Goal: Task Accomplishment & Management: Use online tool/utility

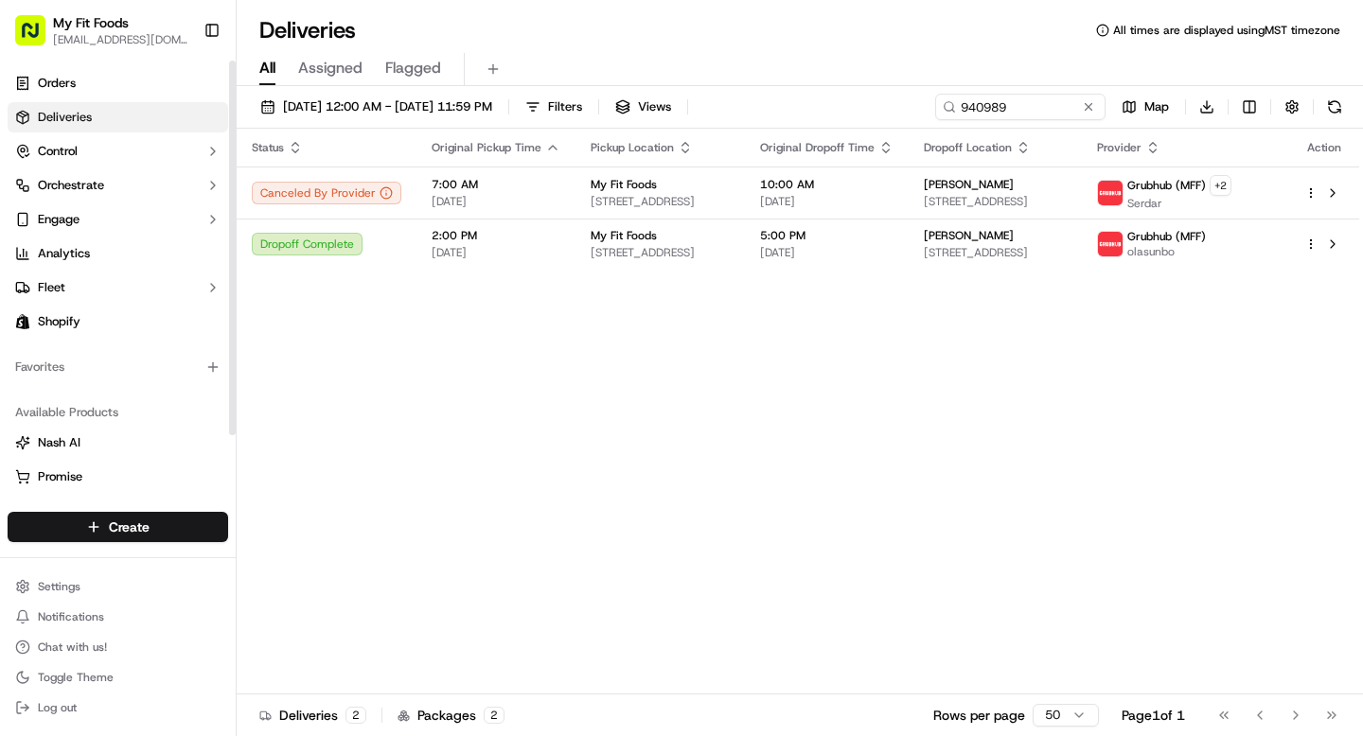
click at [108, 124] on link "Deliveries" at bounding box center [118, 117] width 221 height 30
click at [1017, 105] on input "940989" at bounding box center [991, 107] width 227 height 27
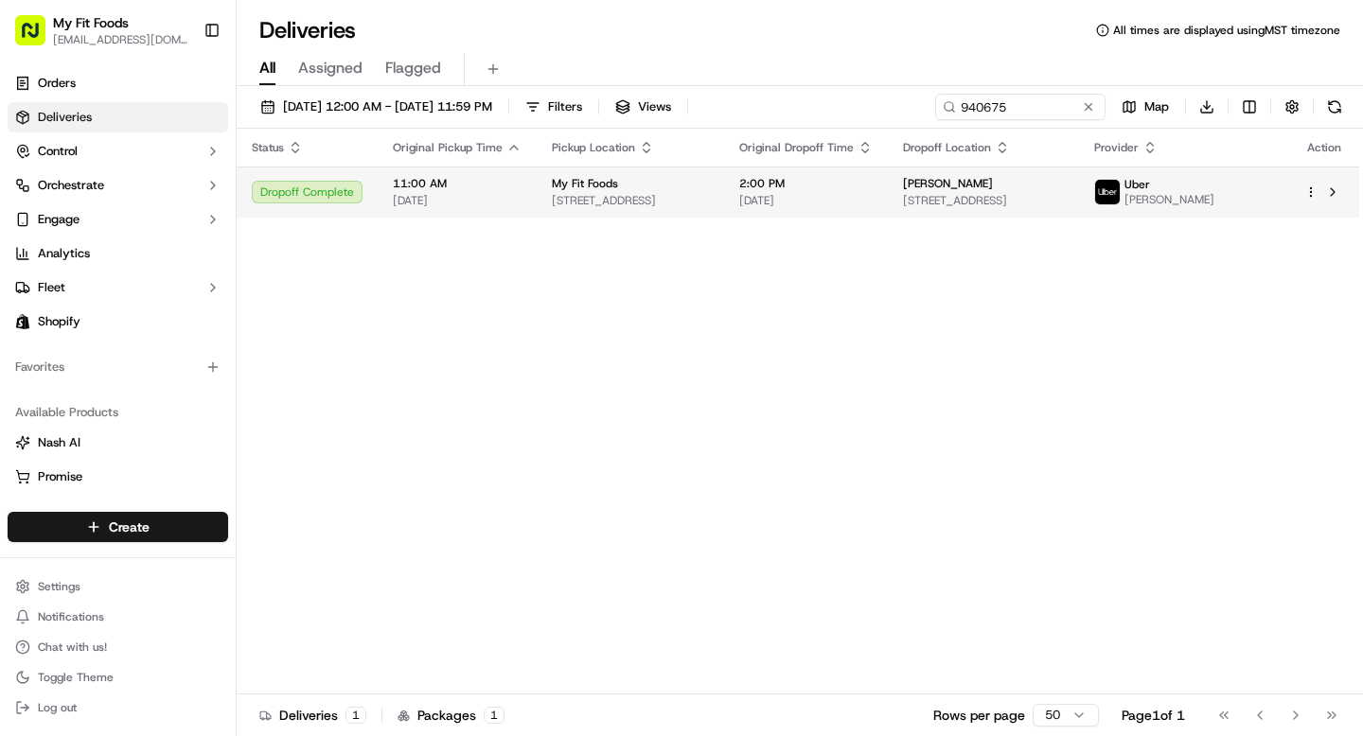
click at [1310, 193] on html "My Fit Foods [EMAIL_ADDRESS][DOMAIN_NAME] Toggle Sidebar Orders Deliveries Cont…" at bounding box center [681, 368] width 1363 height 736
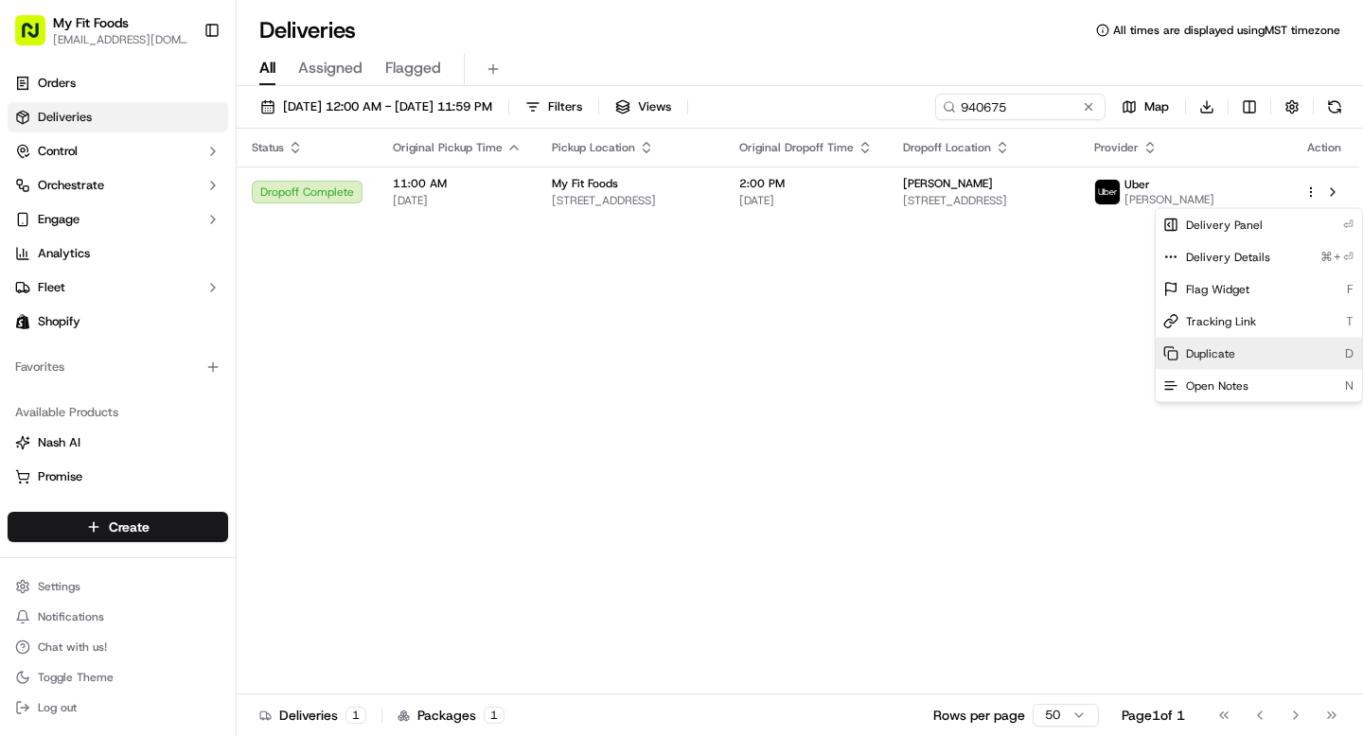
click at [1206, 352] on span "Duplicate" at bounding box center [1210, 353] width 49 height 15
click at [825, 275] on html "My Fit Foods support@myfitfoods.com Toggle Sidebar Orders Deliveries Control Or…" at bounding box center [681, 368] width 1363 height 736
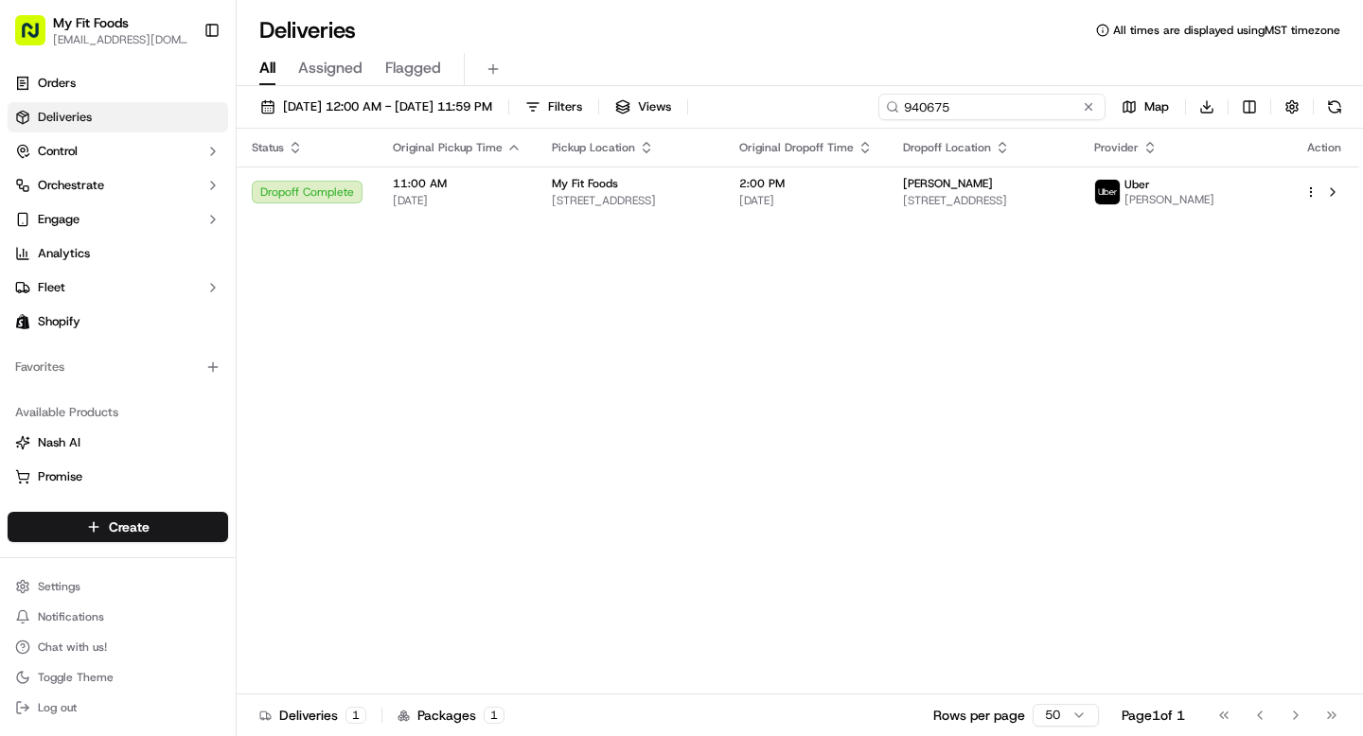
click at [1042, 108] on input "940675" at bounding box center [991, 107] width 227 height 27
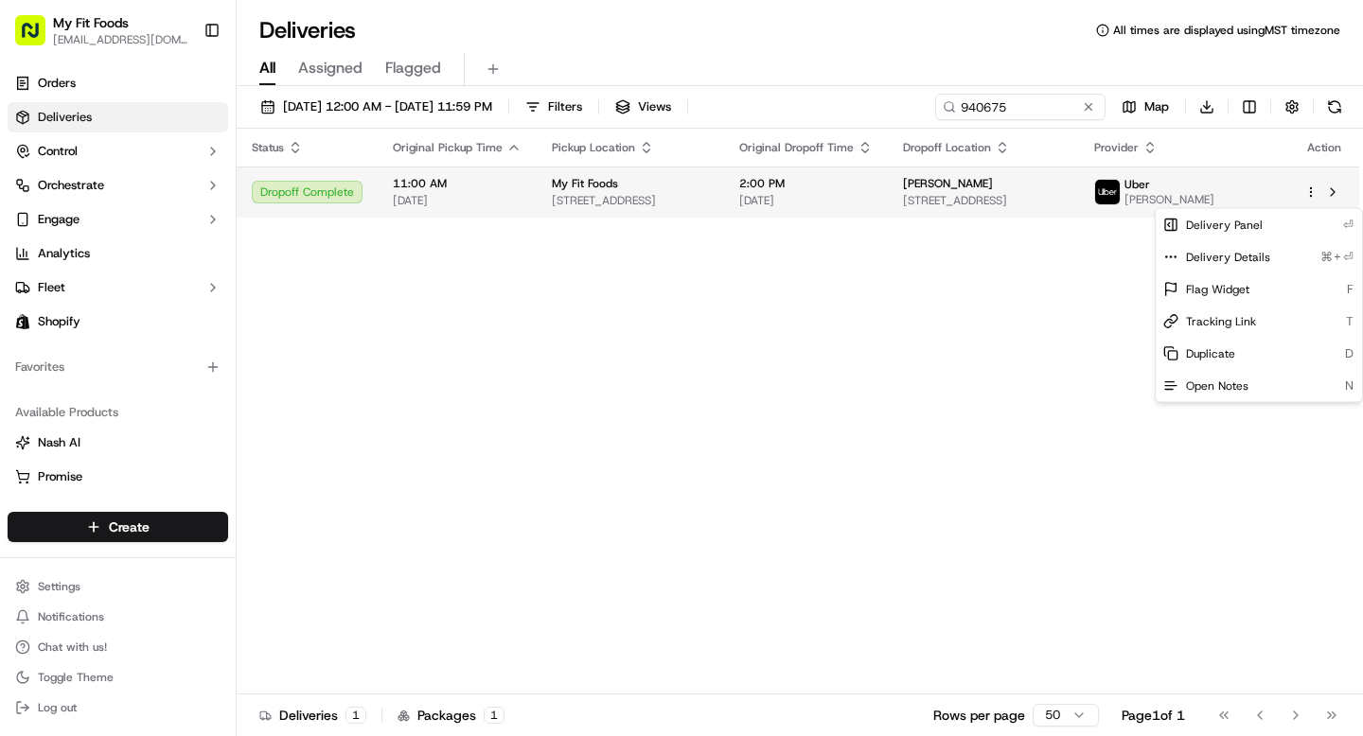
click at [1312, 199] on html "My Fit Foods support@myfitfoods.com Toggle Sidebar Orders Deliveries Control Or…" at bounding box center [681, 368] width 1363 height 736
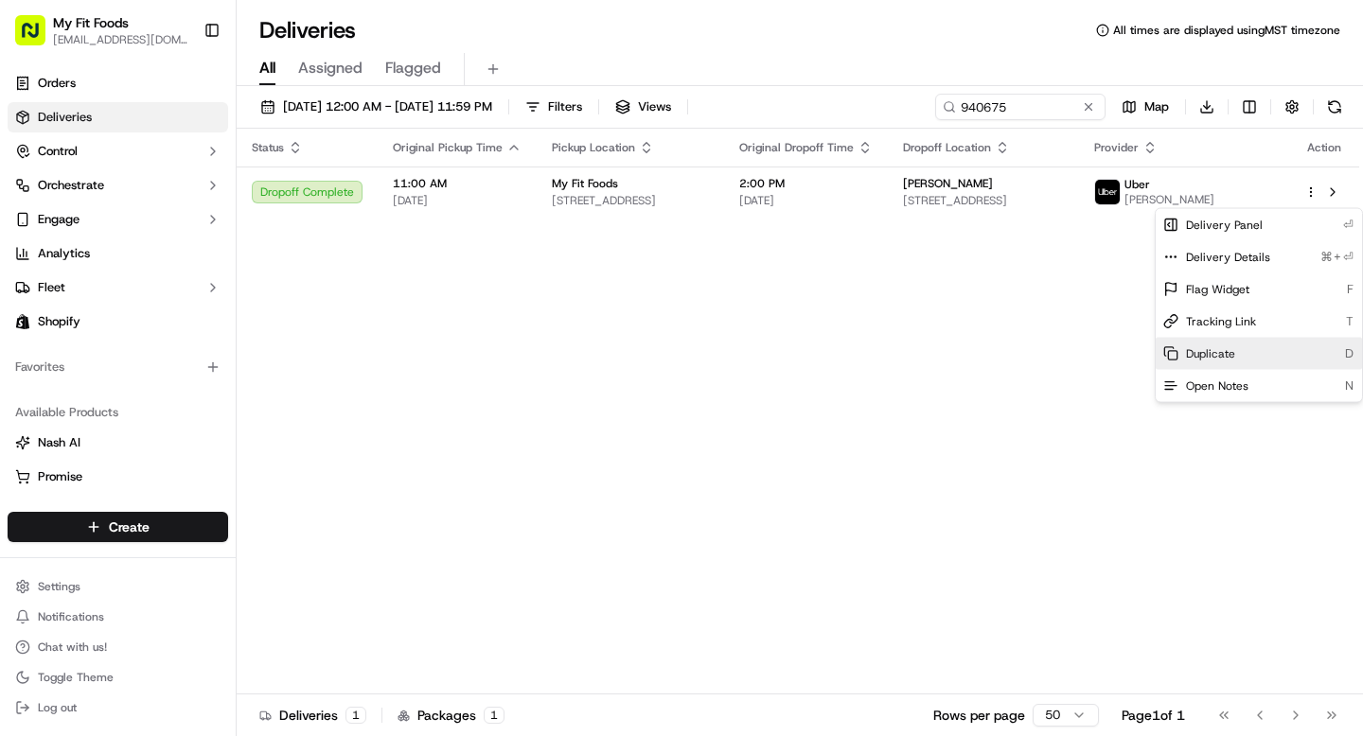
click at [1217, 348] on span "Duplicate" at bounding box center [1210, 353] width 49 height 15
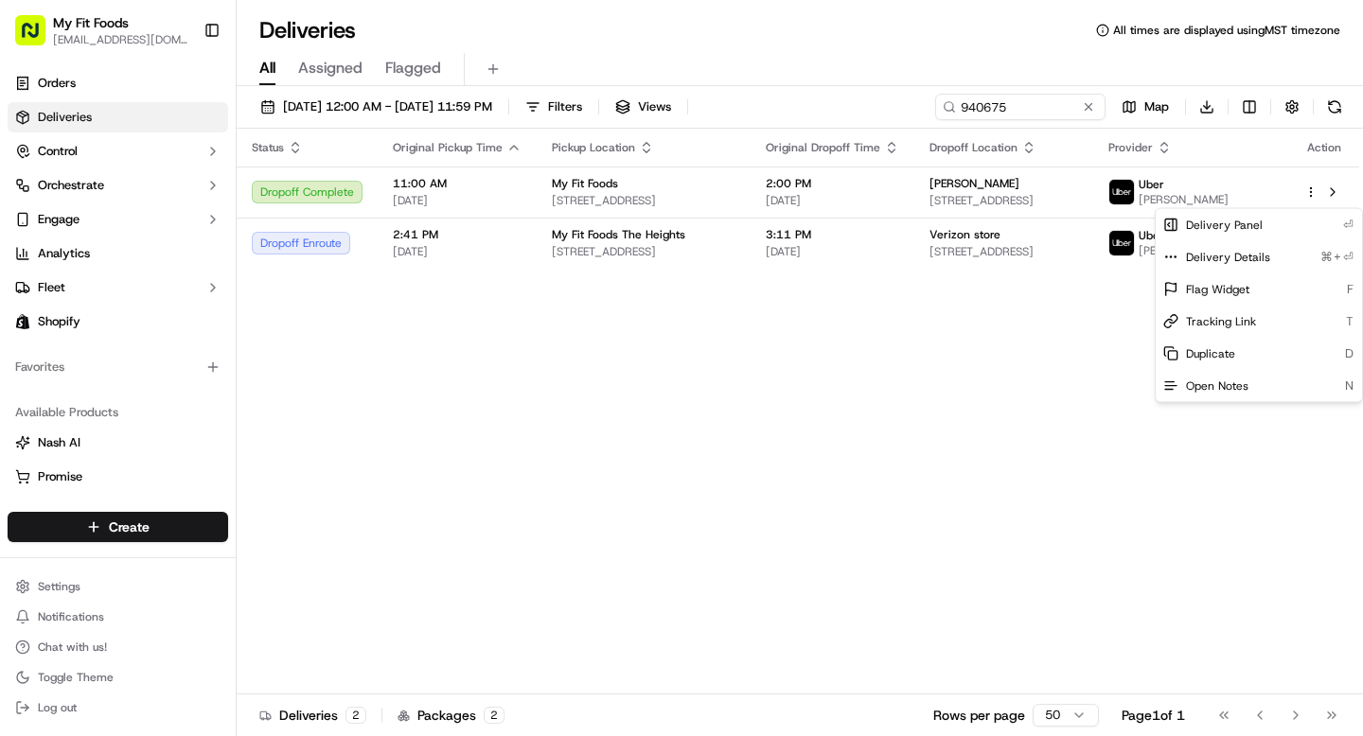
click at [1011, 109] on html "My Fit Foods support@myfitfoods.com Toggle Sidebar Orders Deliveries Control Or…" at bounding box center [681, 368] width 1363 height 736
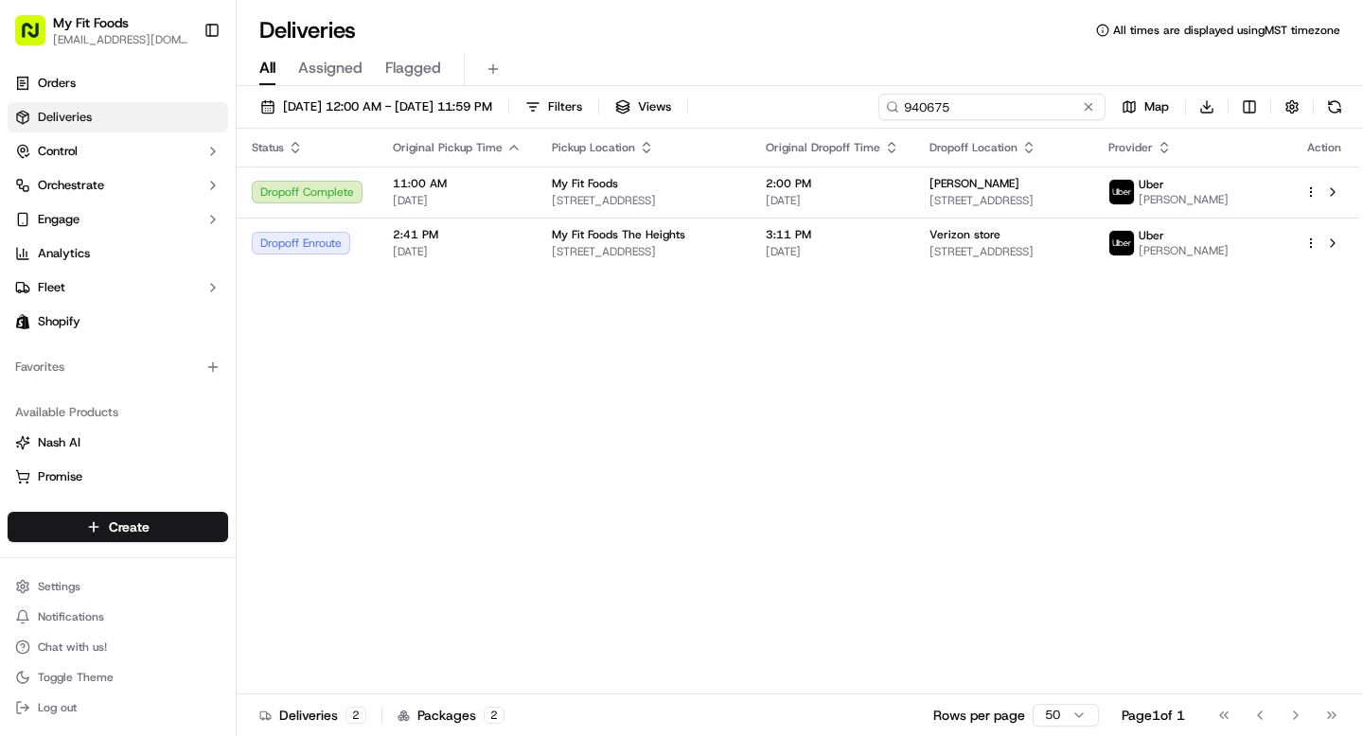
click at [1014, 108] on input "940675" at bounding box center [991, 107] width 227 height 27
paste input "059"
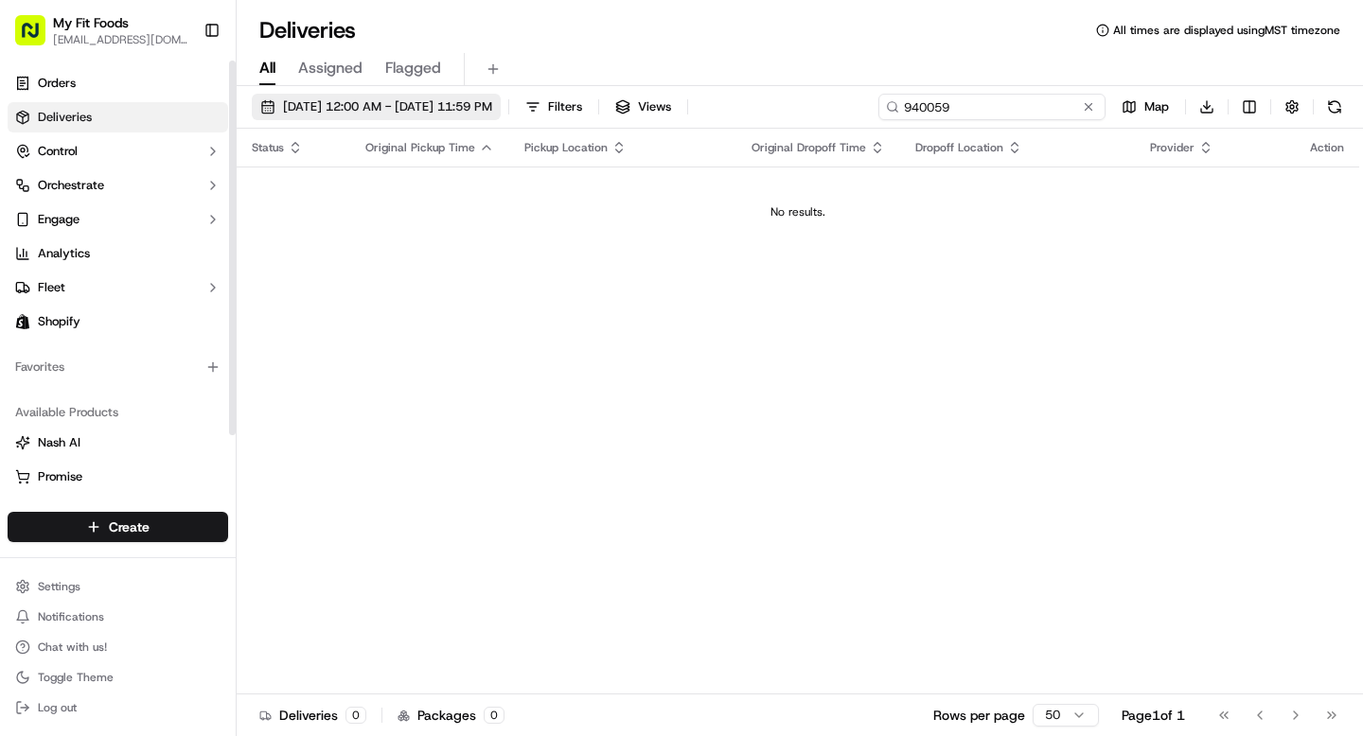
type input "940059"
click at [332, 101] on span "[DATE] 12:00 AM - [DATE] 11:59 PM" at bounding box center [387, 106] width 209 height 17
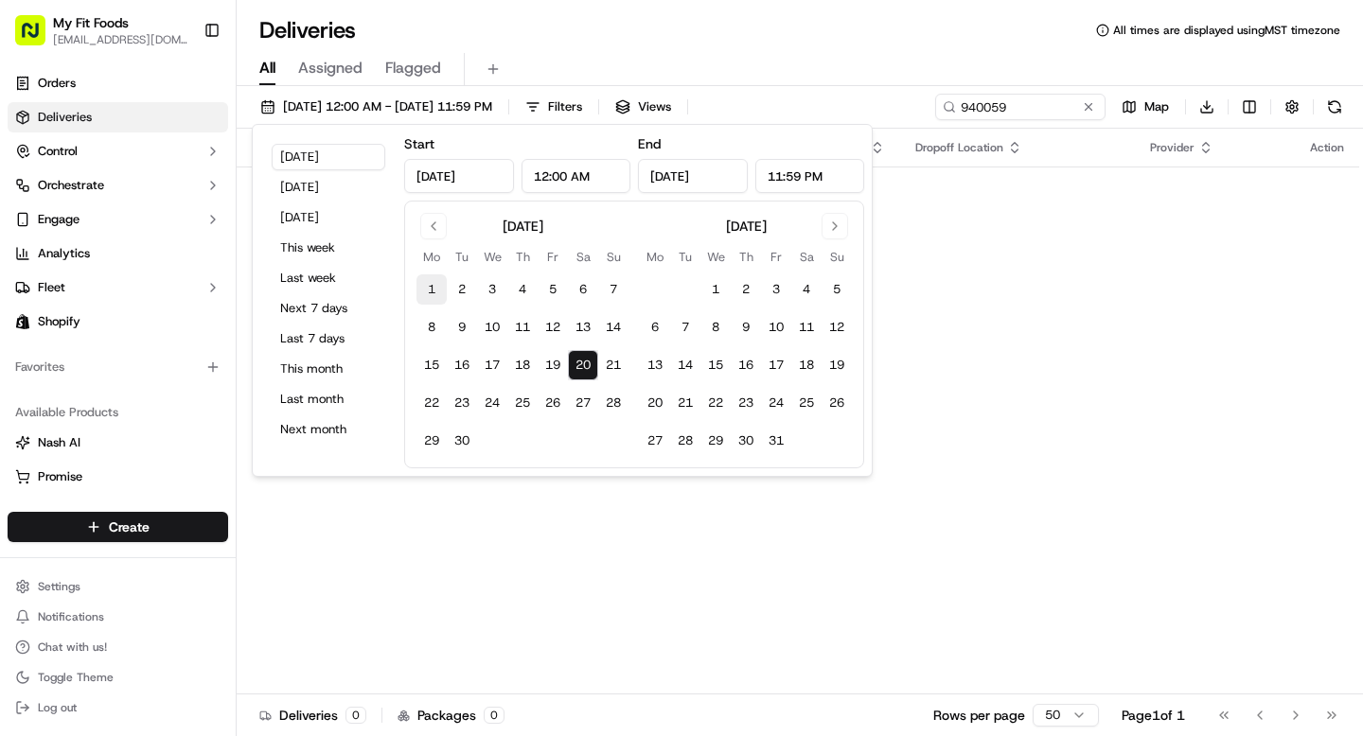
click at [433, 285] on button "1" at bounding box center [432, 290] width 30 height 30
type input "Sep 1, 2025"
click at [464, 438] on button "30" at bounding box center [462, 441] width 30 height 30
type input "Sep 30, 2025"
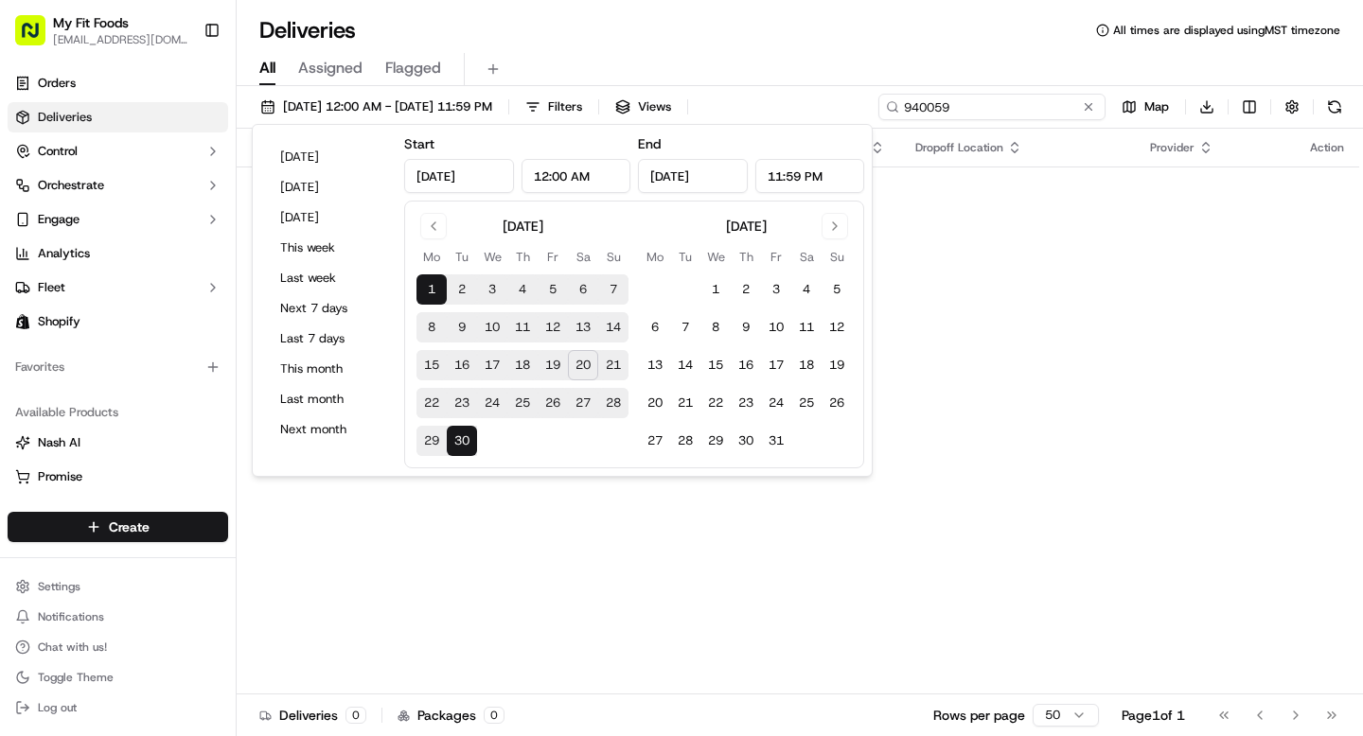
click at [1027, 106] on input "940059" at bounding box center [991, 107] width 227 height 27
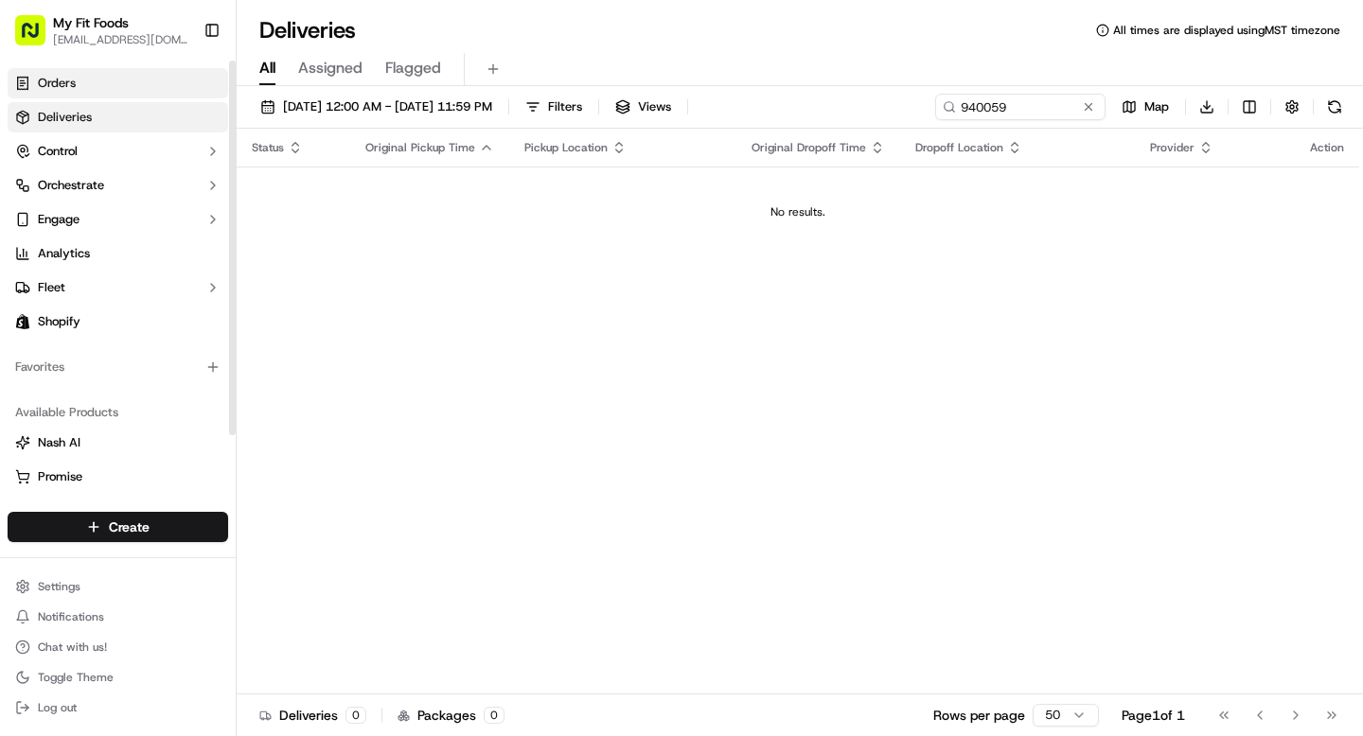
click at [73, 85] on span "Orders" at bounding box center [57, 83] width 38 height 17
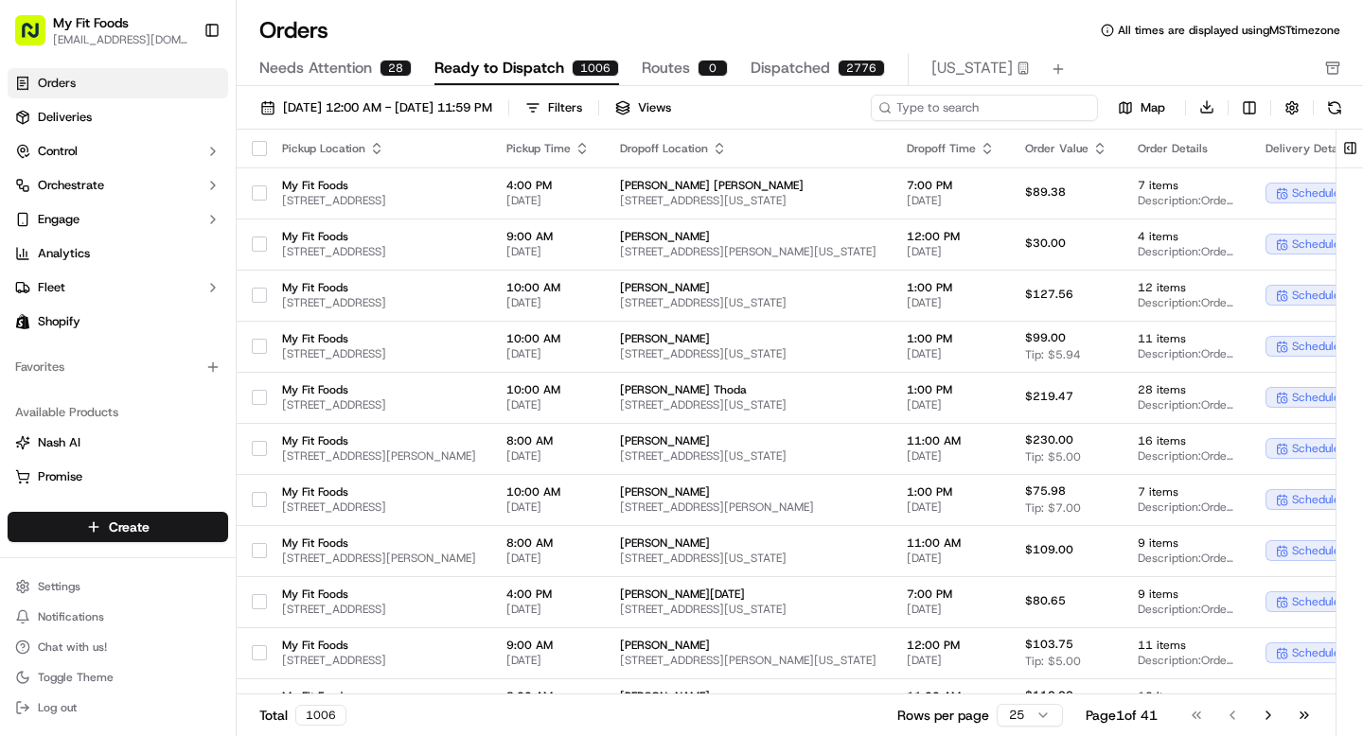
click at [990, 112] on input at bounding box center [984, 108] width 227 height 27
paste input "940059"
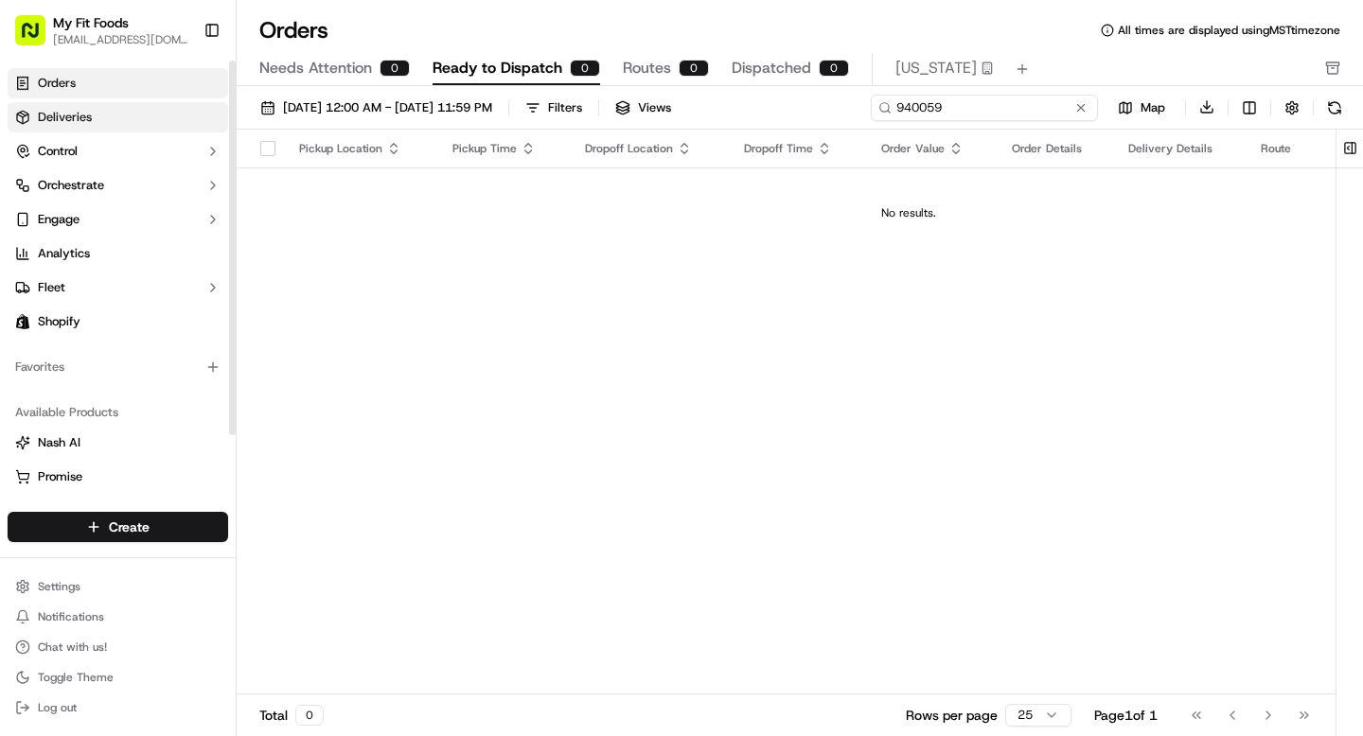
type input "940059"
click at [133, 105] on link "Deliveries" at bounding box center [118, 117] width 221 height 30
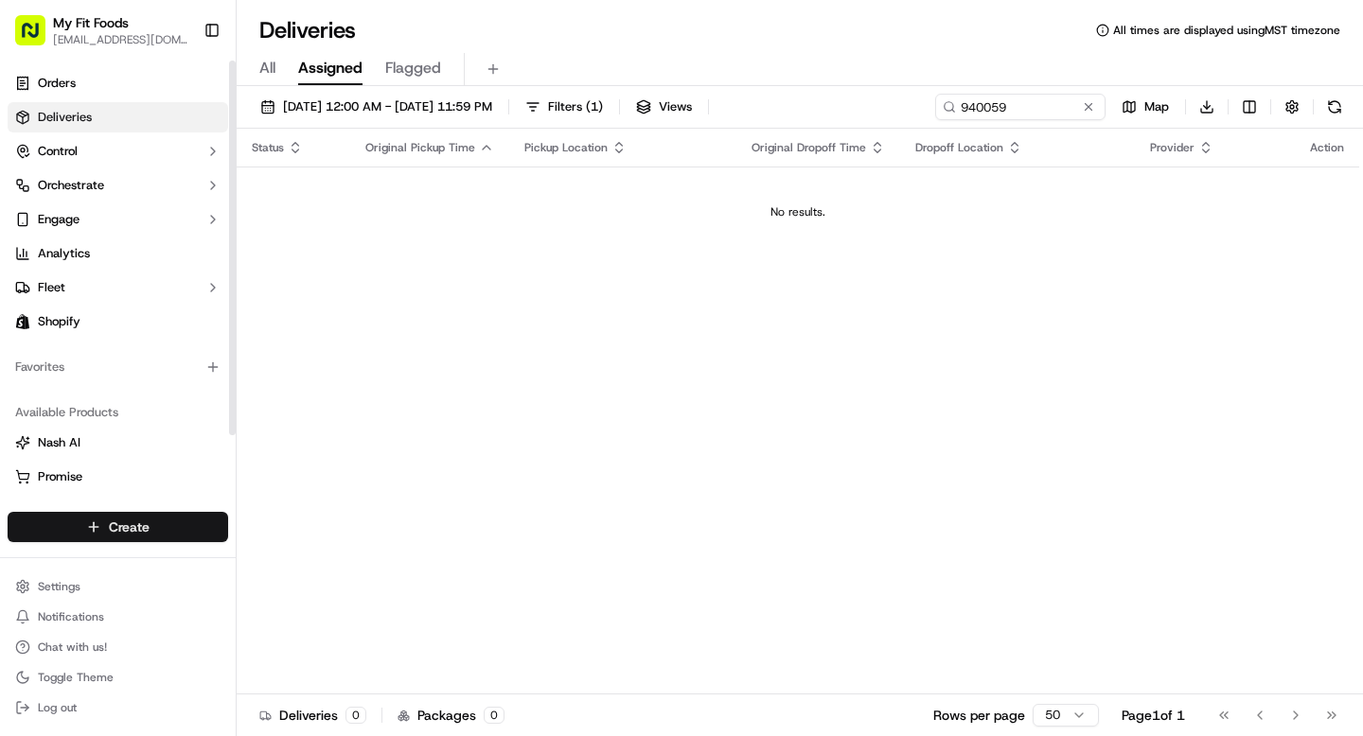
click at [156, 527] on html "My Fit Foods support@myfitfoods.com Toggle Sidebar Orders Deliveries Control Or…" at bounding box center [681, 368] width 1363 height 736
click at [112, 532] on html "My Fit Foods support@myfitfoods.com Toggle Sidebar Orders Deliveries Control Or…" at bounding box center [681, 368] width 1363 height 736
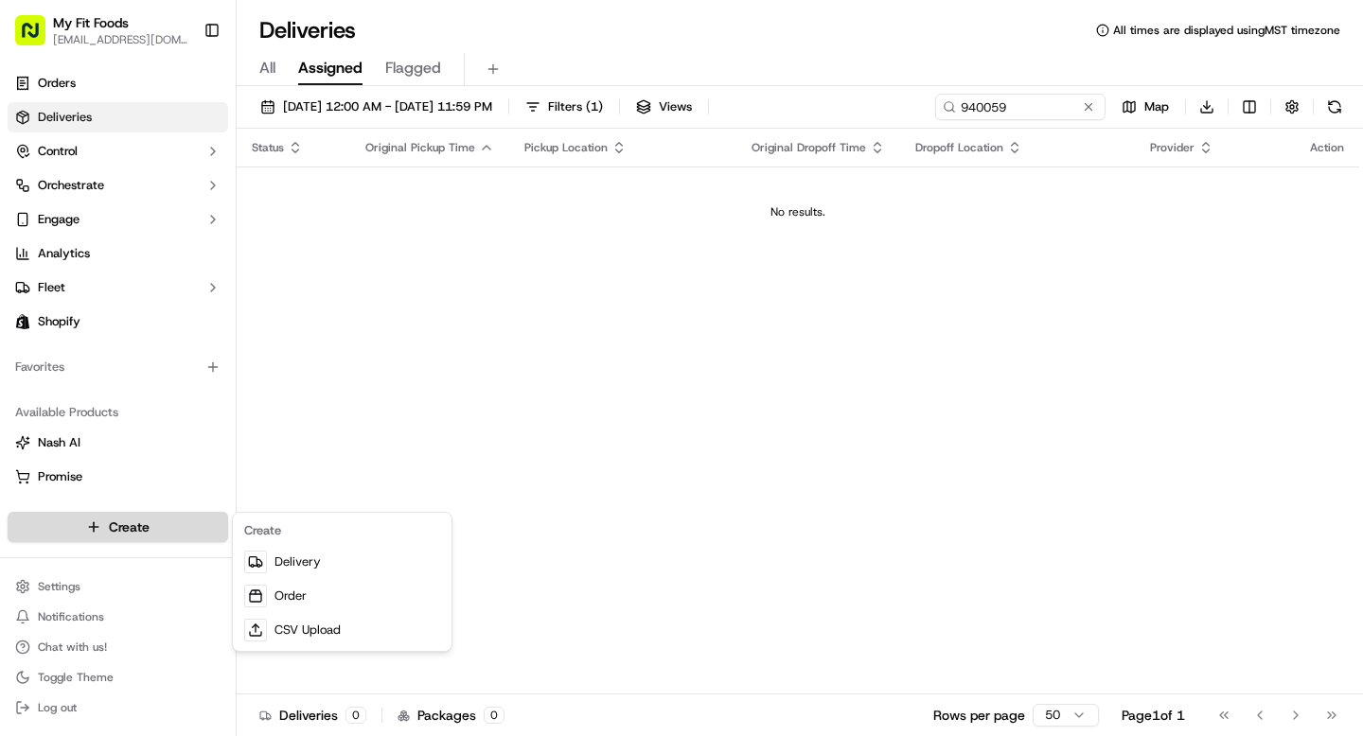
click at [122, 529] on html "My Fit Foods support@myfitfoods.com Toggle Sidebar Orders Deliveries Control Or…" at bounding box center [681, 368] width 1363 height 736
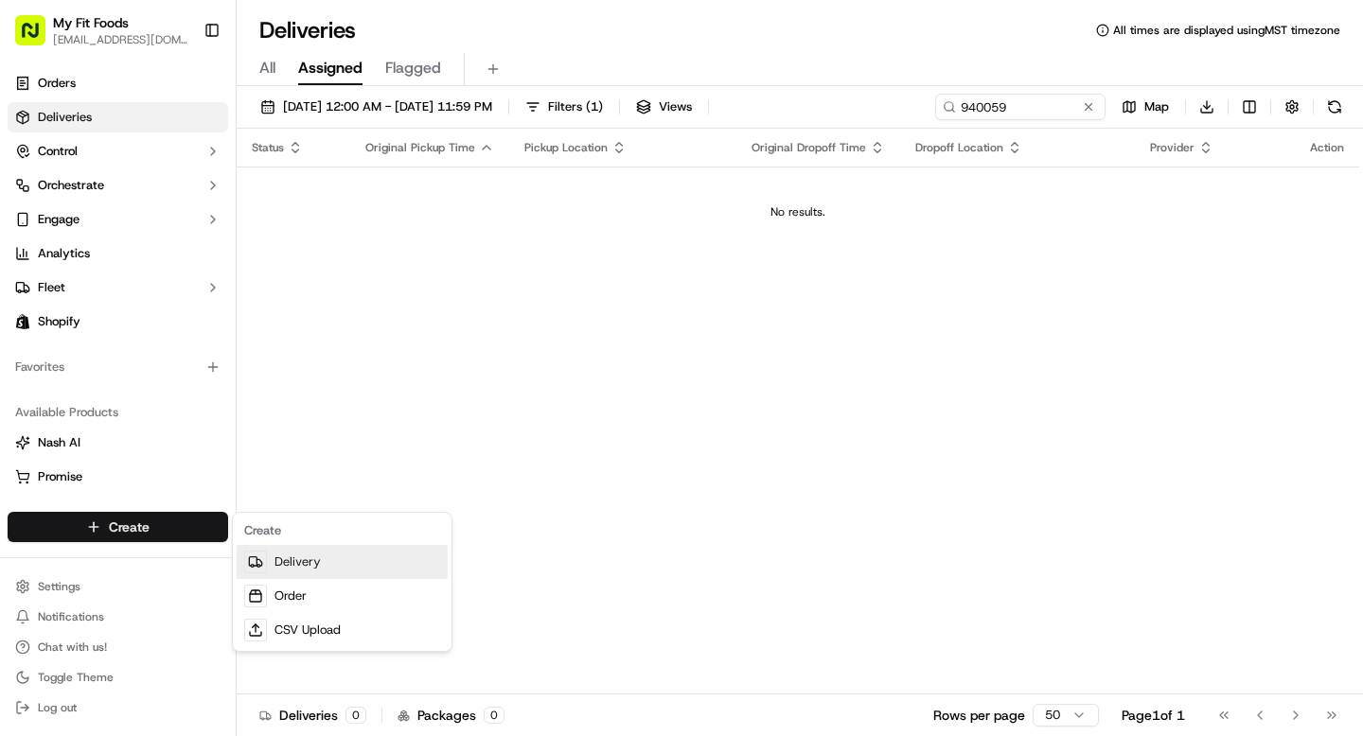
click at [306, 567] on link "Delivery" at bounding box center [342, 562] width 211 height 34
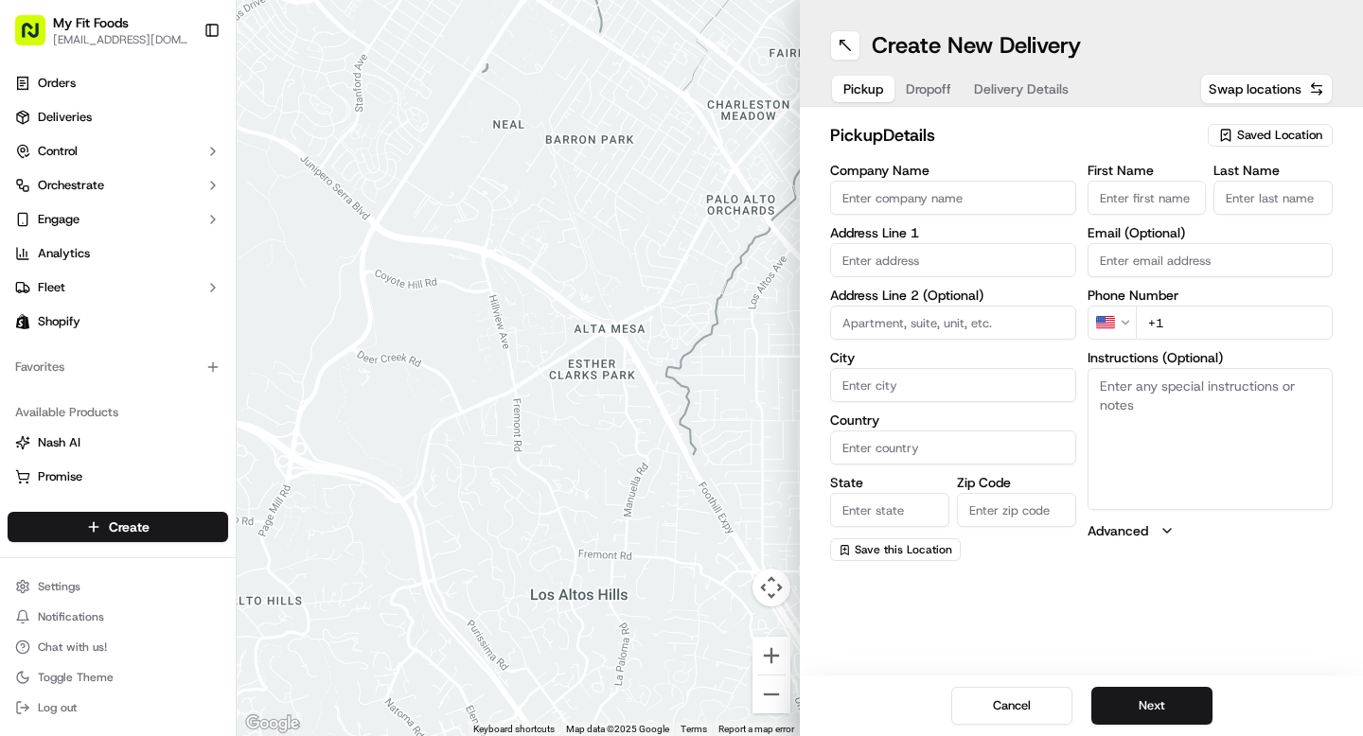
click at [1260, 139] on span "Saved Location" at bounding box center [1279, 135] width 85 height 17
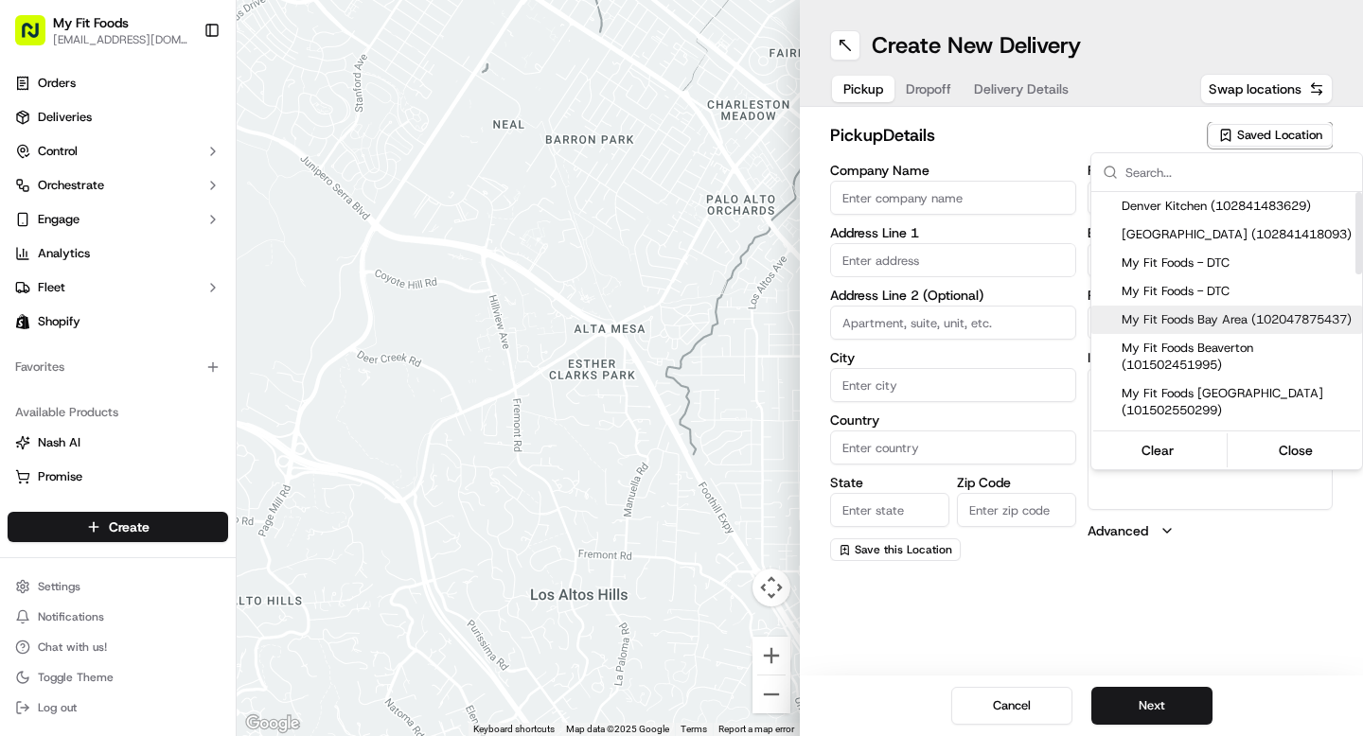
click at [1209, 328] on span "My Fit Foods Bay Area (102047875437)" at bounding box center [1238, 319] width 233 height 17
type input "My Fit Foods Bay Area"
type input "1065 W Bay Area Blvd"
type input "Webster"
type input "US"
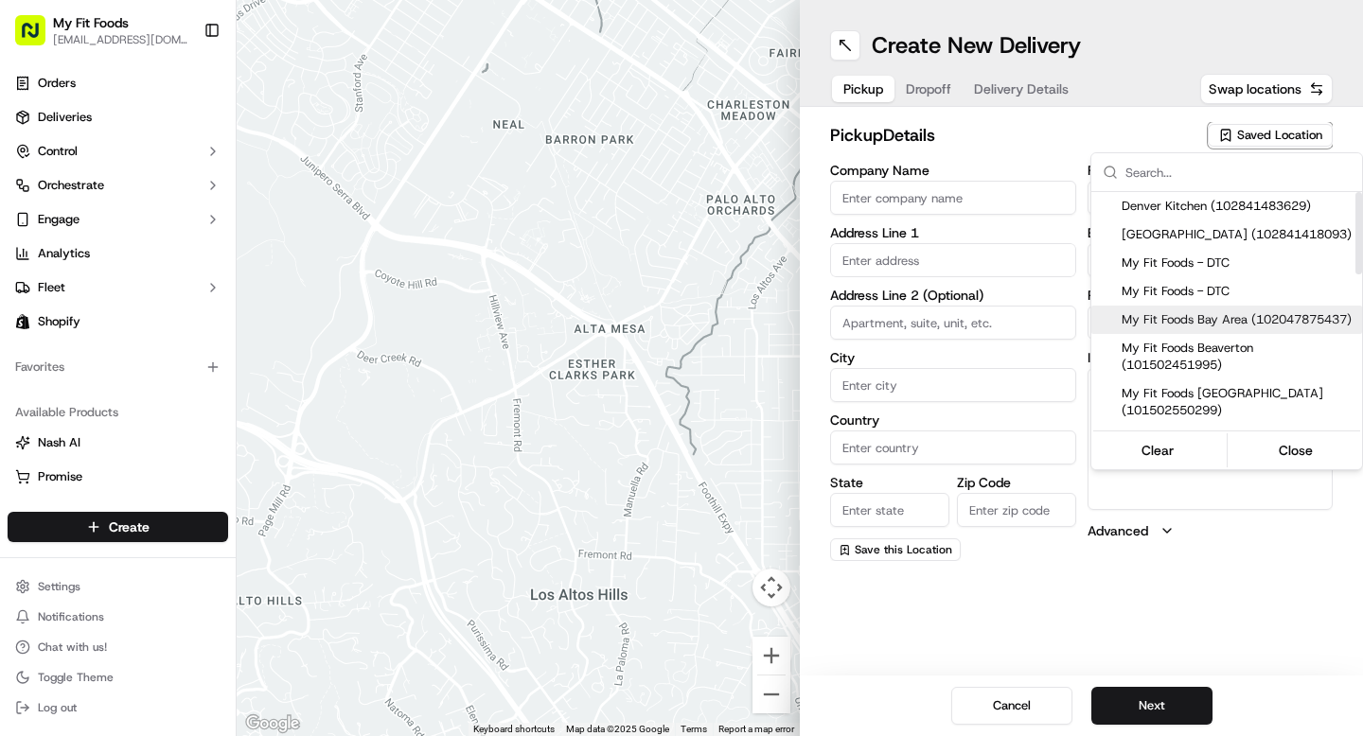
type input "TX"
type input "77598"
type input "+1 832 409 4344"
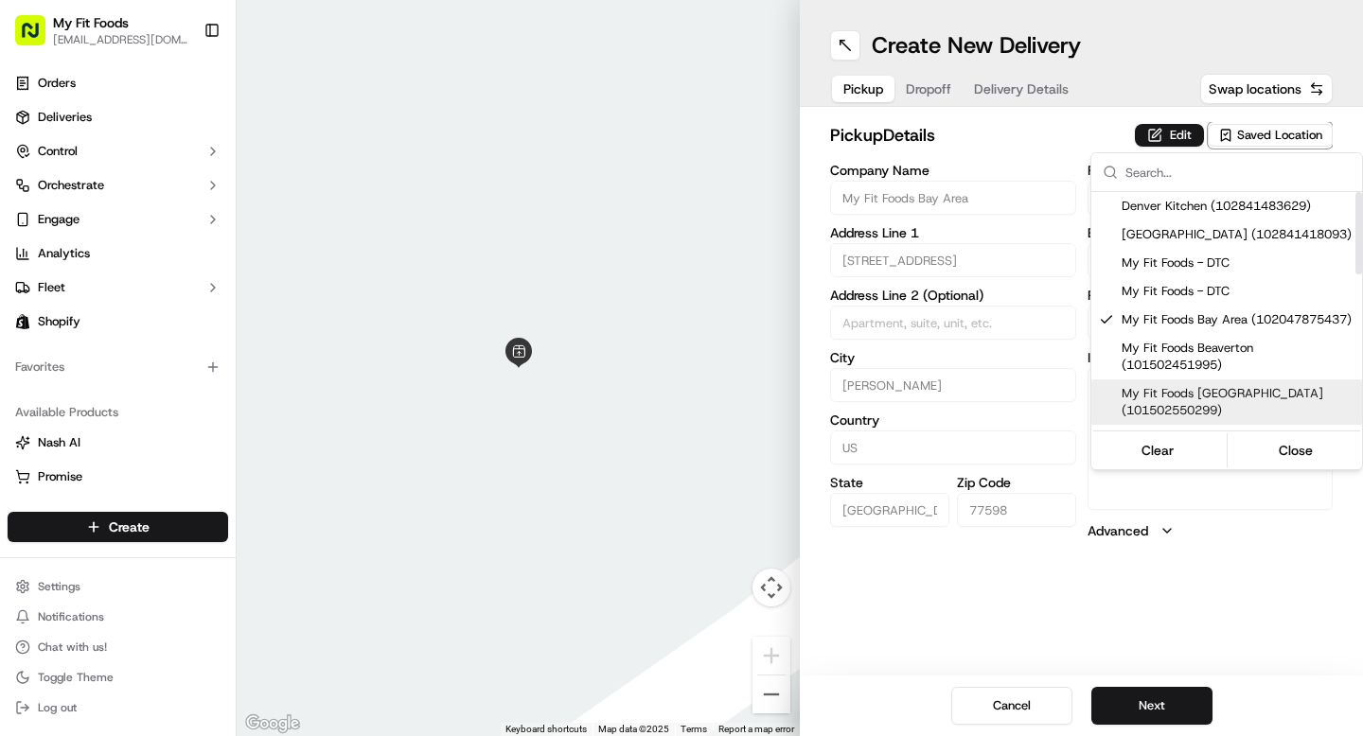
click at [1211, 545] on html "My Fit Foods support@myfitfoods.com Toggle Sidebar Orders Deliveries Control Or…" at bounding box center [681, 368] width 1363 height 736
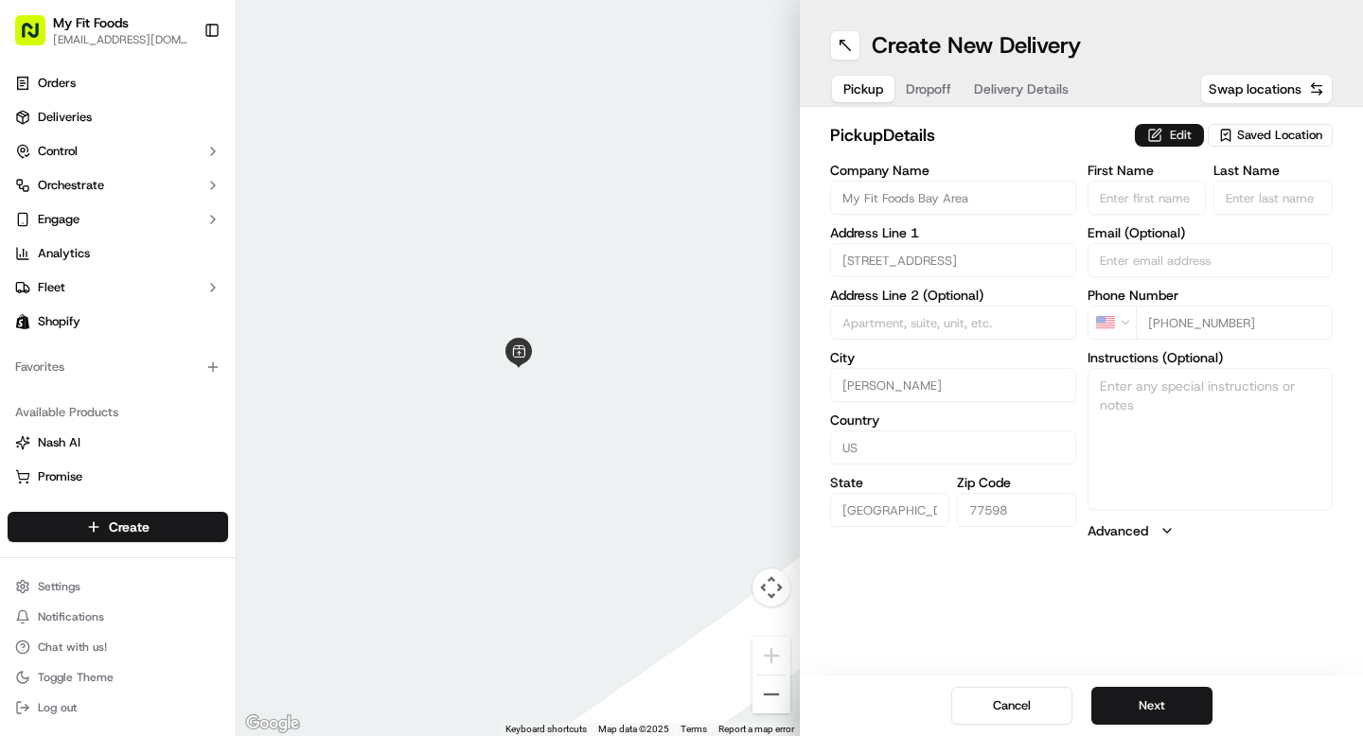
click at [1164, 128] on button "Edit" at bounding box center [1169, 135] width 69 height 23
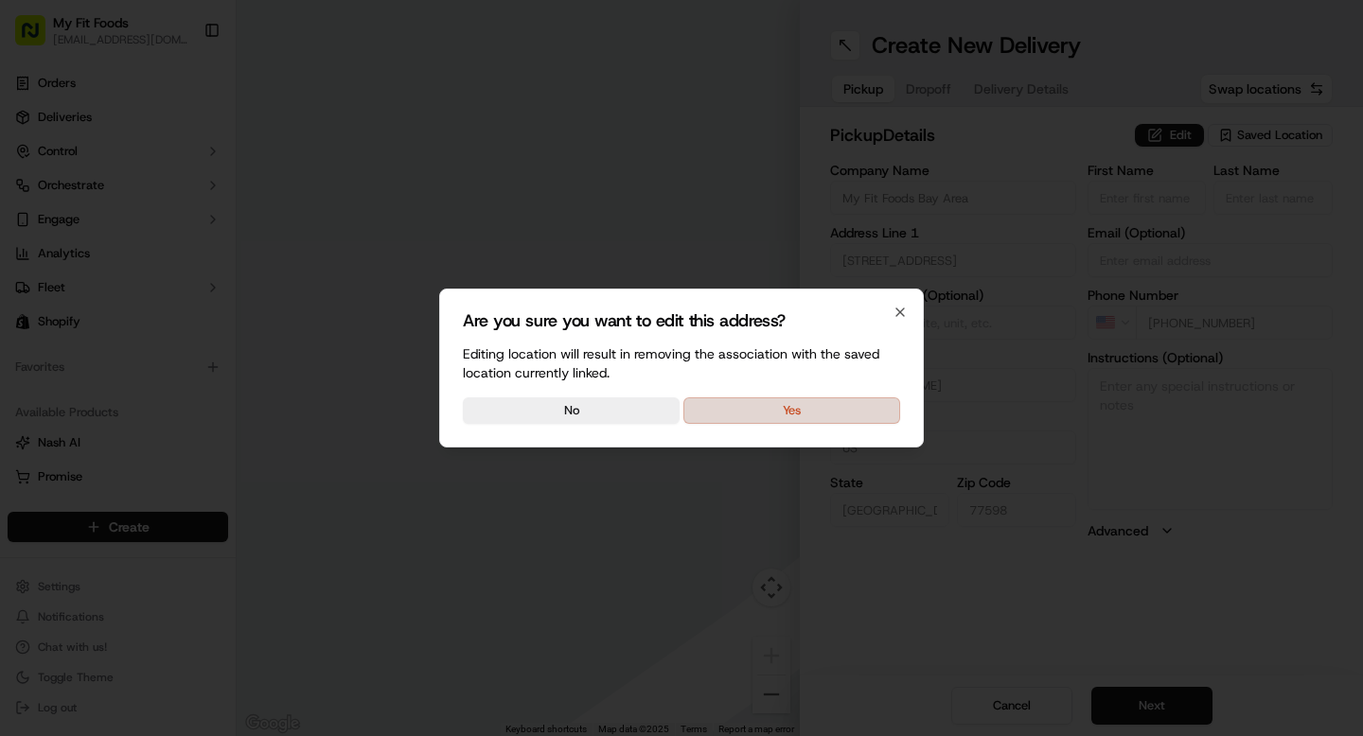
click at [850, 412] on button "Yes" at bounding box center [791, 411] width 217 height 27
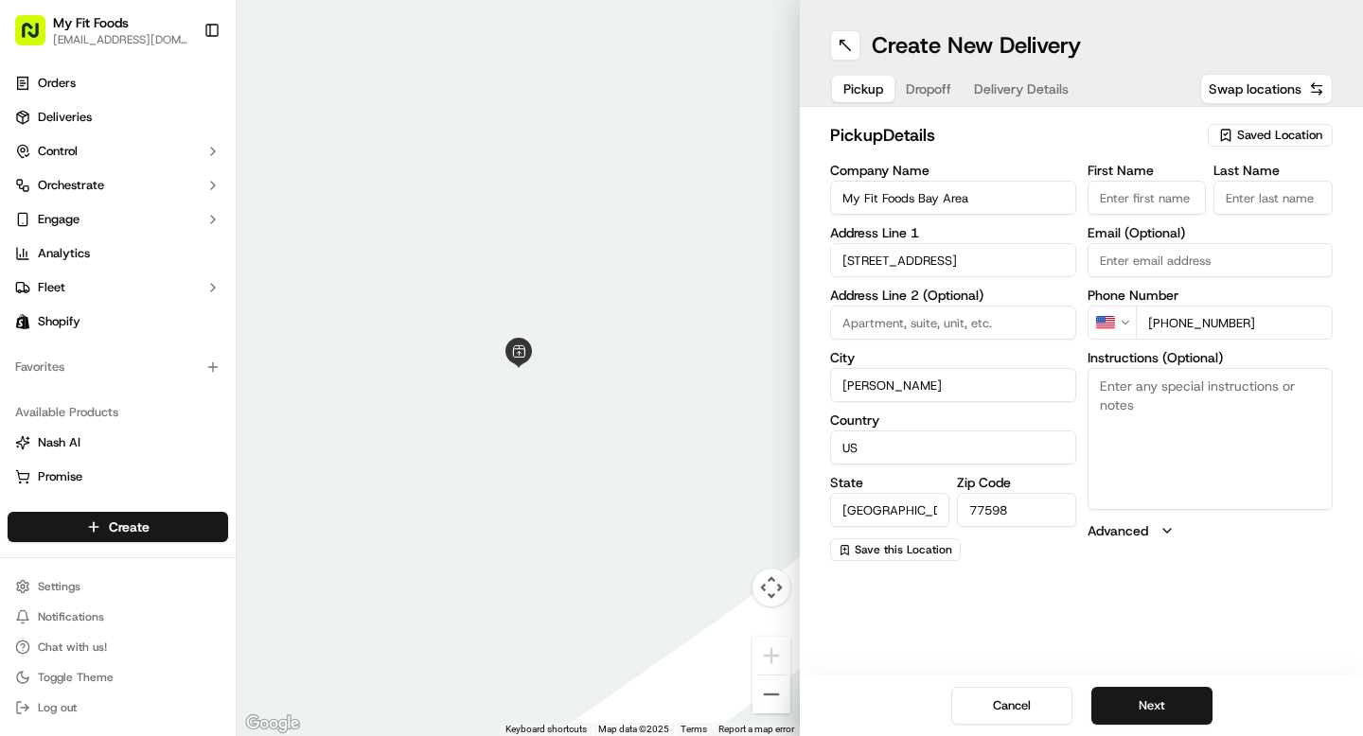
click at [940, 92] on span "Dropoff" at bounding box center [928, 89] width 45 height 19
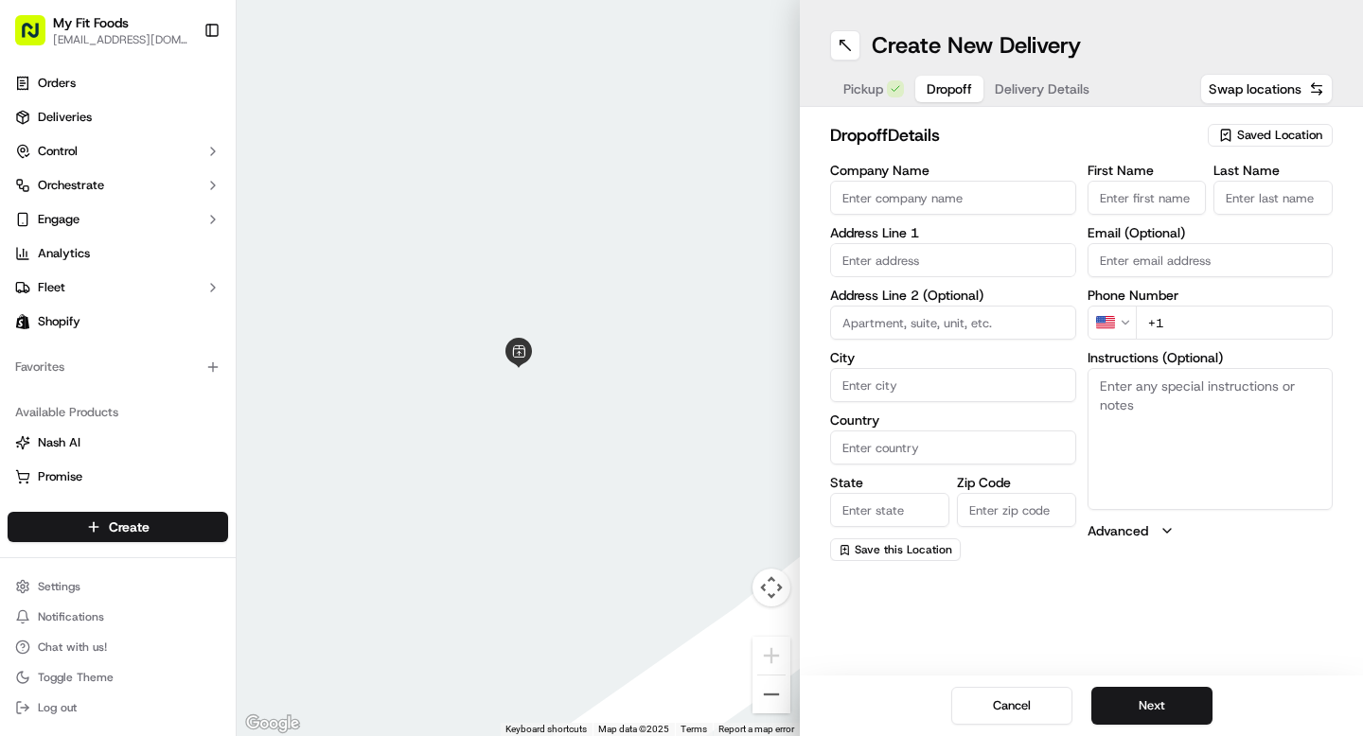
click at [1146, 399] on textarea "Instructions (Optional)" at bounding box center [1211, 439] width 246 height 142
type textarea "L"
type textarea "Text upon arrival and leave at front door please"
click at [1123, 214] on input "First Name" at bounding box center [1147, 198] width 119 height 34
type input "Molly"
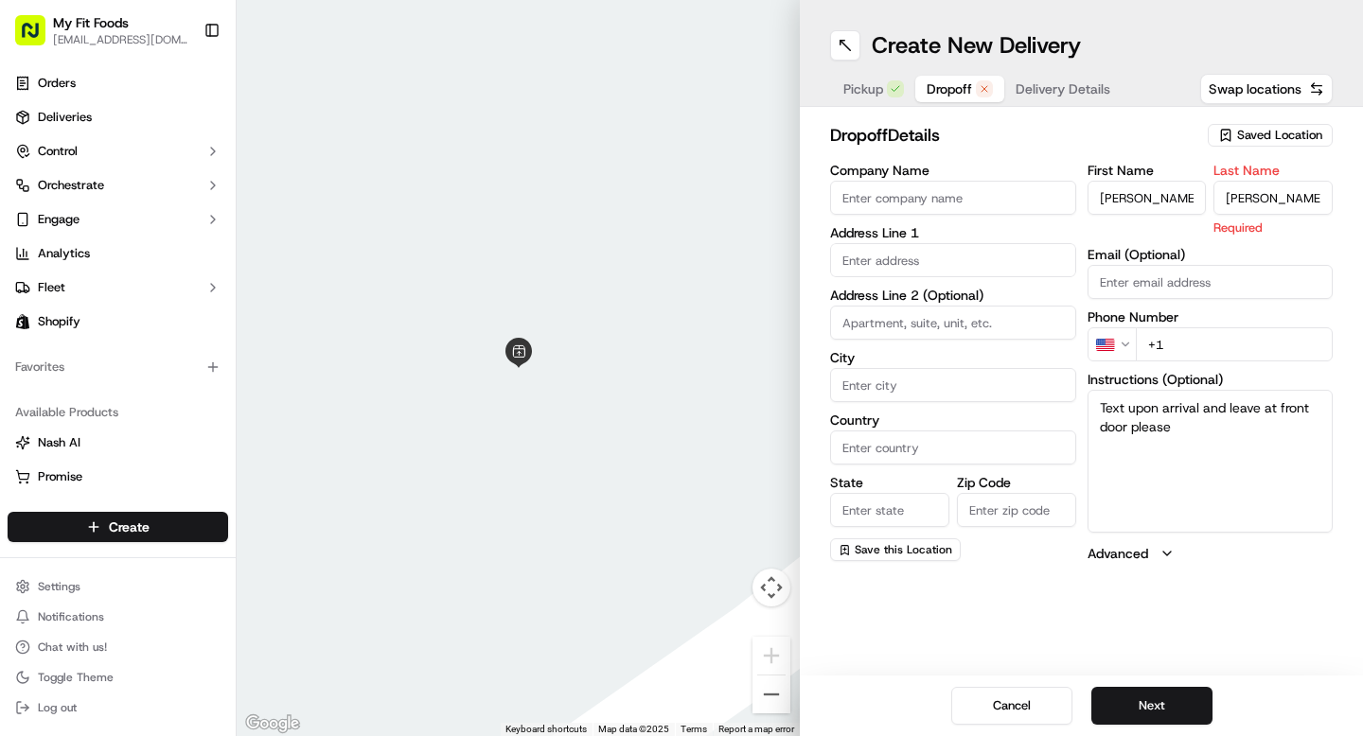
type input "Nordt"
click at [1147, 283] on div "First Name Molly Last Name Nordt Required Email (Optional) Phone Number US +1 I…" at bounding box center [1211, 363] width 246 height 399
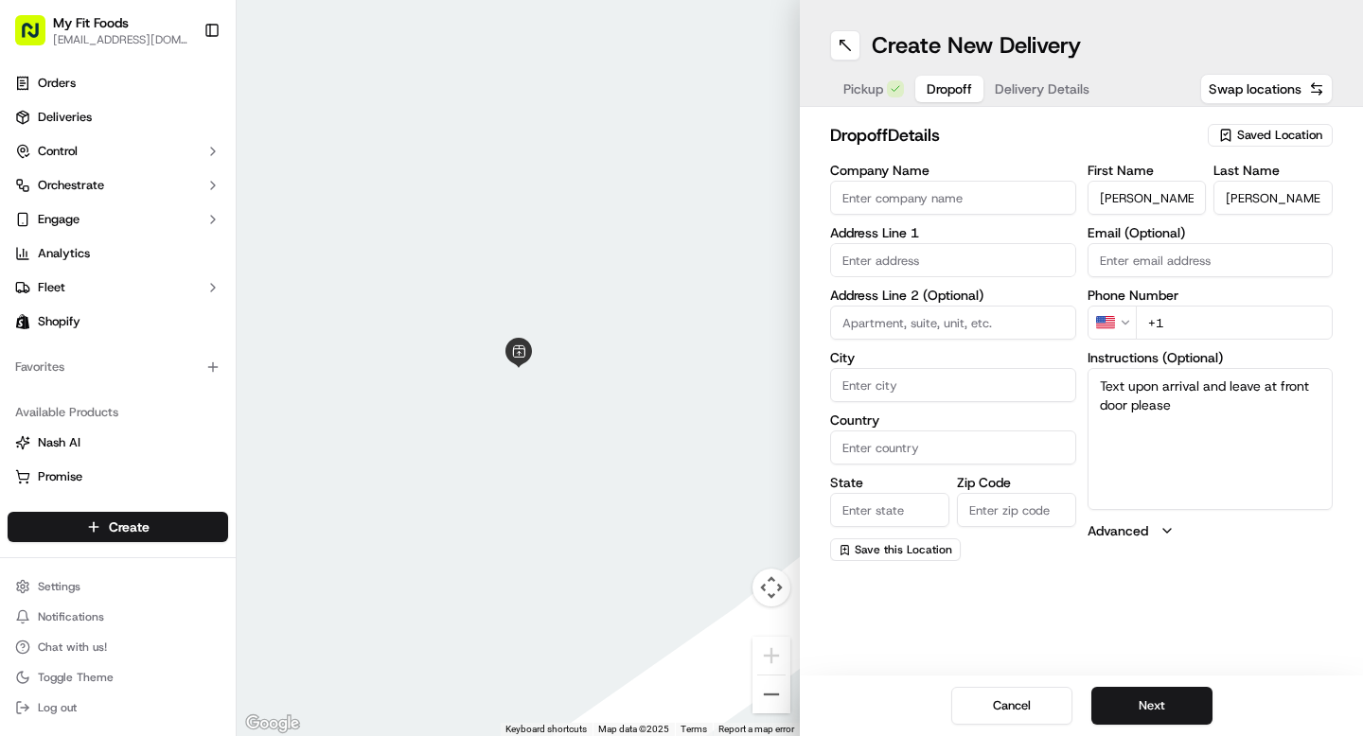
paste input "10730 S Morningview Santa Fe TX 77510"
type input "10730 S Morningview Santa Fe TX 77510"
click at [910, 251] on input "text" at bounding box center [953, 260] width 246 height 34
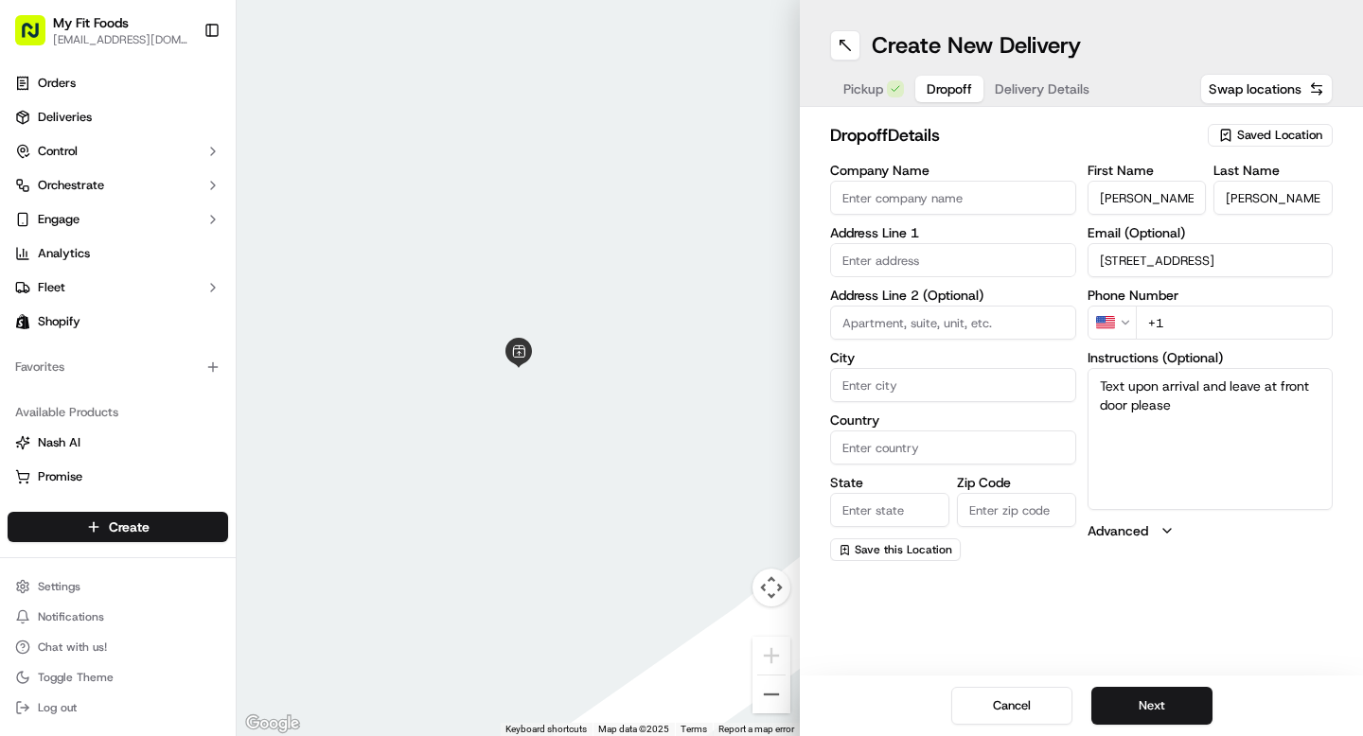
paste input "10730 S Morningview Santa Fe TX 77510"
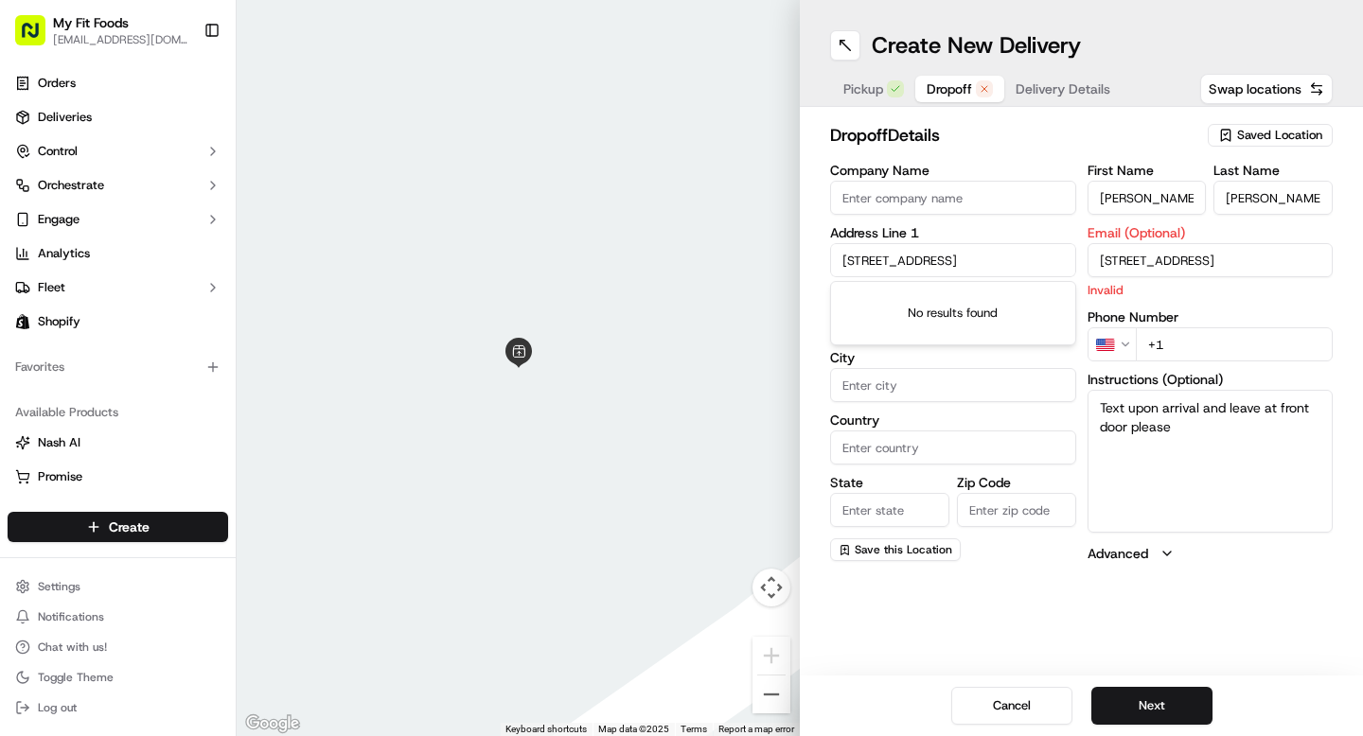
scroll to position [0, 21]
click at [955, 300] on div "10730 South Morningview Street, Santa Fe, TX 77510" at bounding box center [953, 300] width 237 height 28
type input "10730 S Morningview St, Santa Fe, TX 77510, USA"
type input "Santa Fe"
type input "United States"
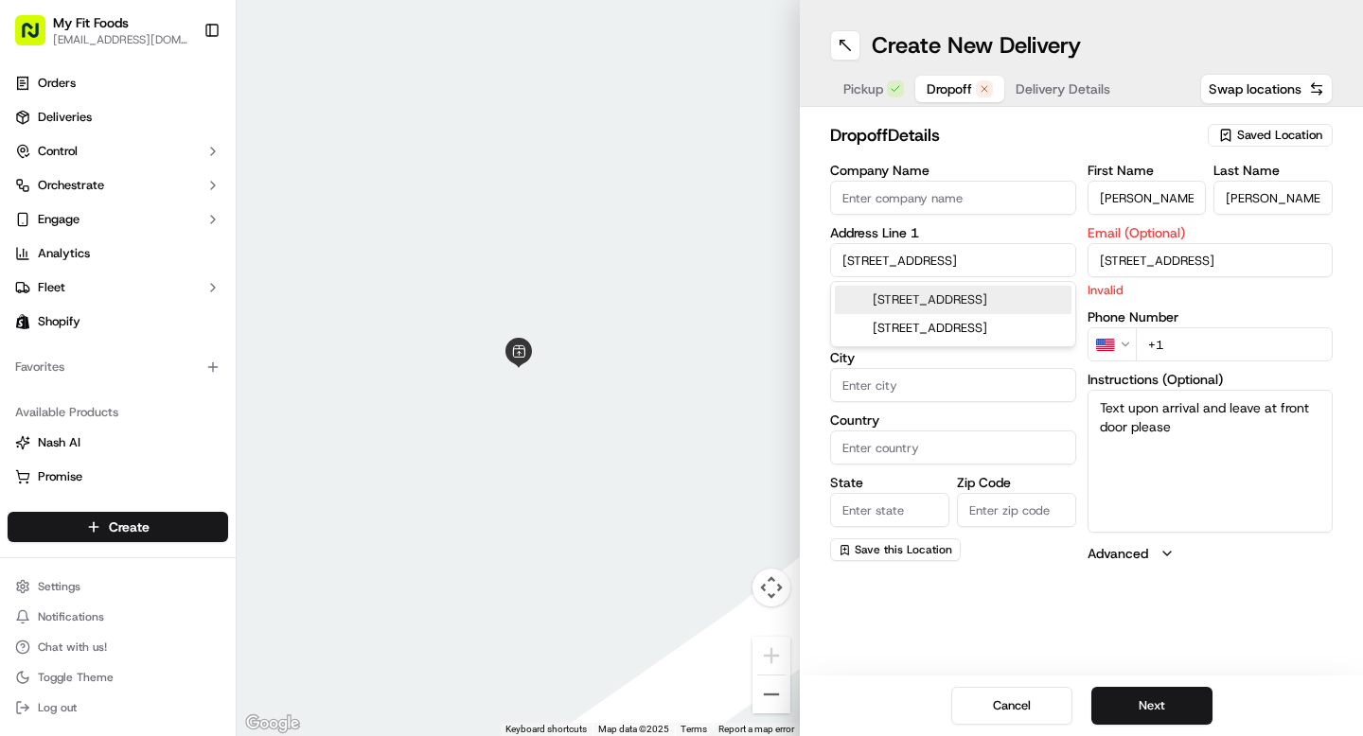
type input "TX"
type input "77510"
type input "10730 South Morningview Street"
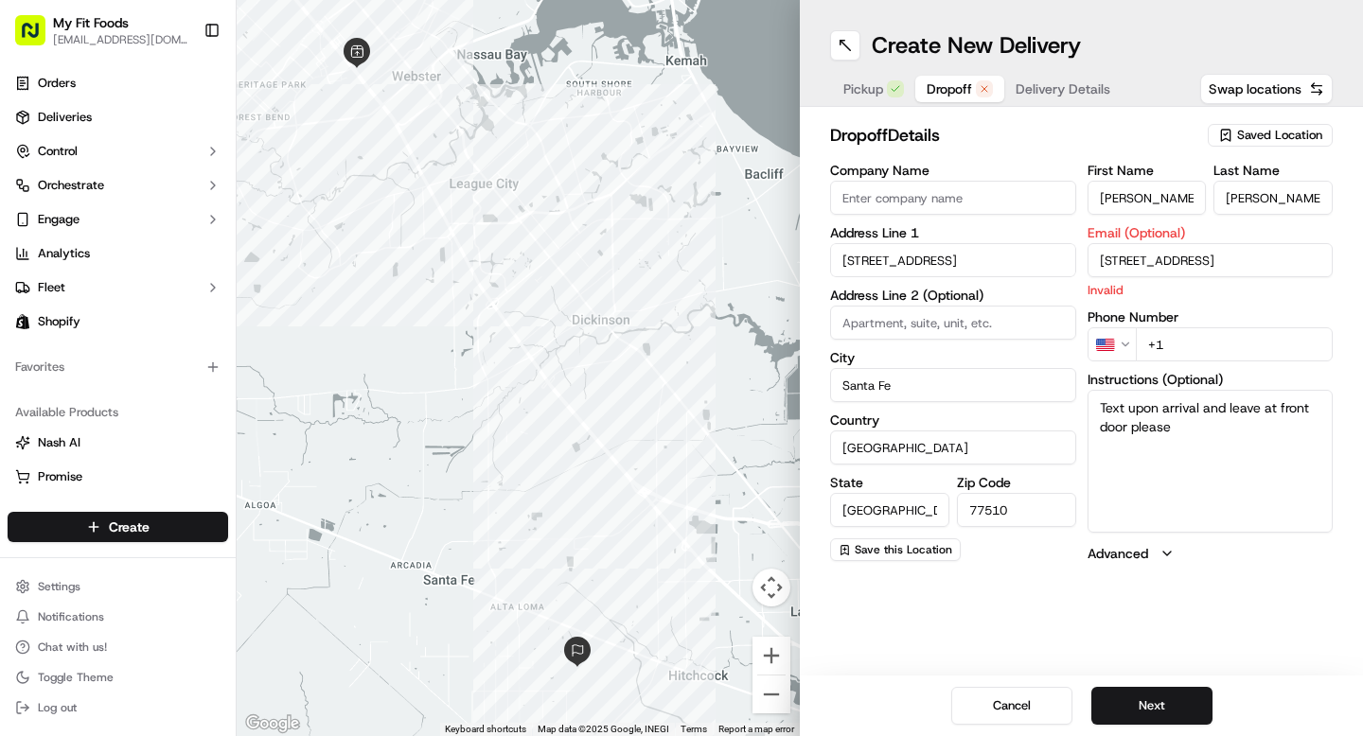
drag, startPoint x: 1099, startPoint y: 261, endPoint x: 1344, endPoint y: 267, distance: 245.2
click at [1344, 267] on div "dropoff Details Saved Location Company Name Address Line 1 10730 South Morningv…" at bounding box center [1081, 342] width 563 height 471
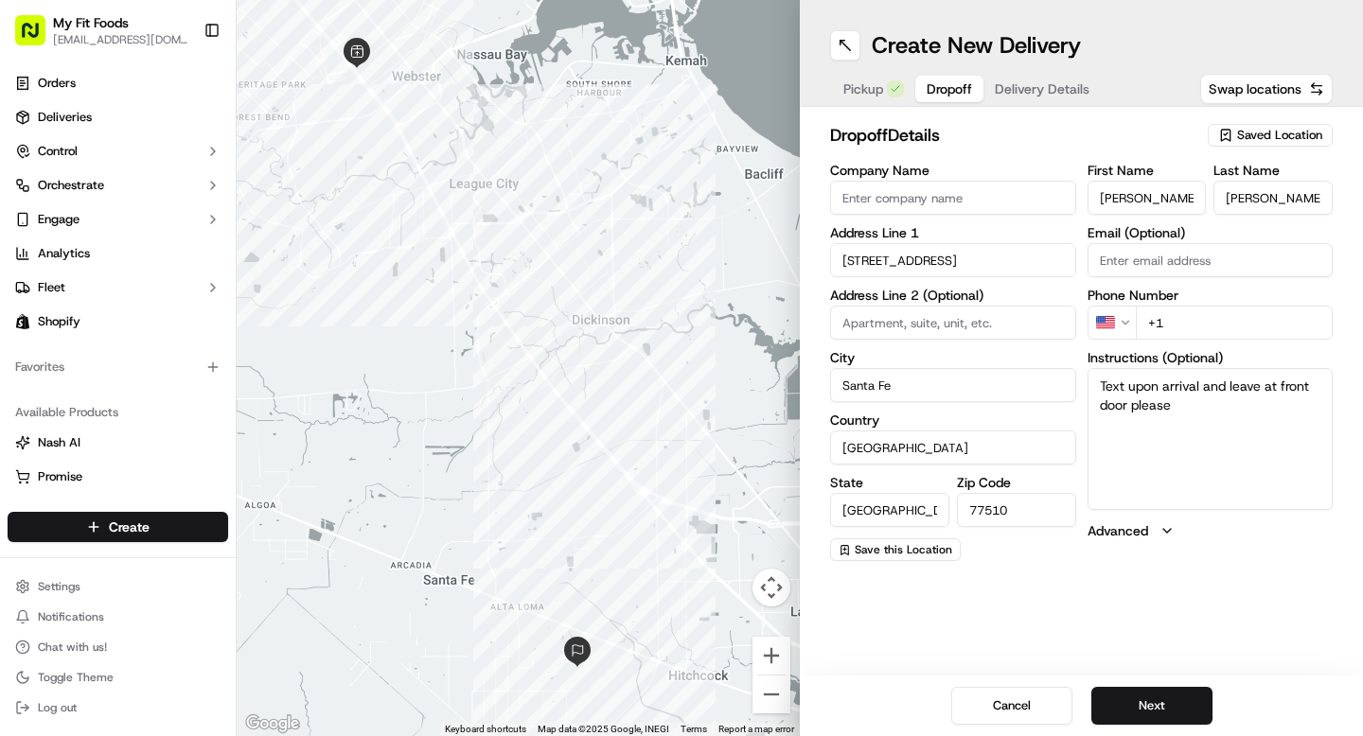
paste input "832-622-4496"
type input "832-622-4496"
drag, startPoint x: 1209, startPoint y: 259, endPoint x: 1073, endPoint y: 256, distance: 136.4
click at [1073, 256] on div "Company Name Address Line 1 10730 South Morningview Street Address Line 2 (Opti…" at bounding box center [1081, 363] width 503 height 398
click at [1195, 312] on input "+1" at bounding box center [1235, 323] width 198 height 34
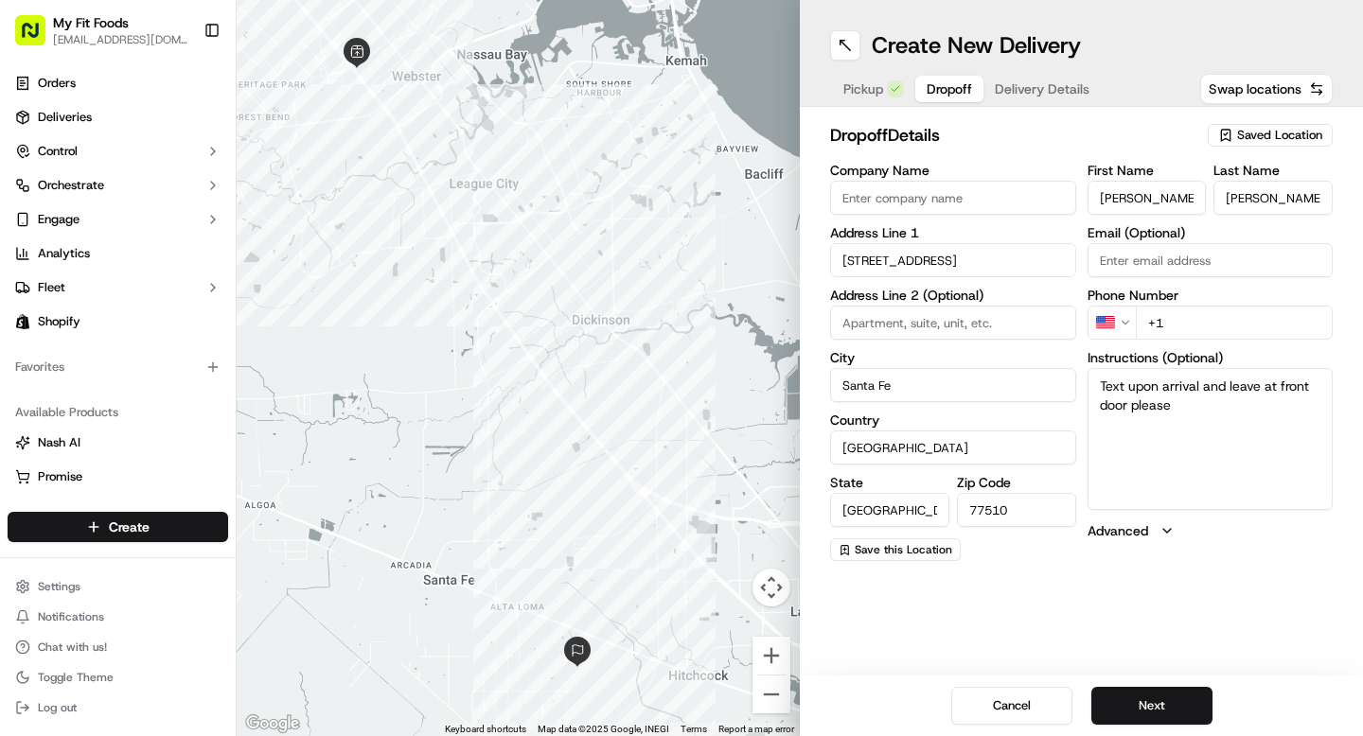
paste input "8326224496"
click at [1185, 416] on textarea "Text upon arrival and leave at front door please" at bounding box center [1211, 439] width 246 height 142
drag, startPoint x: 1252, startPoint y: 328, endPoint x: 1122, endPoint y: 327, distance: 130.6
click at [1122, 327] on div "+8326224496" at bounding box center [1211, 323] width 246 height 34
paste input "832 622 4496"
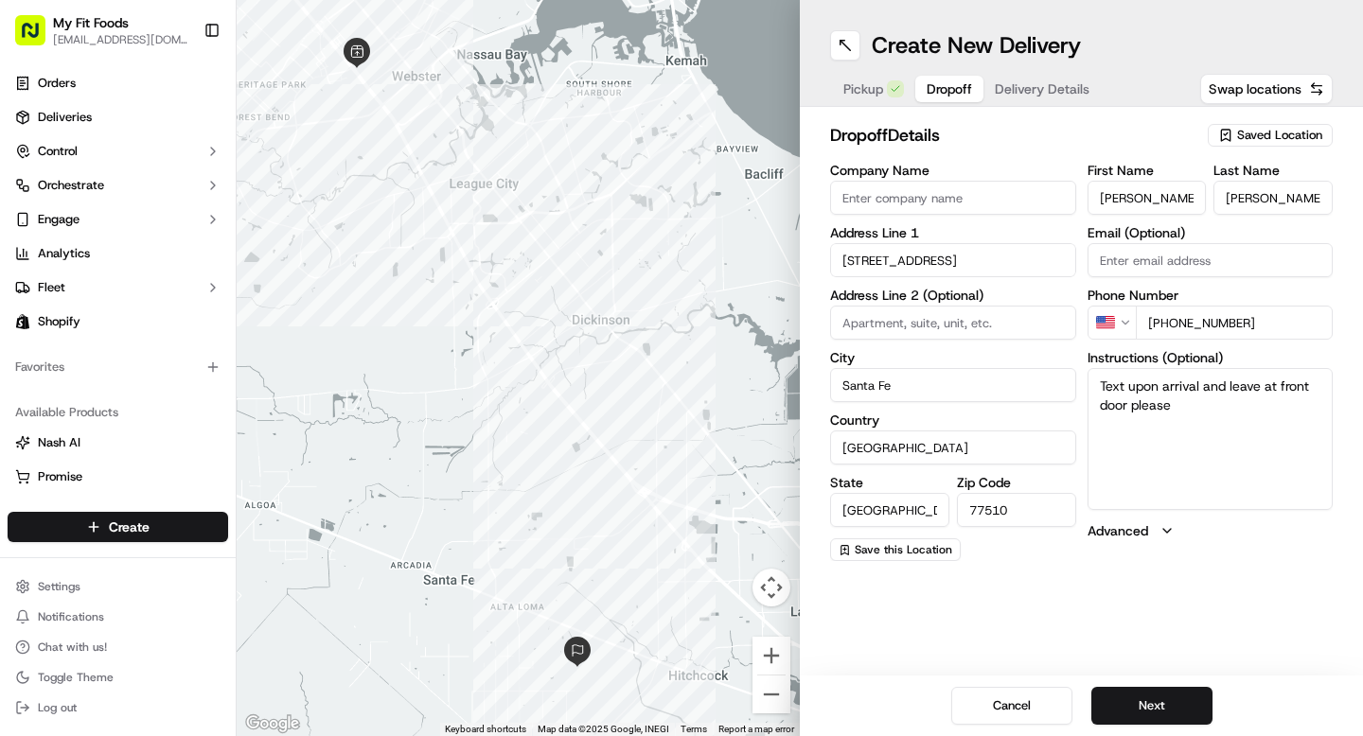
type input "+1 832 622 4496"
click at [1177, 429] on textarea "Text upon arrival and leave at front door please" at bounding box center [1211, 439] width 246 height 142
click at [866, 89] on span "Pickup" at bounding box center [863, 89] width 40 height 19
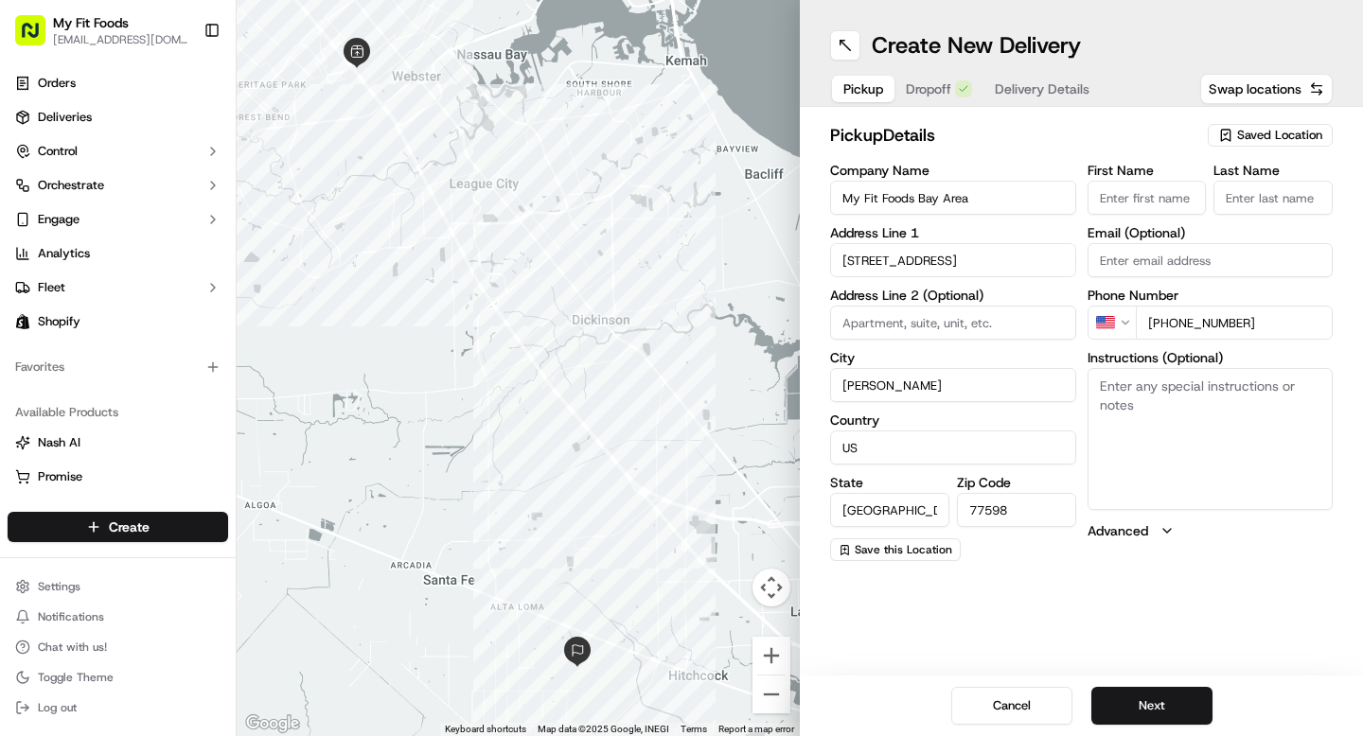
click at [1189, 414] on textarea "Instructions (Optional)" at bounding box center [1211, 439] width 246 height 142
paste textarea "920538"
type textarea "#920538"
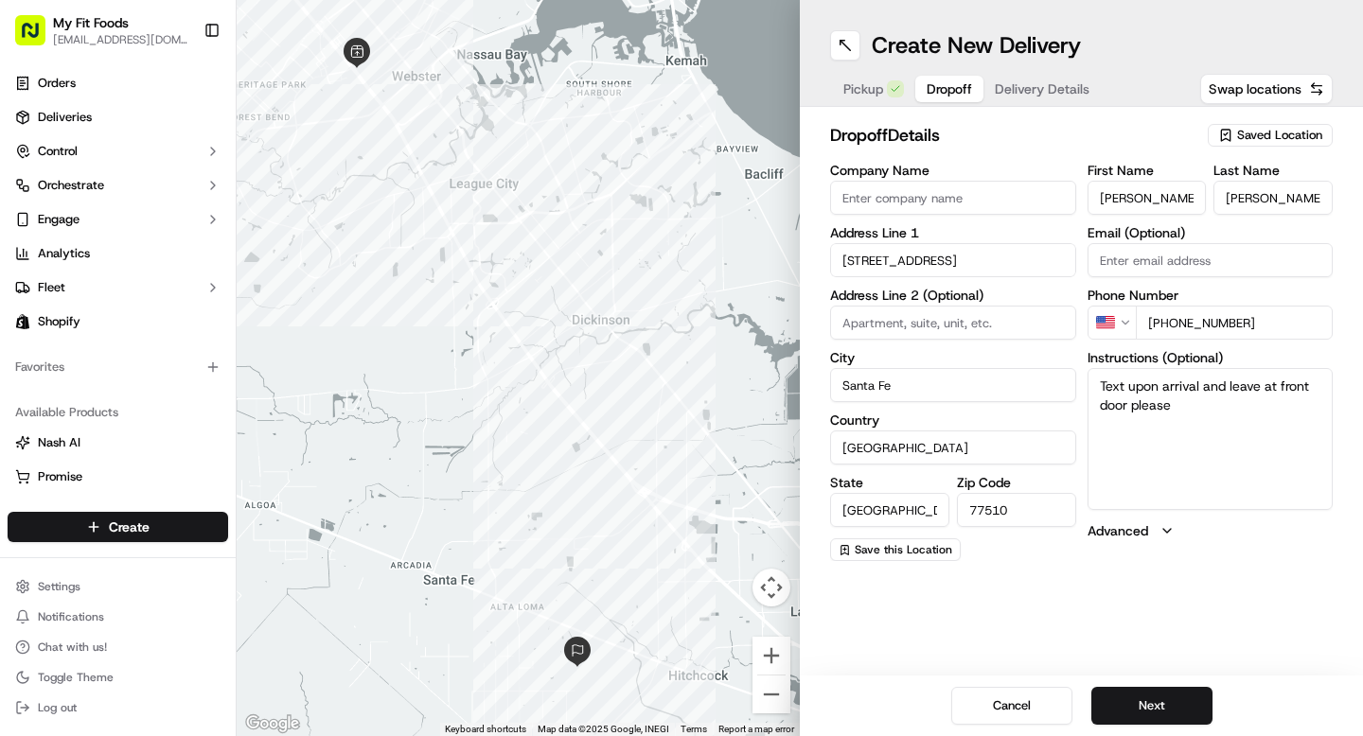
click at [930, 82] on span "Dropoff" at bounding box center [949, 89] width 45 height 19
click at [1097, 382] on textarea "Text upon arrival and leave at front door please" at bounding box center [1211, 439] width 246 height 142
paste textarea "920538"
type textarea "#920538 Text upon arrival and leave at front door please"
click at [1134, 695] on button "Next" at bounding box center [1151, 706] width 121 height 38
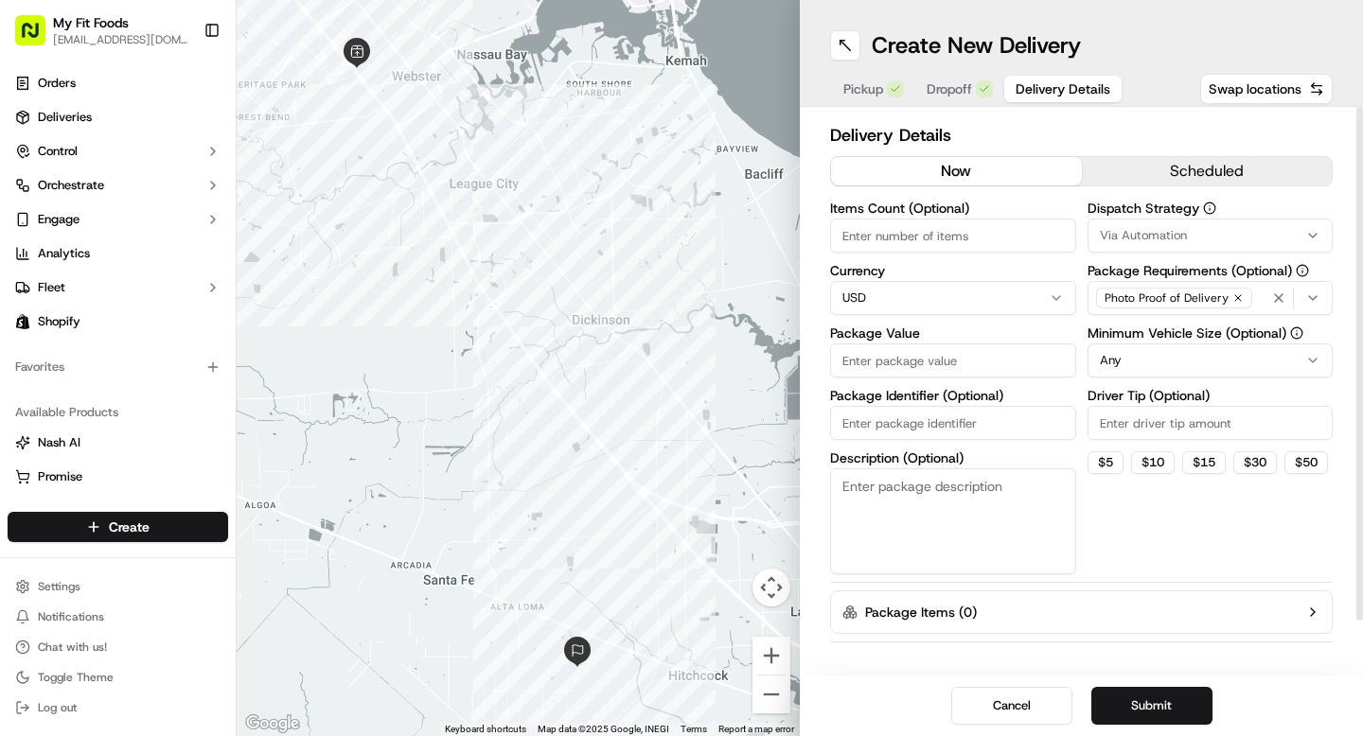
click at [884, 499] on textarea "Description (Optional)" at bounding box center [953, 522] width 246 height 106
paste textarea "920538"
type textarea "Order #920538"
click at [913, 223] on input "Items Count (Optional)" at bounding box center [953, 236] width 246 height 34
type input "6"
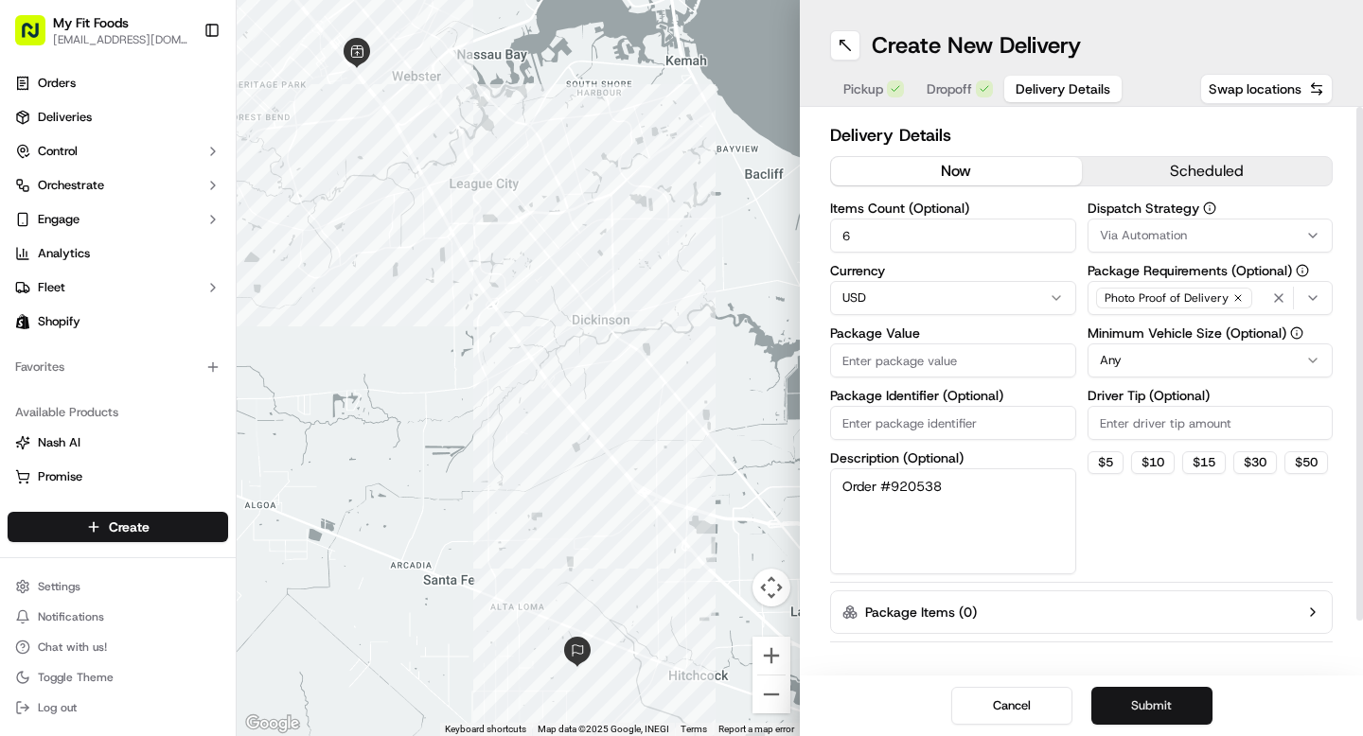
click at [1150, 713] on button "Submit" at bounding box center [1151, 706] width 121 height 38
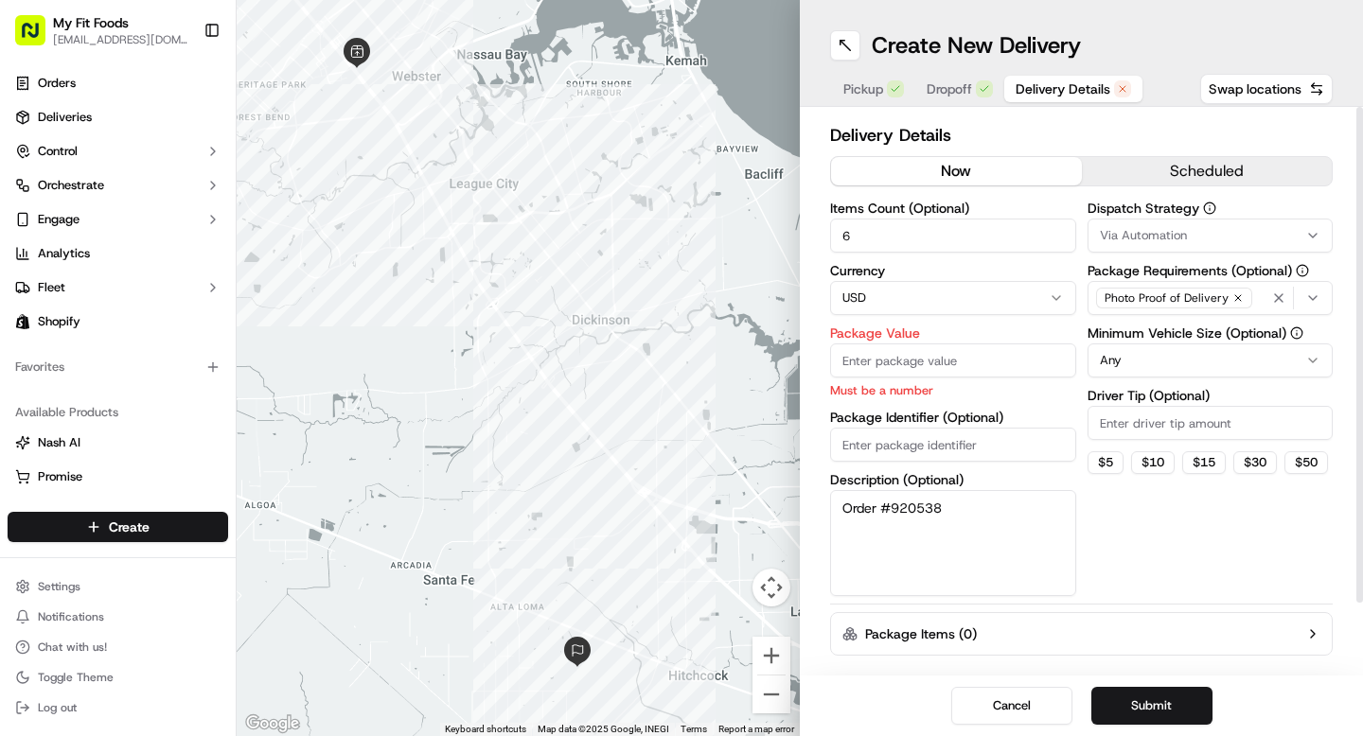
click at [924, 354] on input "Package Value" at bounding box center [953, 361] width 246 height 34
click at [878, 95] on span "Pickup" at bounding box center [863, 89] width 40 height 19
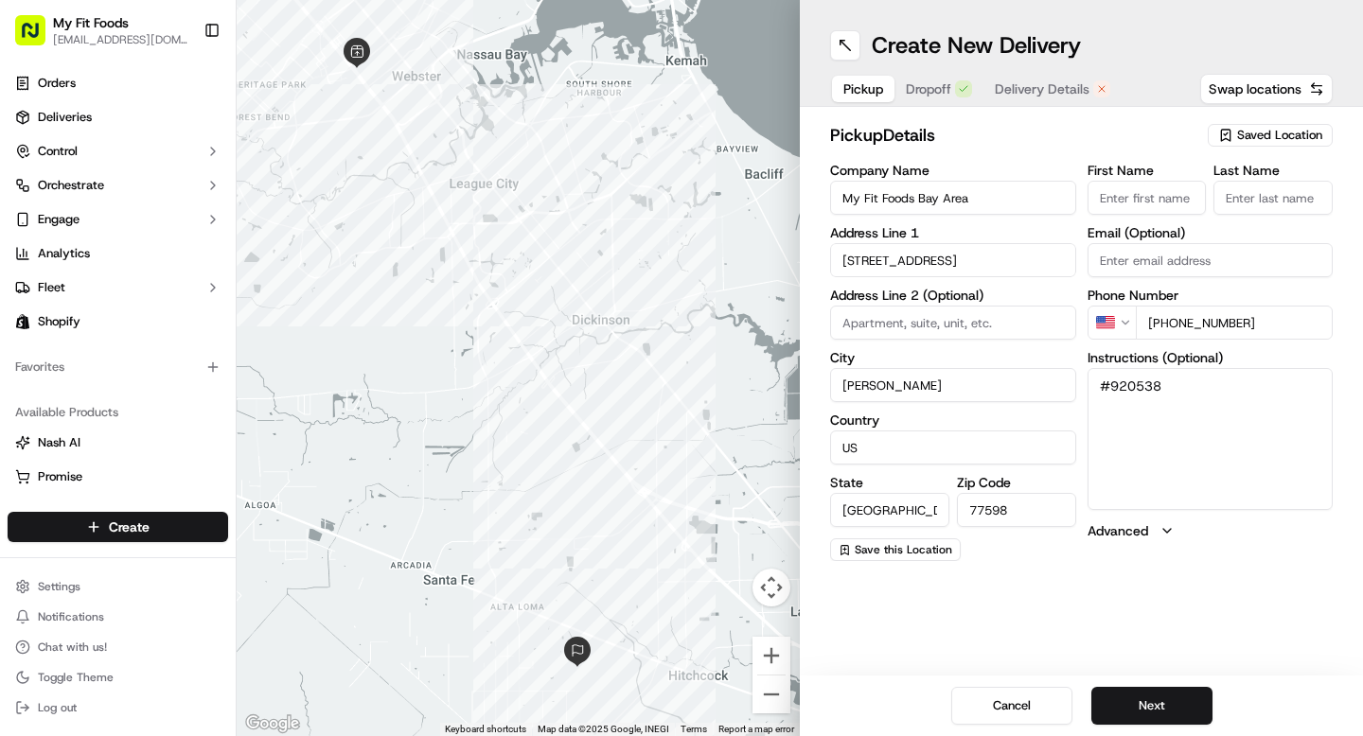
drag, startPoint x: 1176, startPoint y: 391, endPoint x: 1109, endPoint y: 392, distance: 66.3
click at [1109, 392] on textarea "#920538" at bounding box center [1211, 439] width 246 height 142
paste textarea "37889"
type textarea "#937889"
click at [1167, 700] on button "Next" at bounding box center [1151, 706] width 121 height 38
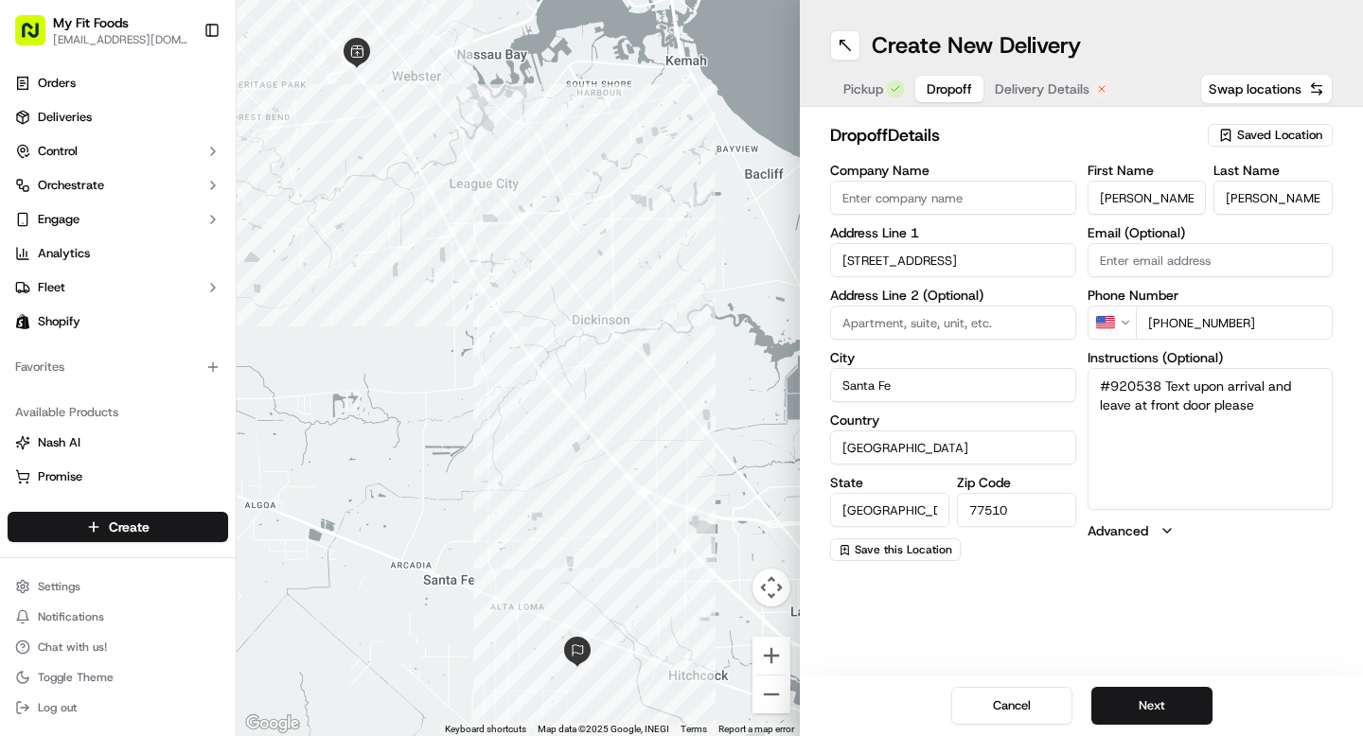
drag, startPoint x: 1160, startPoint y: 384, endPoint x: 1109, endPoint y: 385, distance: 50.2
click at [1109, 385] on textarea "#920538 Text upon arrival and leave at front door please" at bounding box center [1211, 439] width 246 height 142
paste textarea "37889"
type textarea "#937889 Text upon arrival and leave at front door please"
click at [1136, 719] on button "Next" at bounding box center [1151, 706] width 121 height 38
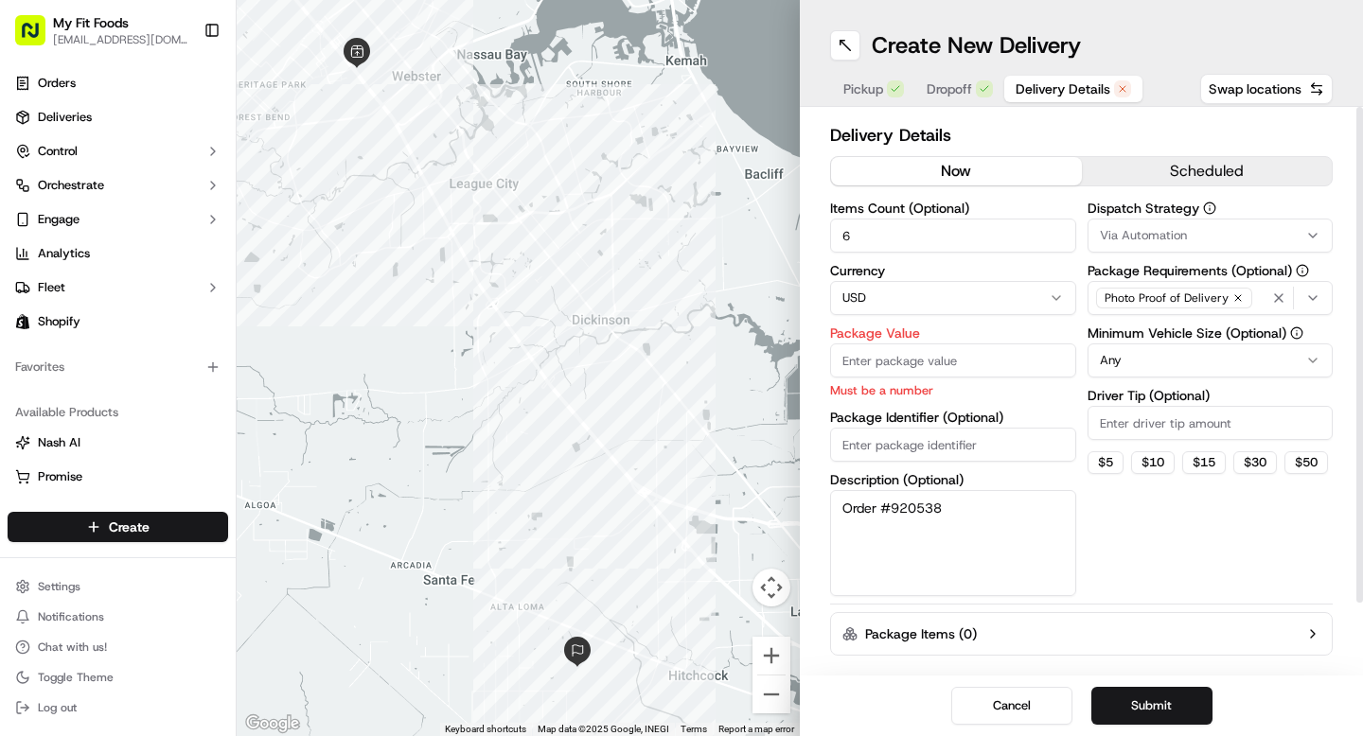
click at [968, 389] on p "Must be a number" at bounding box center [953, 390] width 246 height 18
click at [972, 355] on input "Package Value" at bounding box center [953, 361] width 246 height 34
type input "76"
click at [1124, 700] on button "Submit" at bounding box center [1151, 706] width 121 height 38
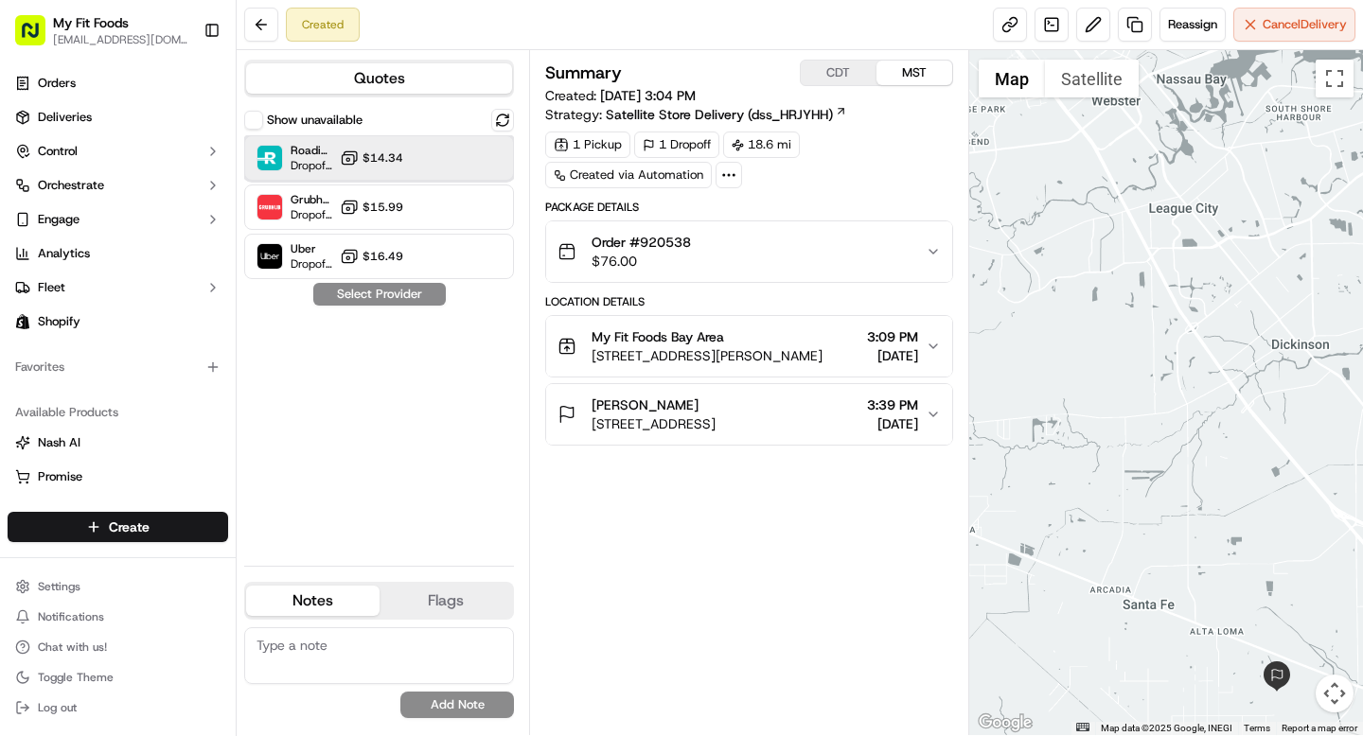
click at [415, 169] on div "Roadie (P2P) Dropoff ETA - $14.34" at bounding box center [379, 157] width 270 height 45
click at [932, 248] on icon "button" at bounding box center [933, 251] width 15 height 15
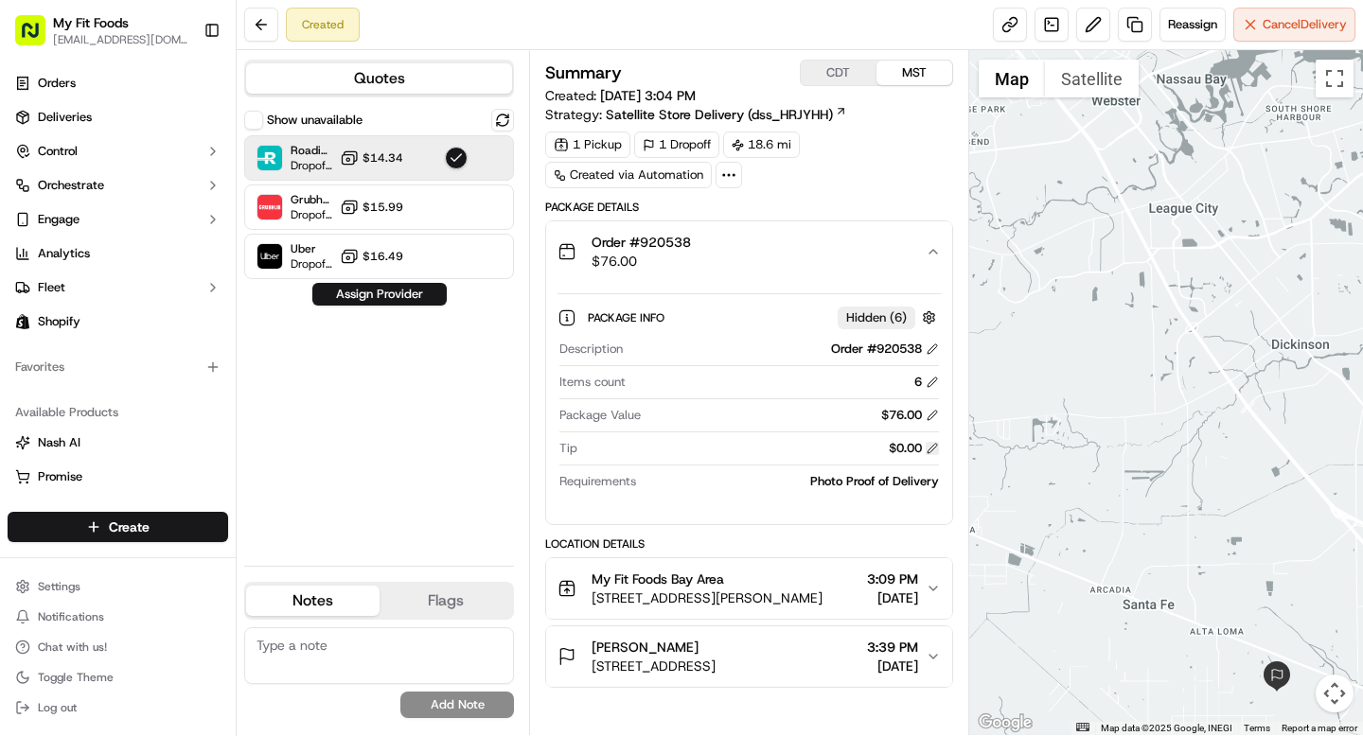
click at [931, 450] on button at bounding box center [932, 448] width 13 height 13
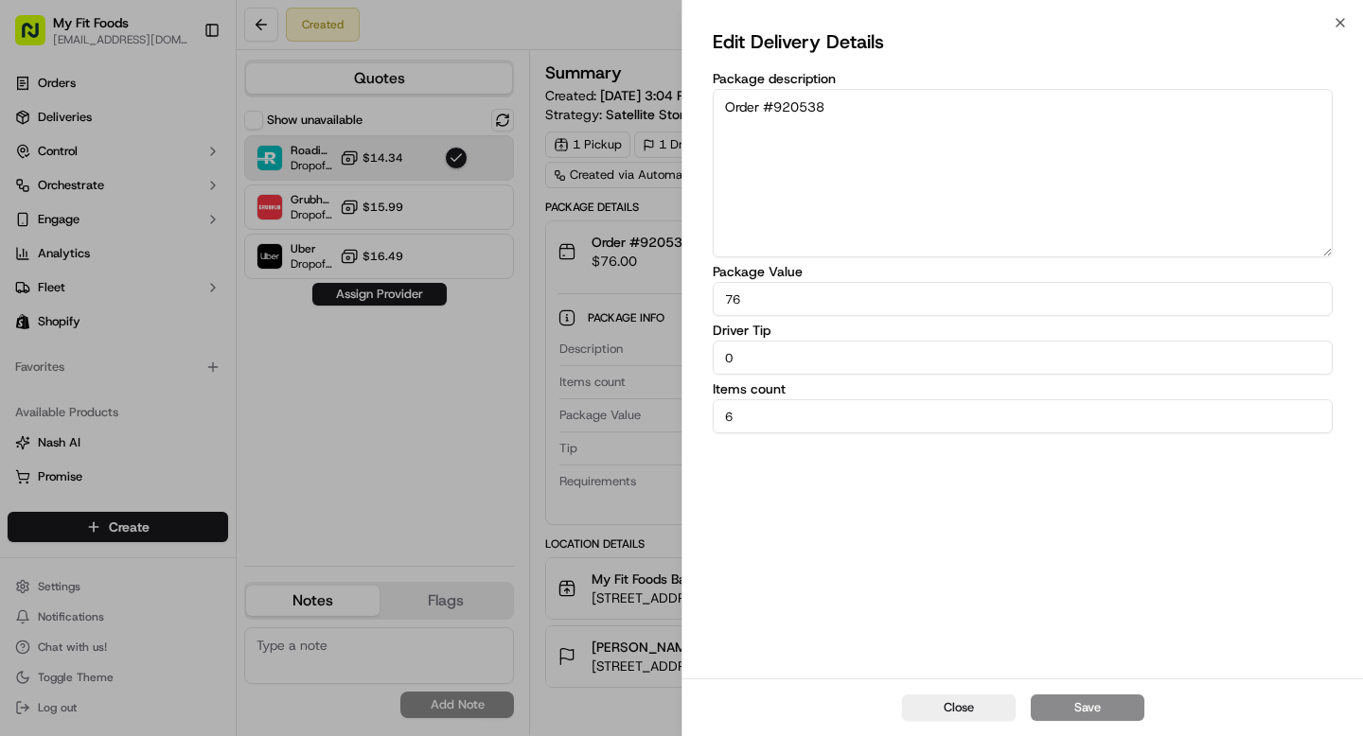
drag, startPoint x: 793, startPoint y: 360, endPoint x: 701, endPoint y: 360, distance: 92.8
click at [701, 360] on div "Edit Delivery Details Package description Order #920538 Package Value 76 Driver…" at bounding box center [1023, 351] width 681 height 656
type input "8"
click at [1080, 701] on button "Save" at bounding box center [1088, 708] width 114 height 27
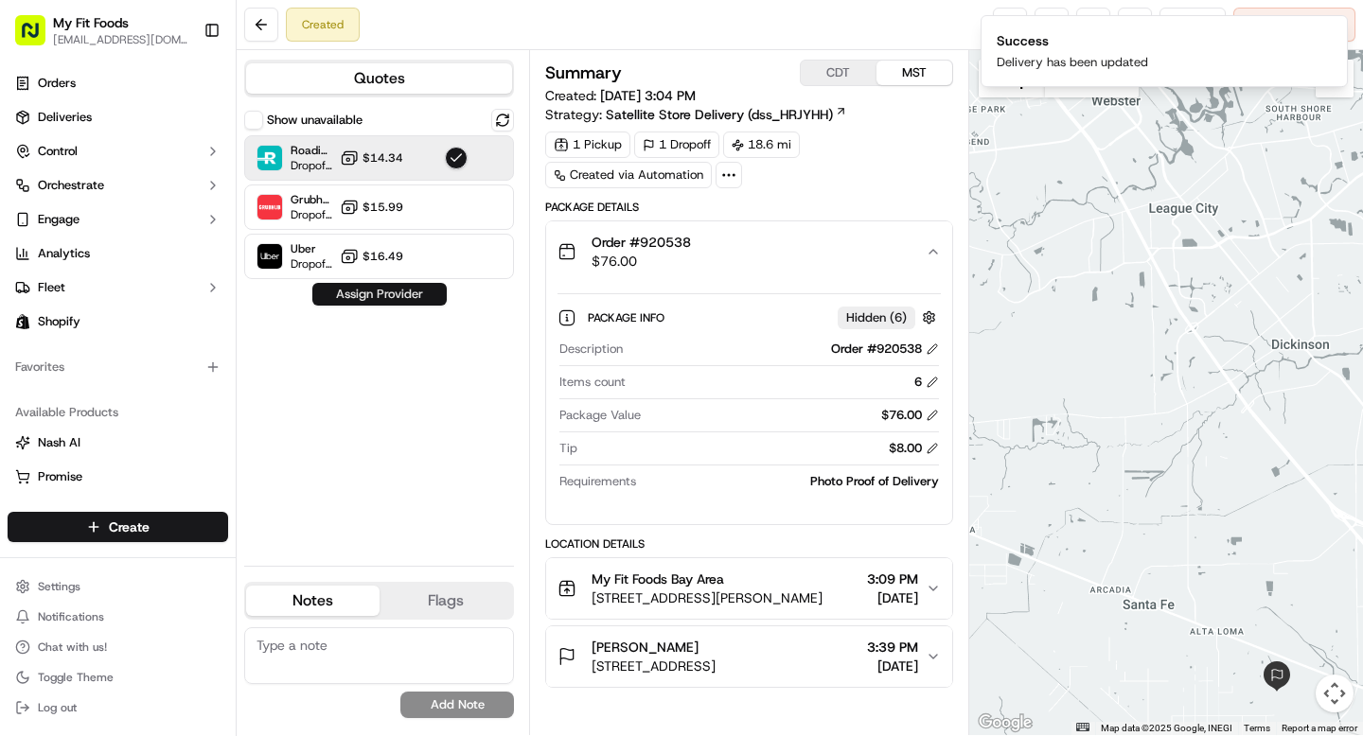
click at [376, 290] on button "Assign Provider" at bounding box center [379, 294] width 134 height 23
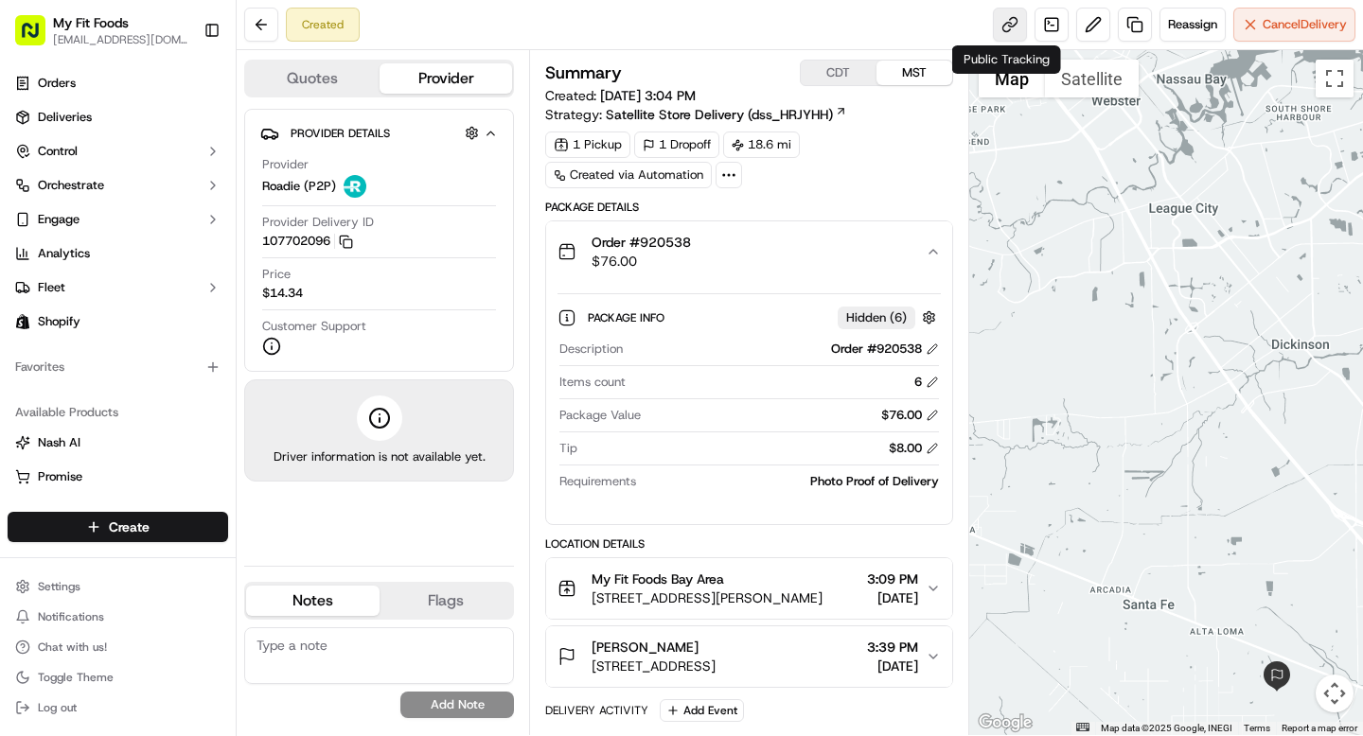
click at [1002, 26] on link at bounding box center [1010, 25] width 34 height 34
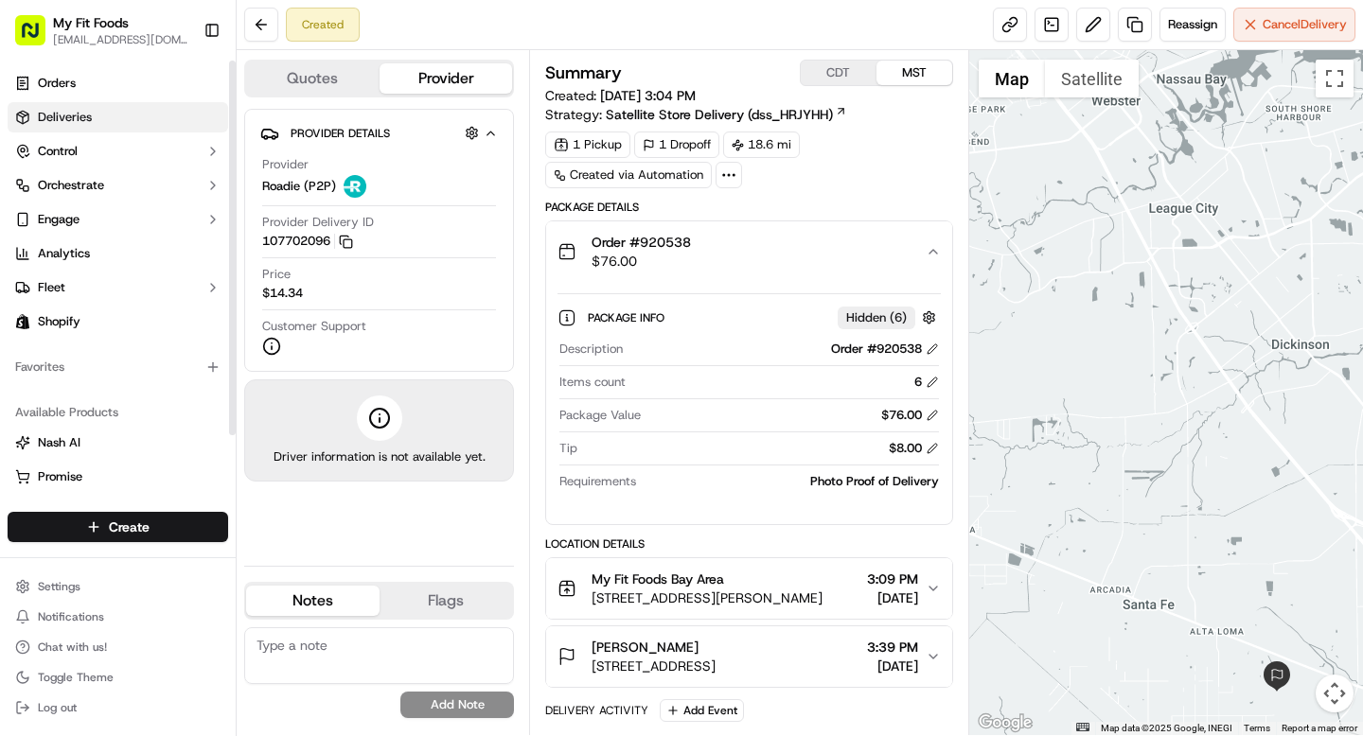
click at [129, 125] on link "Deliveries" at bounding box center [118, 117] width 221 height 30
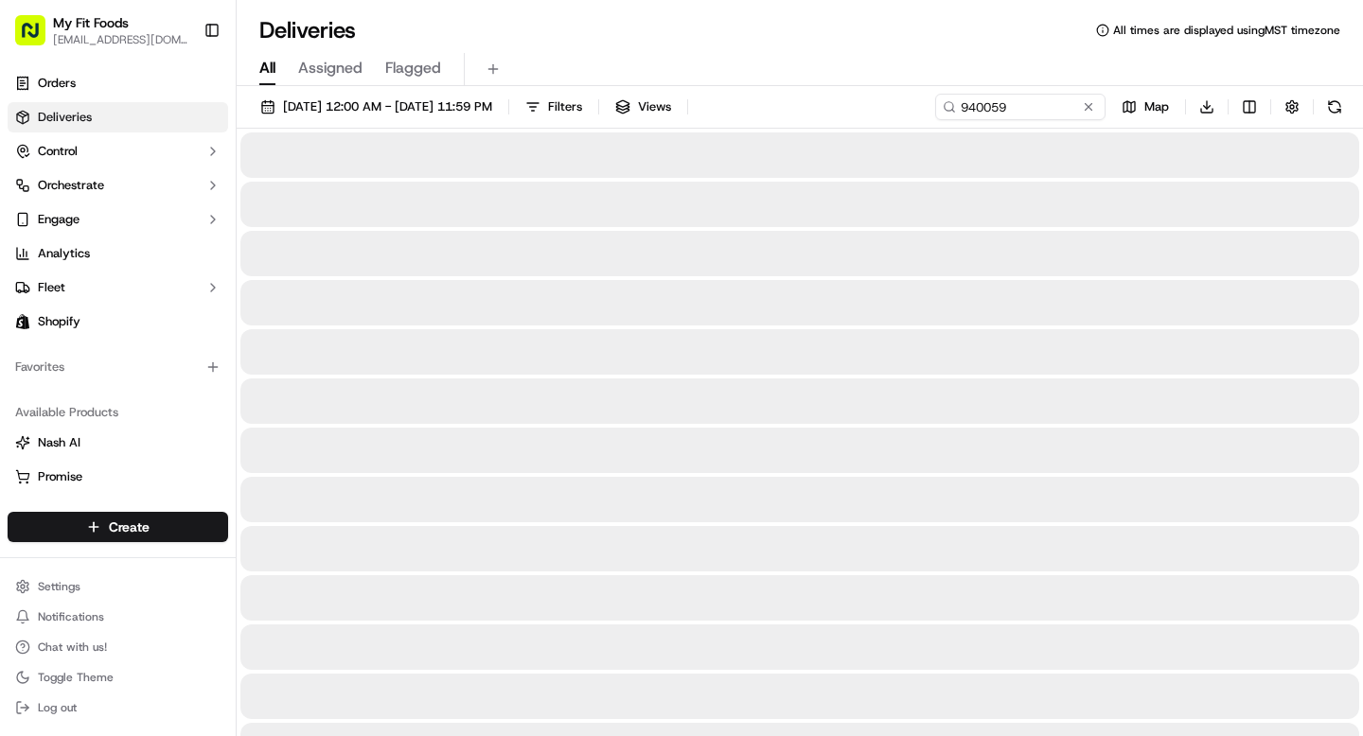
click at [268, 61] on span "All" at bounding box center [267, 68] width 16 height 23
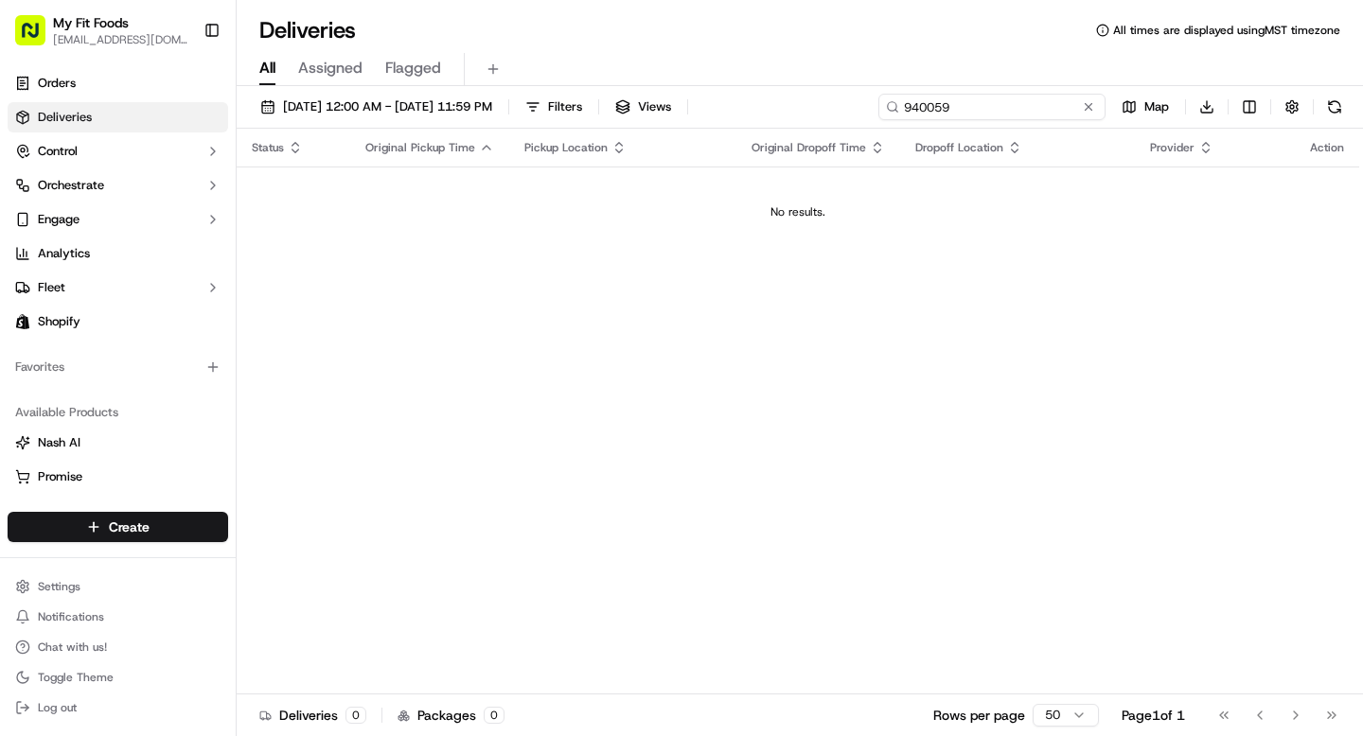
click at [1019, 111] on input "940059" at bounding box center [991, 107] width 227 height 27
click at [931, 108] on input "933307" at bounding box center [991, 107] width 227 height 27
type input "933307"
click at [66, 82] on span "Orders" at bounding box center [57, 83] width 38 height 17
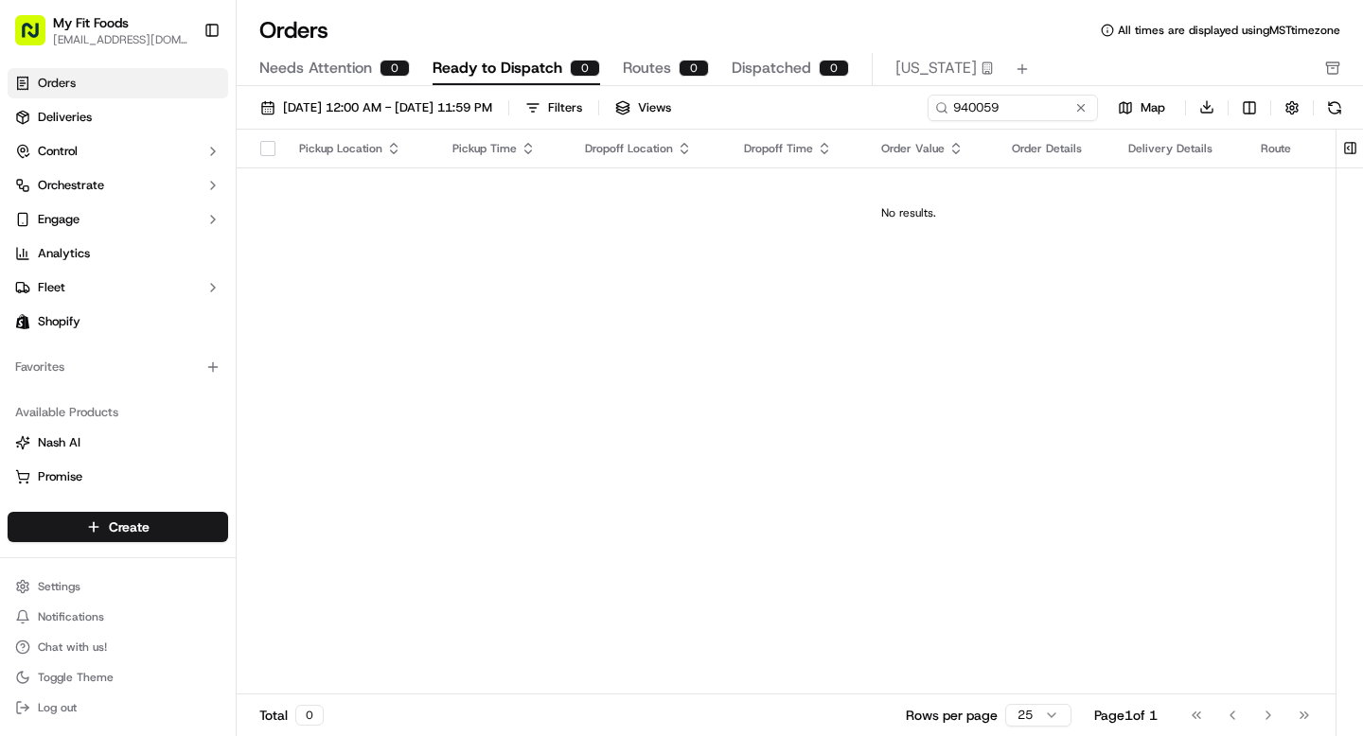
click at [984, 95] on div "940059" at bounding box center [1013, 108] width 170 height 27
click at [969, 105] on input "940059" at bounding box center [984, 108] width 227 height 27
click at [969, 106] on input "940059" at bounding box center [984, 108] width 227 height 27
paste input "33307"
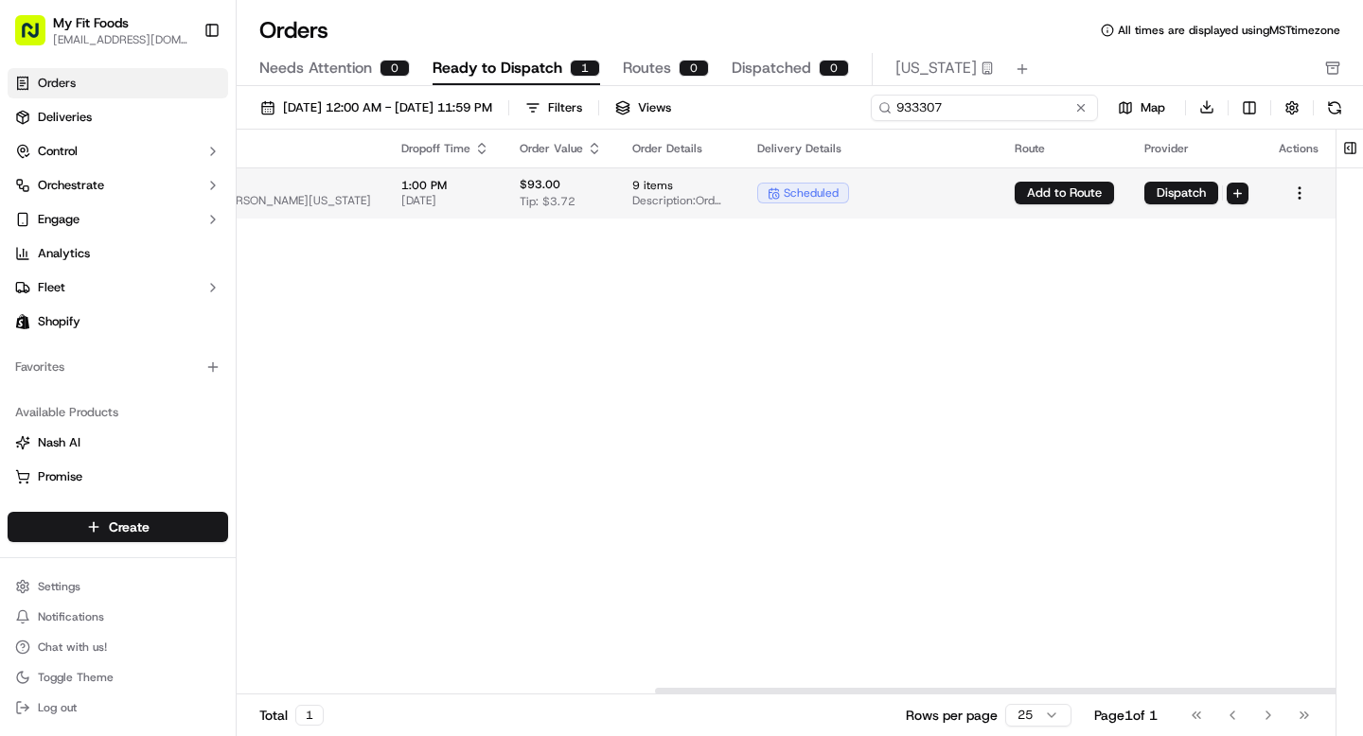
scroll to position [0, 699]
type input "933307"
click at [1304, 193] on html "My Fit Foods support@myfitfoods.com Toggle Sidebar Orders Deliveries Control Or…" at bounding box center [681, 368] width 1363 height 736
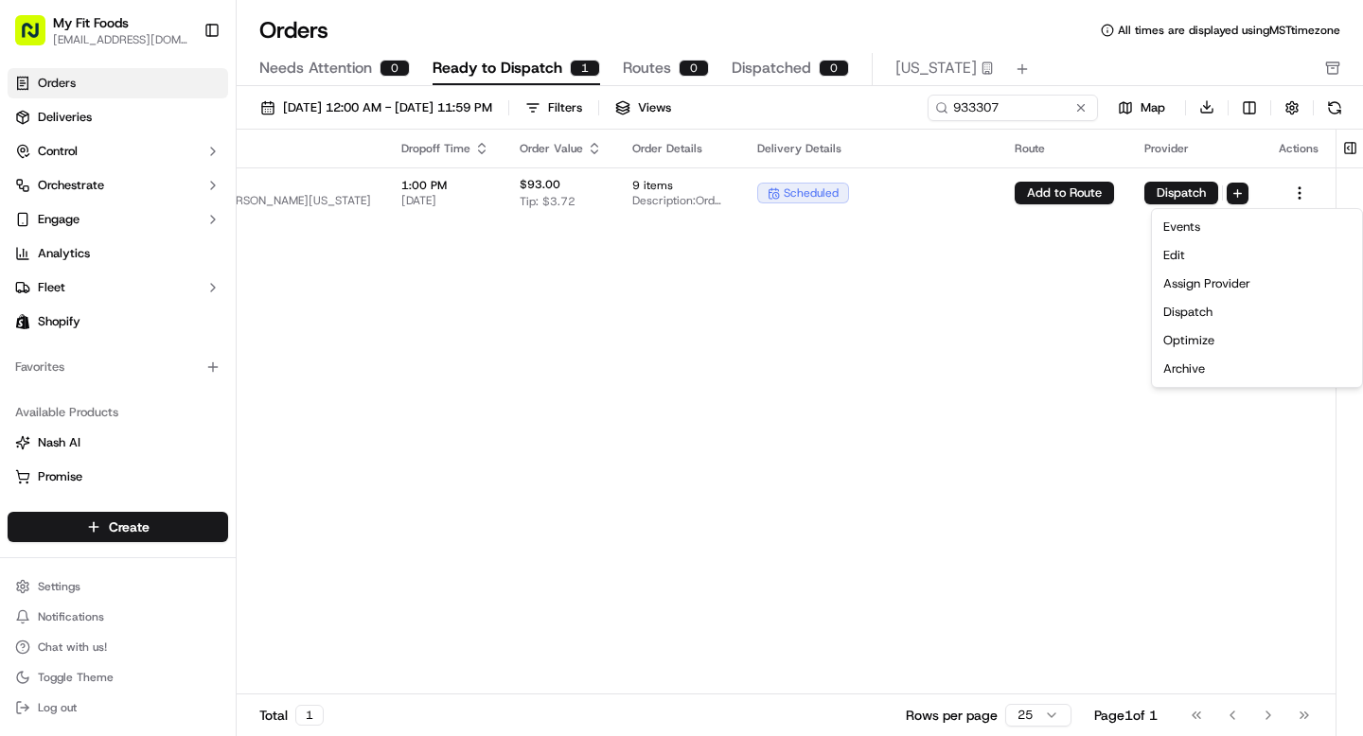
click at [1015, 308] on html "My Fit Foods support@myfitfoods.com Toggle Sidebar Orders Deliveries Control Or…" at bounding box center [681, 368] width 1363 height 736
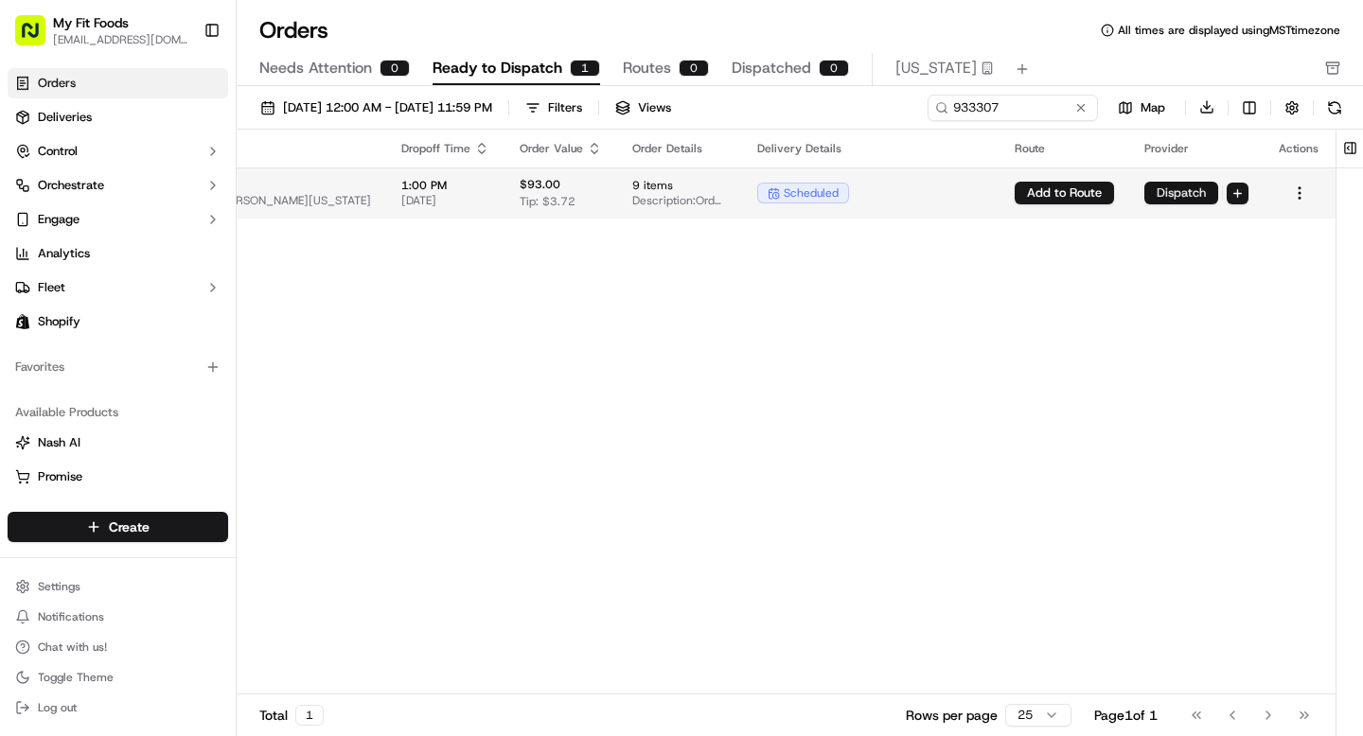
click at [1186, 195] on button "Dispatch" at bounding box center [1181, 193] width 74 height 23
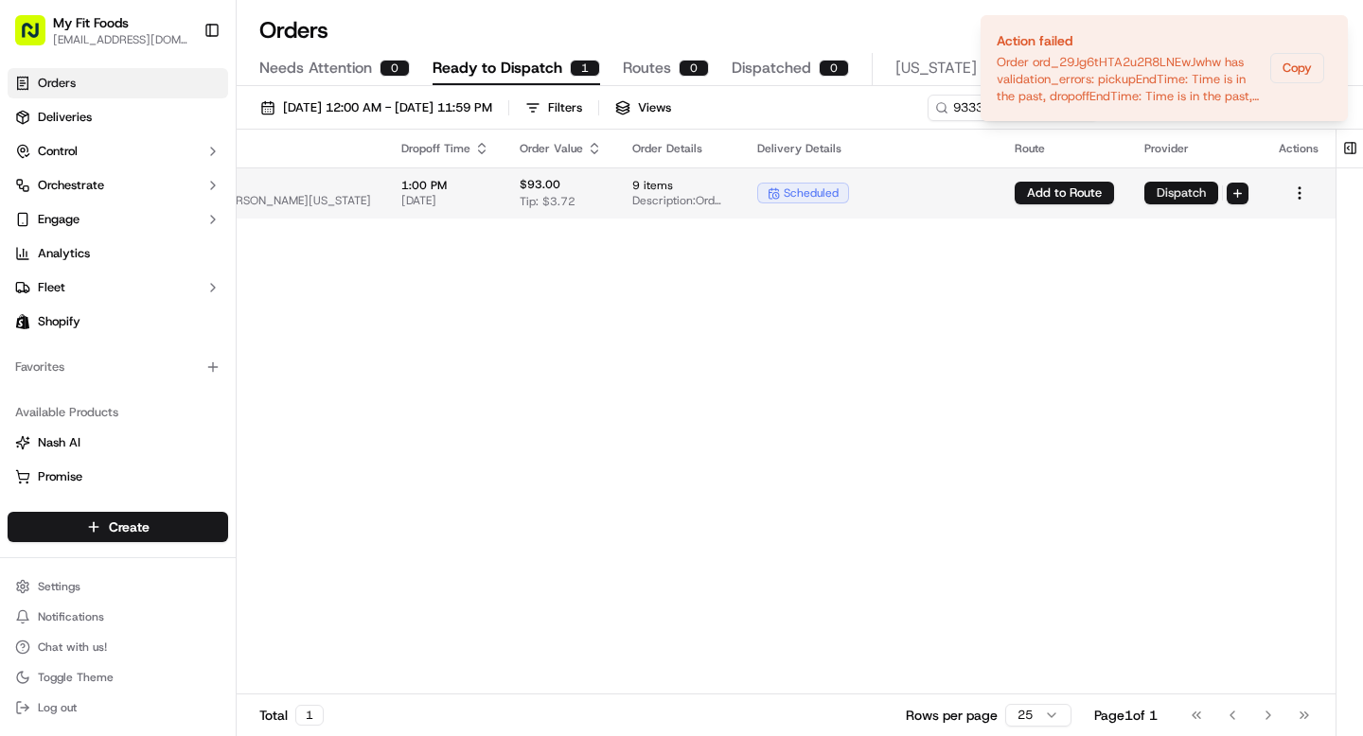
click at [1199, 191] on button "Dispatch" at bounding box center [1181, 193] width 74 height 23
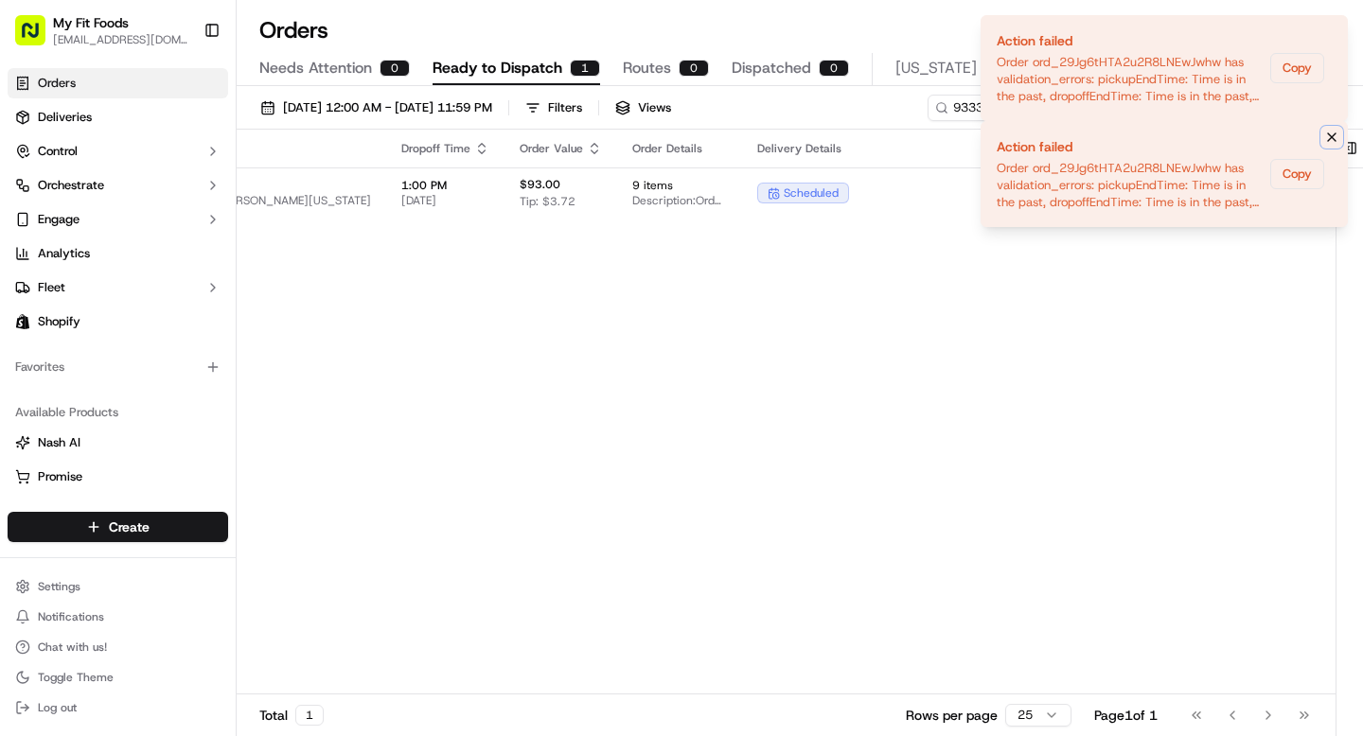
click at [1332, 135] on icon "Notifications (F8)" at bounding box center [1331, 137] width 15 height 15
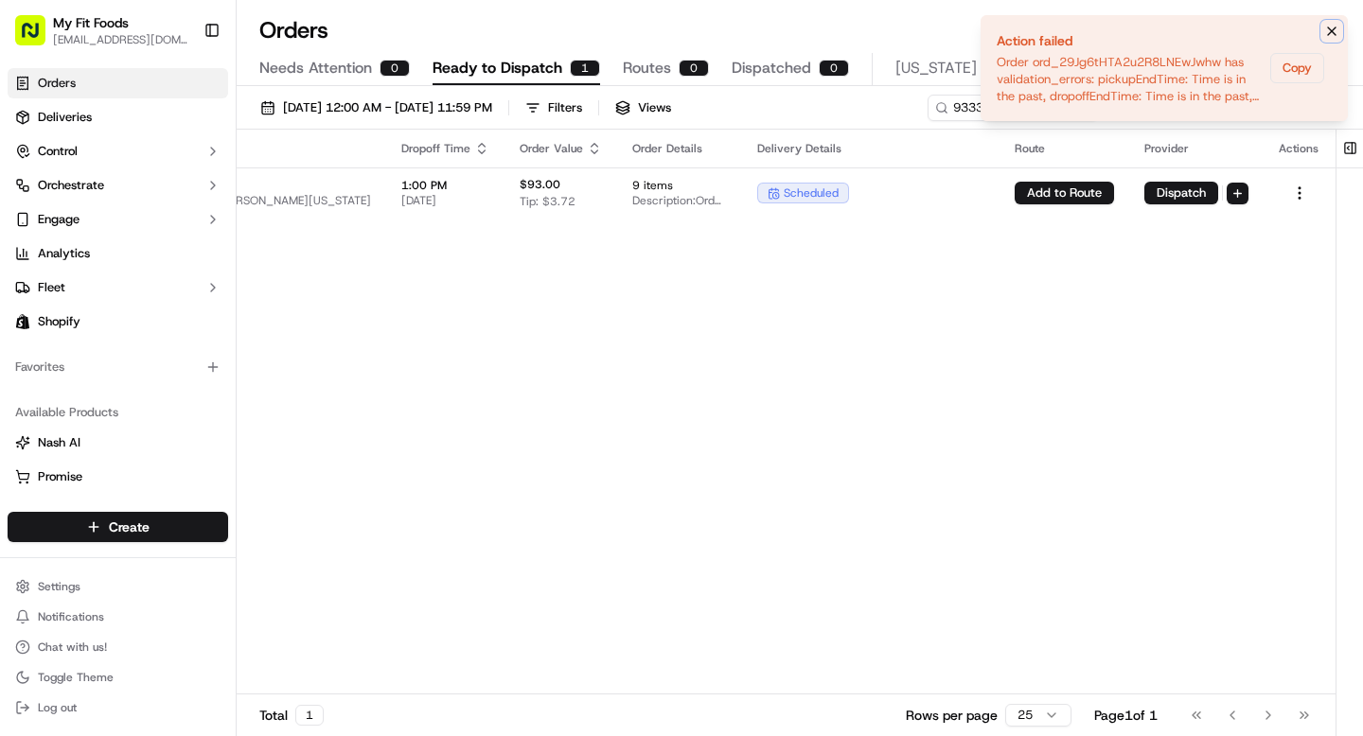
click at [1329, 24] on icon "Notifications (F8)" at bounding box center [1331, 31] width 15 height 15
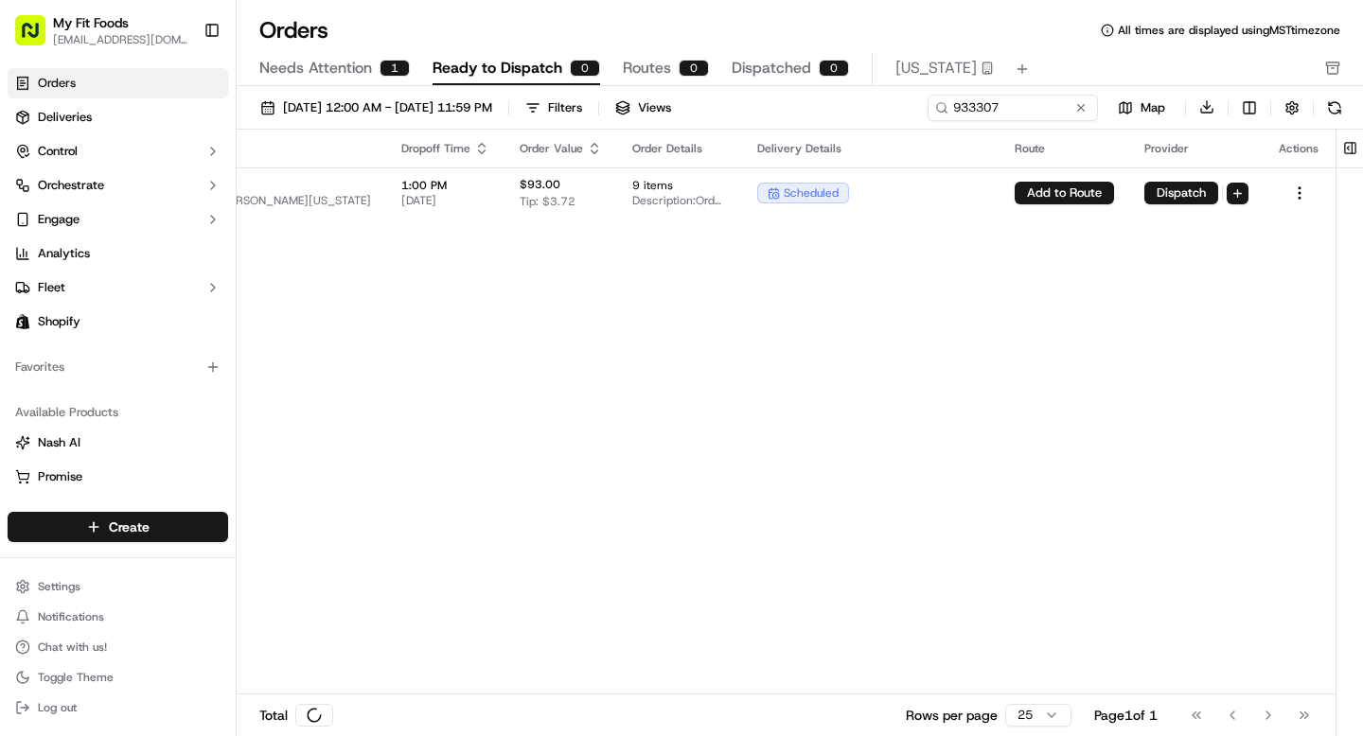
scroll to position [0, 245]
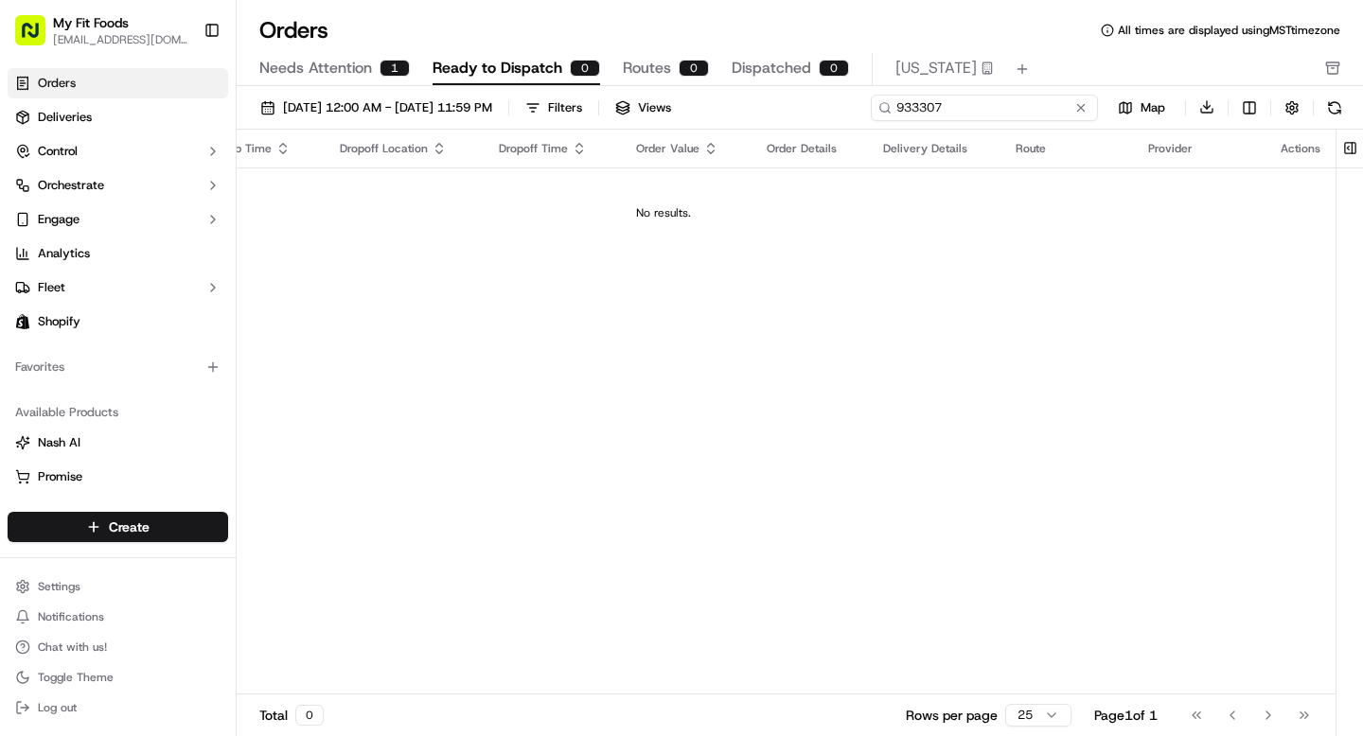
click at [1030, 116] on input "933307" at bounding box center [984, 108] width 227 height 27
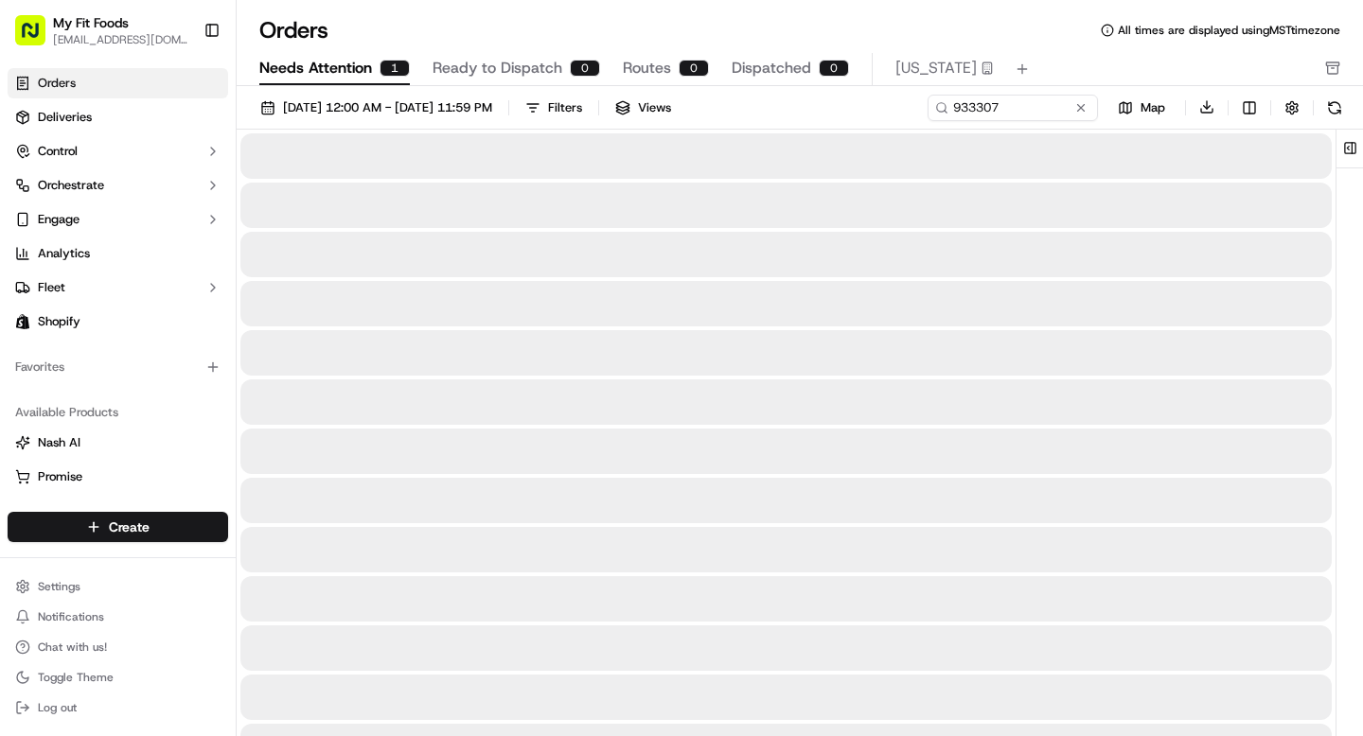
click at [310, 69] on span "Needs Attention" at bounding box center [315, 68] width 113 height 23
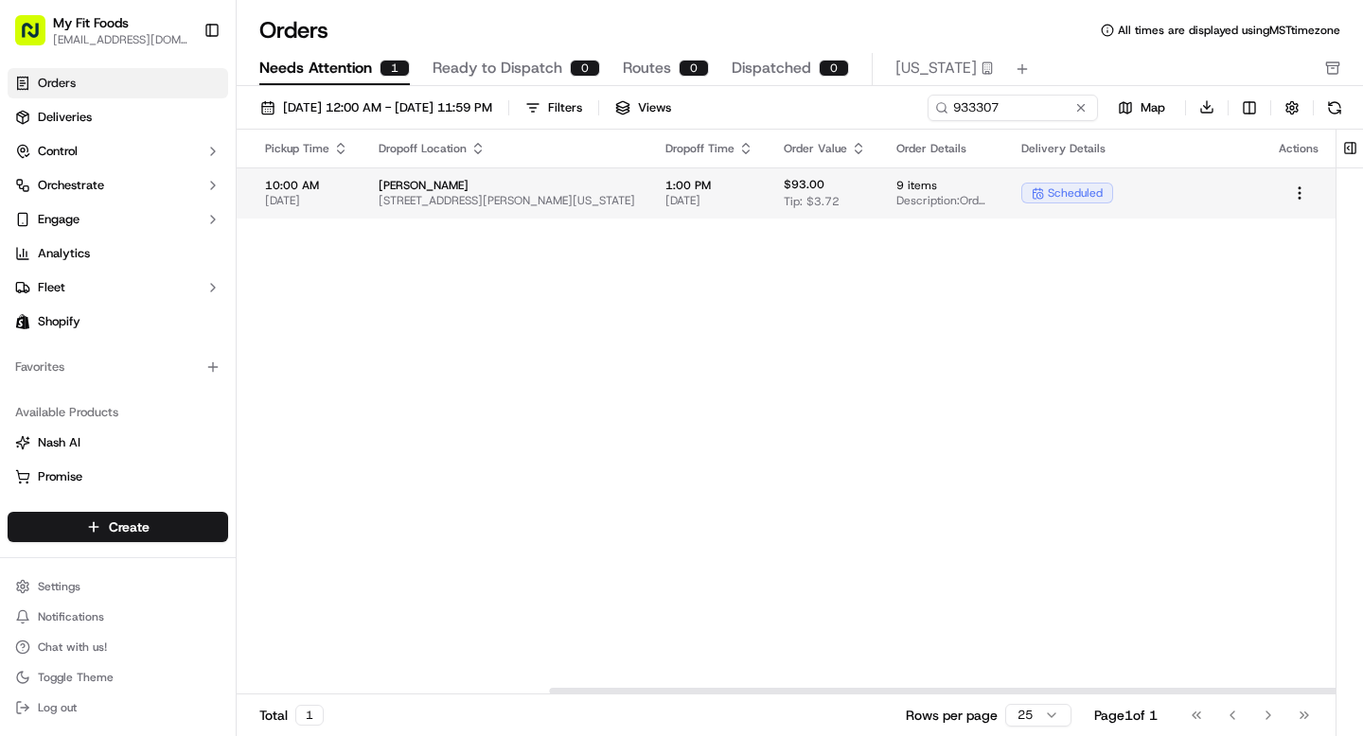
scroll to position [0, 436]
click at [1300, 195] on html "My Fit Foods support@myfitfoods.com Toggle Sidebar Orders Deliveries Control Or…" at bounding box center [681, 368] width 1363 height 736
click at [964, 304] on html "My Fit Foods support@myfitfoods.com Toggle Sidebar Orders Deliveries Control Or…" at bounding box center [681, 368] width 1363 height 736
click at [1056, 189] on span "scheduled" at bounding box center [1075, 193] width 55 height 15
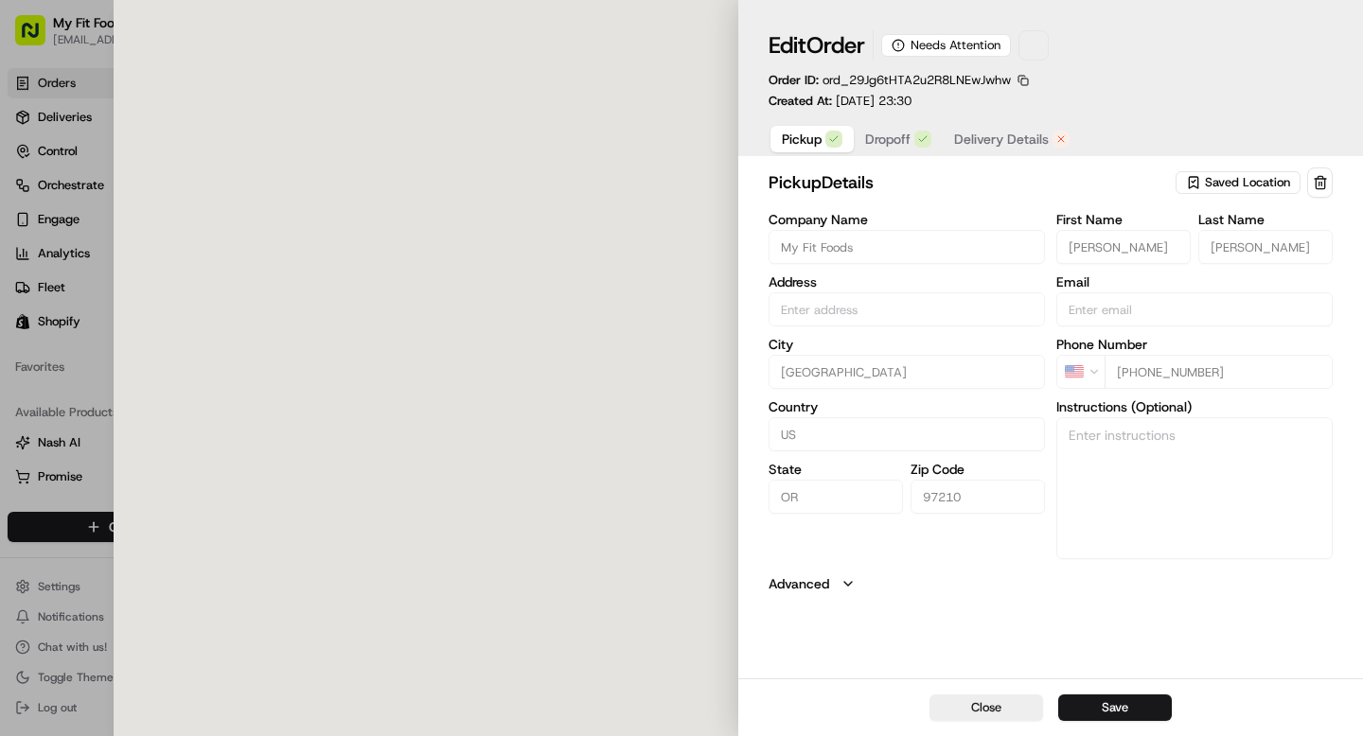
type input "3271 NW 29th Ave, Portland, OR 97210, US"
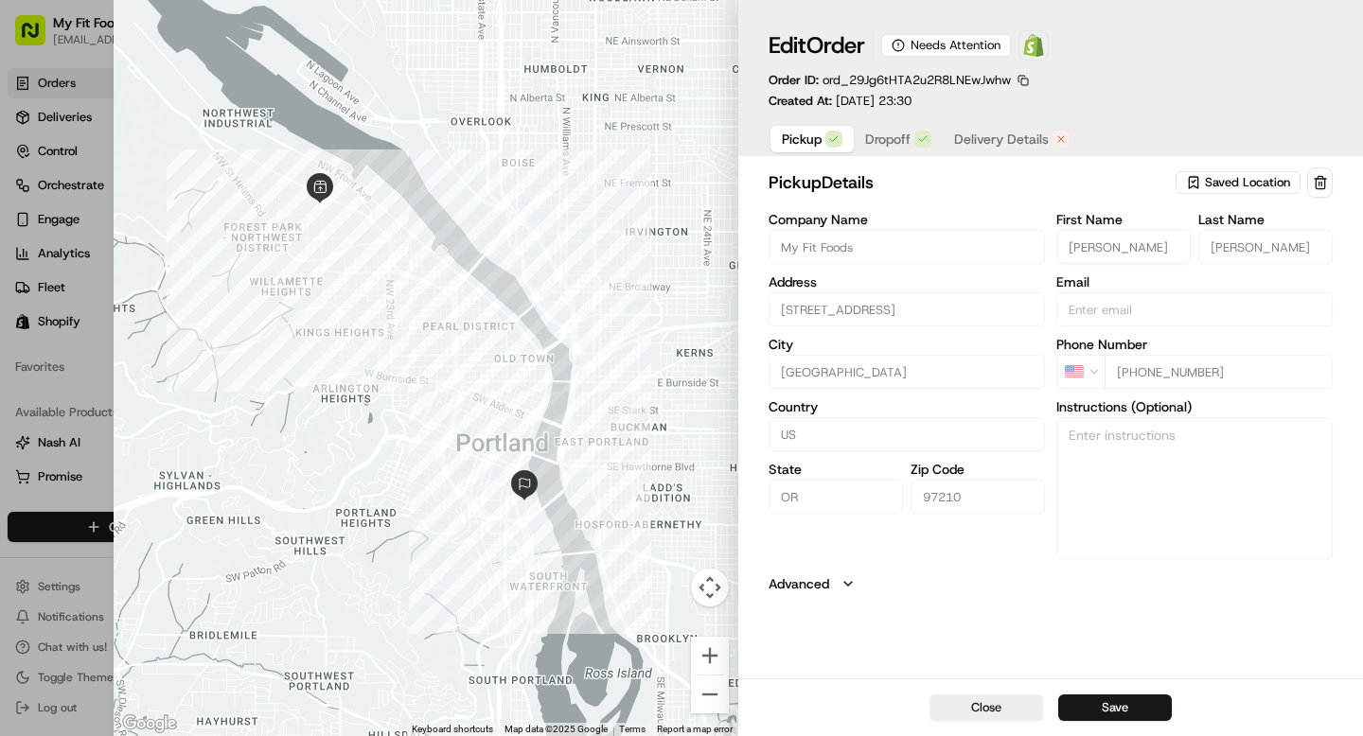
click at [1016, 142] on span "Delivery Details" at bounding box center [1001, 139] width 95 height 19
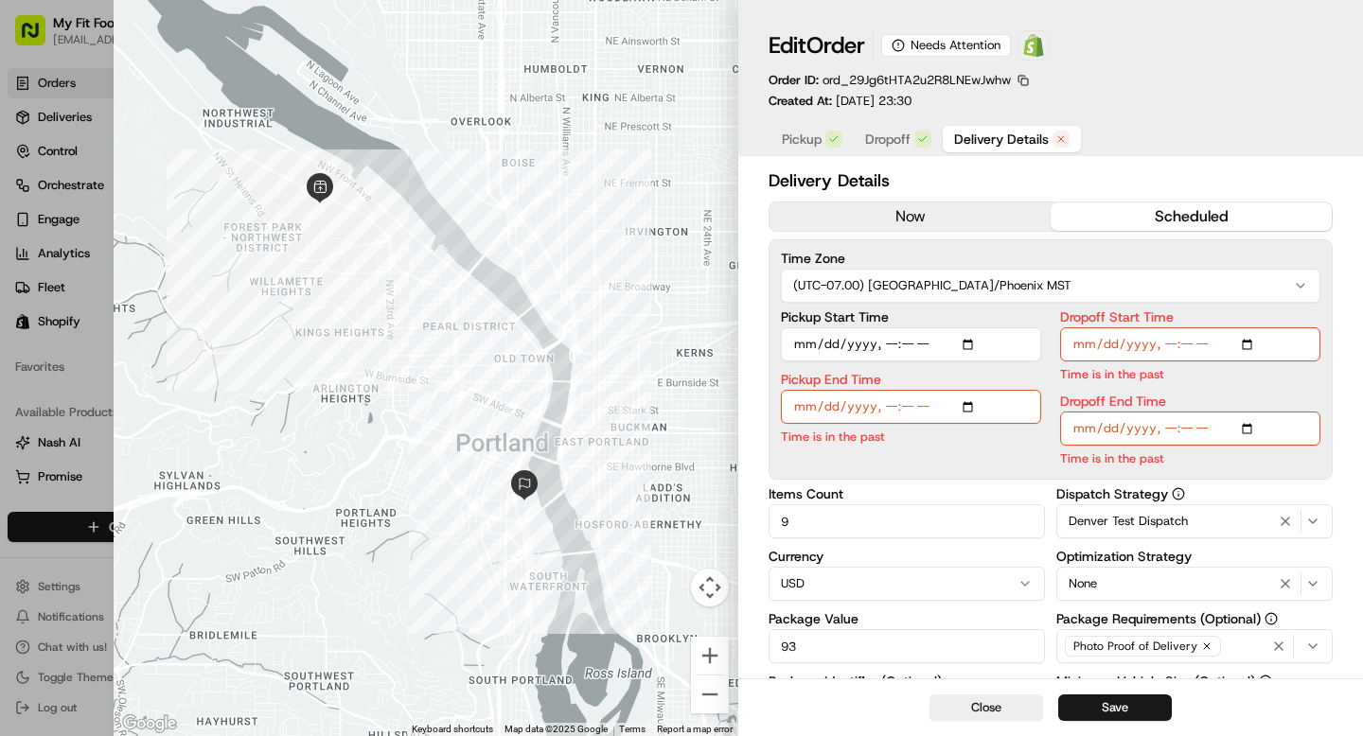
click at [914, 139] on button "Dropoff" at bounding box center [898, 139] width 89 height 27
click at [993, 139] on span "Delivery Details" at bounding box center [1001, 139] width 95 height 19
click at [858, 222] on button "now" at bounding box center [910, 217] width 281 height 28
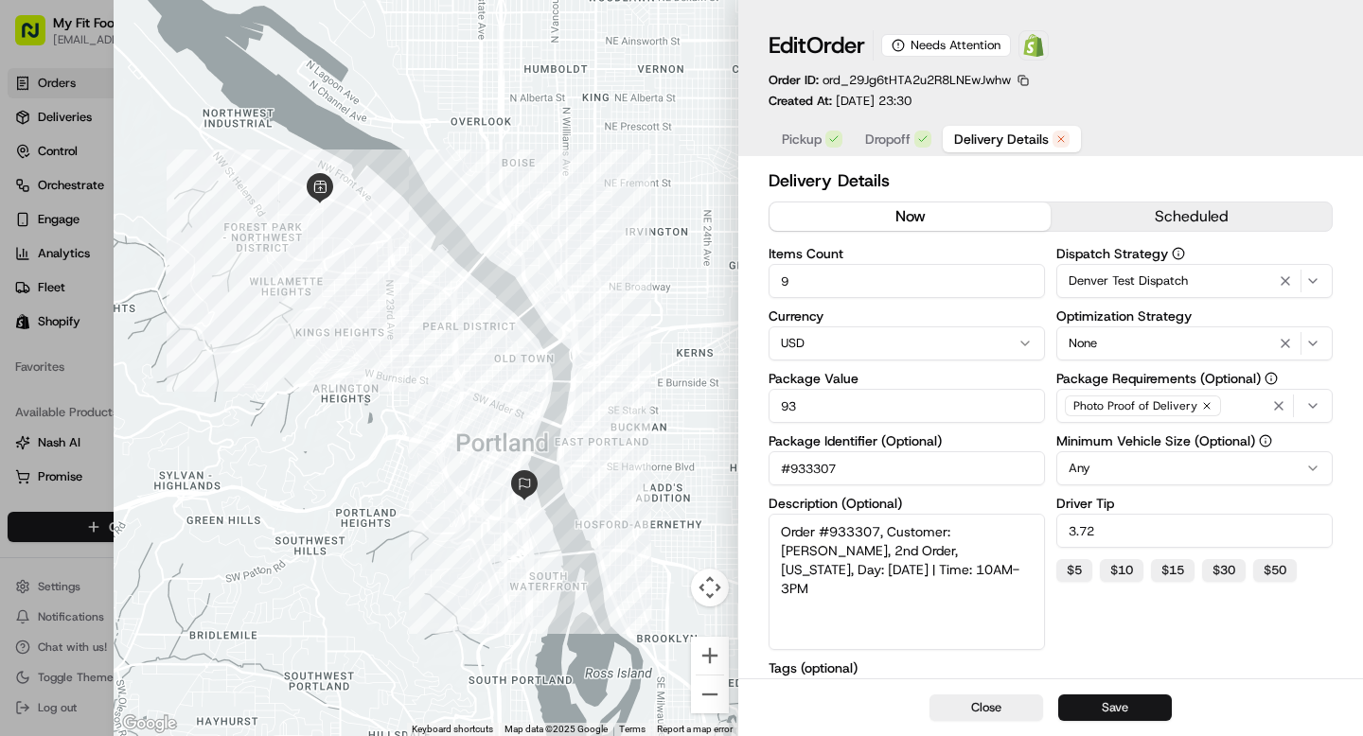
click at [1109, 715] on button "Save" at bounding box center [1115, 708] width 114 height 27
type input "1"
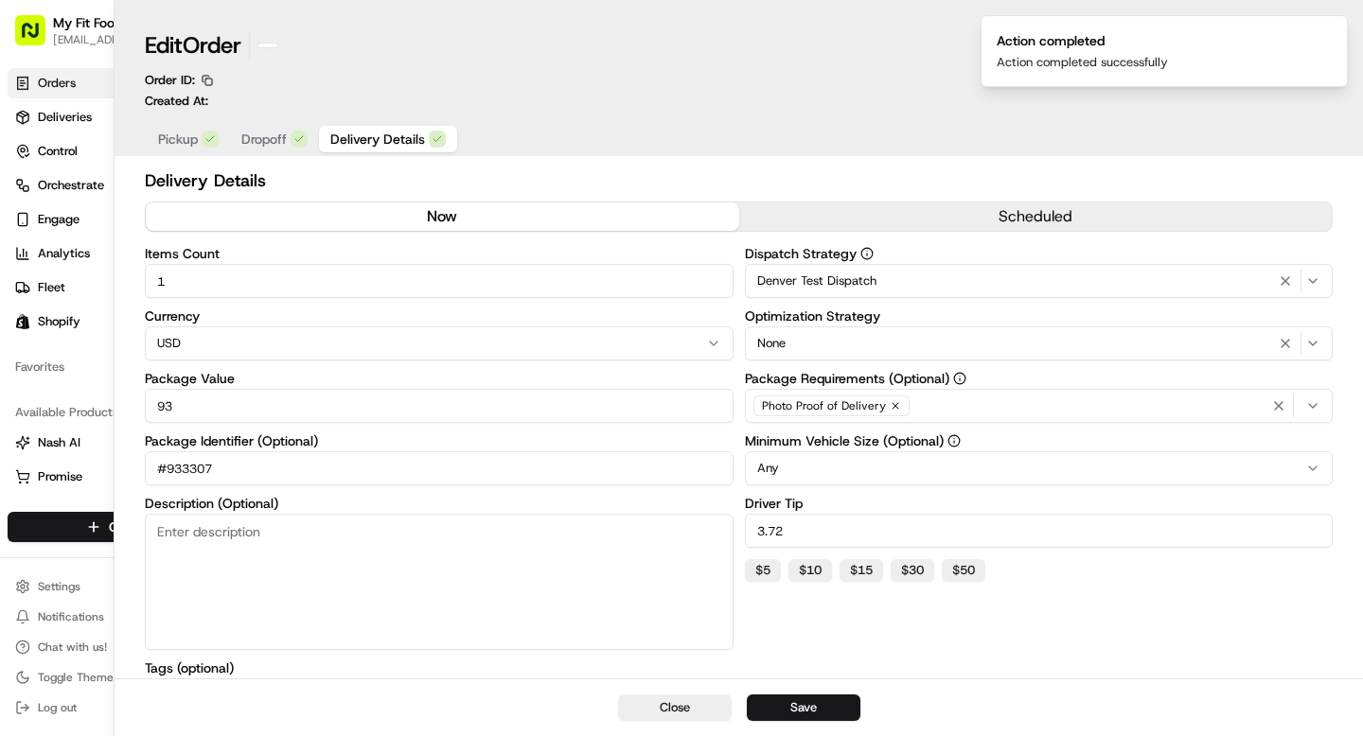
scroll to position [0, 0]
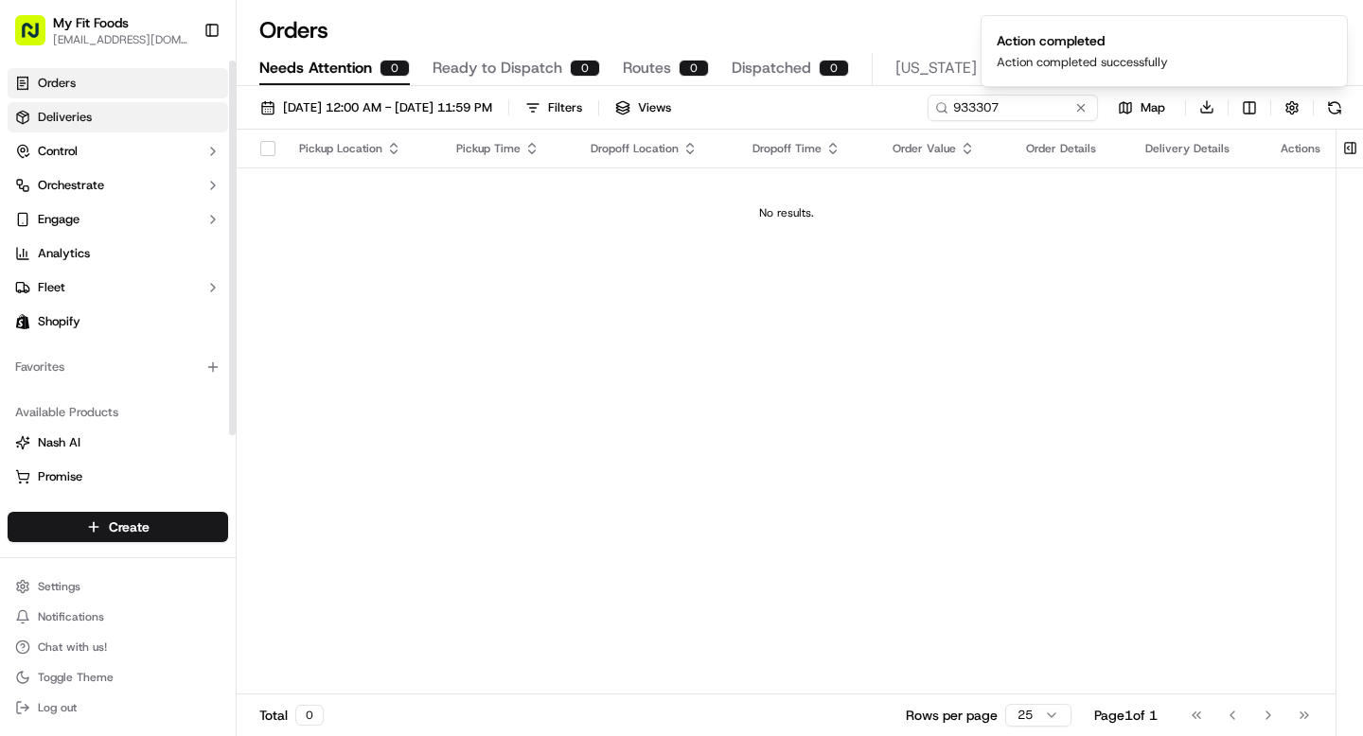
click at [162, 117] on link "Deliveries" at bounding box center [118, 117] width 221 height 30
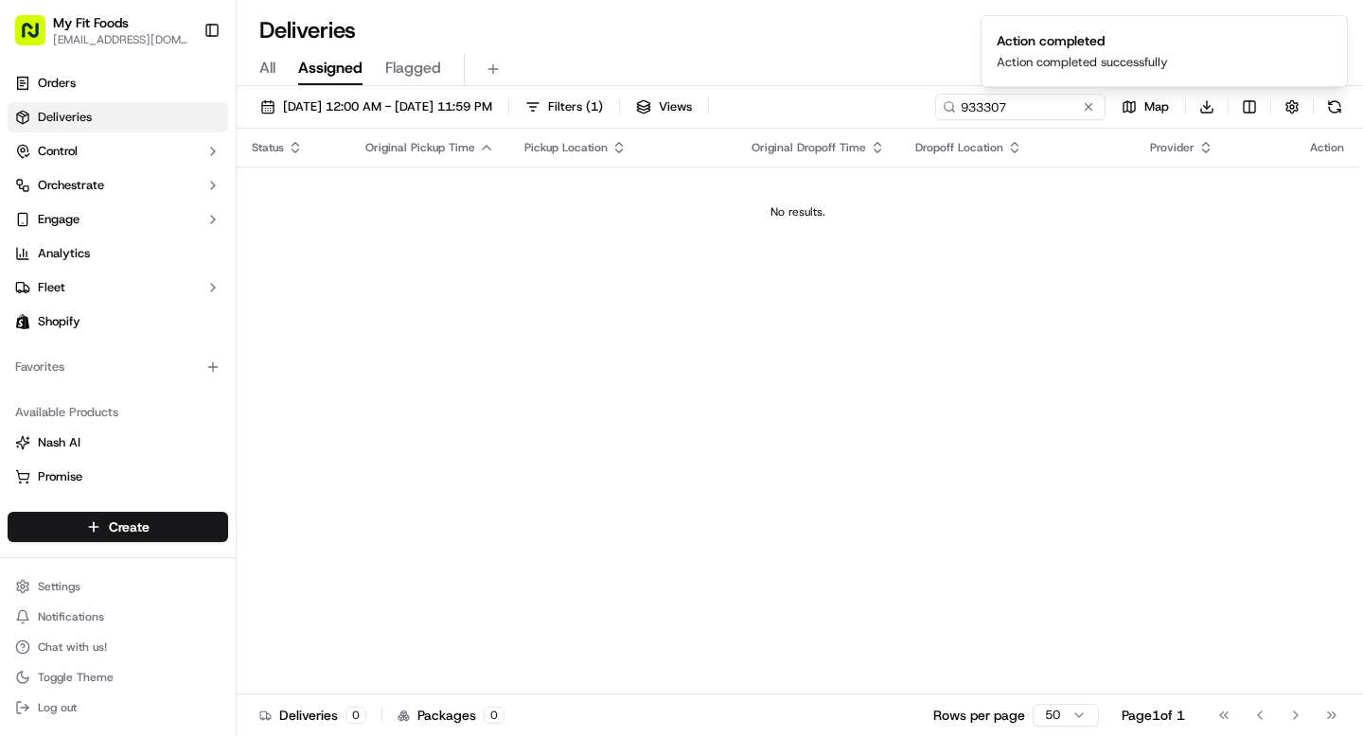
click at [269, 63] on span "All" at bounding box center [267, 68] width 16 height 23
click at [1032, 107] on input "933307" at bounding box center [991, 107] width 227 height 27
paste input "933307"
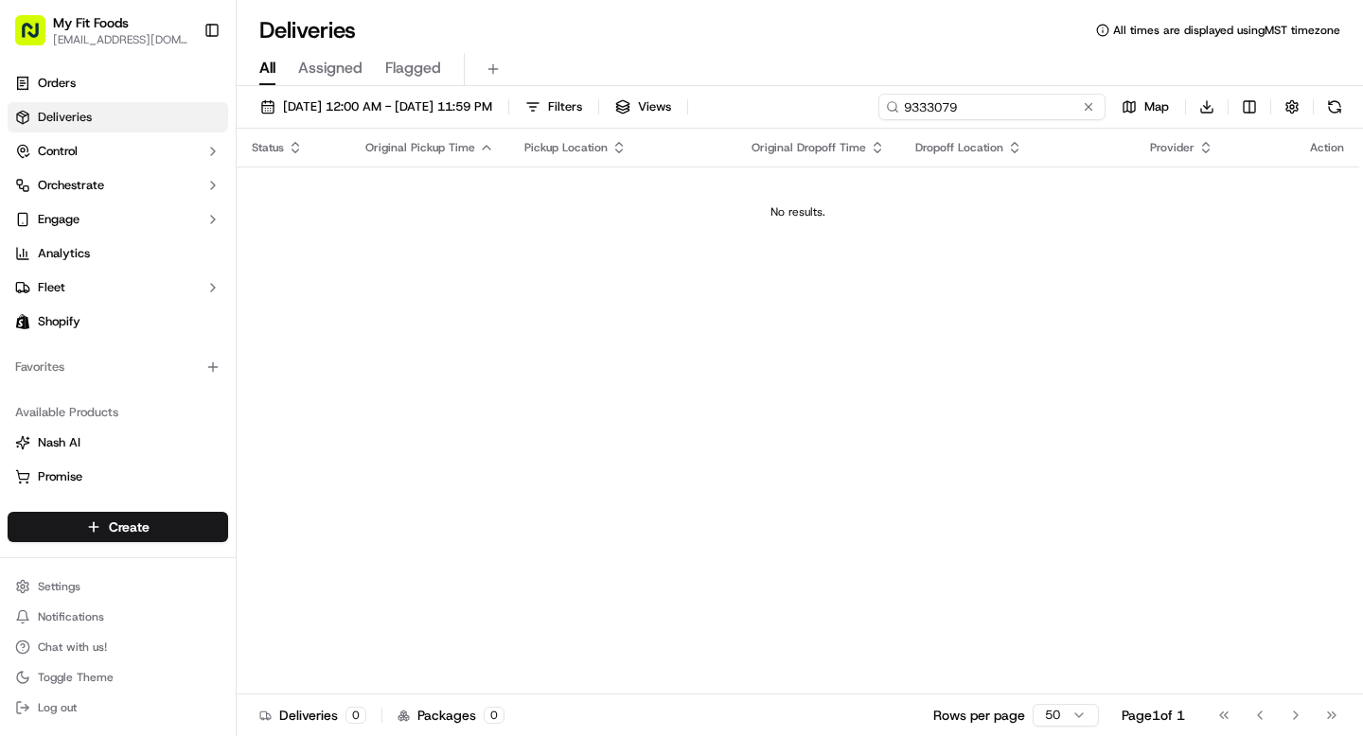
type input "933307"
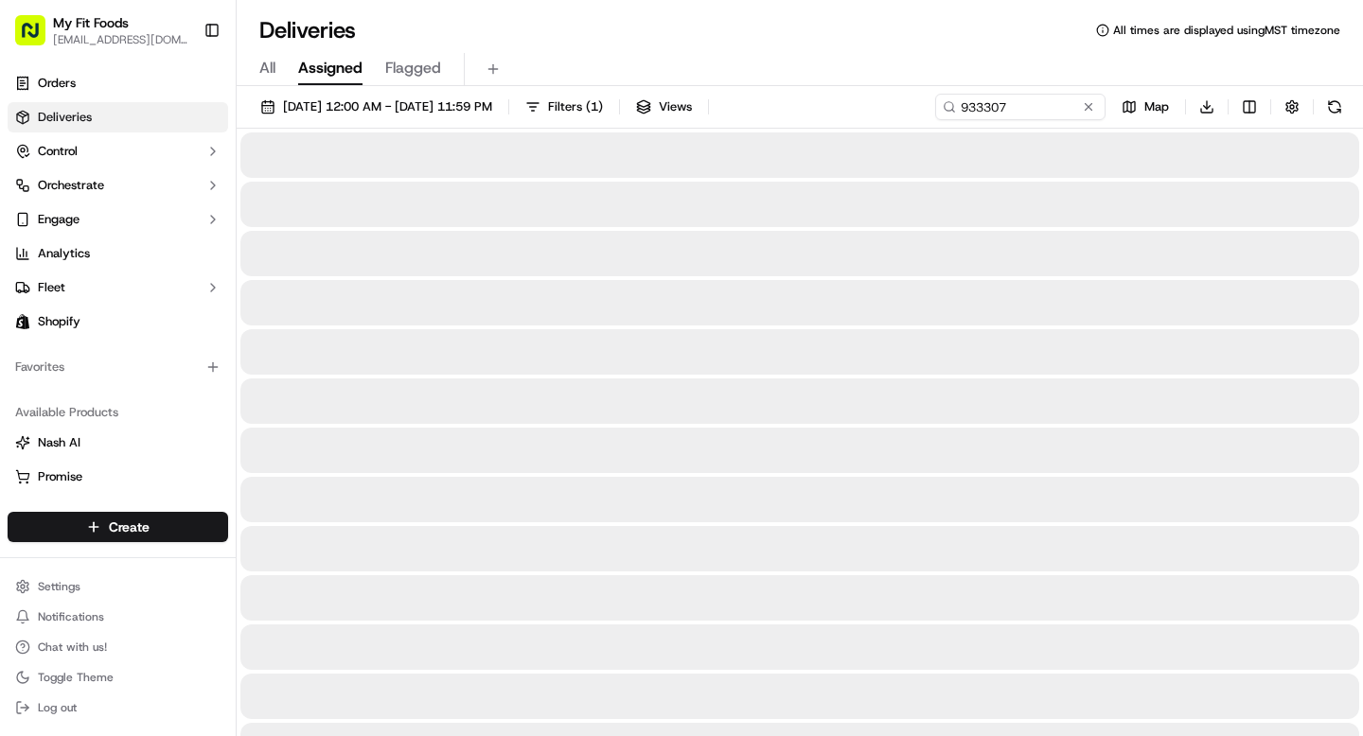
click at [357, 70] on span "Assigned" at bounding box center [330, 68] width 64 height 23
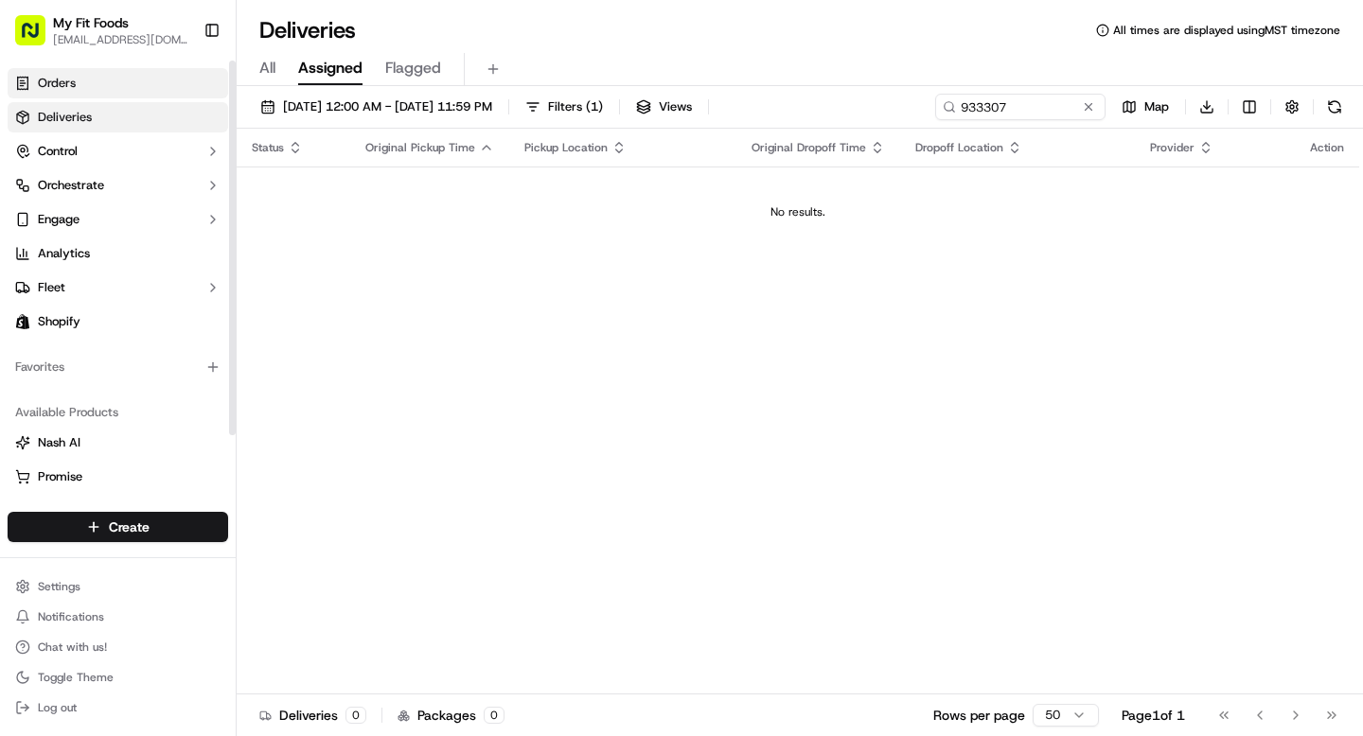
click at [106, 82] on link "Orders" at bounding box center [118, 83] width 221 height 30
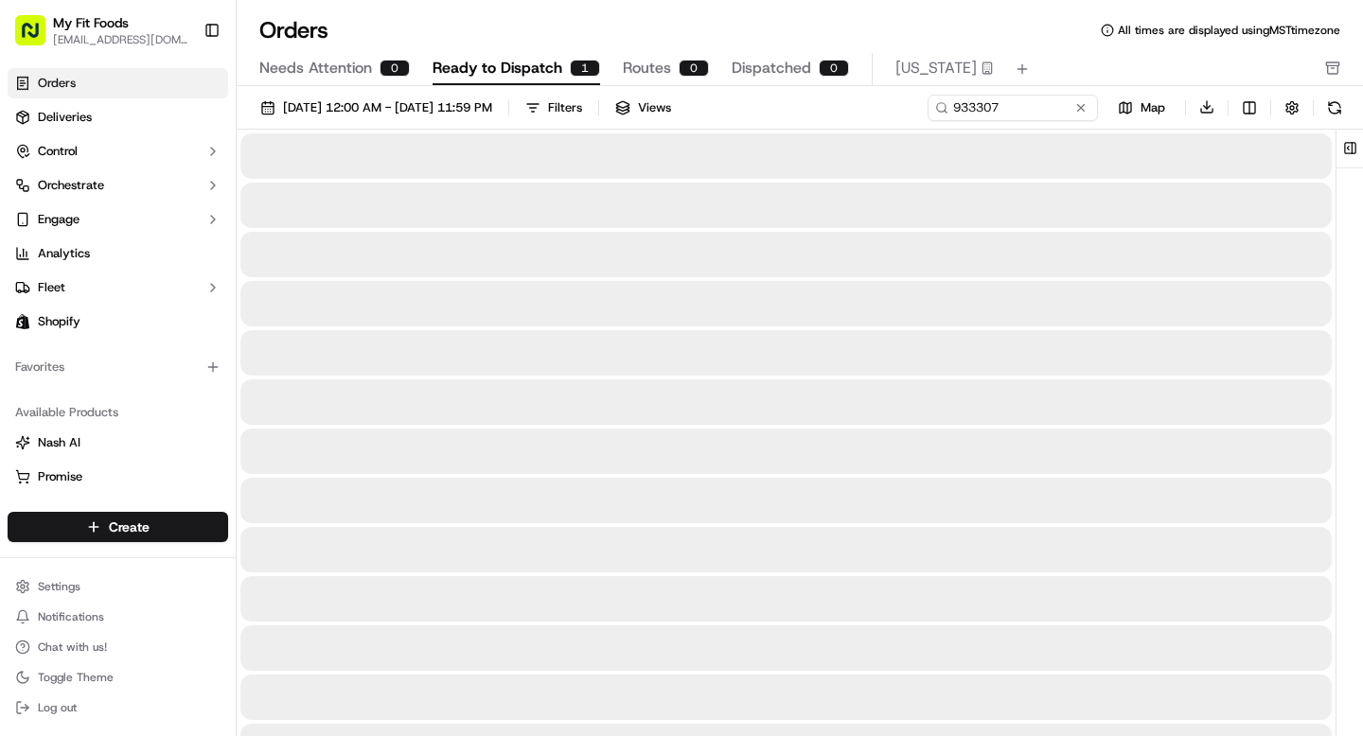
click at [558, 68] on span "Ready to Dispatch" at bounding box center [498, 68] width 130 height 23
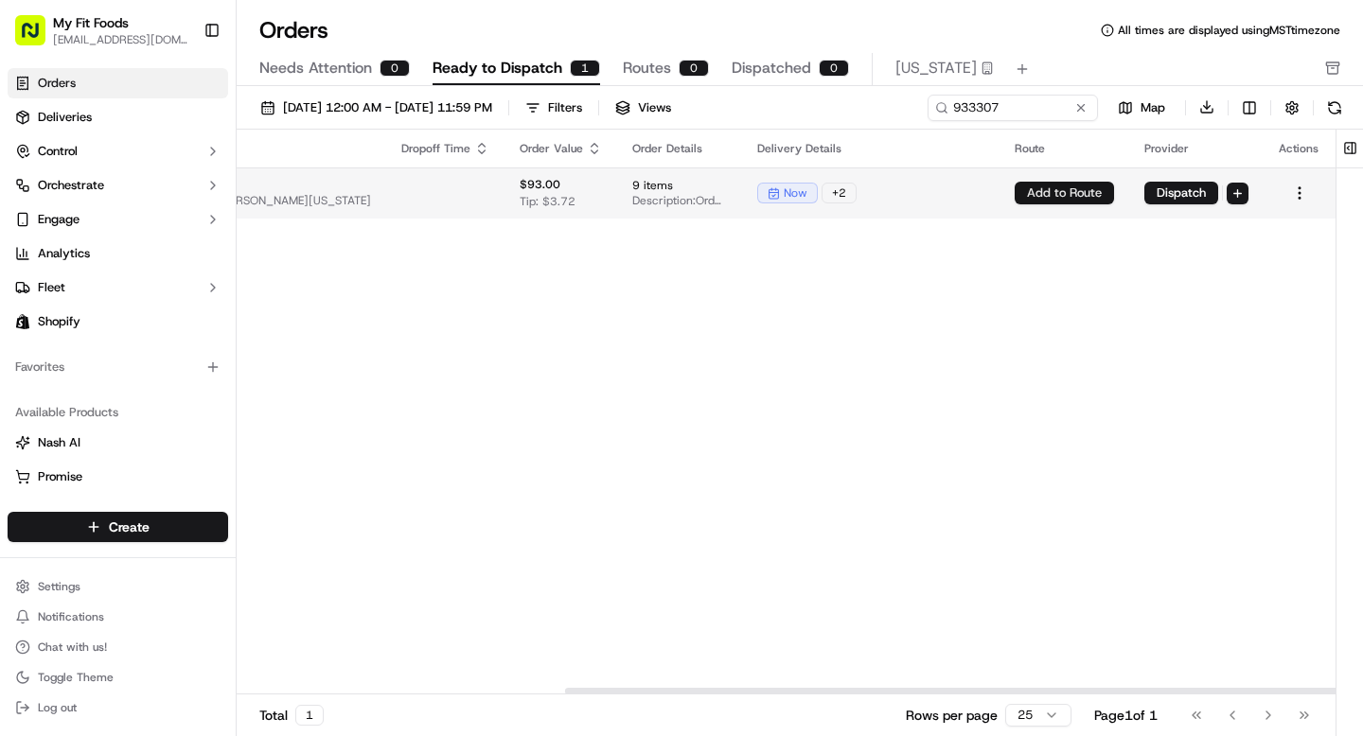
scroll to position [0, 699]
click at [1191, 191] on button "Dispatch" at bounding box center [1181, 193] width 74 height 23
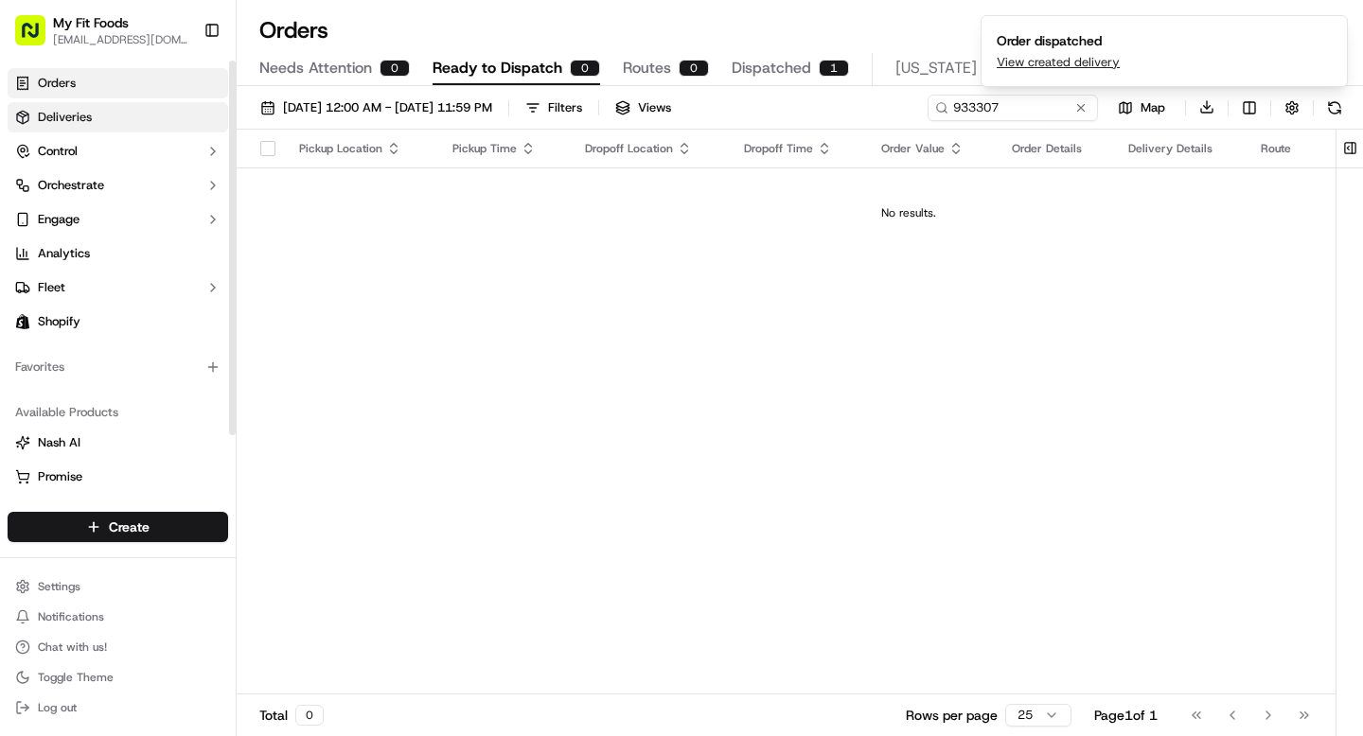
click at [110, 113] on link "Deliveries" at bounding box center [118, 117] width 221 height 30
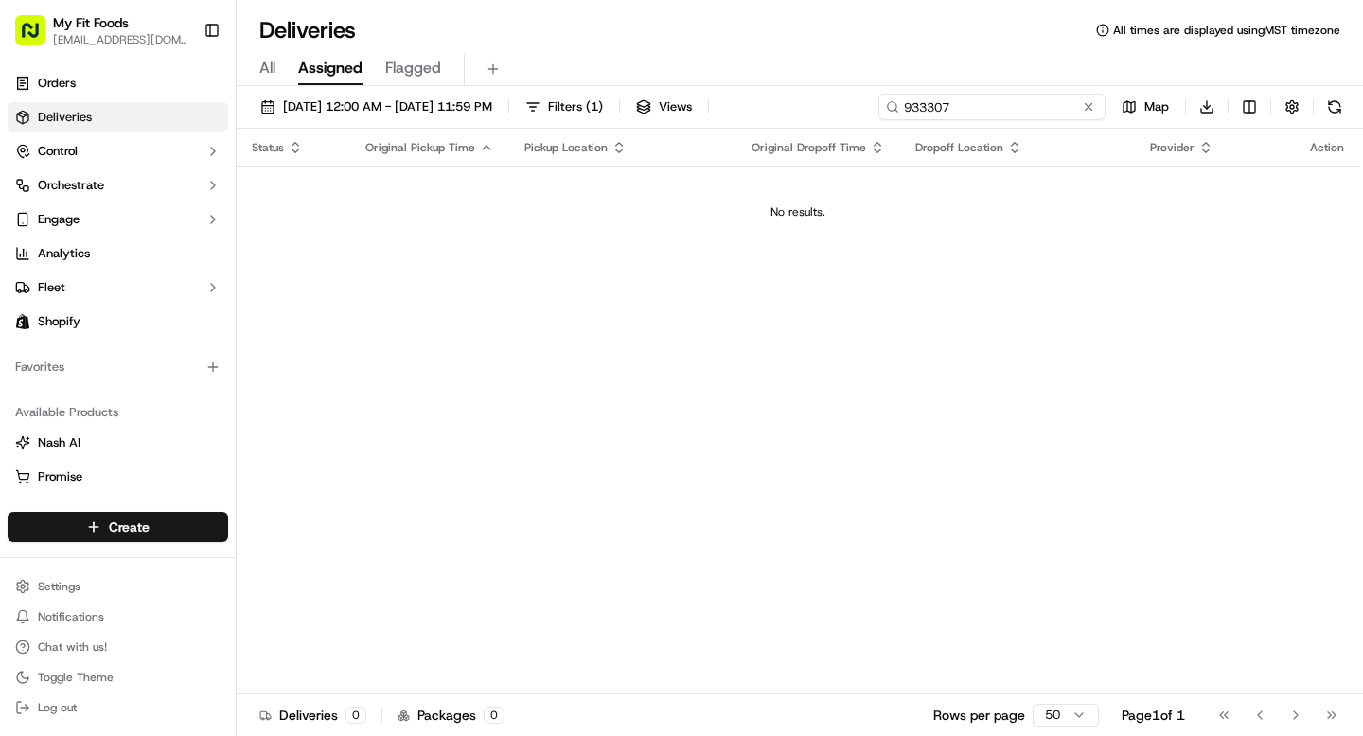
click at [1046, 105] on input "933307" at bounding box center [991, 107] width 227 height 27
click at [282, 80] on div "All Assigned Flagged" at bounding box center [800, 69] width 1127 height 33
click at [270, 69] on span "All" at bounding box center [267, 68] width 16 height 23
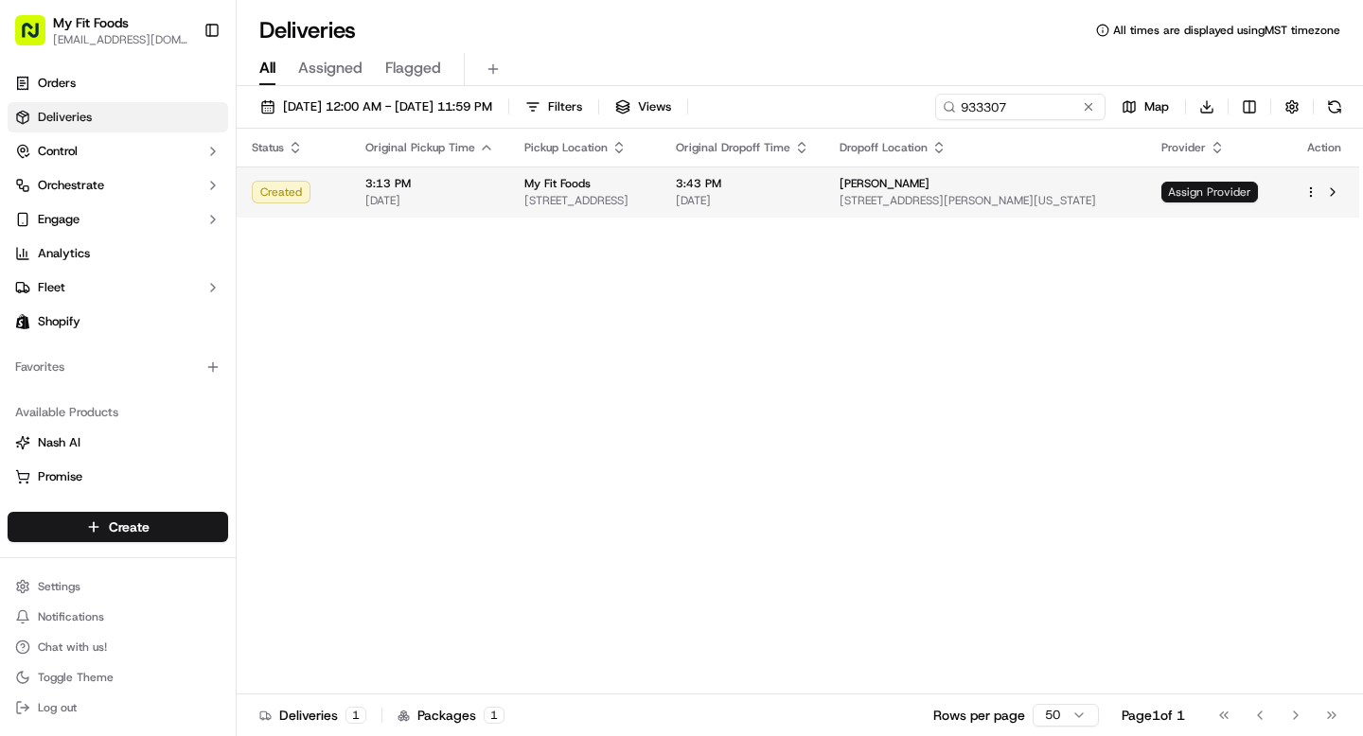
click at [1213, 191] on span "Assign Provider" at bounding box center [1210, 192] width 97 height 21
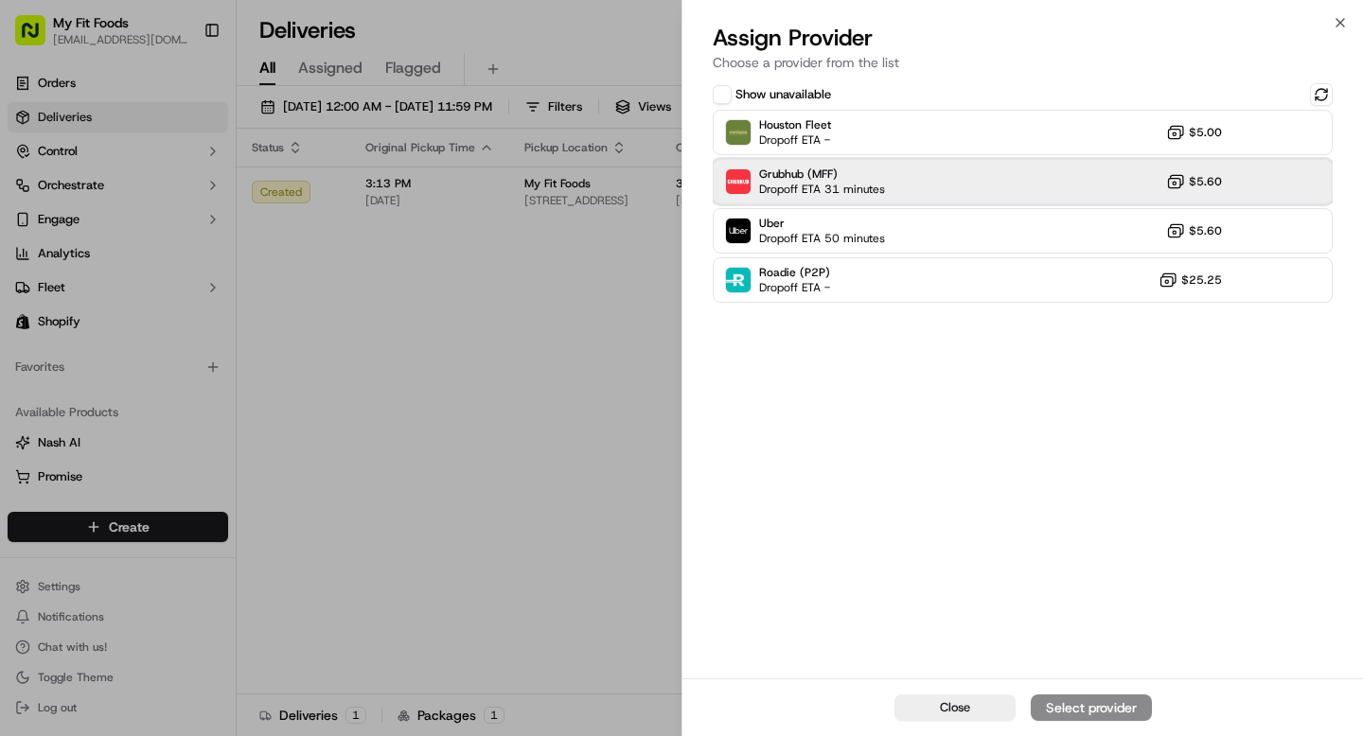
click at [1051, 183] on div "Grubhub (MFF) Dropoff ETA 31 minutes $5.60" at bounding box center [1023, 181] width 620 height 45
click at [1083, 703] on div "Assign Provider" at bounding box center [1091, 708] width 93 height 19
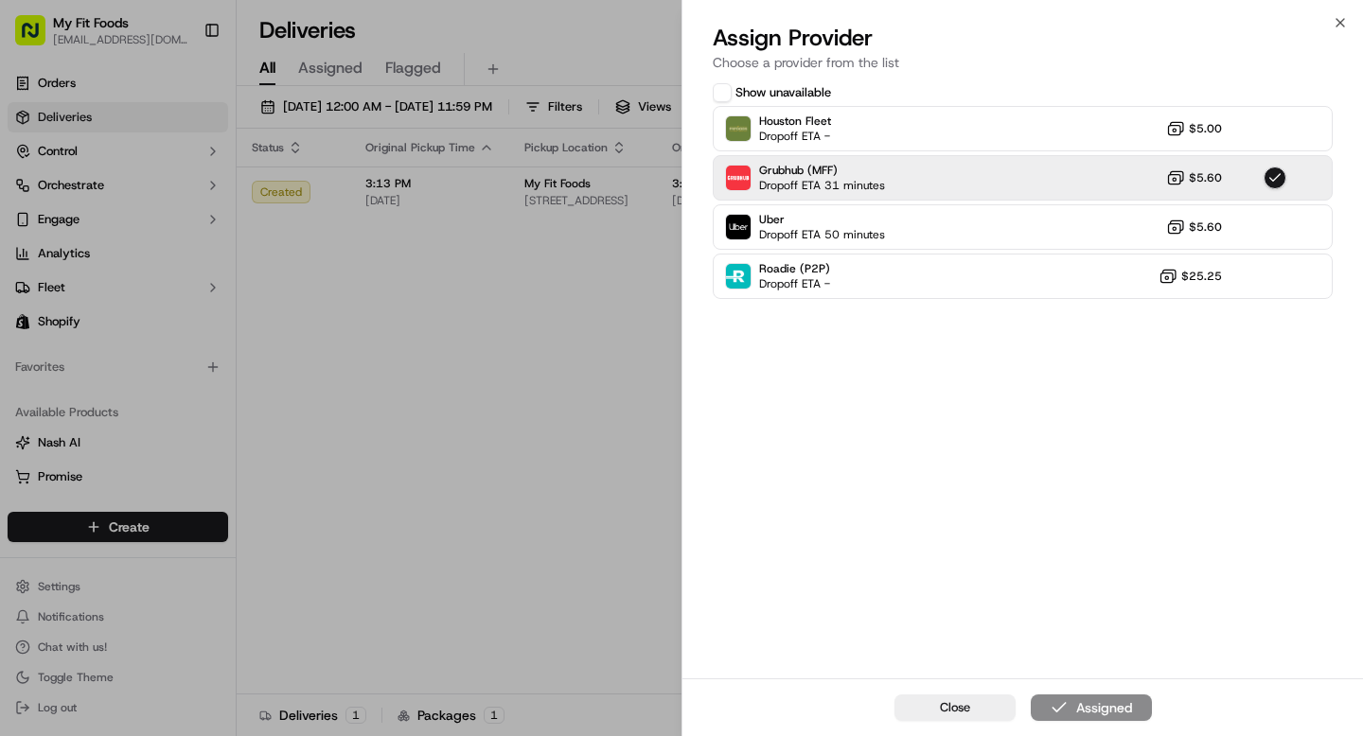
click at [928, 711] on button "Close" at bounding box center [955, 708] width 121 height 27
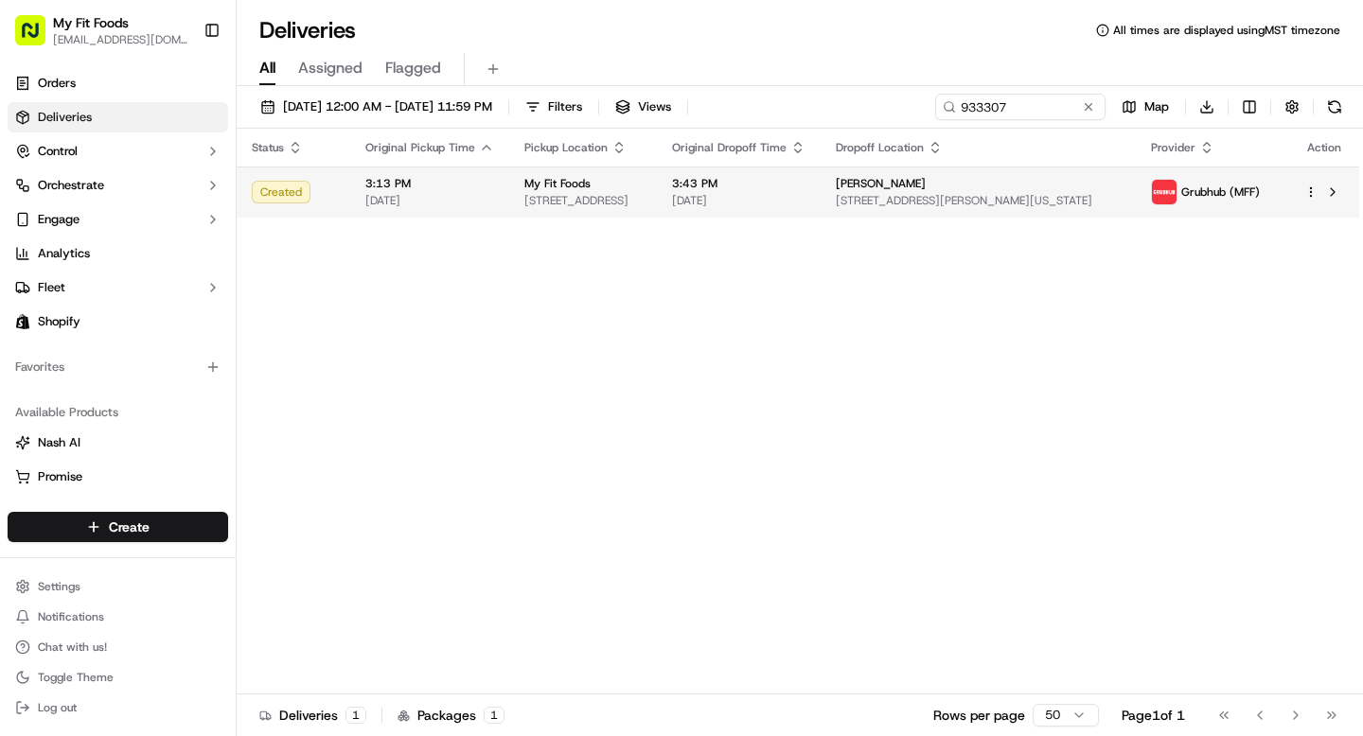
click at [1303, 196] on td at bounding box center [1324, 192] width 70 height 51
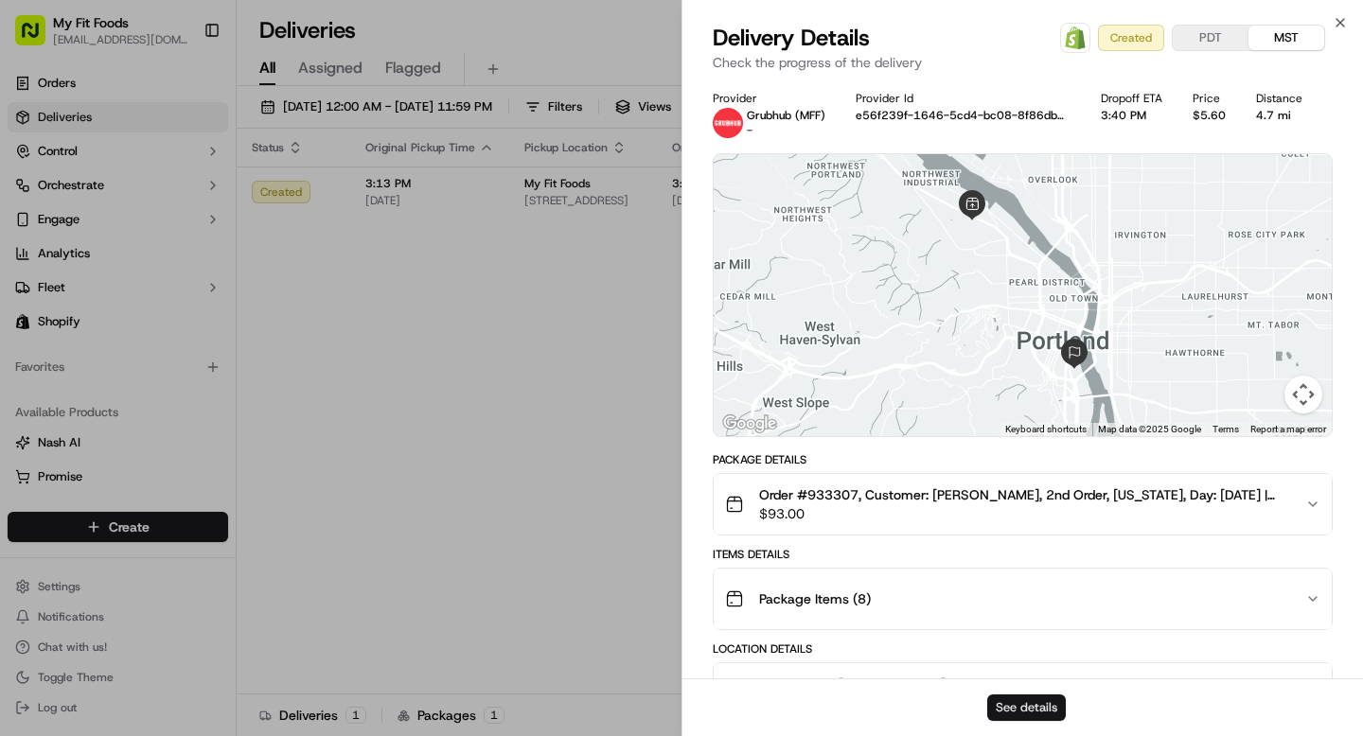
click at [1016, 710] on button "See details" at bounding box center [1026, 708] width 79 height 27
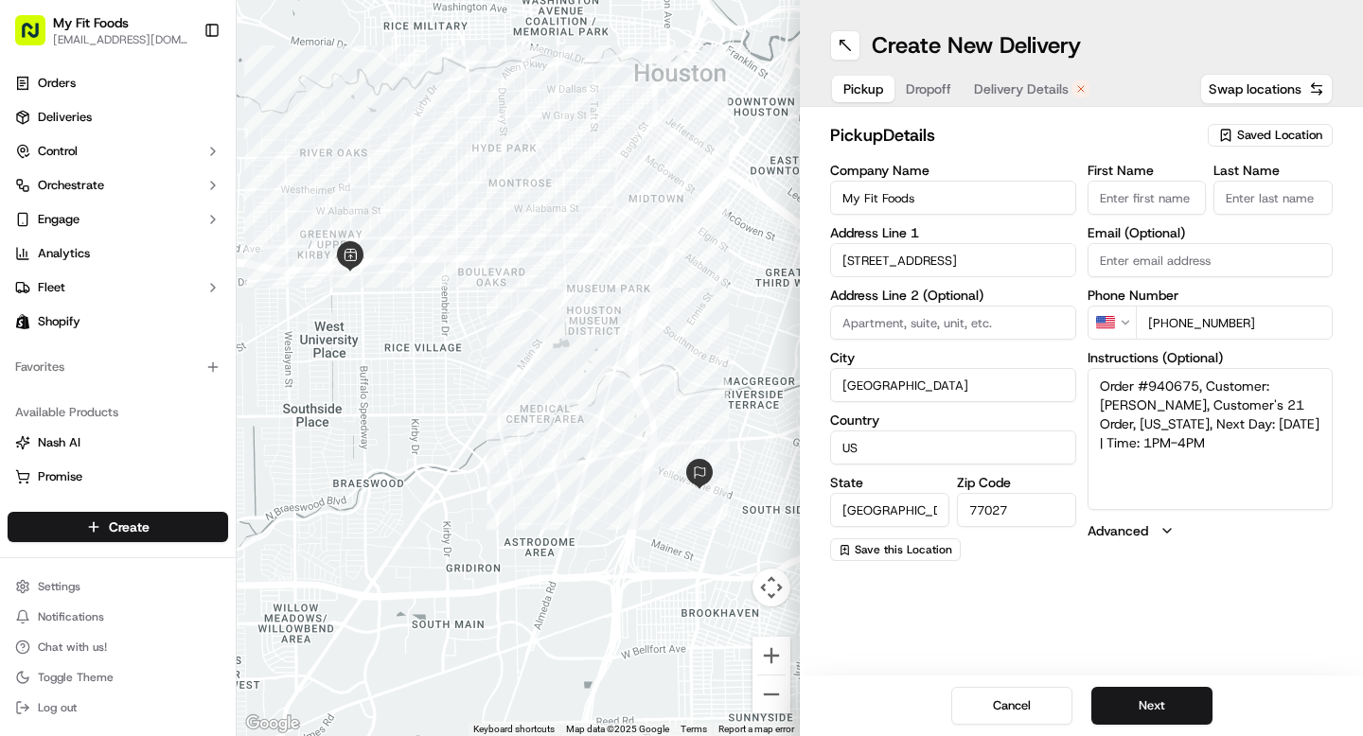
click at [942, 83] on span "Dropoff" at bounding box center [928, 89] width 45 height 19
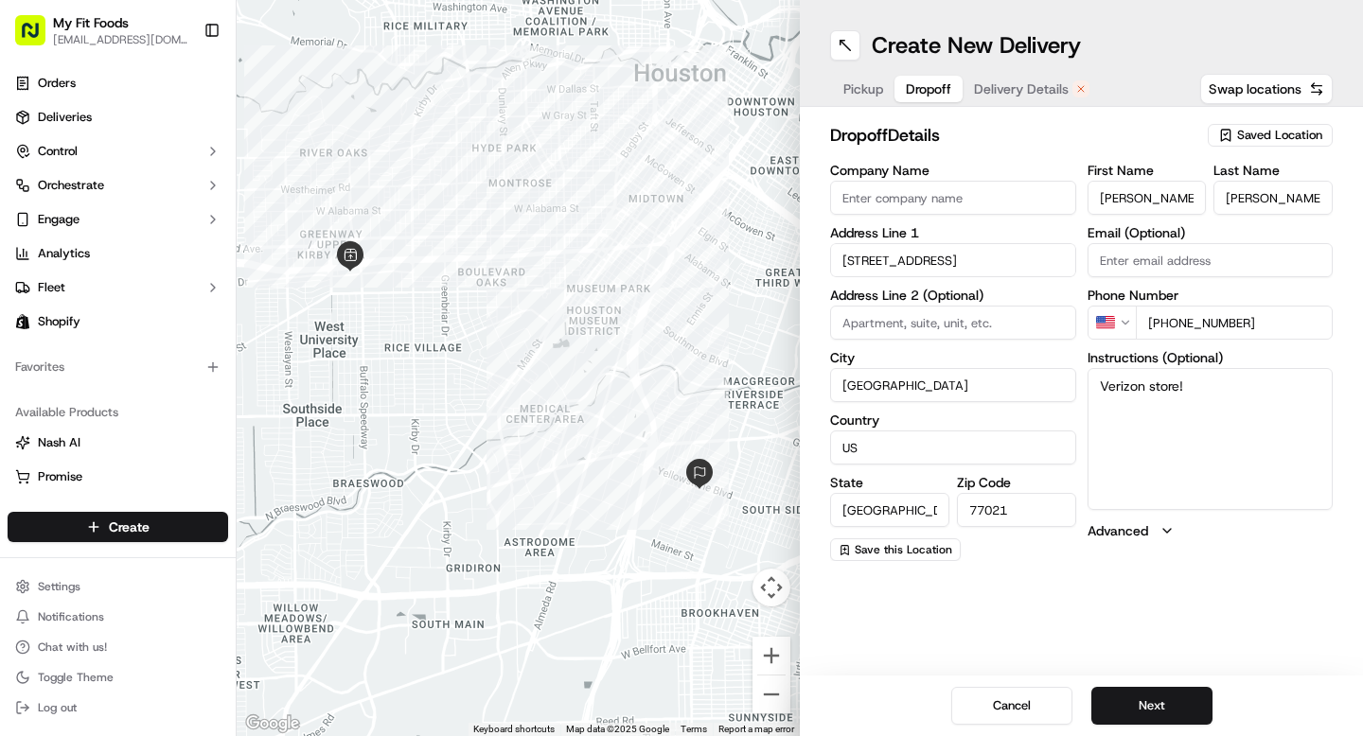
click at [1002, 90] on span "Delivery Details" at bounding box center [1021, 89] width 95 height 19
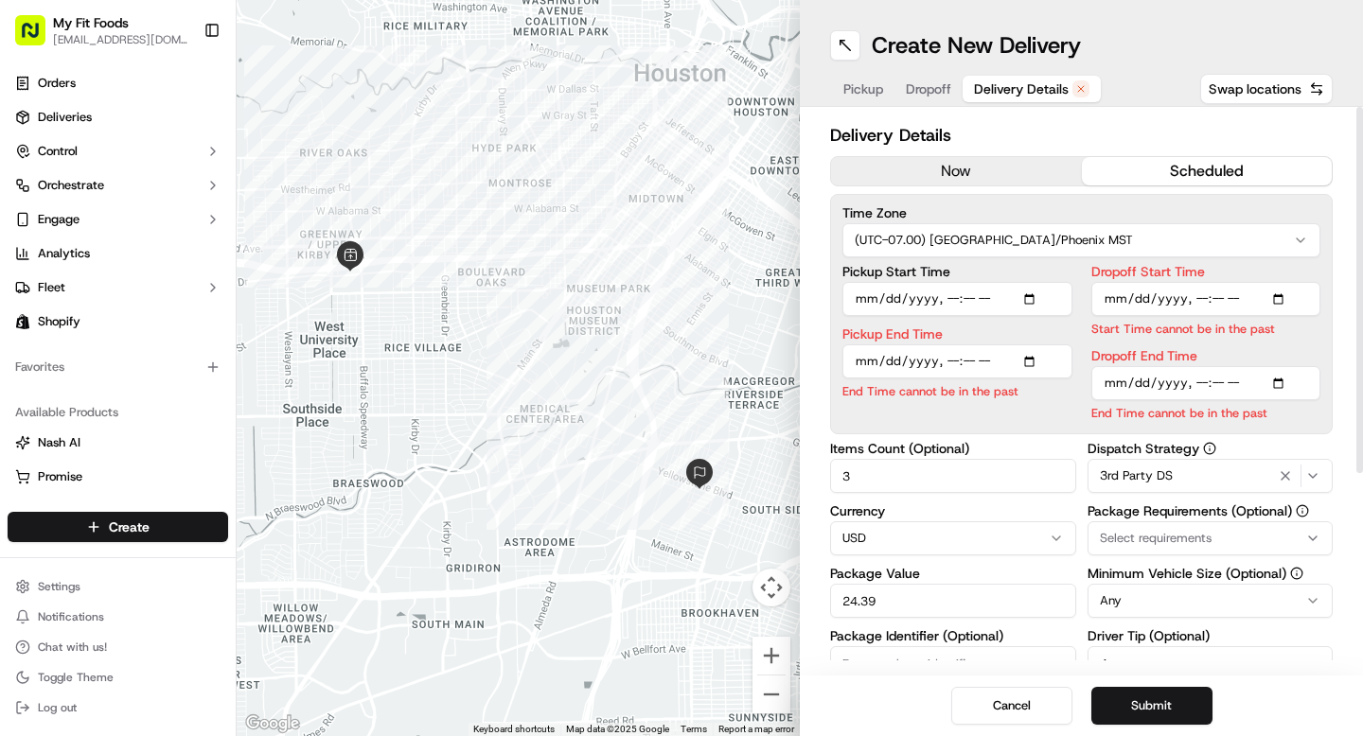
click at [968, 176] on button "now" at bounding box center [956, 171] width 251 height 28
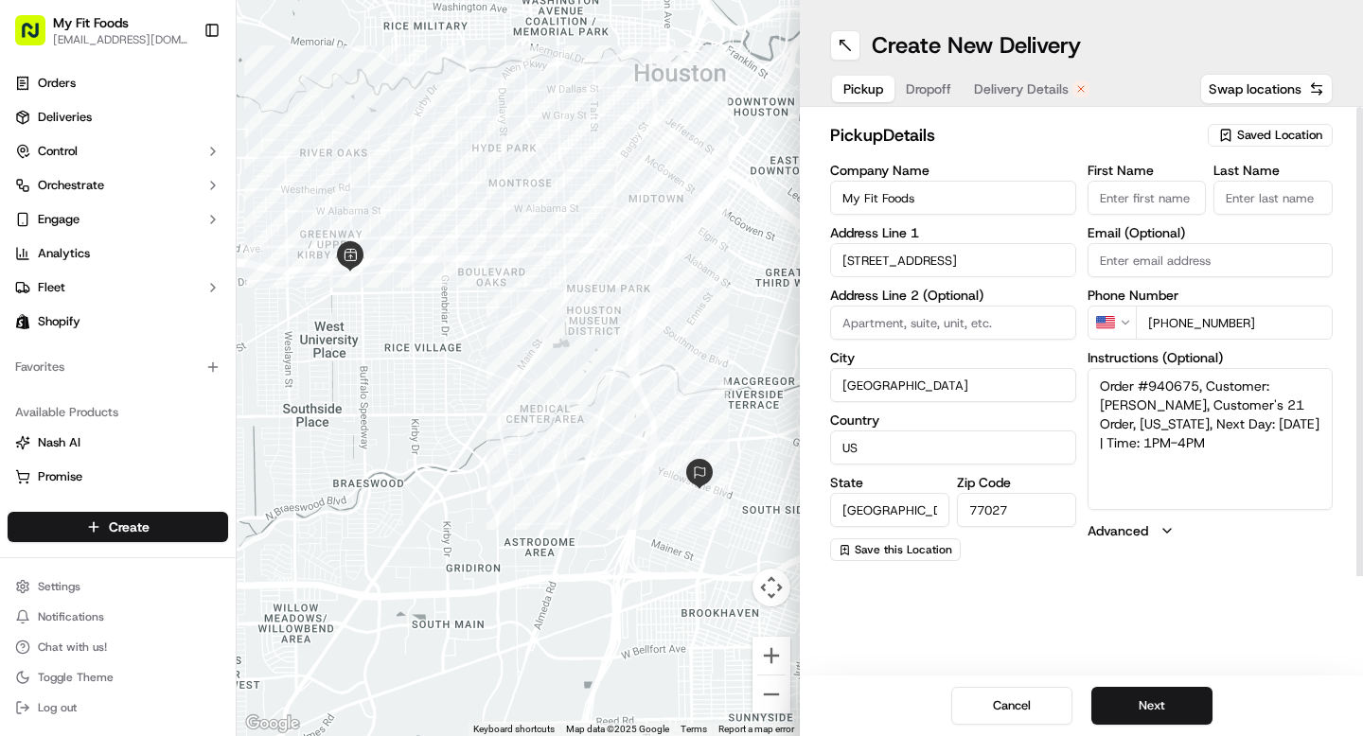
click at [865, 95] on span "Pickup" at bounding box center [863, 89] width 40 height 19
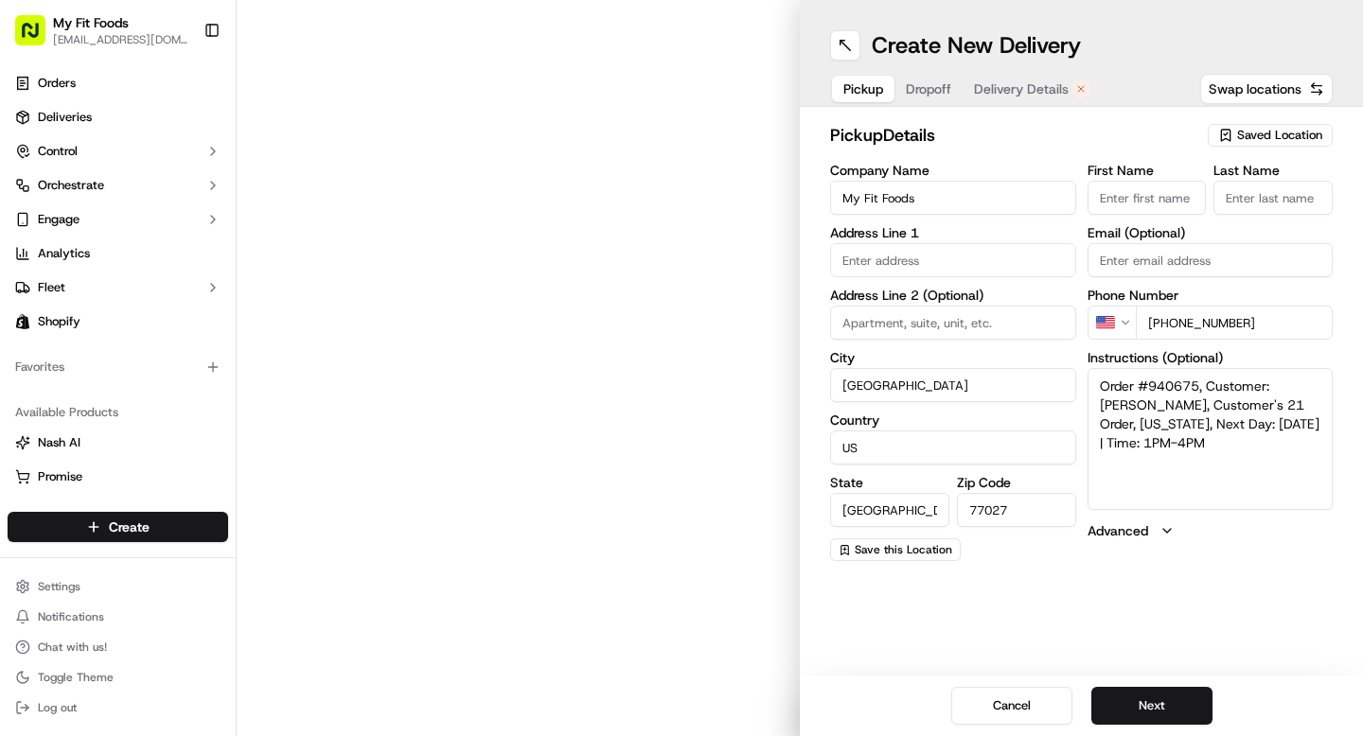
type input "3239 Southwest Fwy"
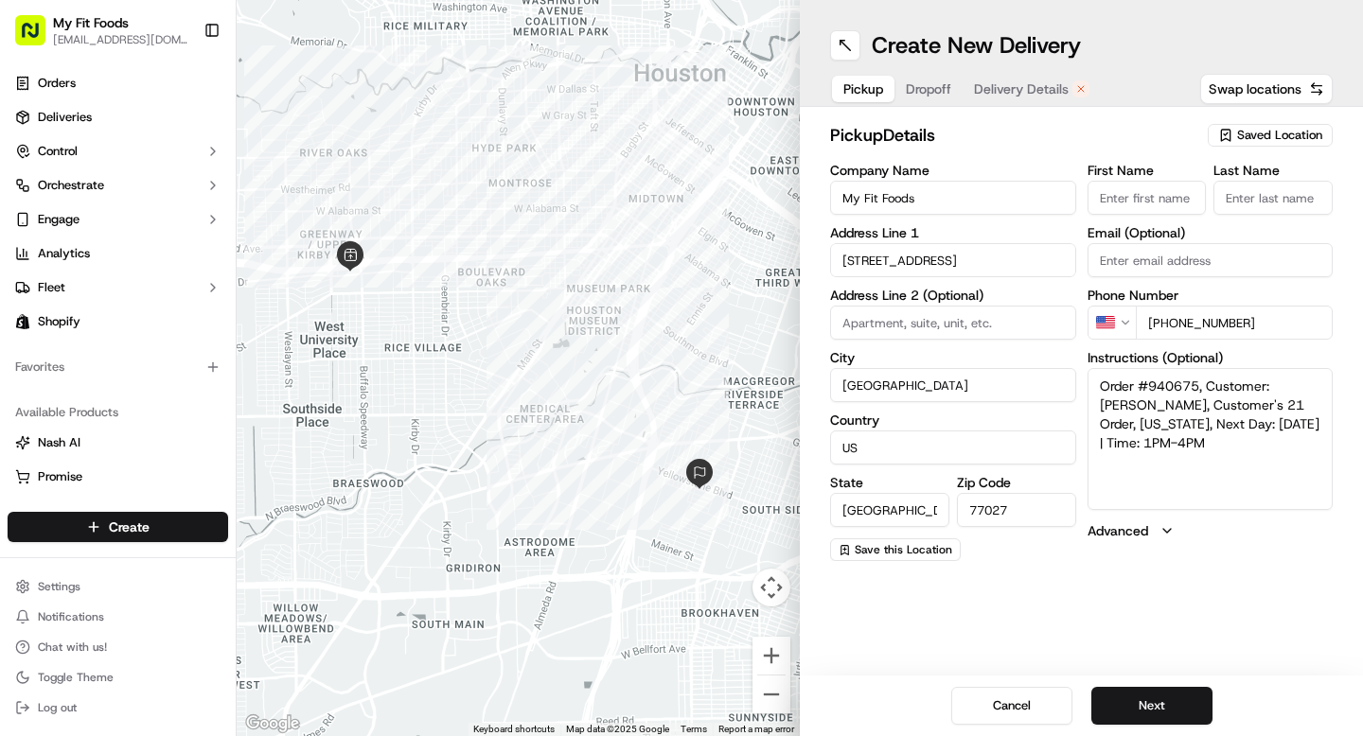
click at [1246, 138] on span "Saved Location" at bounding box center [1279, 135] width 85 height 17
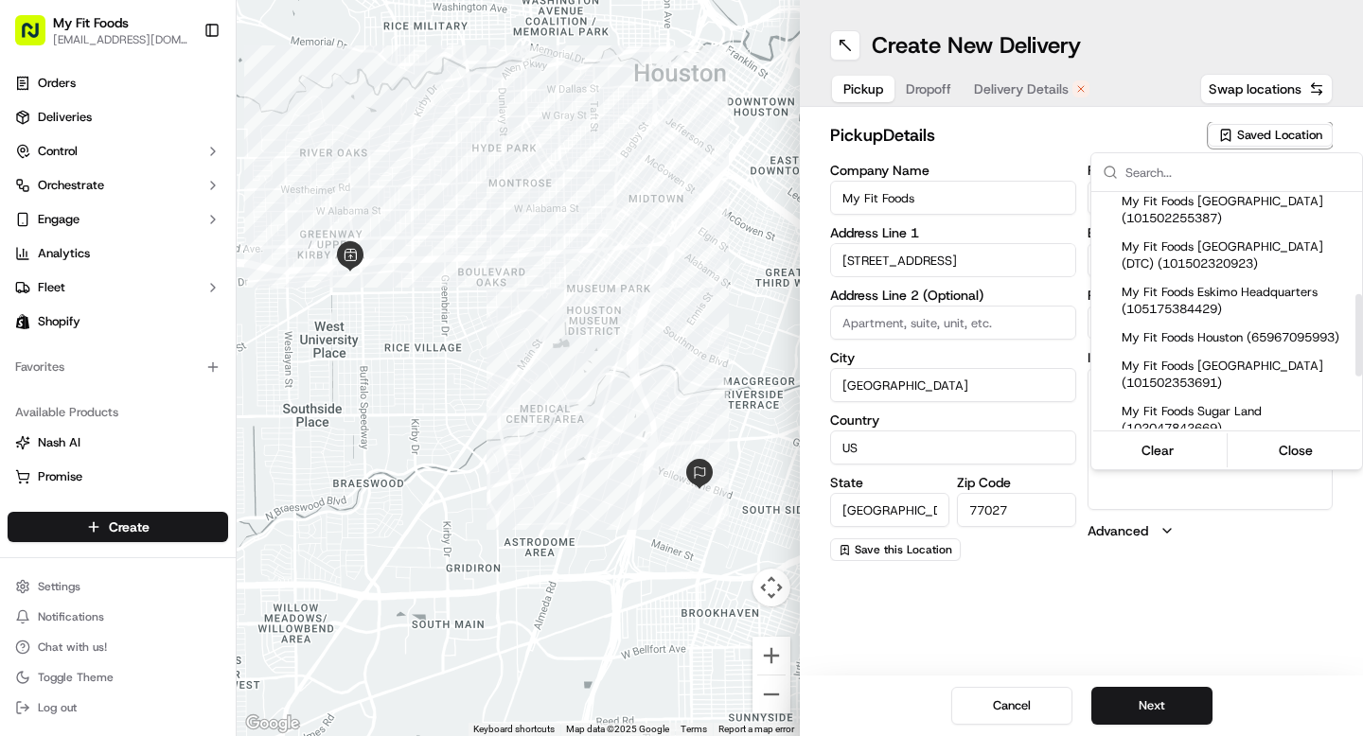
scroll to position [345, 0]
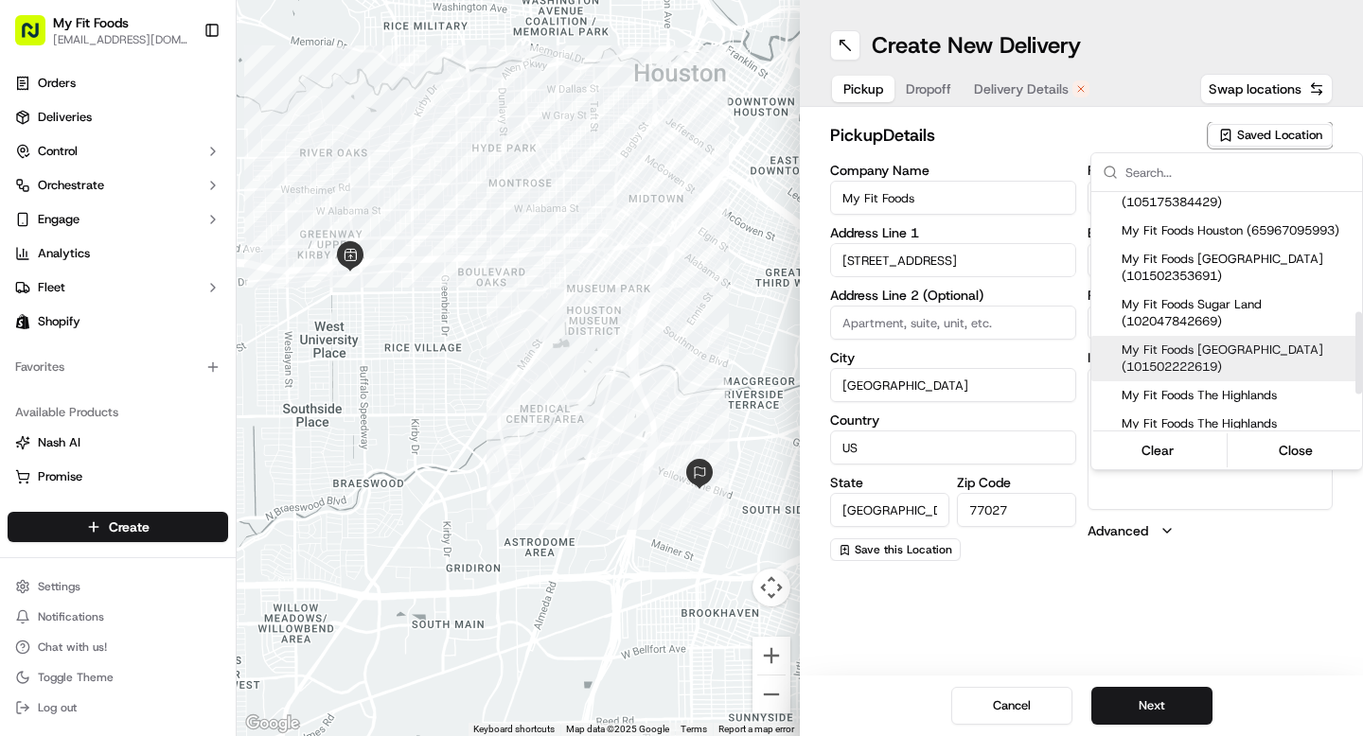
click at [1213, 370] on span "My Fit Foods [GEOGRAPHIC_DATA] (101502222619)" at bounding box center [1238, 359] width 233 height 34
type input "My Fit Foods The Heights"
type input "2802 N Shepherd Dr"
type input "Ste 100"
type input "77008"
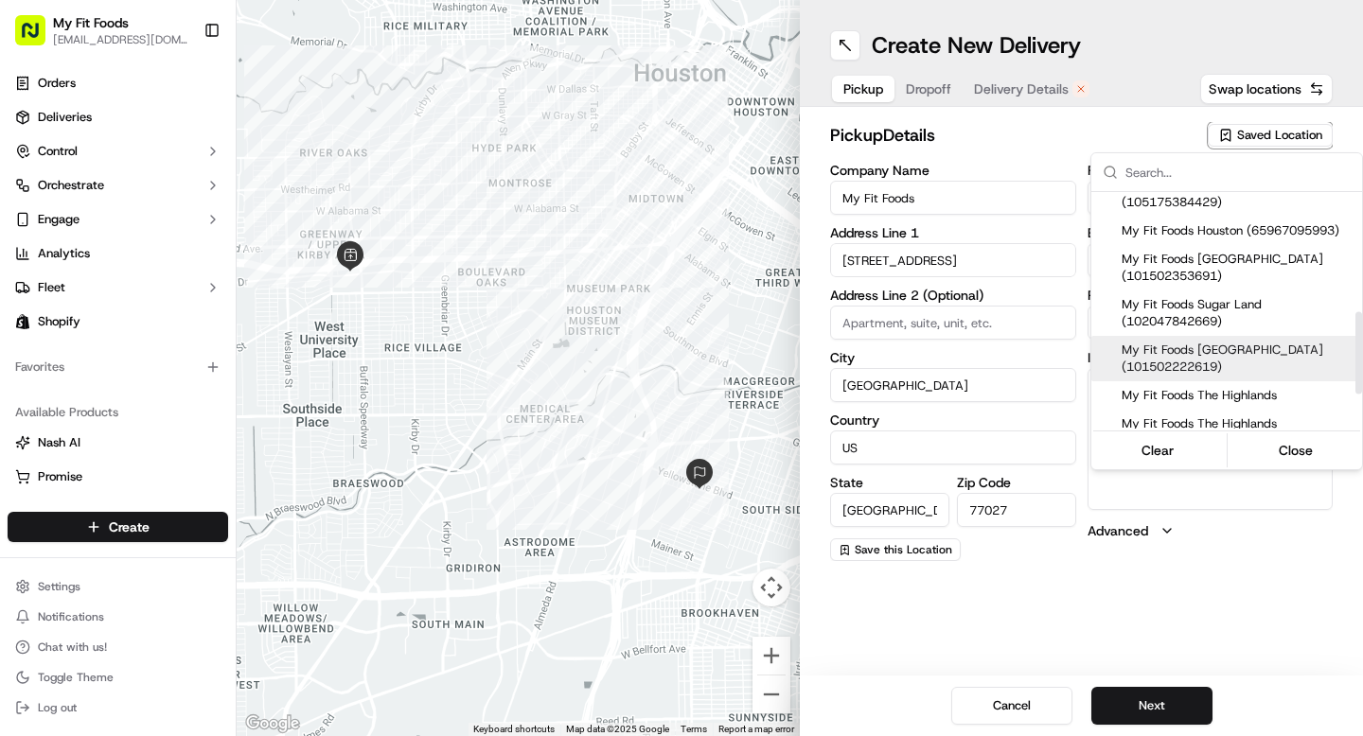
type input "+1 281 720 8662"
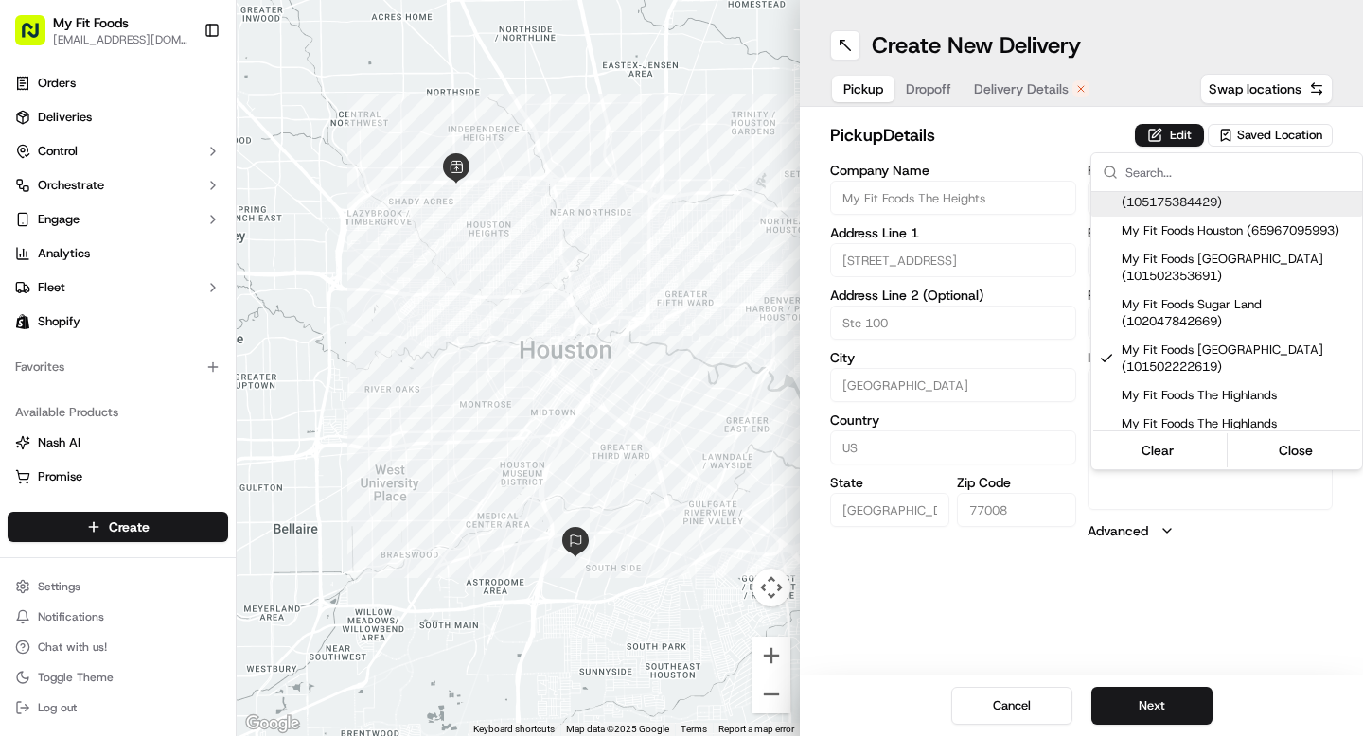
click at [1036, 126] on html "My Fit Foods support@myfitfoods.com Toggle Sidebar Orders Deliveries Control Or…" at bounding box center [681, 368] width 1363 height 736
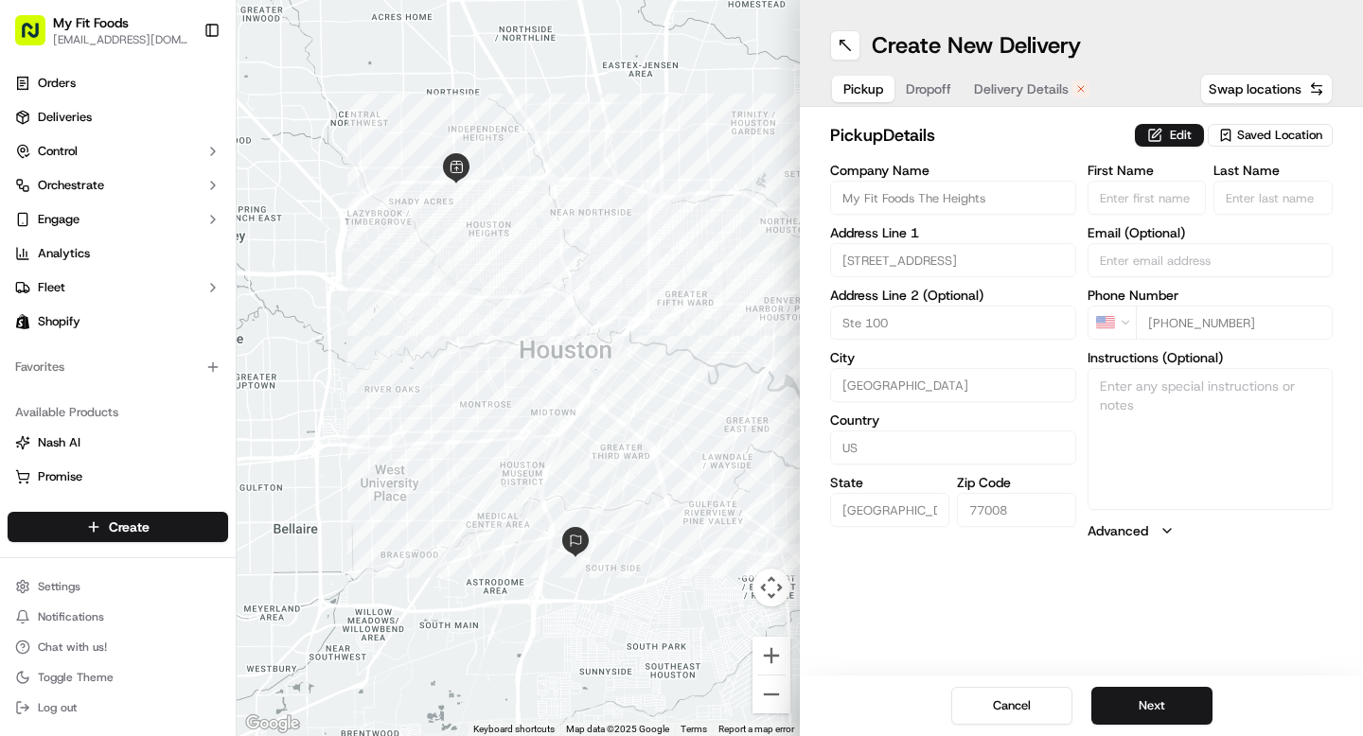
click at [935, 88] on span "Dropoff" at bounding box center [928, 89] width 45 height 19
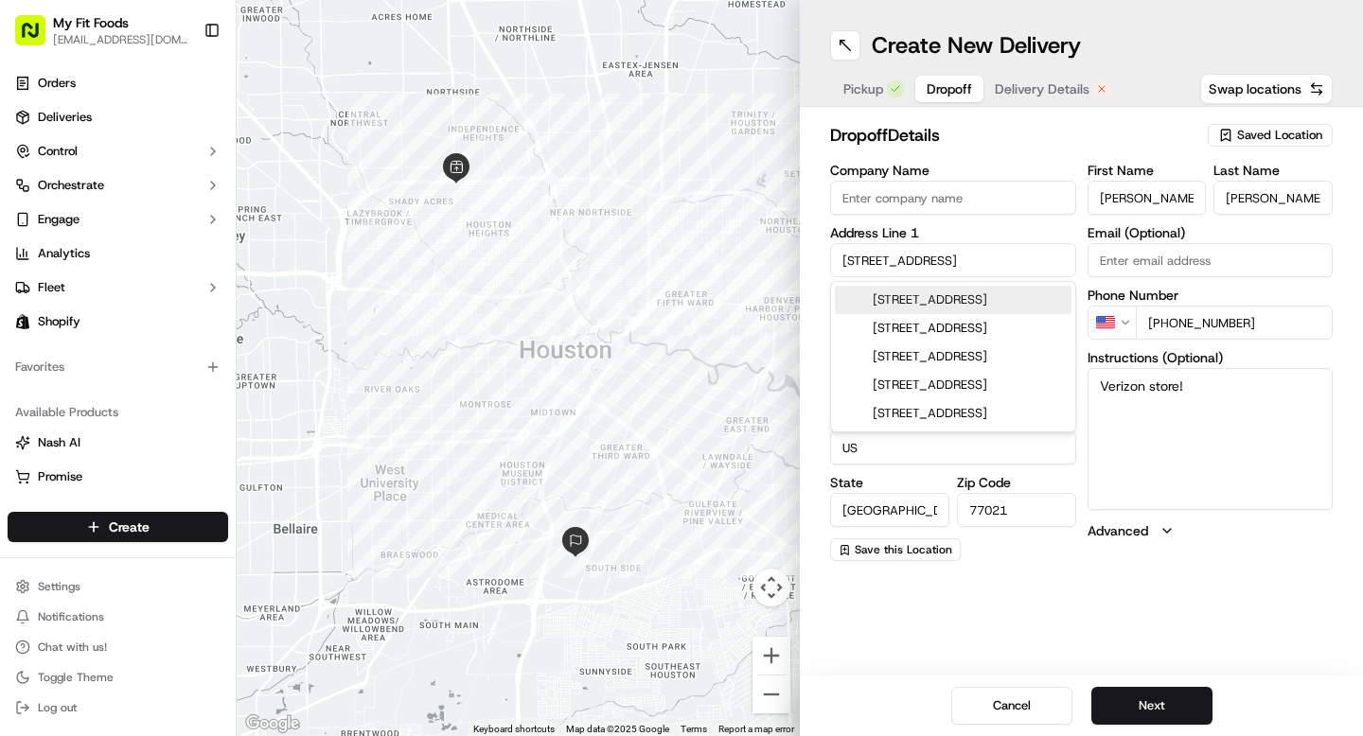
click at [967, 275] on input "3615 Yosemite St" at bounding box center [953, 260] width 246 height 34
drag, startPoint x: 967, startPoint y: 262, endPoint x: 804, endPoint y: 253, distance: 164.0
click at [804, 253] on div "dropoff Details Saved Location Company Name Address Line 1 3615 Yosemite St Add…" at bounding box center [1081, 342] width 563 height 470
type input "8505 S Main Street"
click at [1034, 233] on label "Address Line 1" at bounding box center [953, 232] width 246 height 13
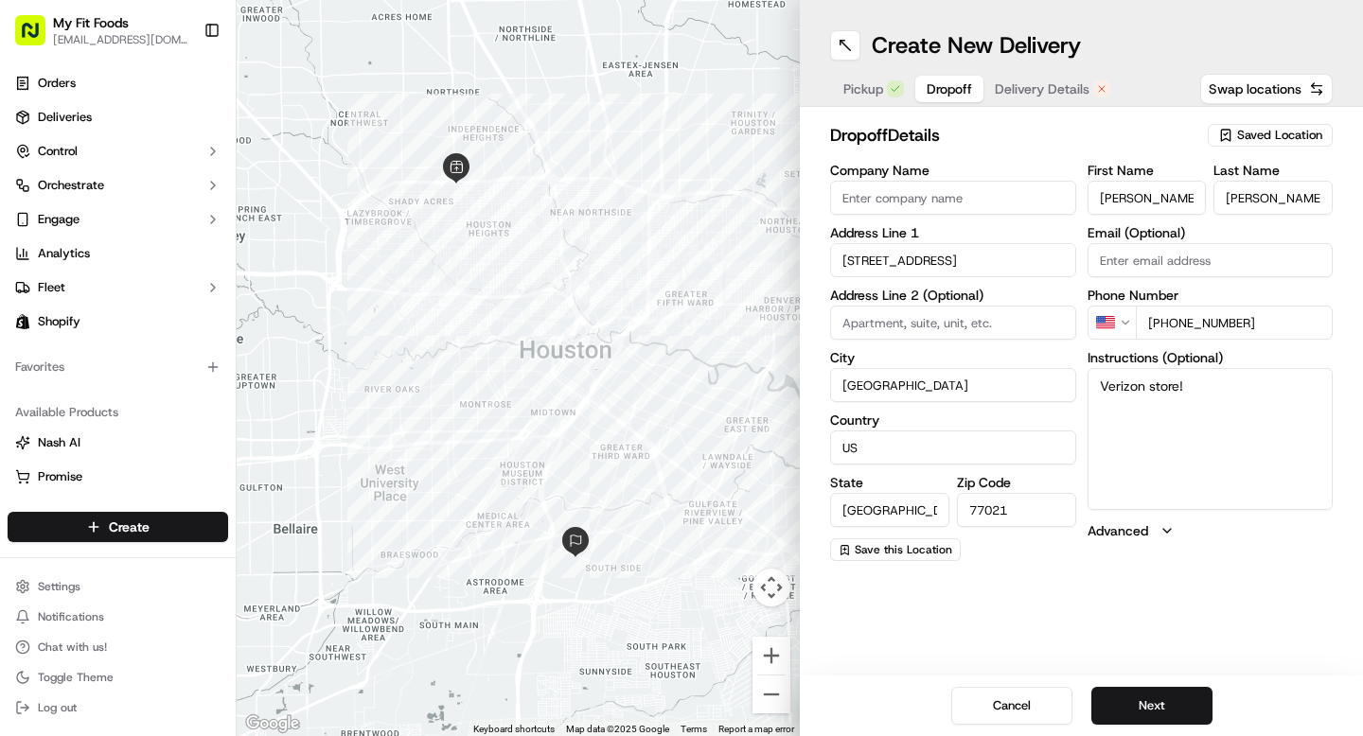
click at [922, 323] on input at bounding box center [953, 323] width 246 height 34
click at [888, 384] on input "Houston" at bounding box center [953, 385] width 246 height 34
click at [1030, 503] on input "77021" at bounding box center [1016, 510] width 119 height 34
type input "77025"
click at [951, 193] on input "Company Name" at bounding box center [953, 198] width 246 height 34
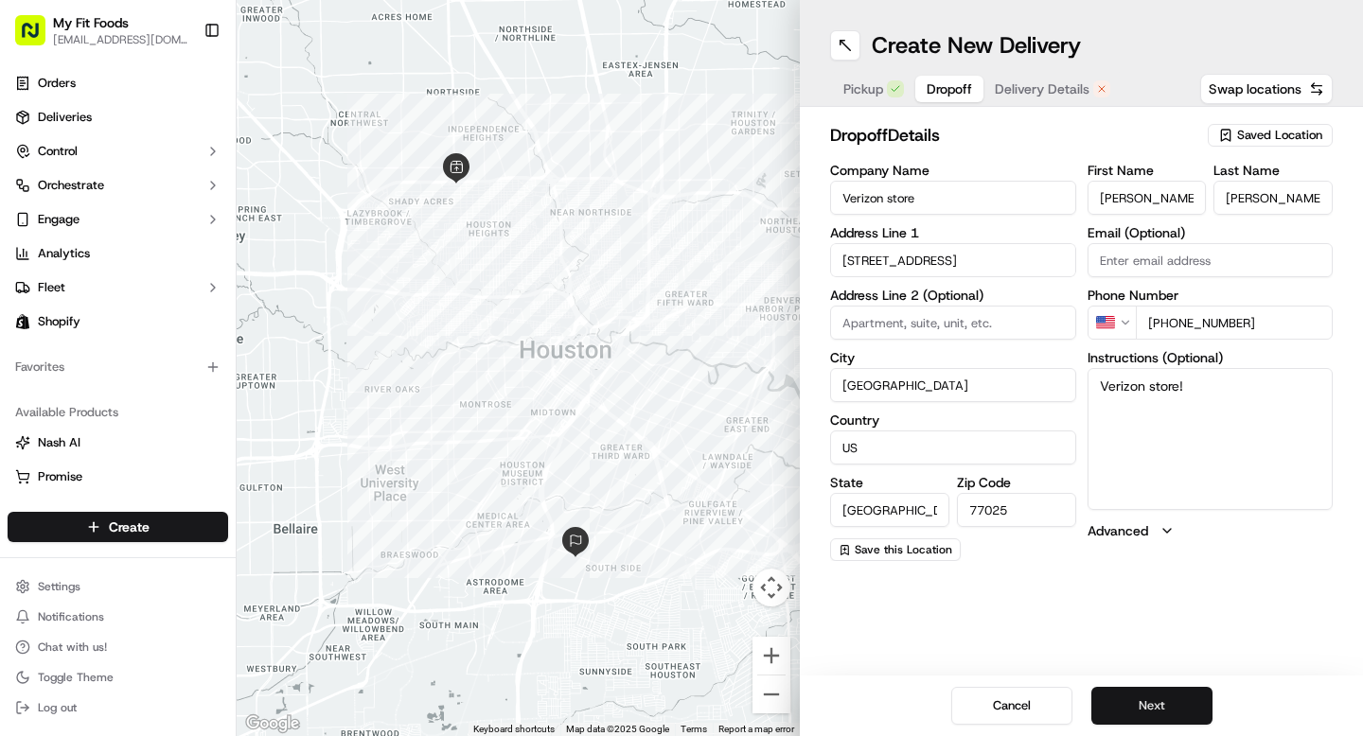
type input "Verizon store"
click at [1153, 702] on button "Next" at bounding box center [1151, 706] width 121 height 38
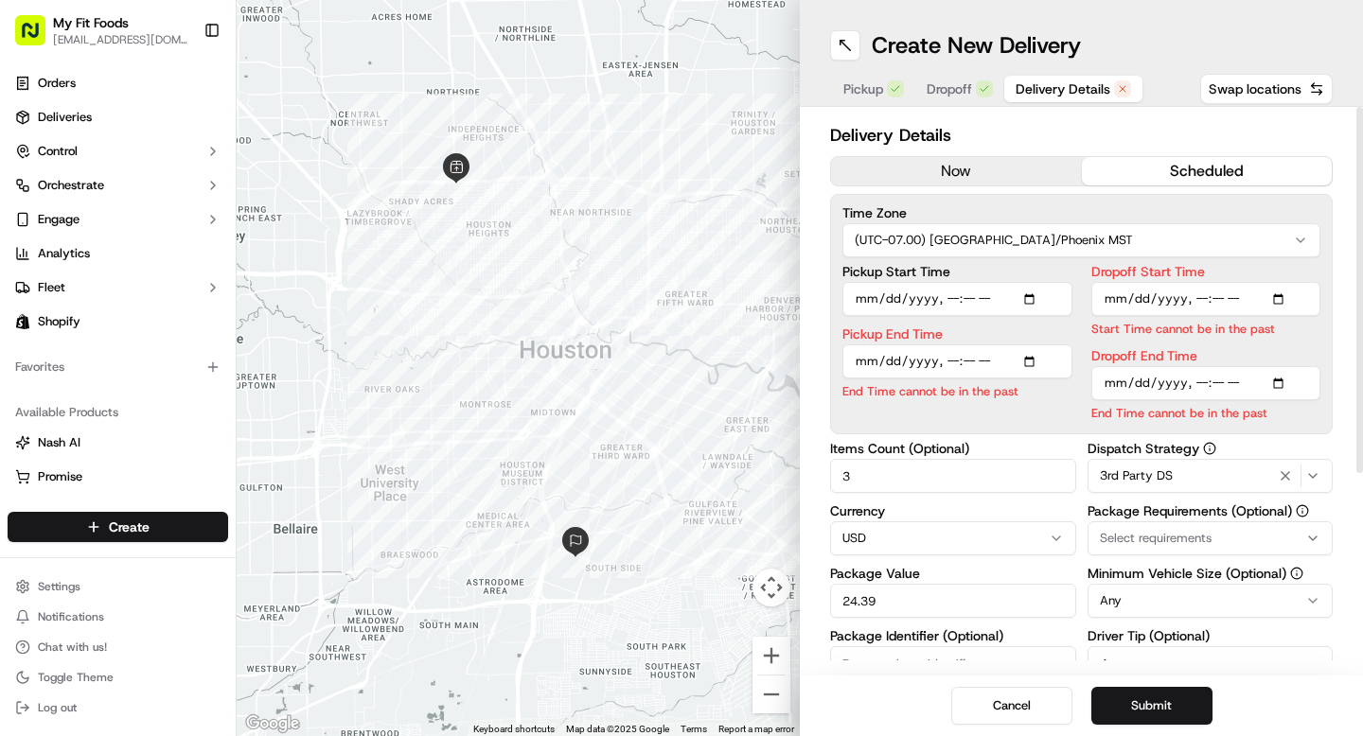
click at [965, 166] on button "now" at bounding box center [956, 171] width 251 height 28
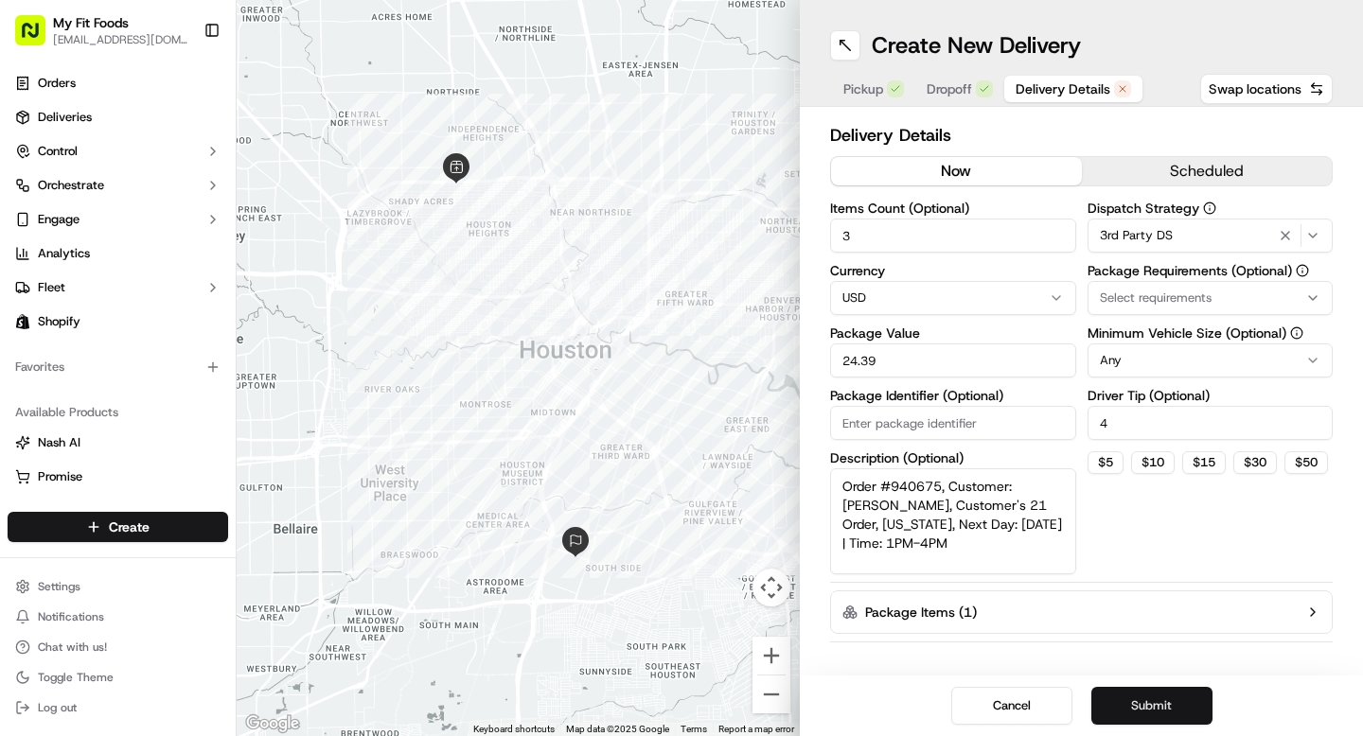
click at [1120, 707] on button "Submit" at bounding box center [1151, 706] width 121 height 38
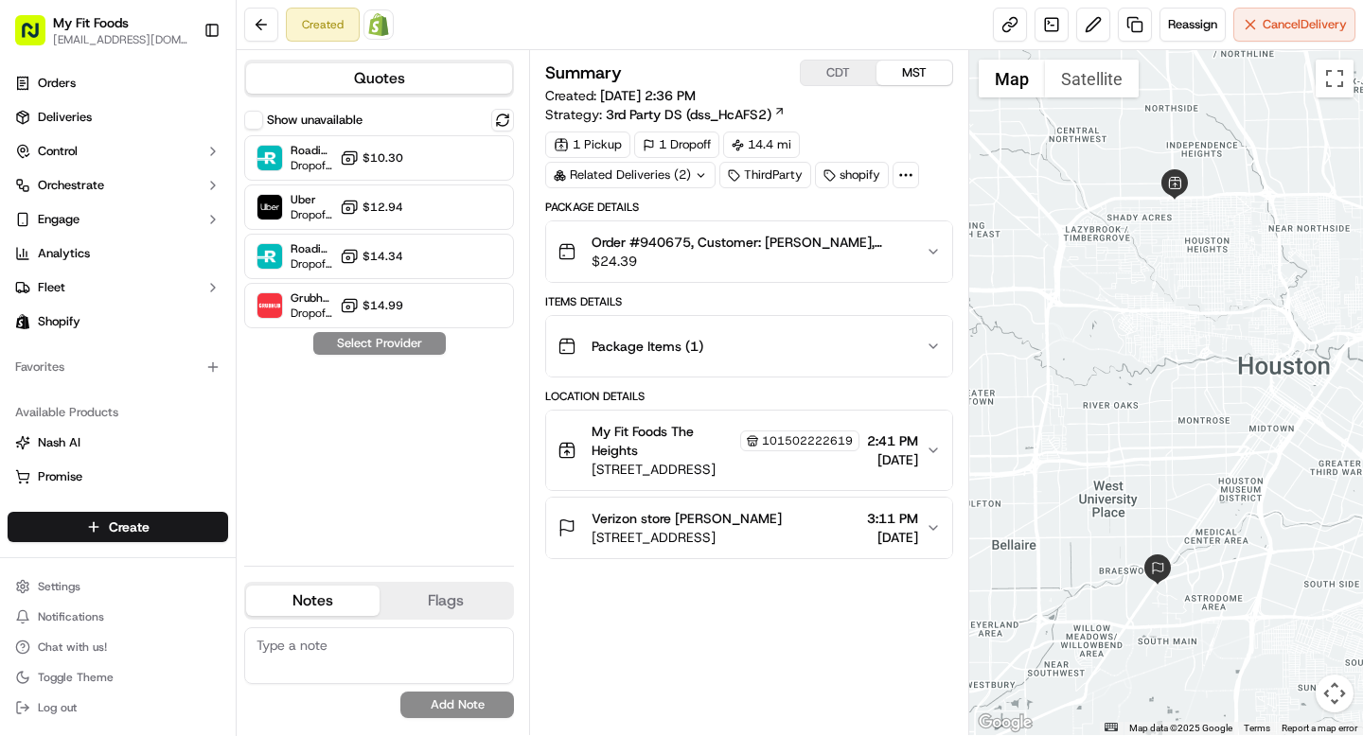
click at [933, 253] on icon "button" at bounding box center [934, 252] width 8 height 4
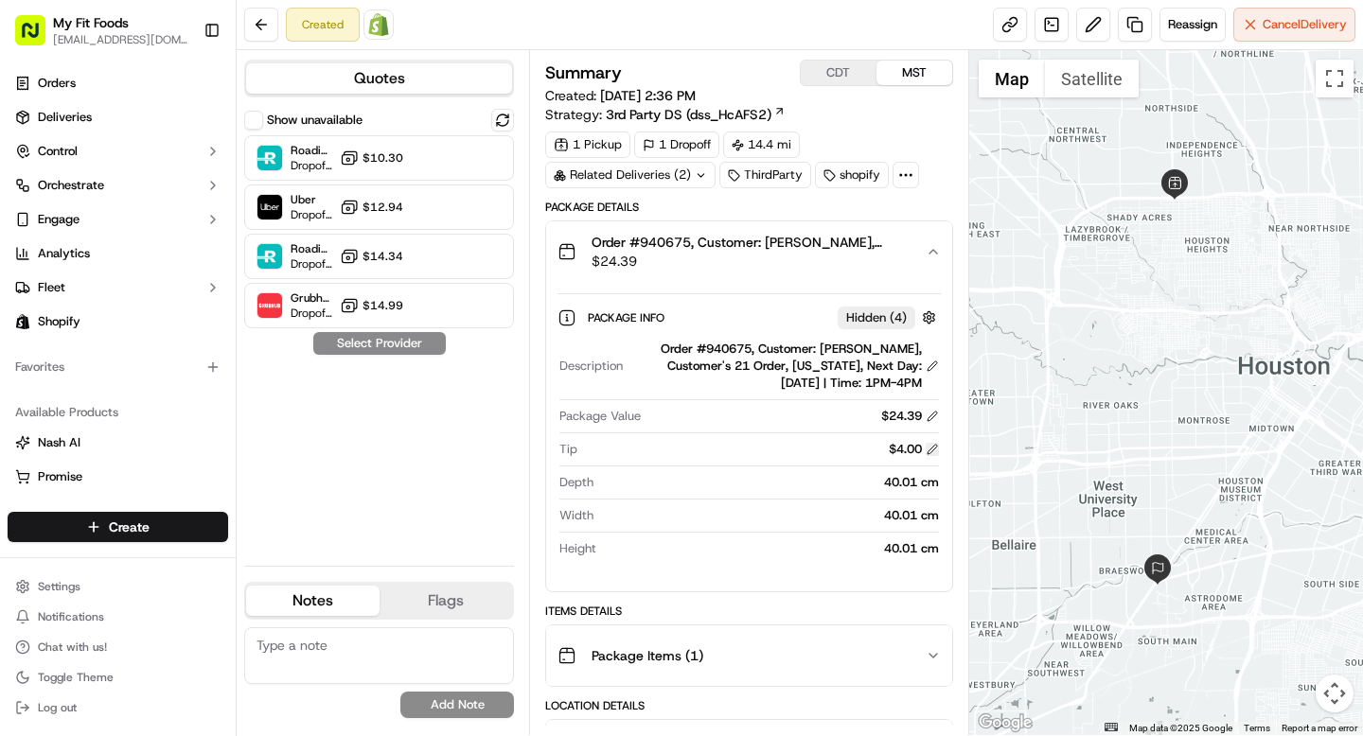
click at [933, 451] on button at bounding box center [932, 449] width 13 height 13
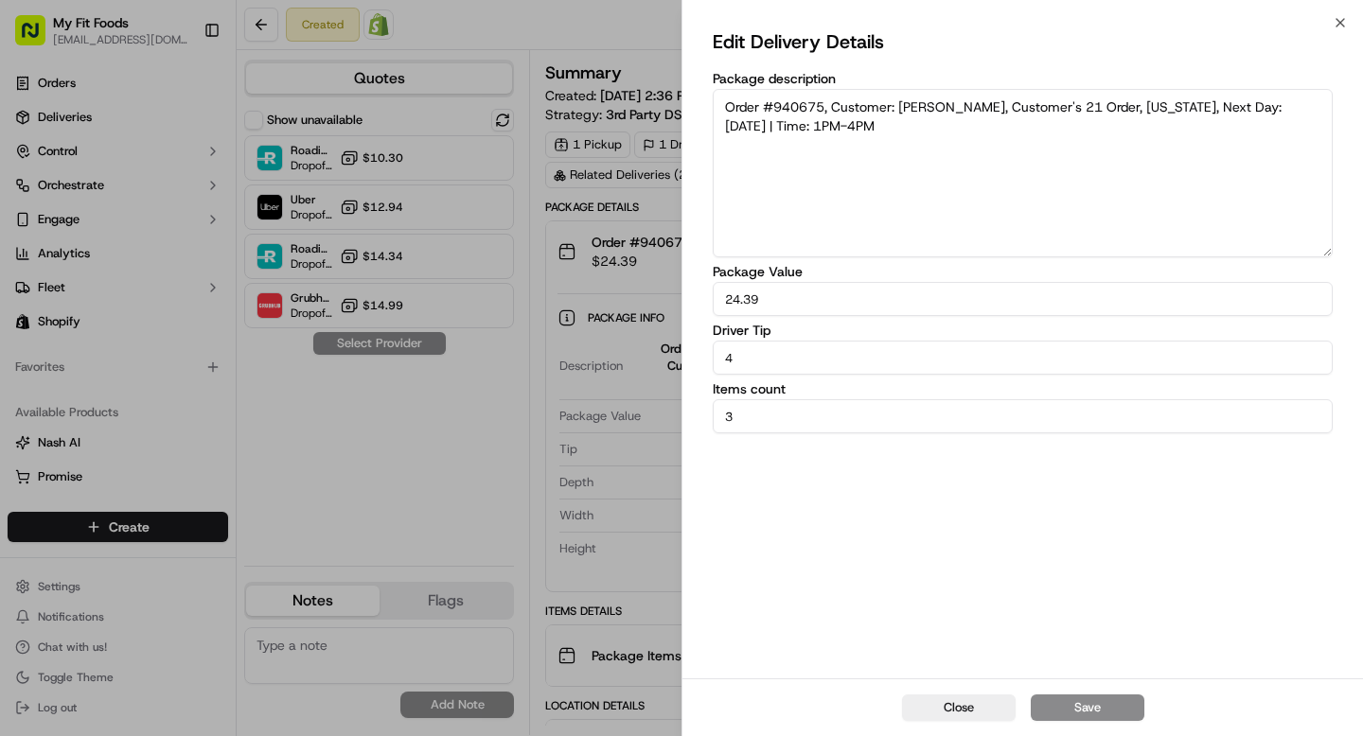
drag, startPoint x: 763, startPoint y: 360, endPoint x: 689, endPoint y: 360, distance: 73.8
click at [689, 360] on div "Edit Delivery Details Package description Order #940675, Customer: Tyler Mccask…" at bounding box center [1023, 351] width 681 height 656
type input "8"
click at [1050, 708] on button "Save" at bounding box center [1088, 708] width 114 height 27
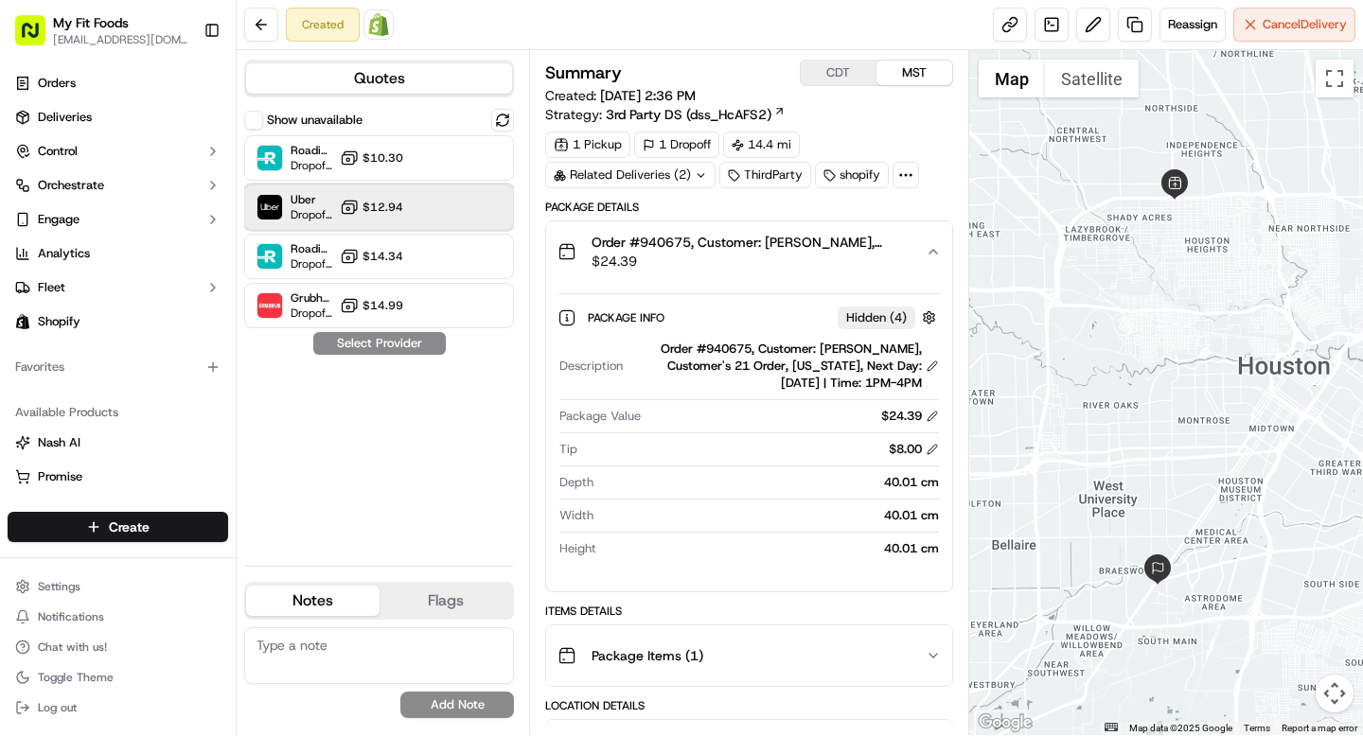
click at [422, 212] on div "Uber Dropoff ETA 58 minutes $12.94" at bounding box center [379, 207] width 270 height 45
click at [406, 344] on button "Assign Provider" at bounding box center [379, 343] width 134 height 23
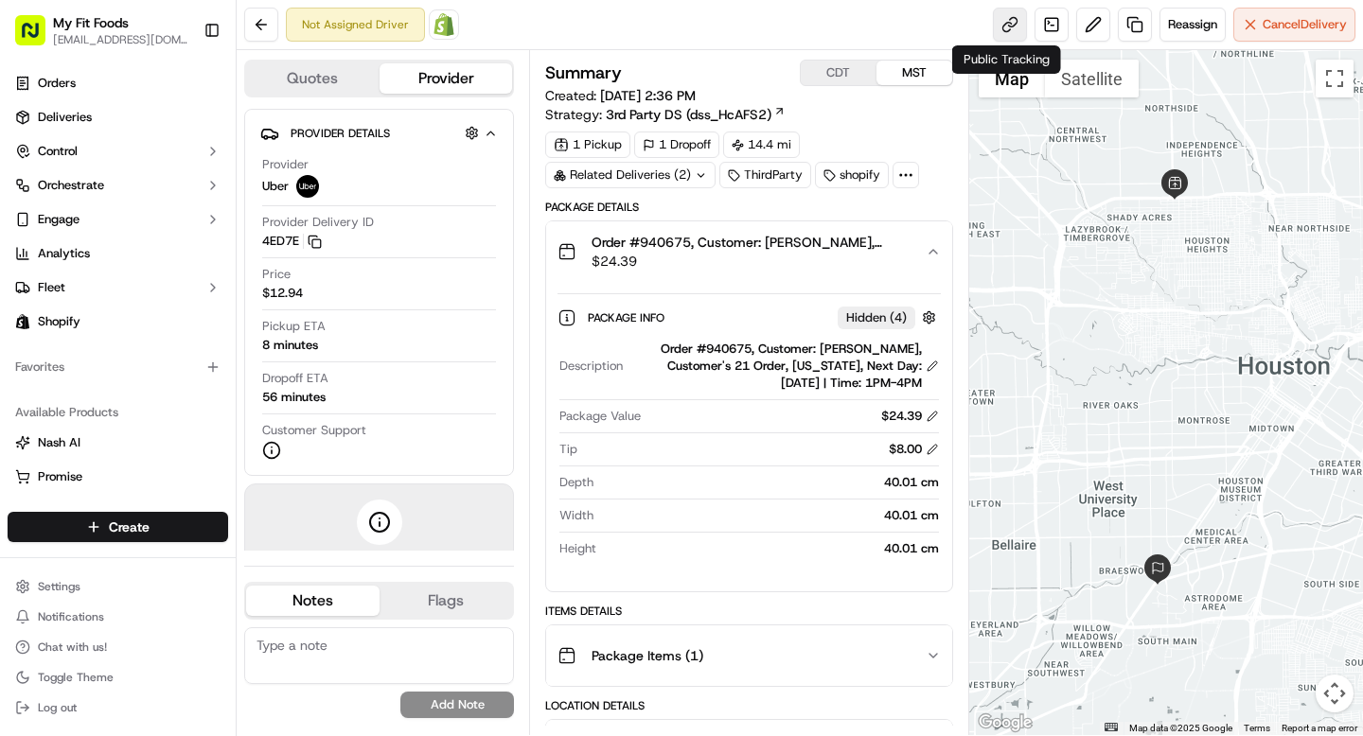
click at [1005, 24] on link at bounding box center [1010, 25] width 34 height 34
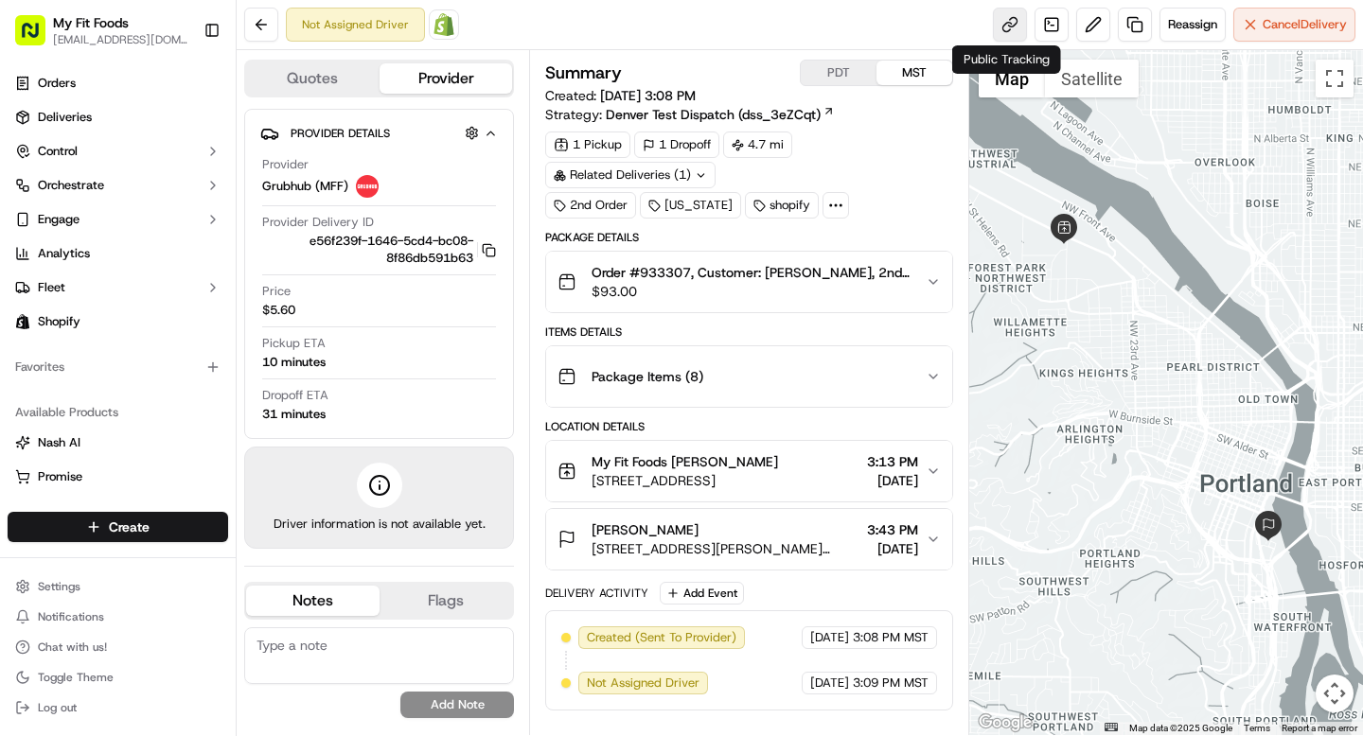
click at [1004, 29] on link at bounding box center [1010, 25] width 34 height 34
click at [742, 458] on span "My Fit Foods [PERSON_NAME]" at bounding box center [685, 461] width 186 height 19
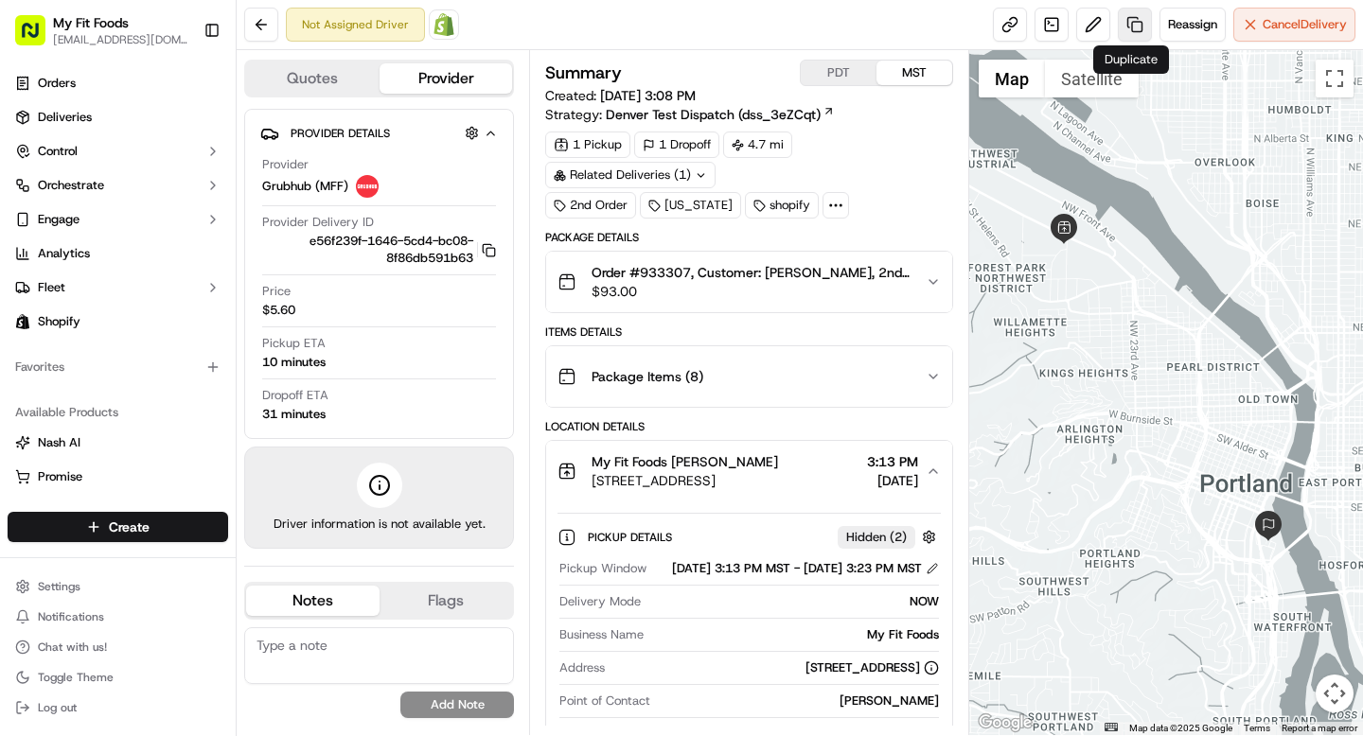
click at [1123, 32] on link at bounding box center [1135, 25] width 34 height 34
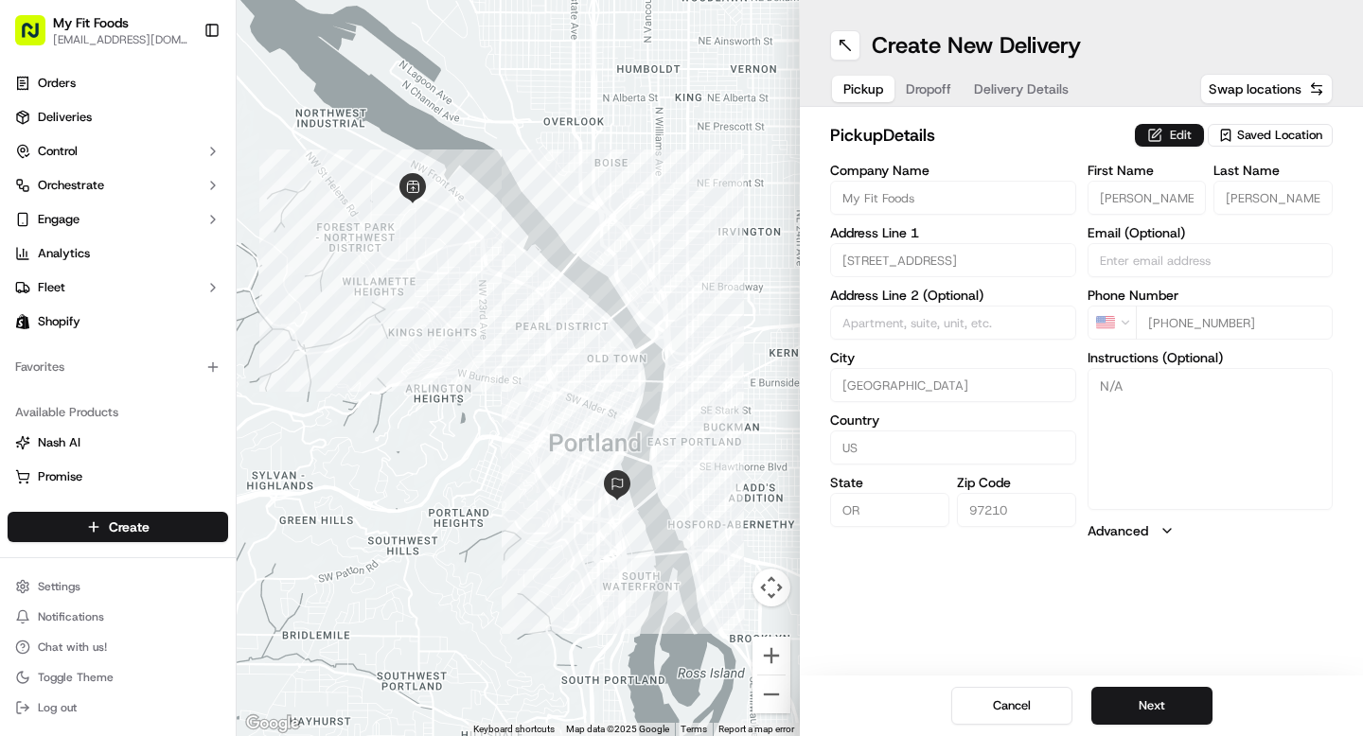
click at [1168, 133] on button "Edit" at bounding box center [1169, 135] width 69 height 23
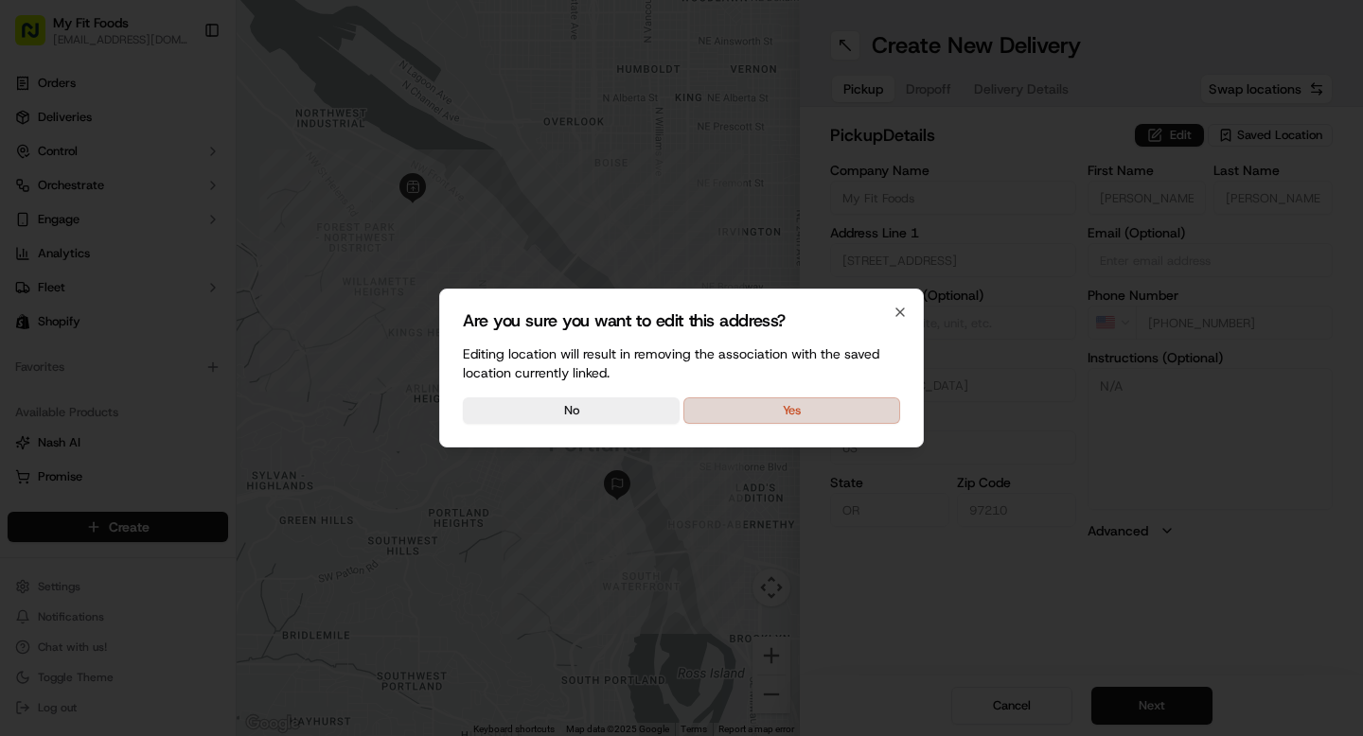
click at [768, 401] on button "Yes" at bounding box center [791, 411] width 217 height 27
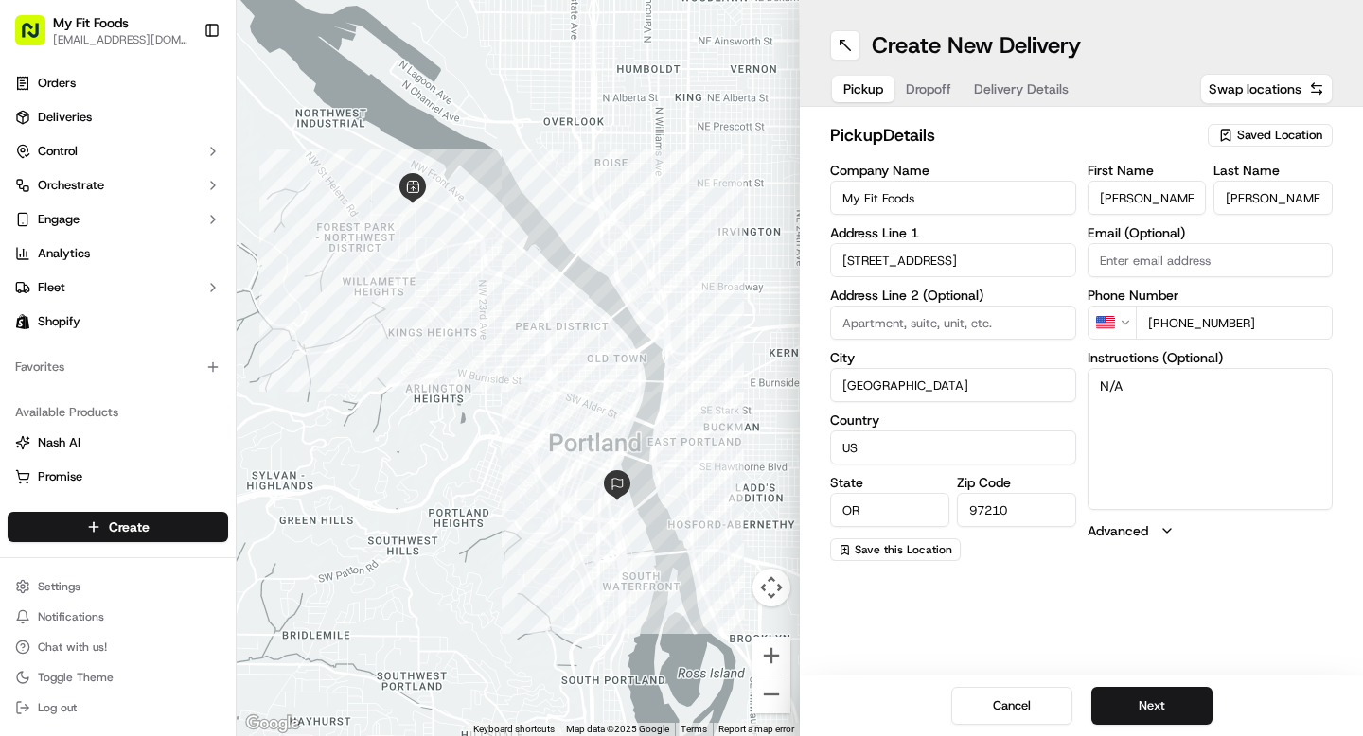
click at [1239, 133] on span "Saved Location" at bounding box center [1279, 135] width 85 height 17
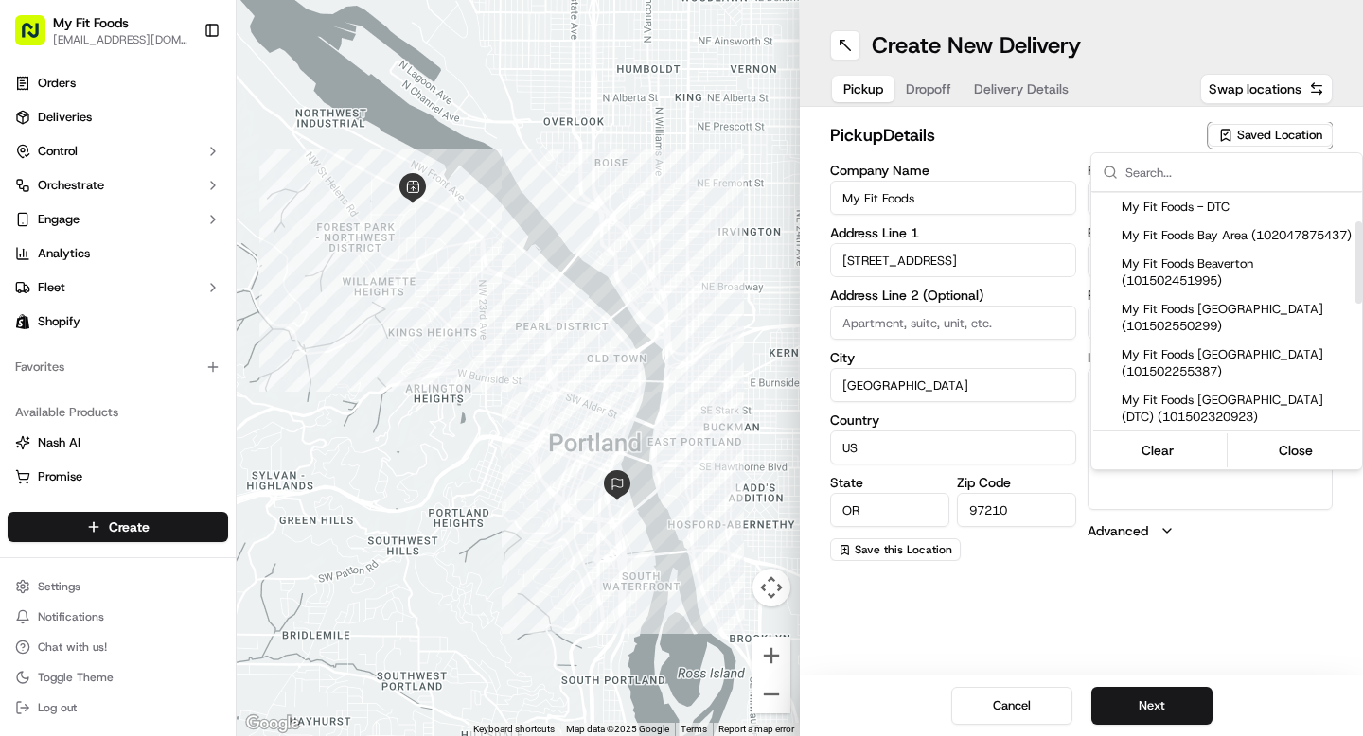
scroll to position [131, 0]
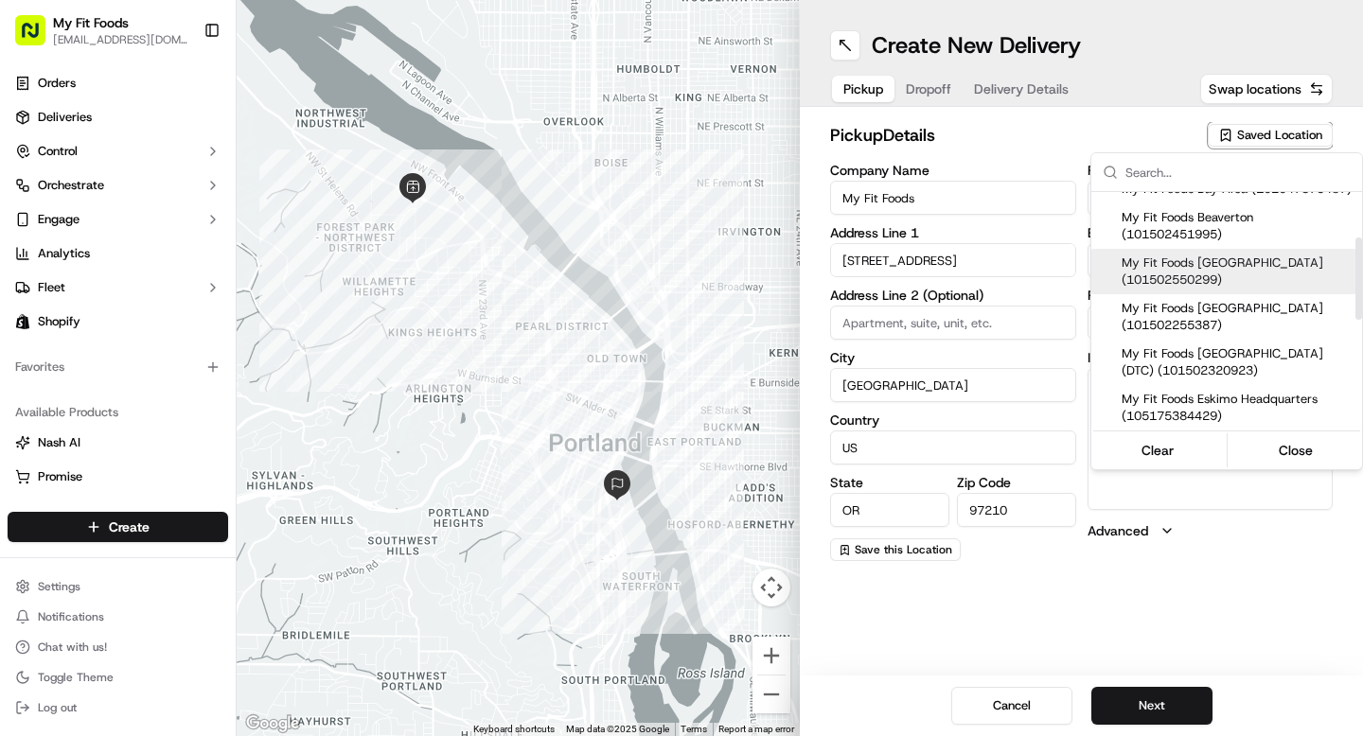
click at [1219, 276] on span "My Fit Foods Cedar Hills (101502550299)" at bounding box center [1238, 272] width 233 height 34
type input "My Fit Foods [GEOGRAPHIC_DATA]"
type input "3600 SW Cedar Hills Blvd"
type input "Beaverton"
type input "97005"
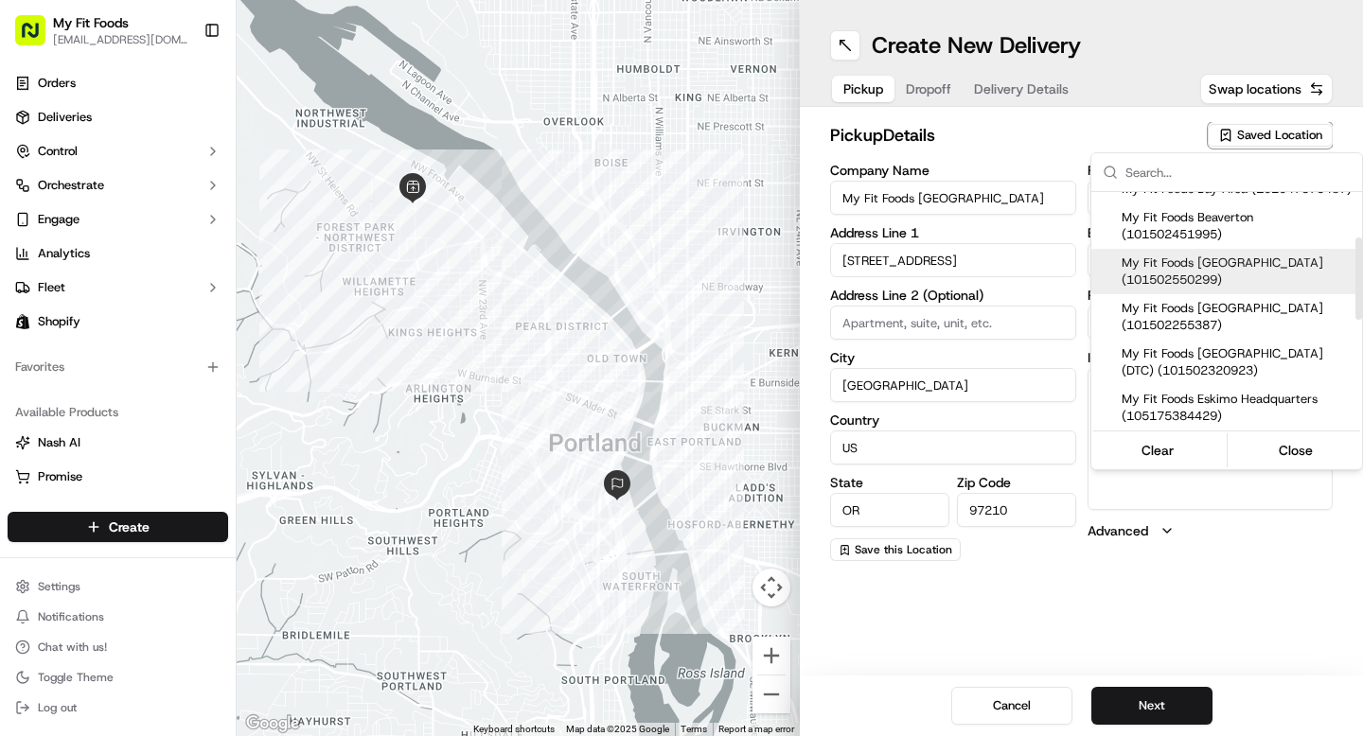
type input "+1 971 837 0577"
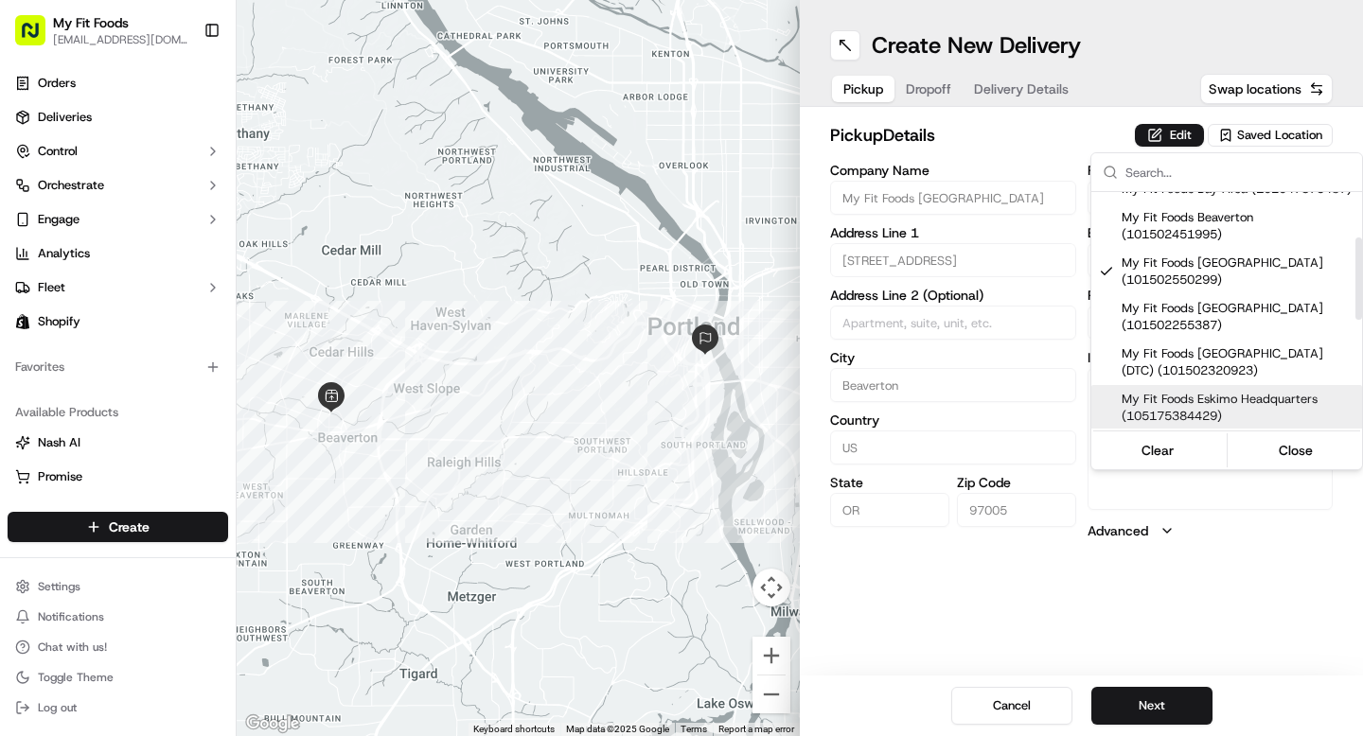
click at [1162, 591] on html "My Fit Foods support@myfitfoods.com Toggle Sidebar Orders Deliveries Control Or…" at bounding box center [681, 368] width 1363 height 736
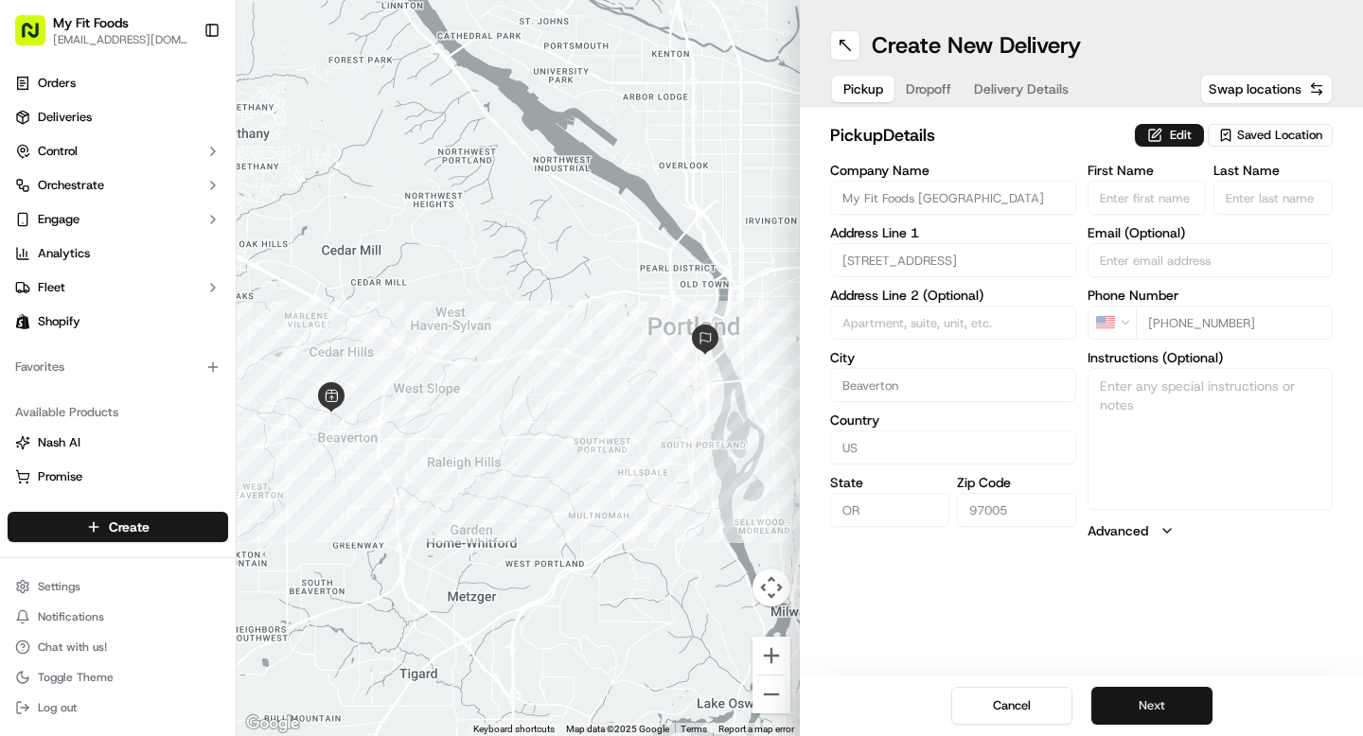
click at [1136, 717] on button "Next" at bounding box center [1151, 706] width 121 height 38
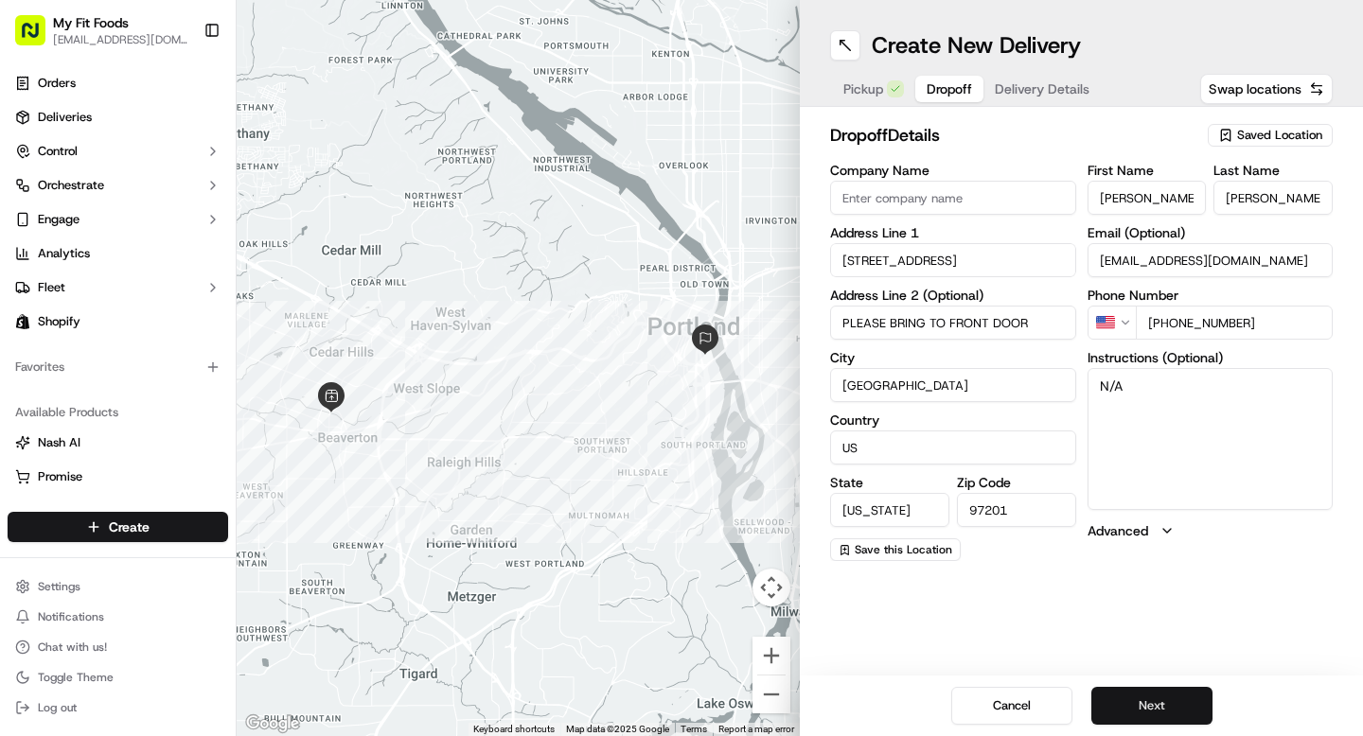
click at [1157, 703] on button "Next" at bounding box center [1151, 706] width 121 height 38
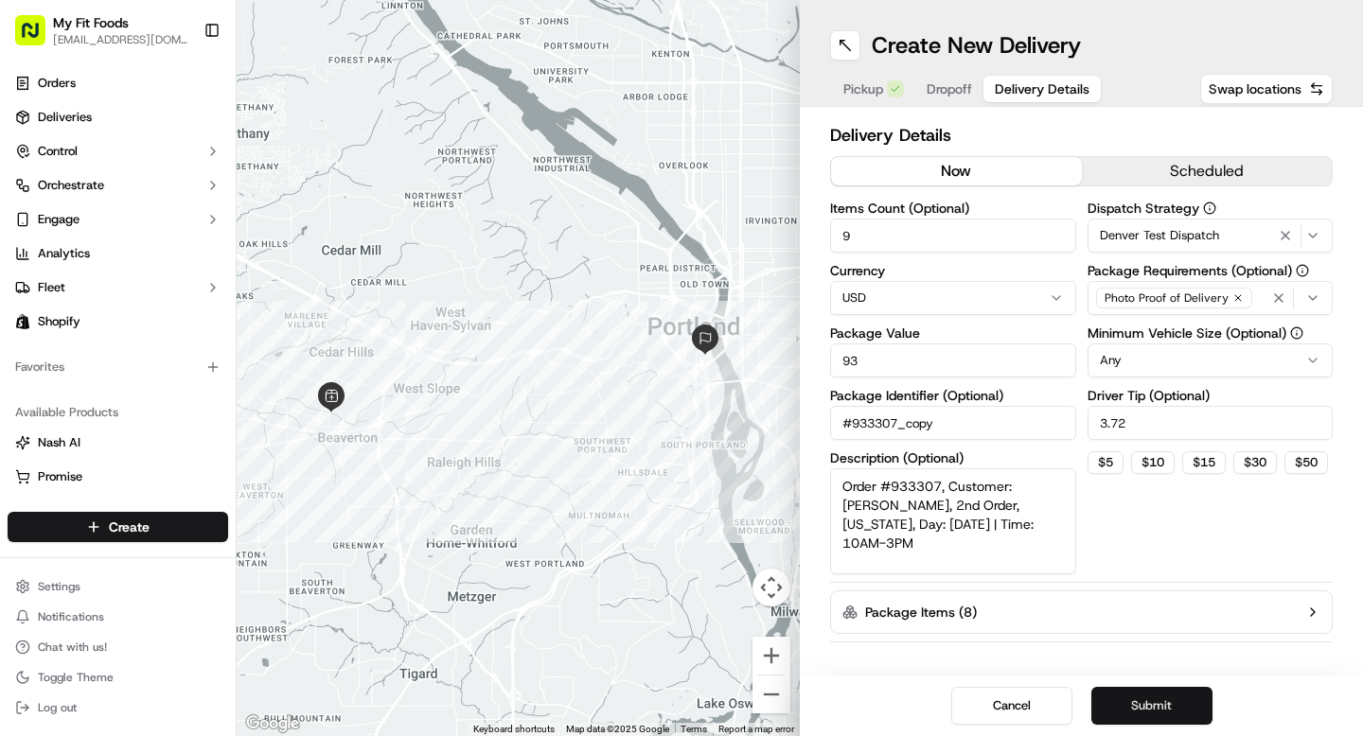
click at [1155, 703] on button "Submit" at bounding box center [1151, 706] width 121 height 38
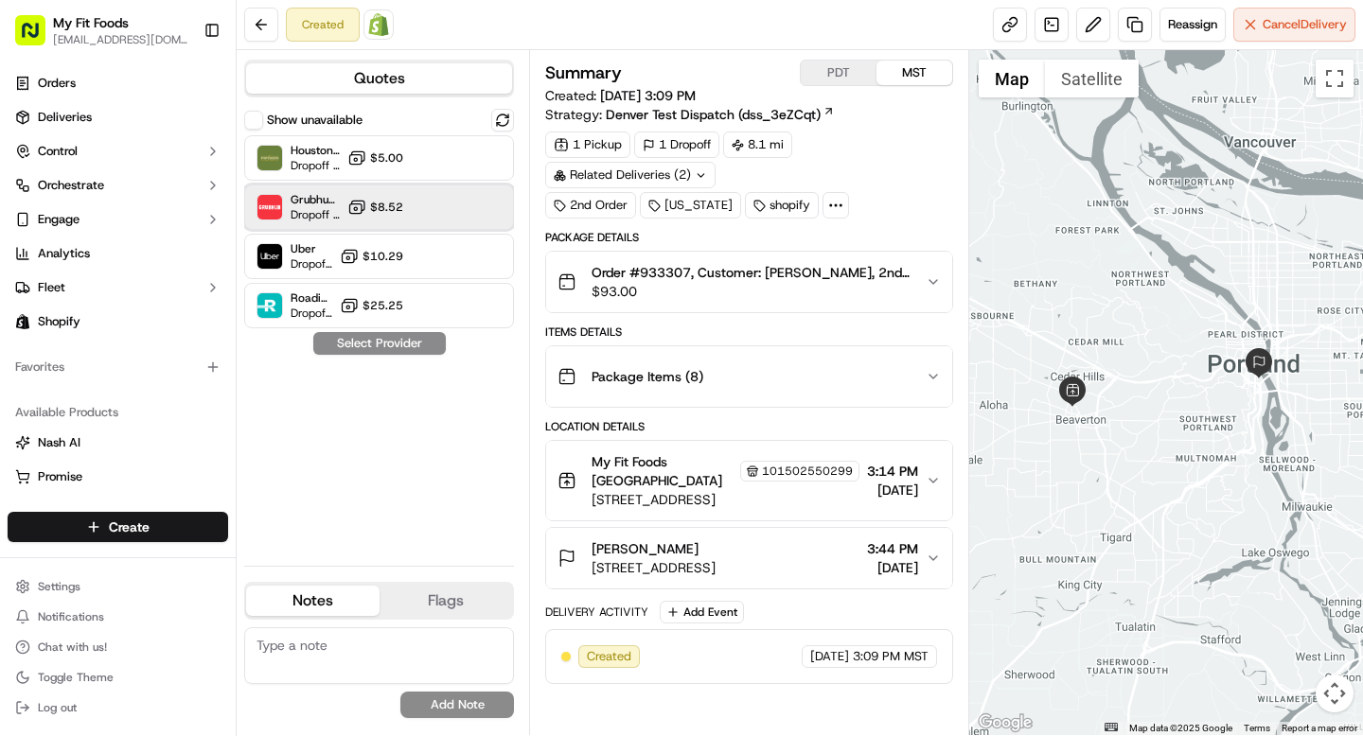
click at [421, 207] on div "Grubhub (MFF) Dropoff ETA 42 minutes $8.52" at bounding box center [379, 207] width 270 height 45
click at [932, 376] on icon "button" at bounding box center [933, 376] width 15 height 15
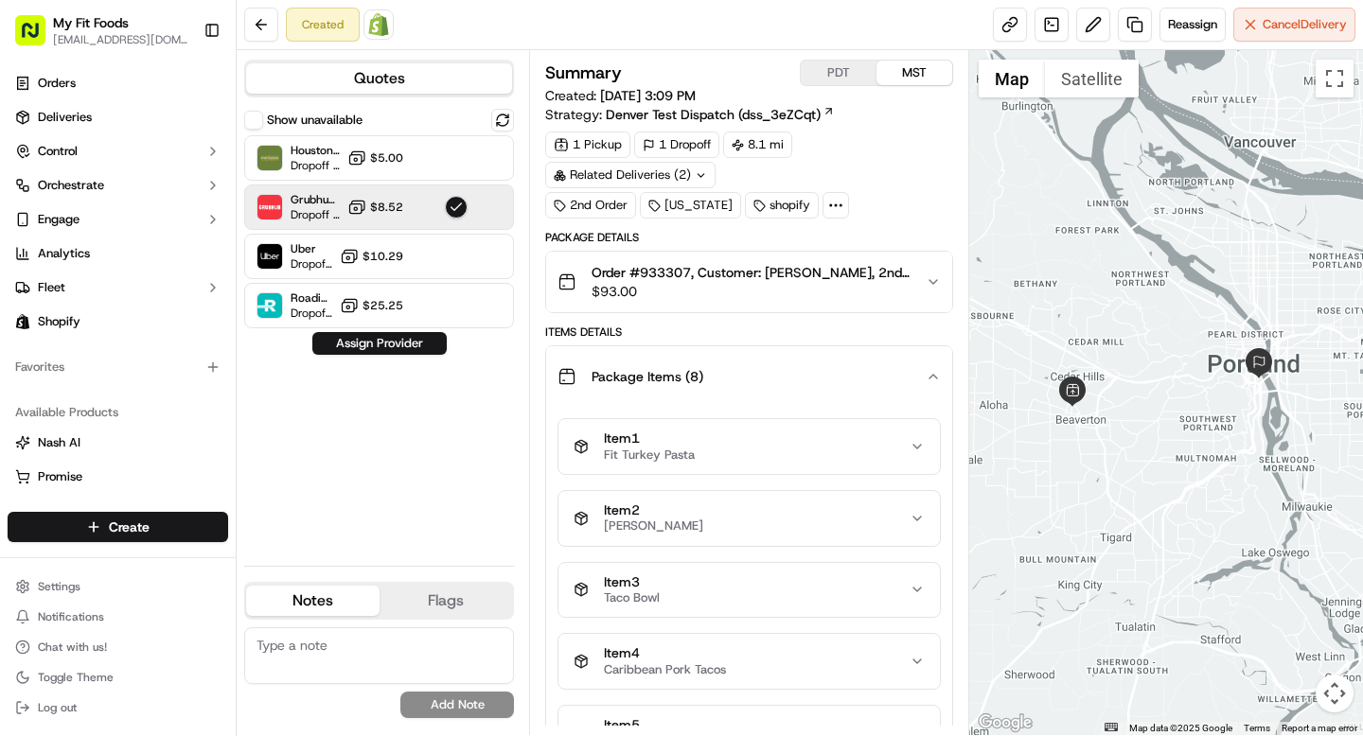
click at [936, 272] on button "Order #933307, Customer: Jessi Weaver, 2nd Order, Oregon, Day: 2025-09-17 | Tim…" at bounding box center [748, 282] width 405 height 61
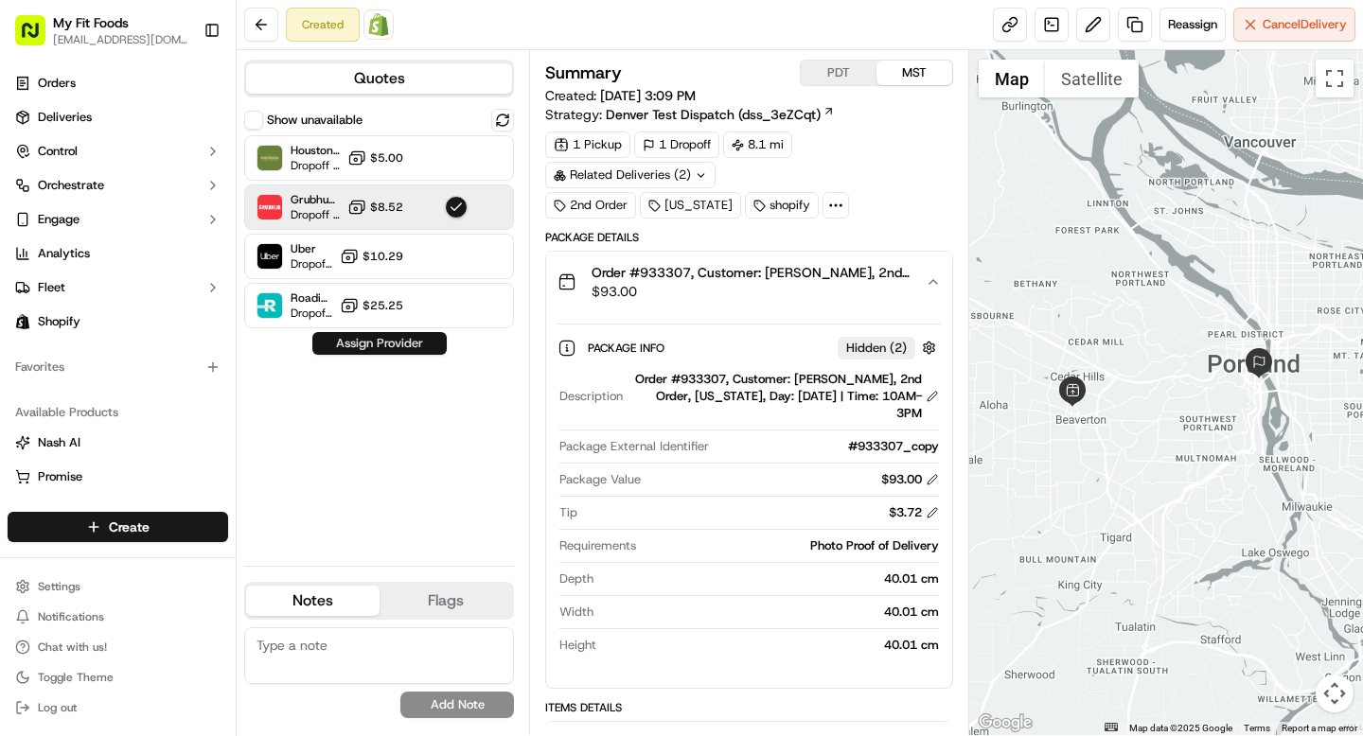
click at [379, 341] on button "Assign Provider" at bounding box center [379, 343] width 134 height 23
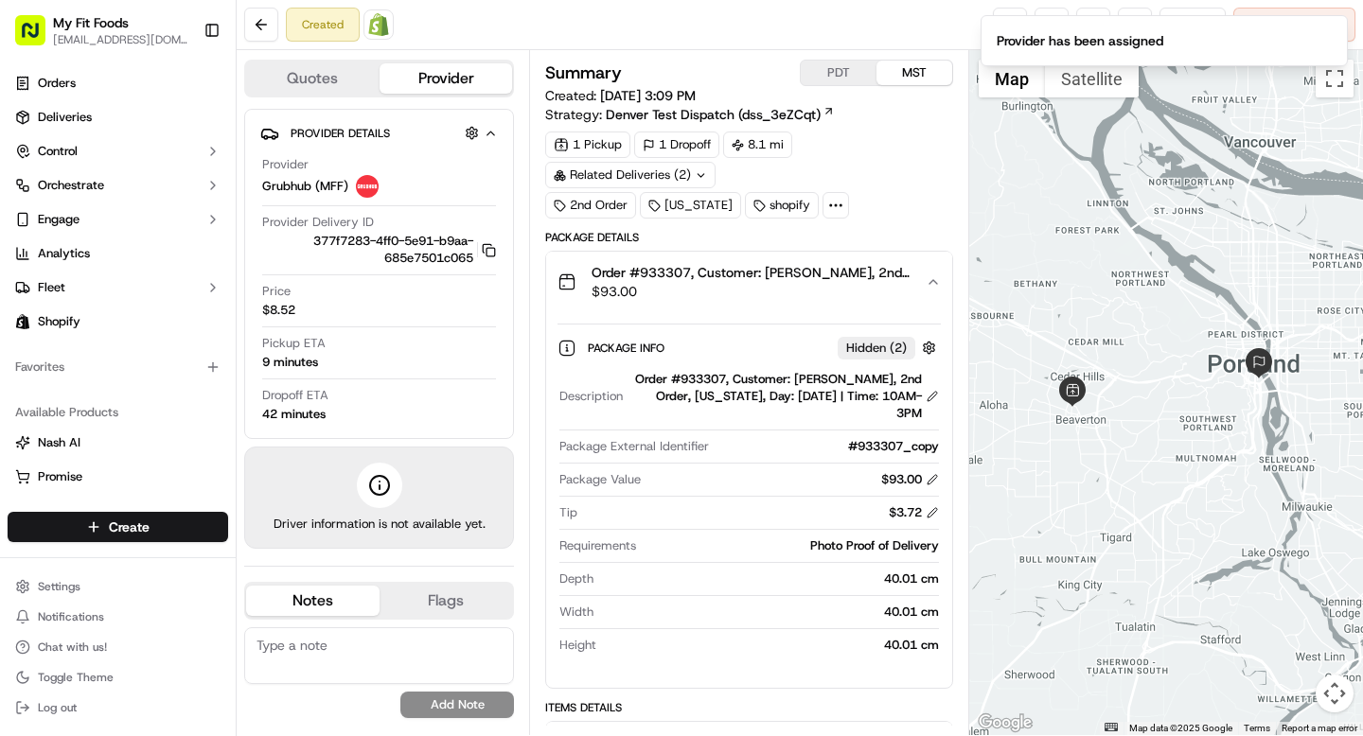
click at [921, 19] on div "Created Open Order in Shopify Reassign Cancel Delivery" at bounding box center [800, 25] width 1127 height 50
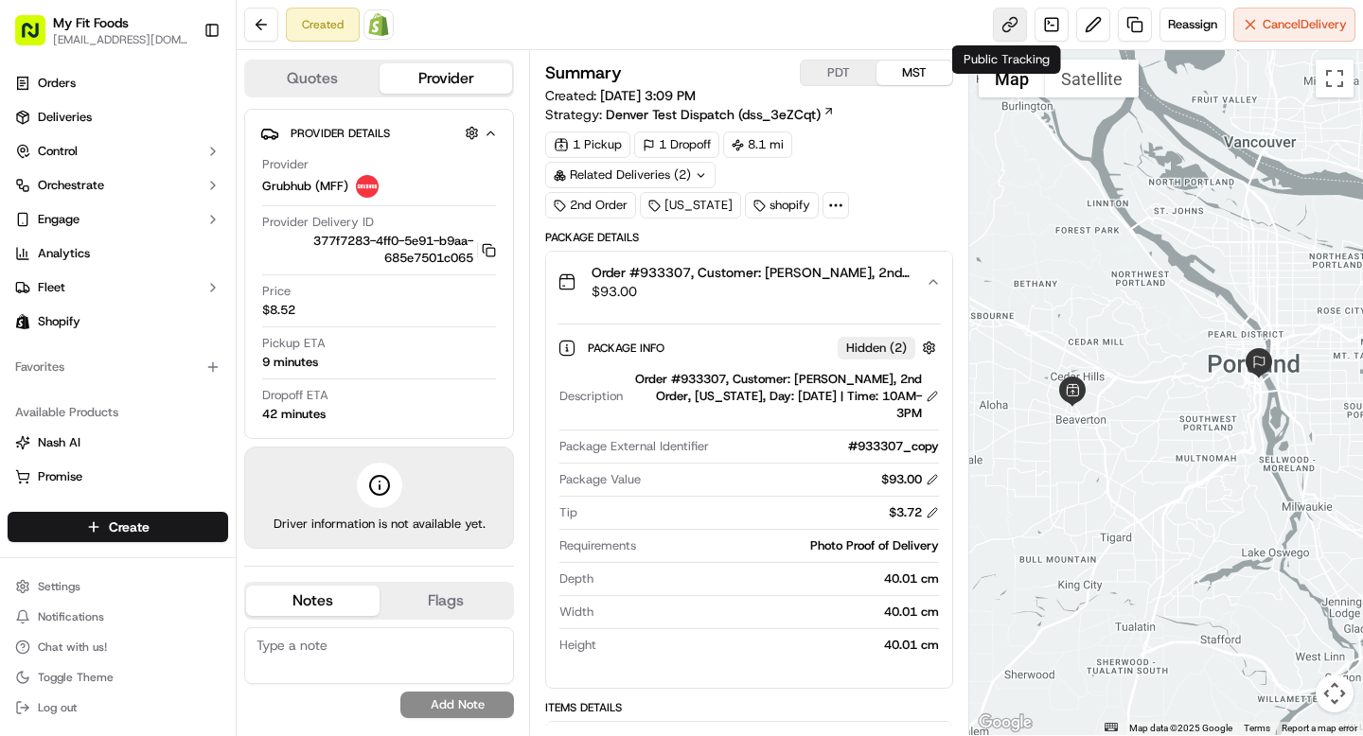
click at [998, 23] on link at bounding box center [1010, 25] width 34 height 34
click at [271, 26] on button at bounding box center [261, 25] width 34 height 34
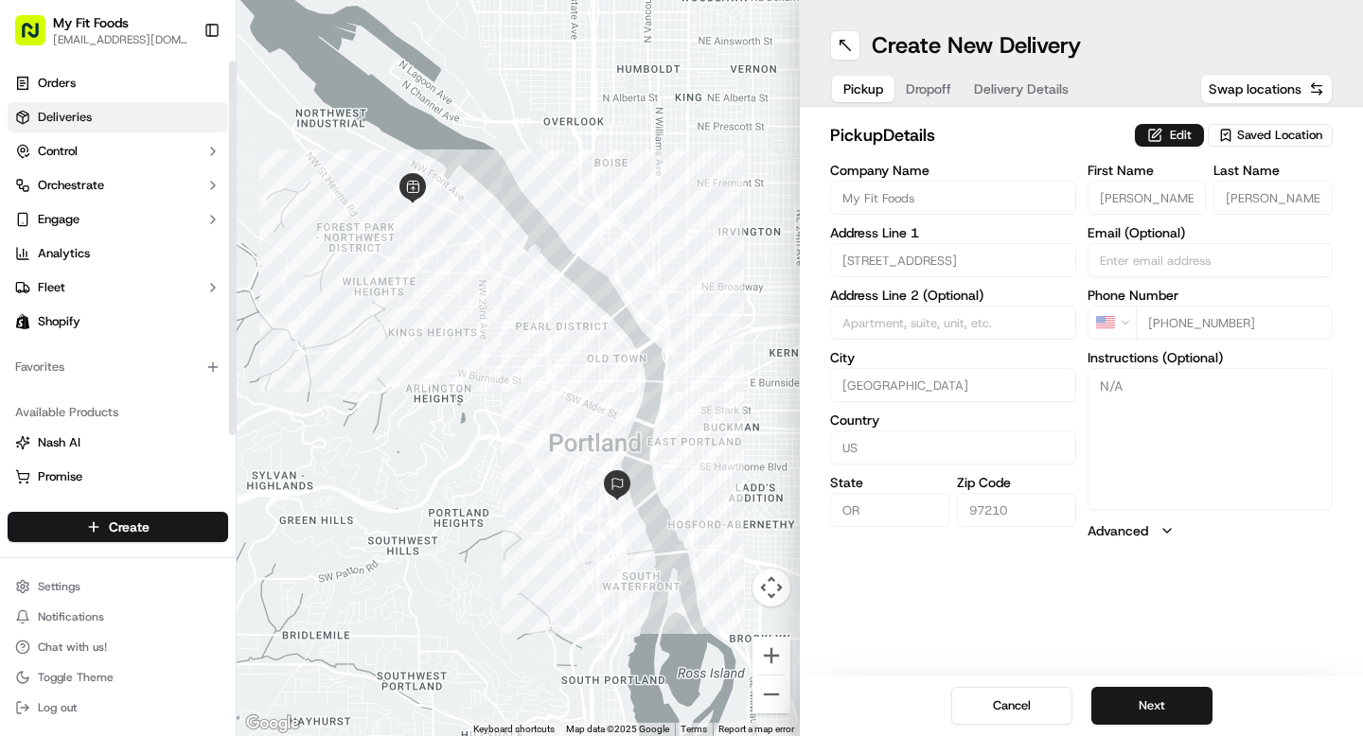
click at [133, 119] on link "Deliveries" at bounding box center [118, 117] width 221 height 30
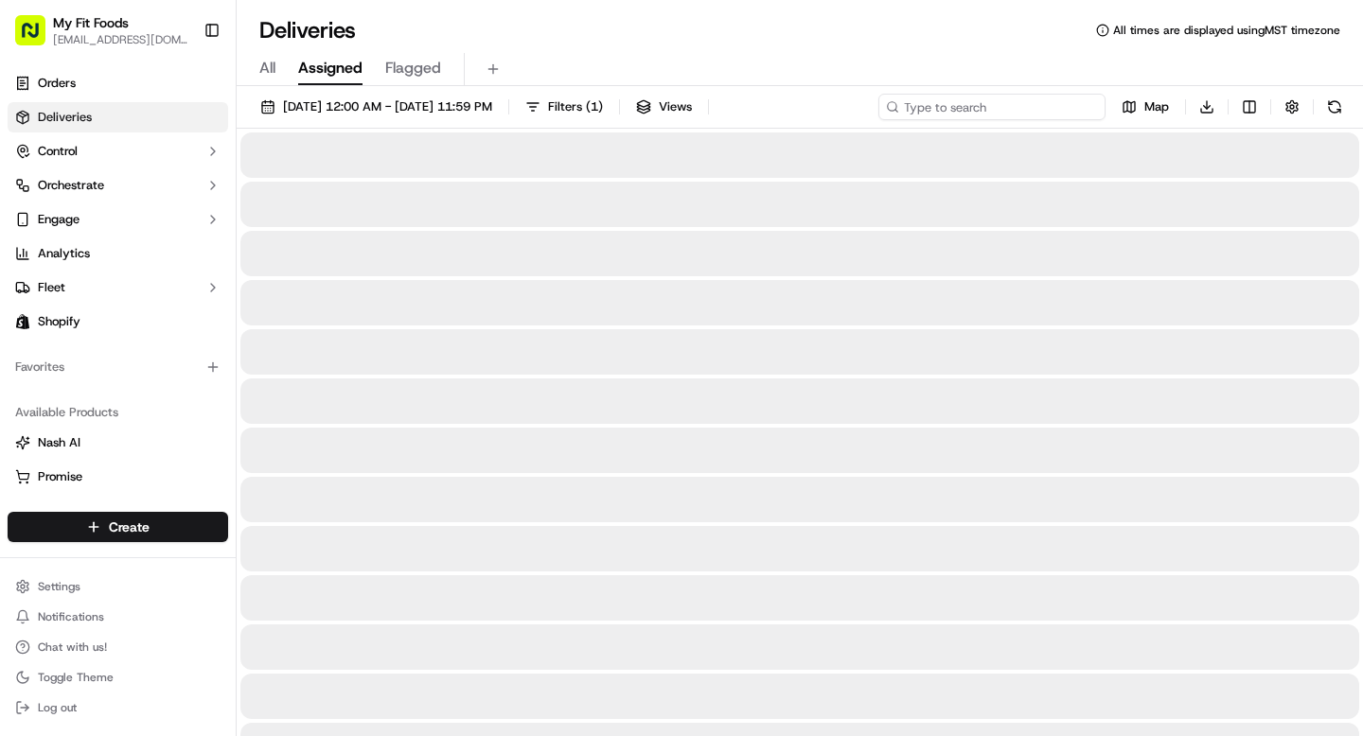
click at [1046, 101] on input at bounding box center [991, 107] width 227 height 27
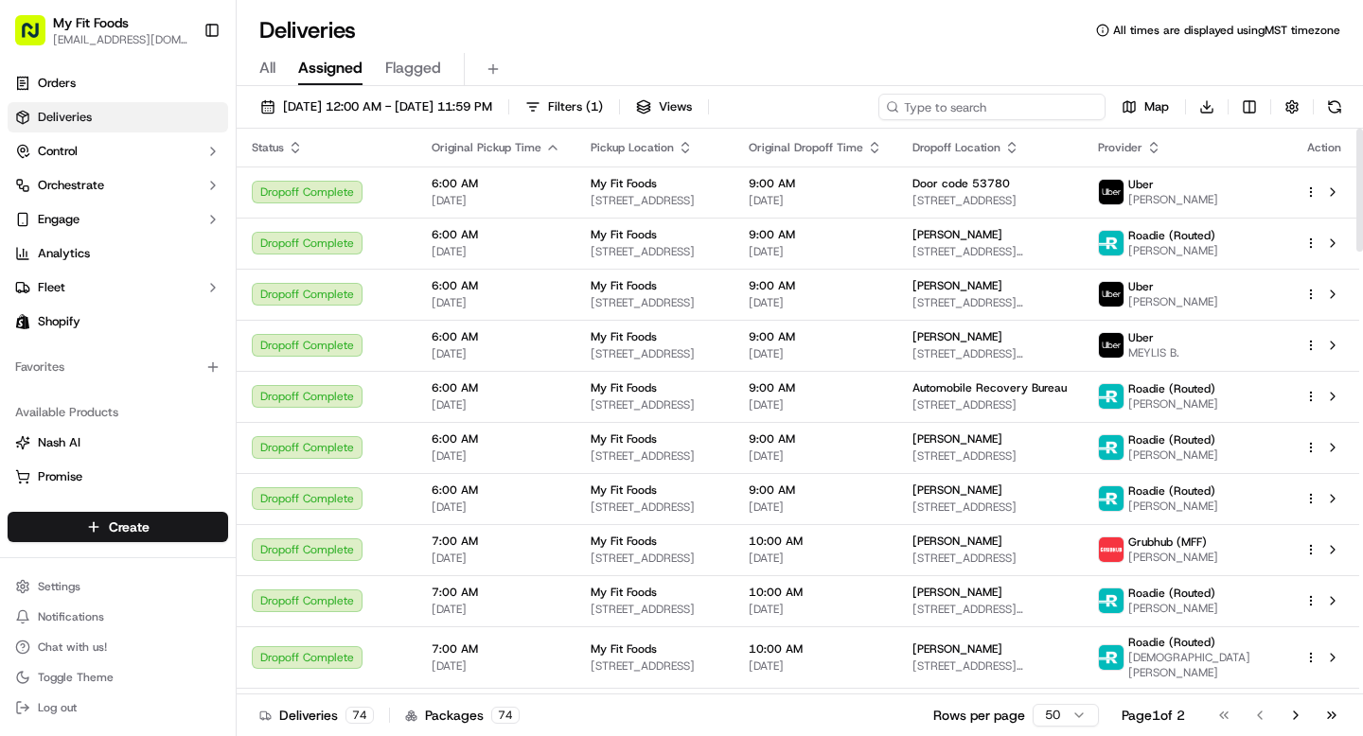
paste input "933307"
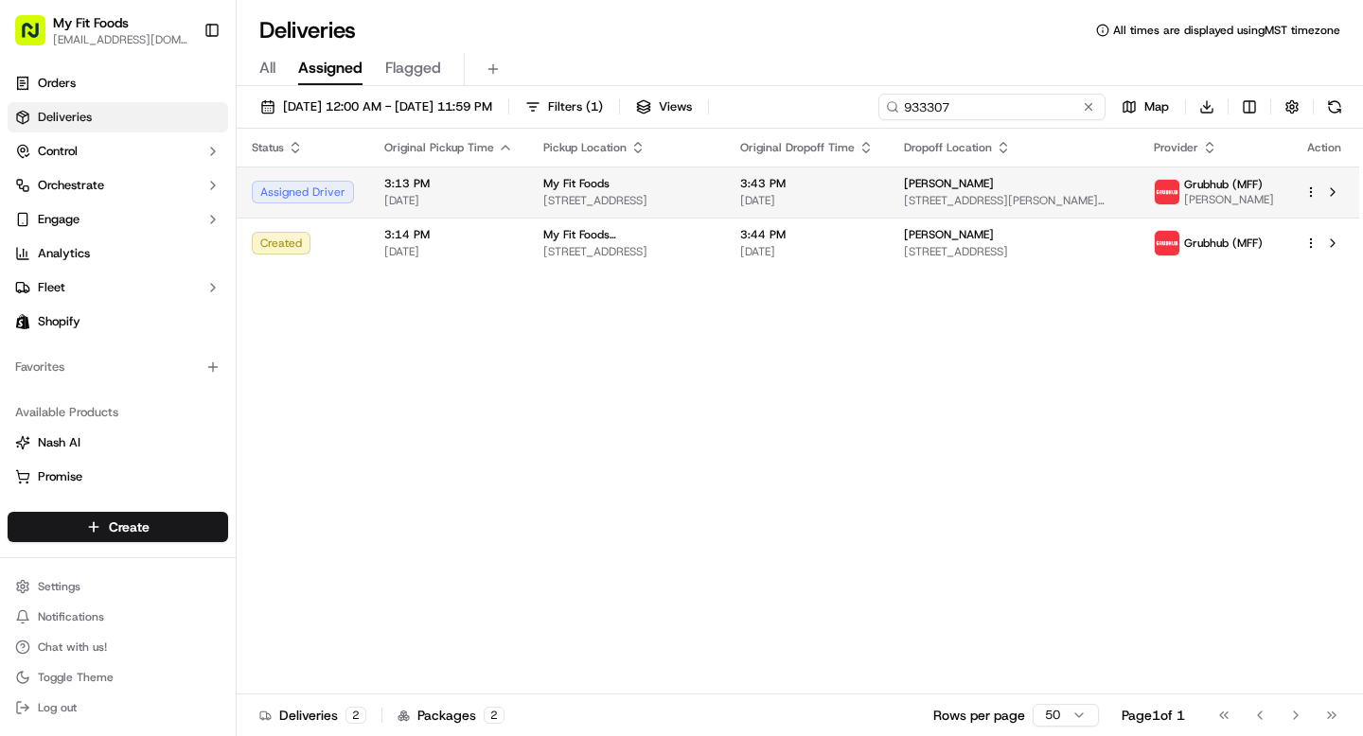
type input "933307"
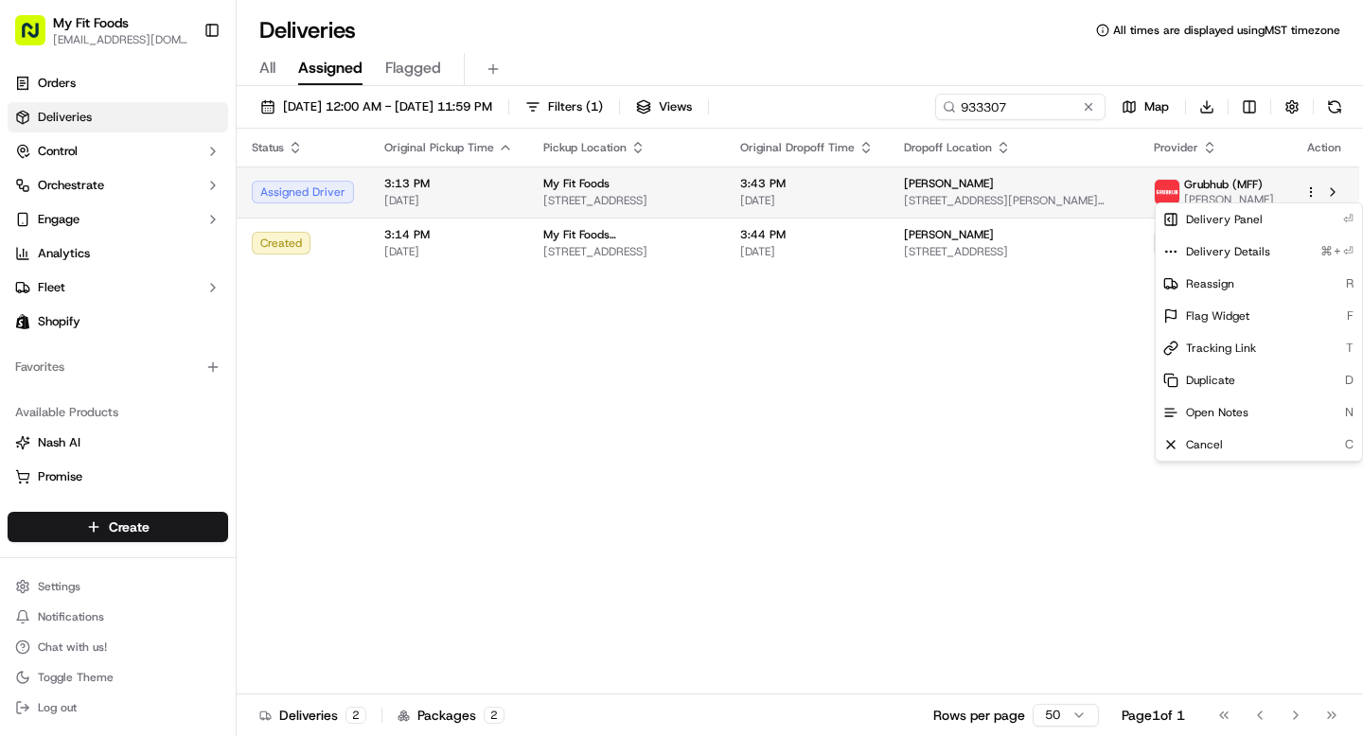
click at [1309, 189] on html "My Fit Foods support@myfitfoods.com Toggle Sidebar Orders Deliveries Control Or…" at bounding box center [681, 368] width 1363 height 736
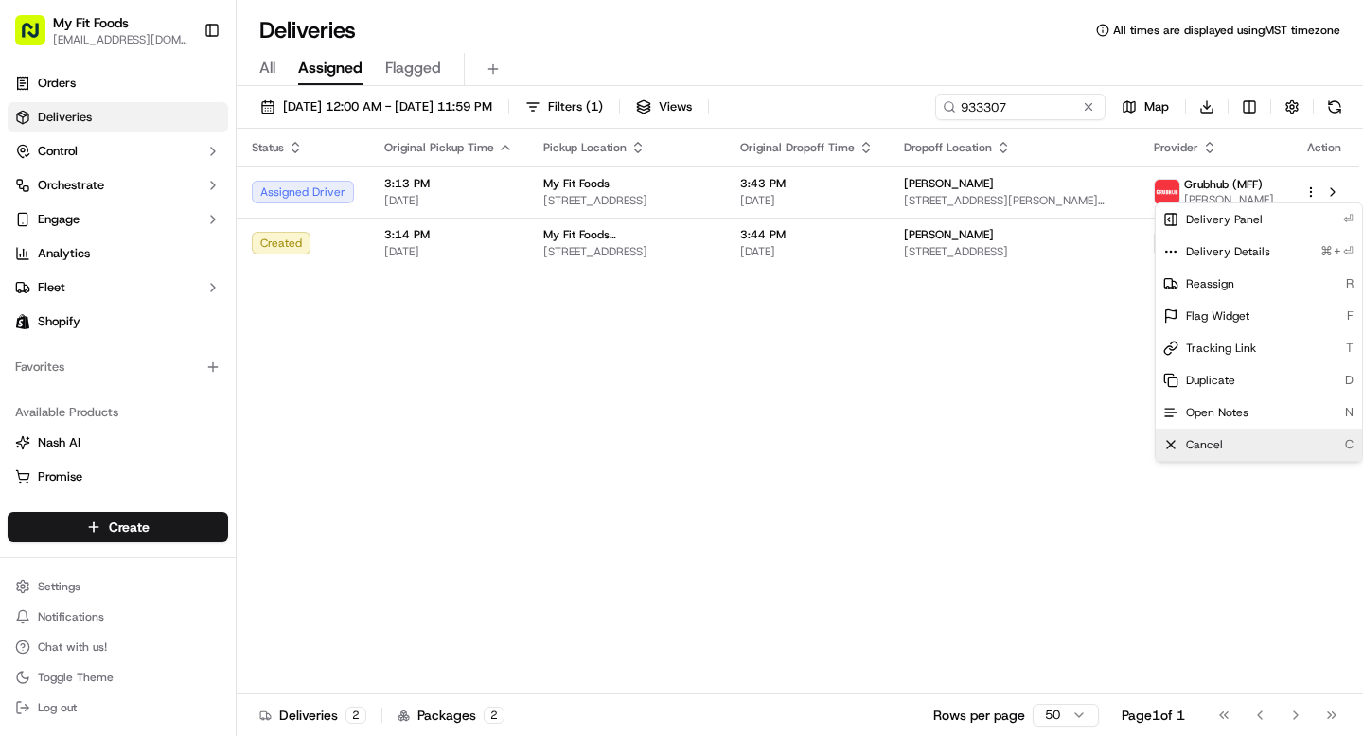
click at [1200, 445] on span "Cancel" at bounding box center [1204, 444] width 37 height 15
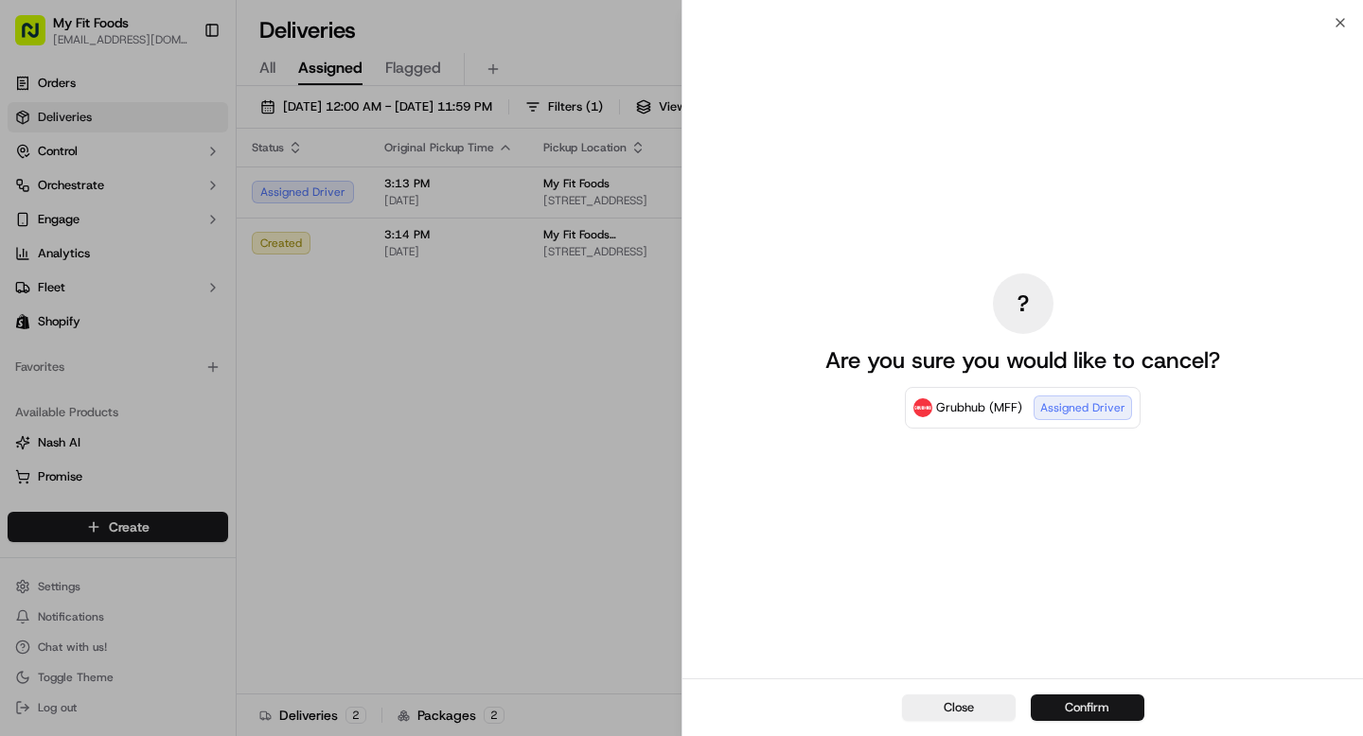
click at [1080, 702] on button "Confirm" at bounding box center [1088, 708] width 114 height 27
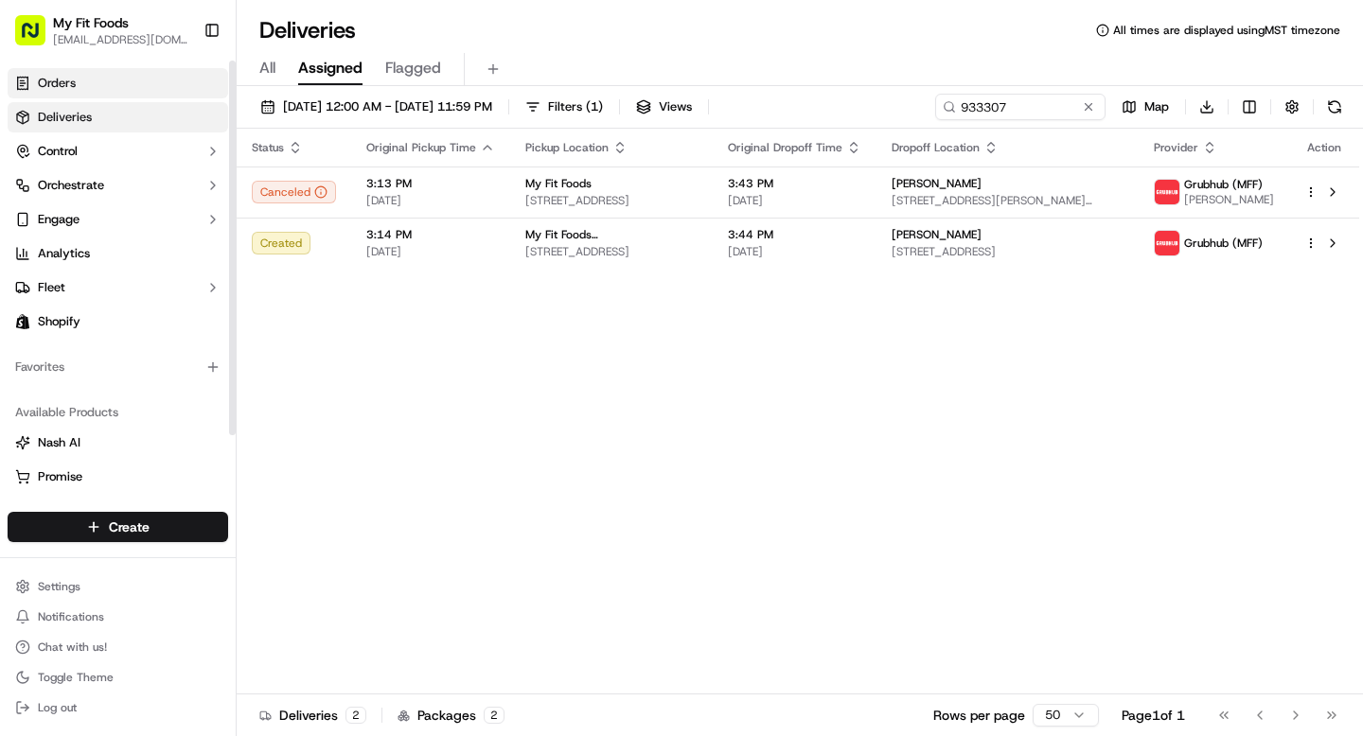
click at [123, 89] on link "Orders" at bounding box center [118, 83] width 221 height 30
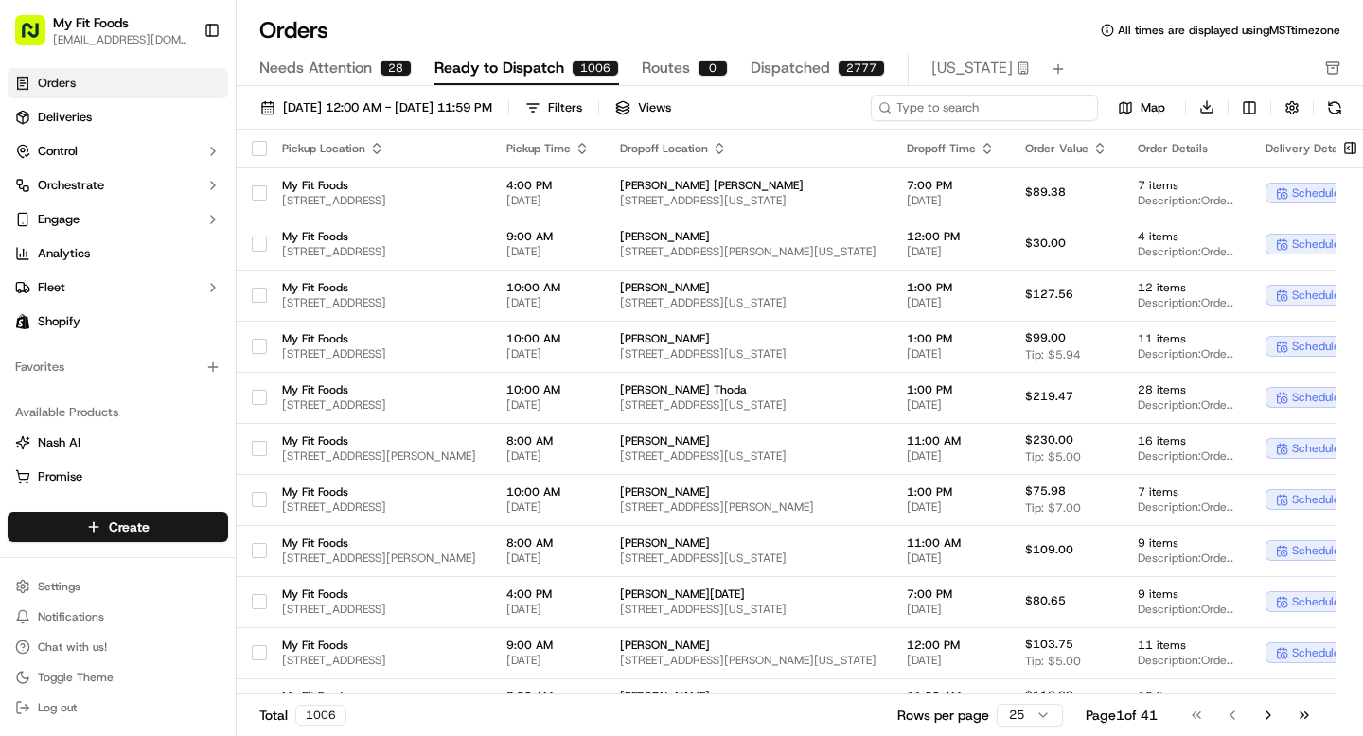
click at [989, 105] on input at bounding box center [984, 108] width 227 height 27
paste input "933307"
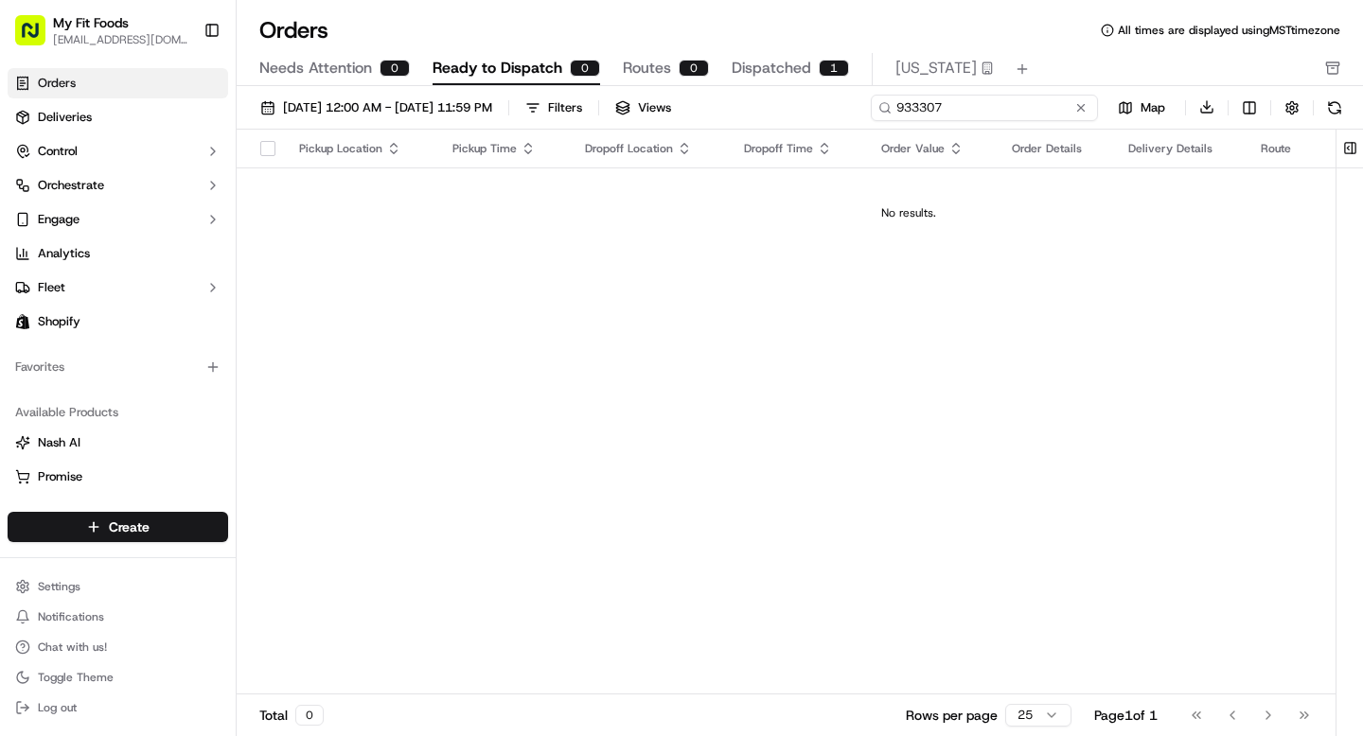
type input "933307"
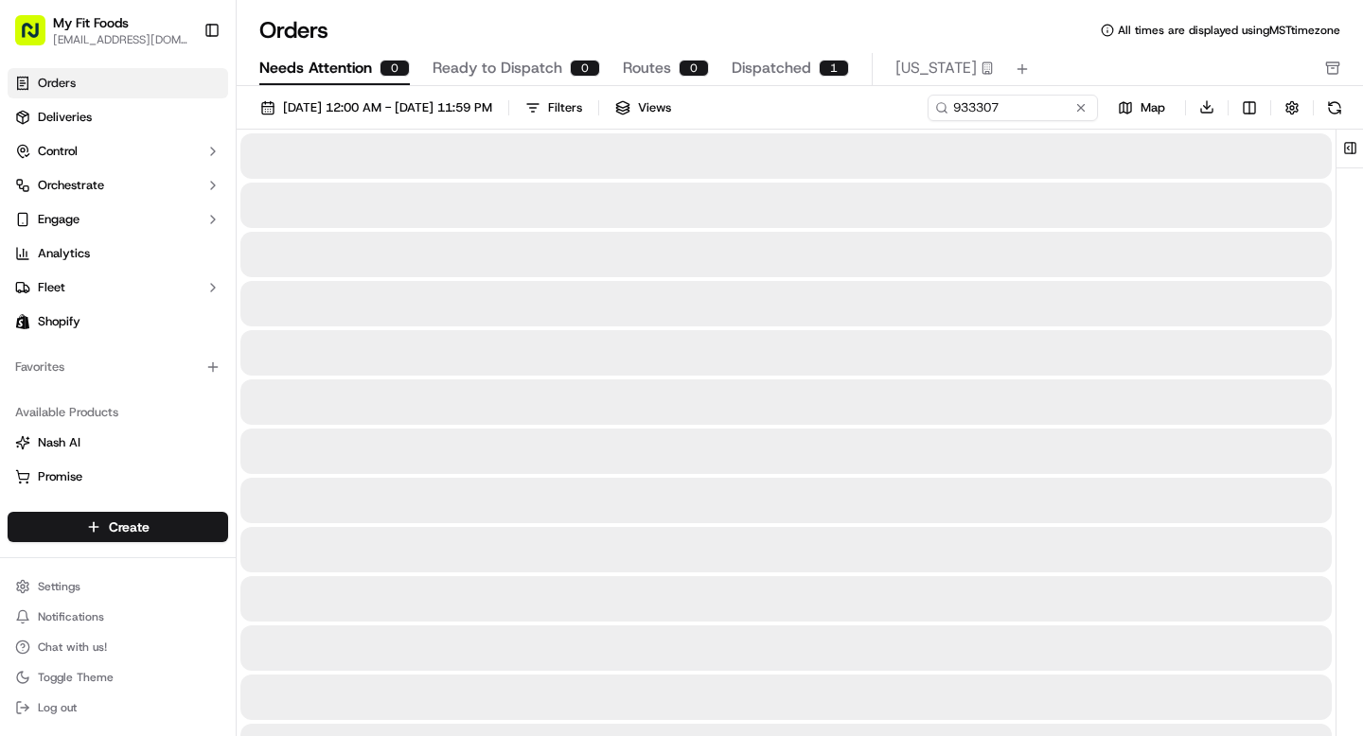
click at [386, 72] on div "0" at bounding box center [395, 68] width 30 height 17
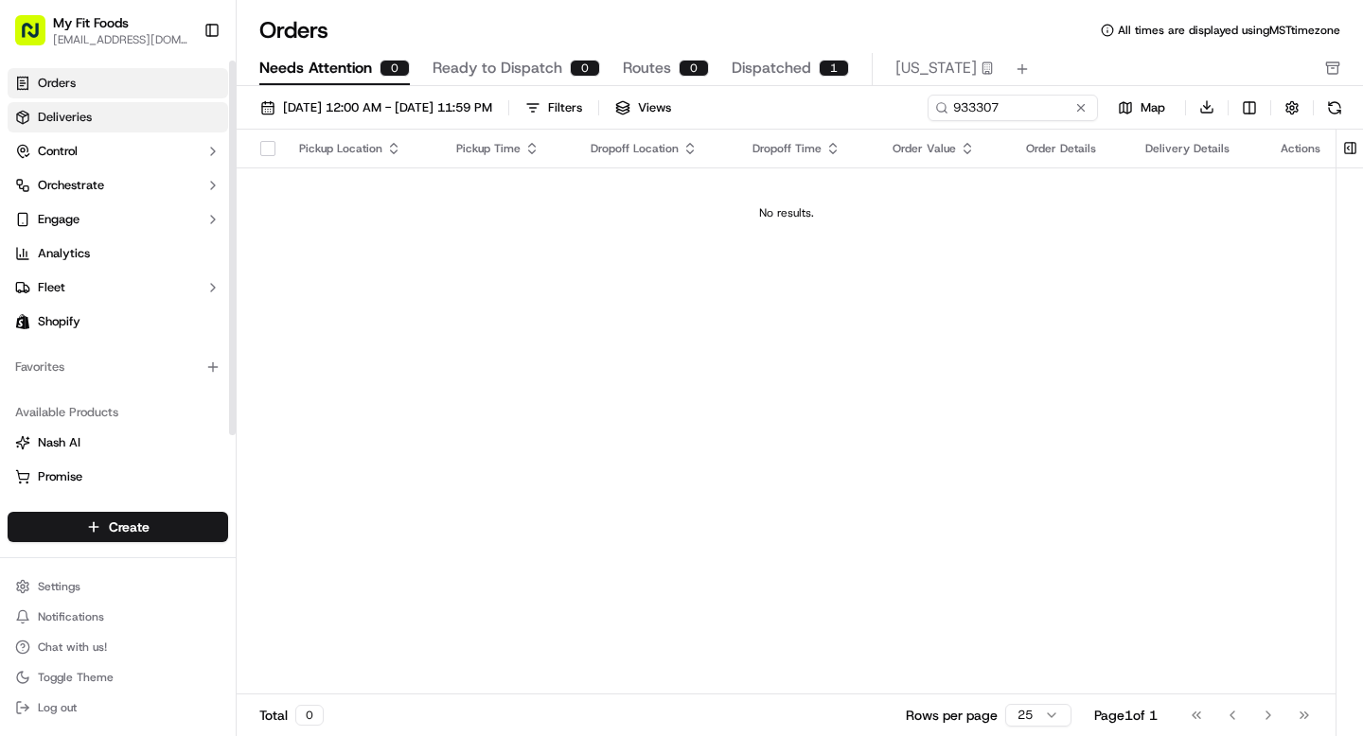
click at [103, 113] on link "Deliveries" at bounding box center [118, 117] width 221 height 30
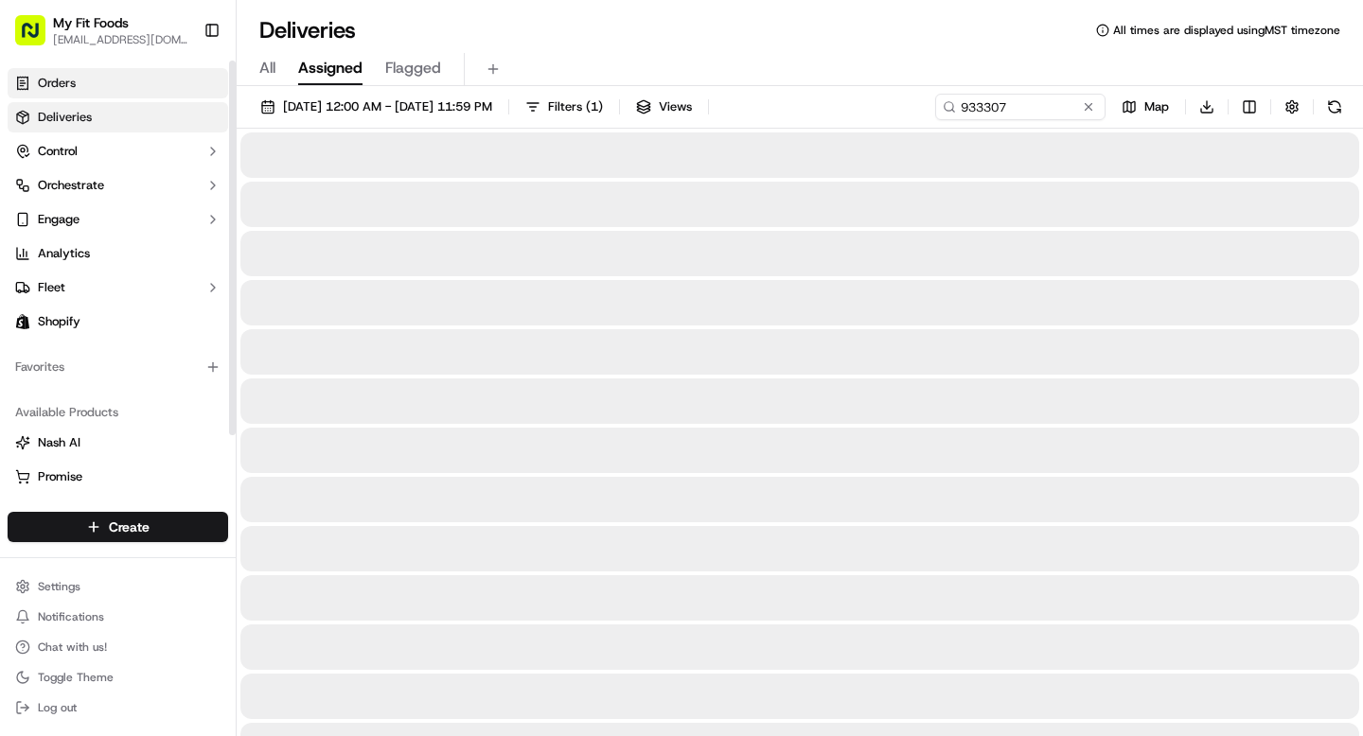
click at [110, 78] on link "Orders" at bounding box center [118, 83] width 221 height 30
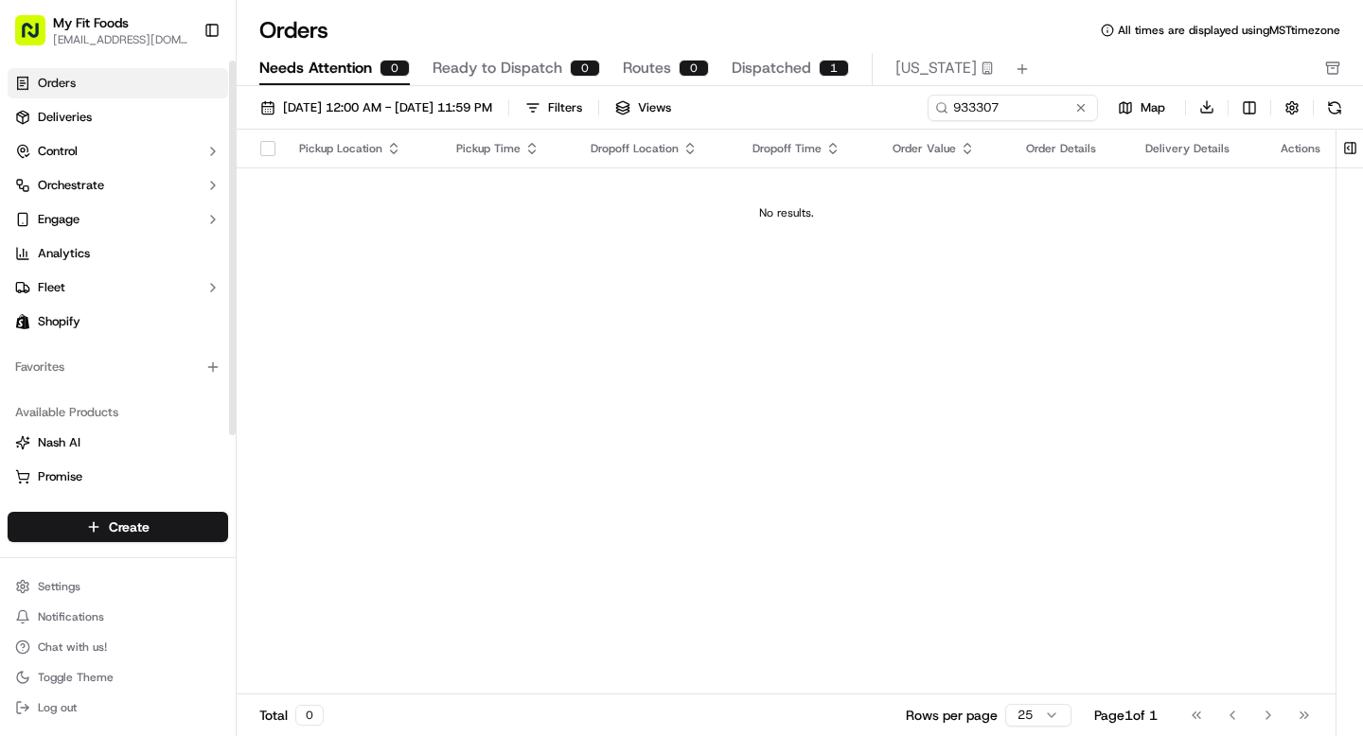
click at [765, 66] on span "Dispatched" at bounding box center [772, 68] width 80 height 23
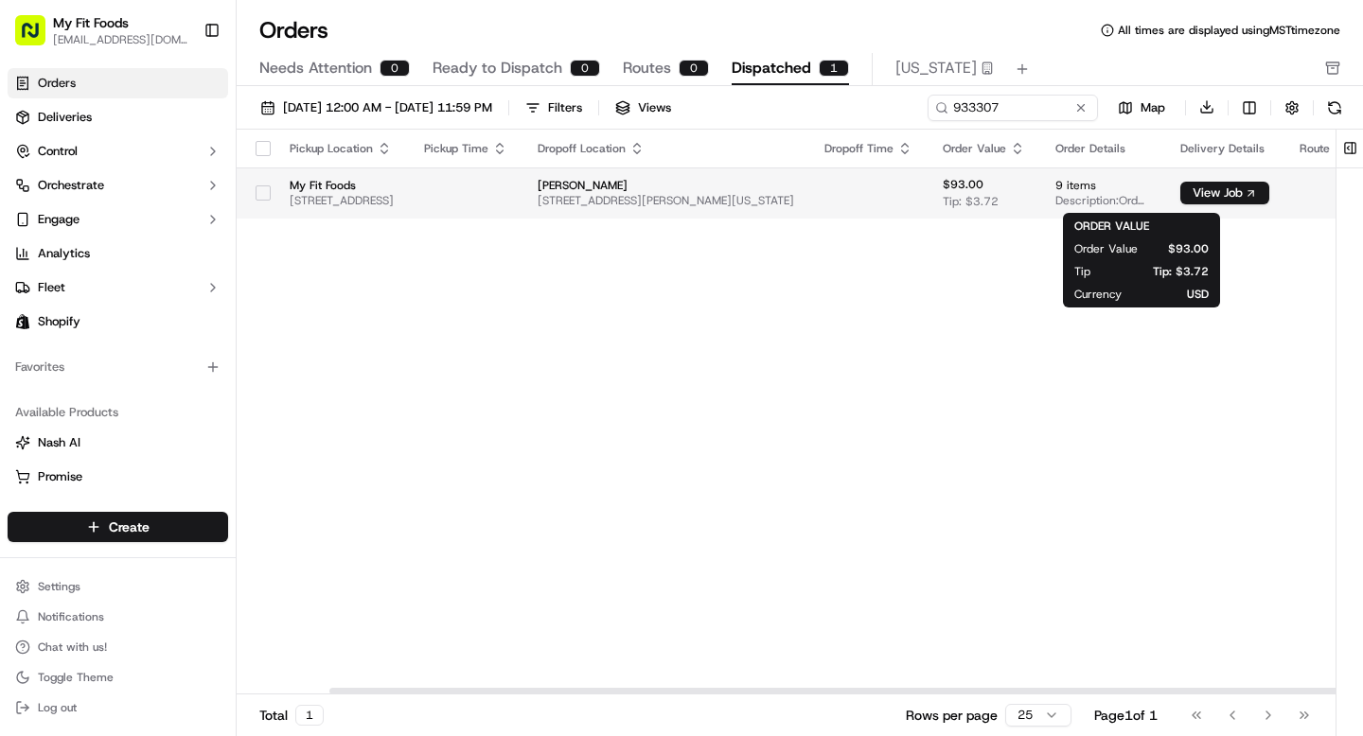
scroll to position [0, 358]
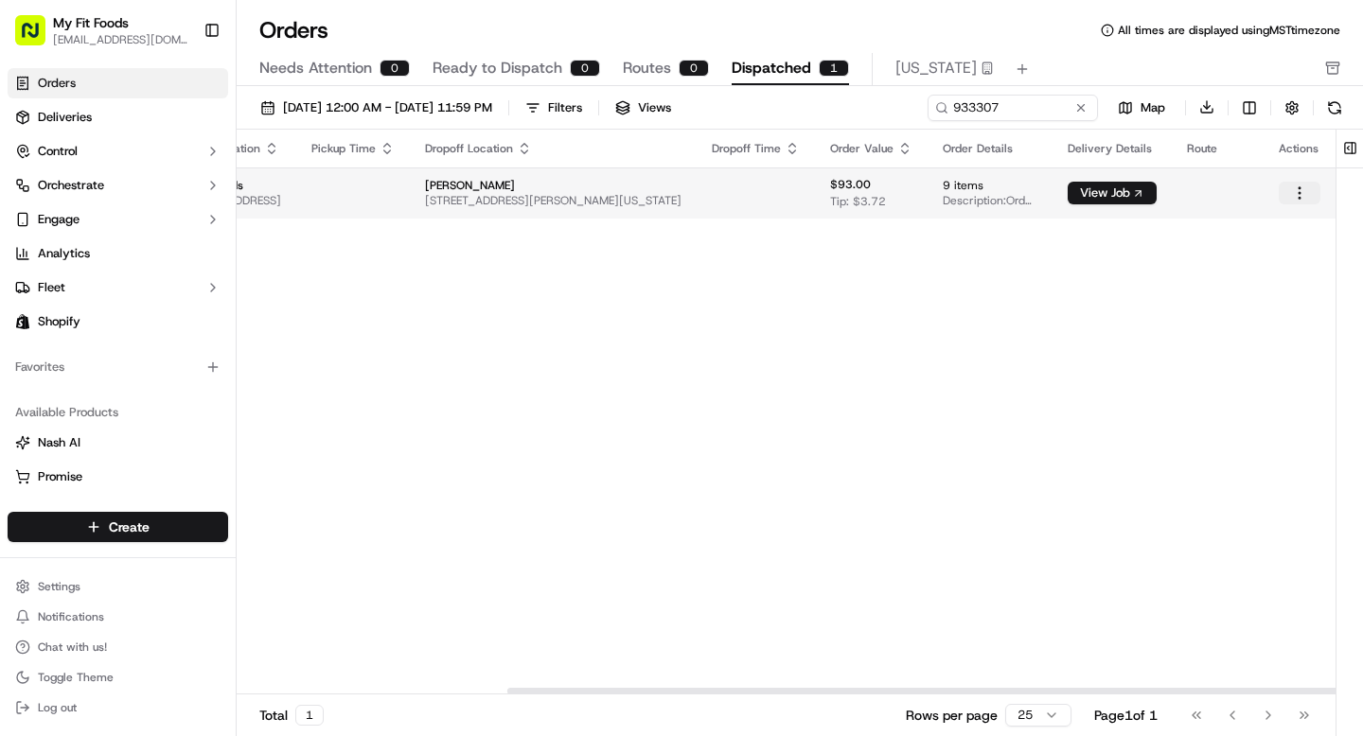
click at [1300, 186] on html "My Fit Foods support@myfitfoods.com Toggle Sidebar Orders Deliveries Control Or…" at bounding box center [681, 368] width 1363 height 736
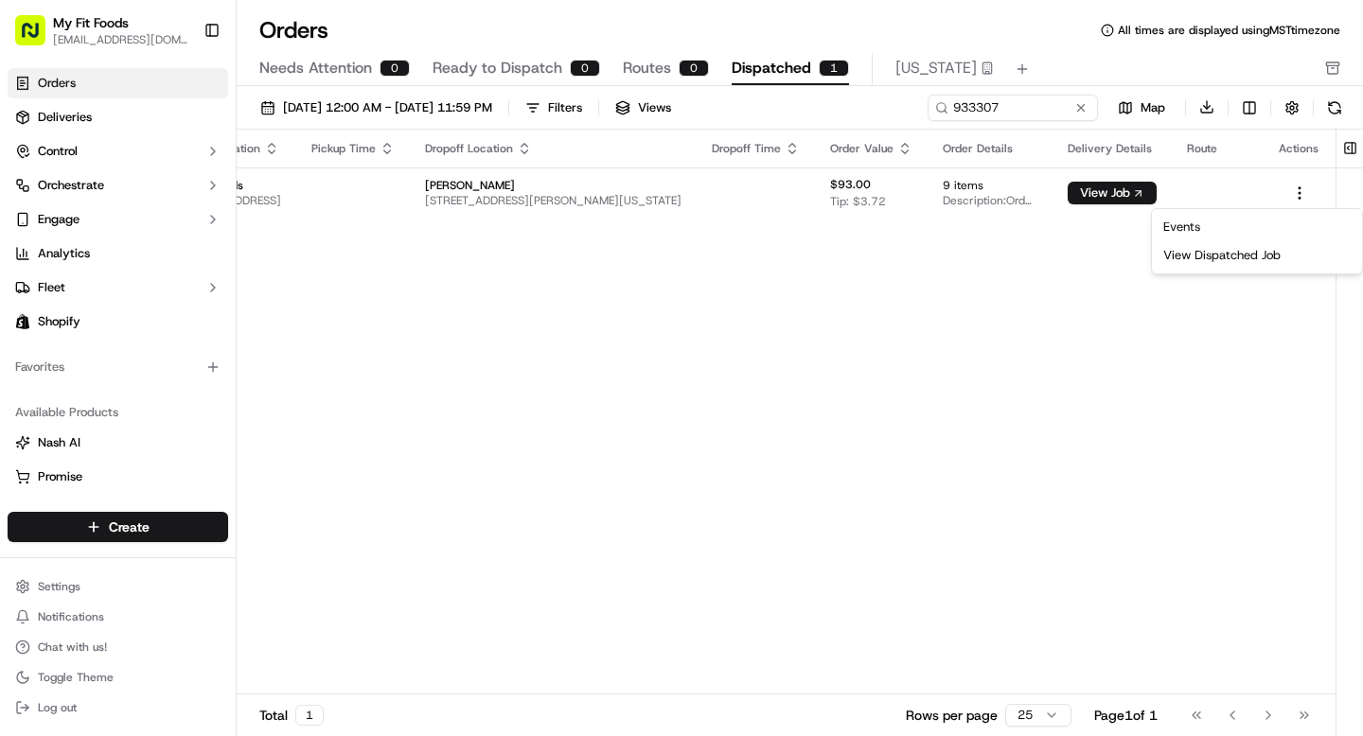
click at [760, 201] on html "My Fit Foods support@myfitfoods.com Toggle Sidebar Orders Deliveries Control Or…" at bounding box center [681, 368] width 1363 height 736
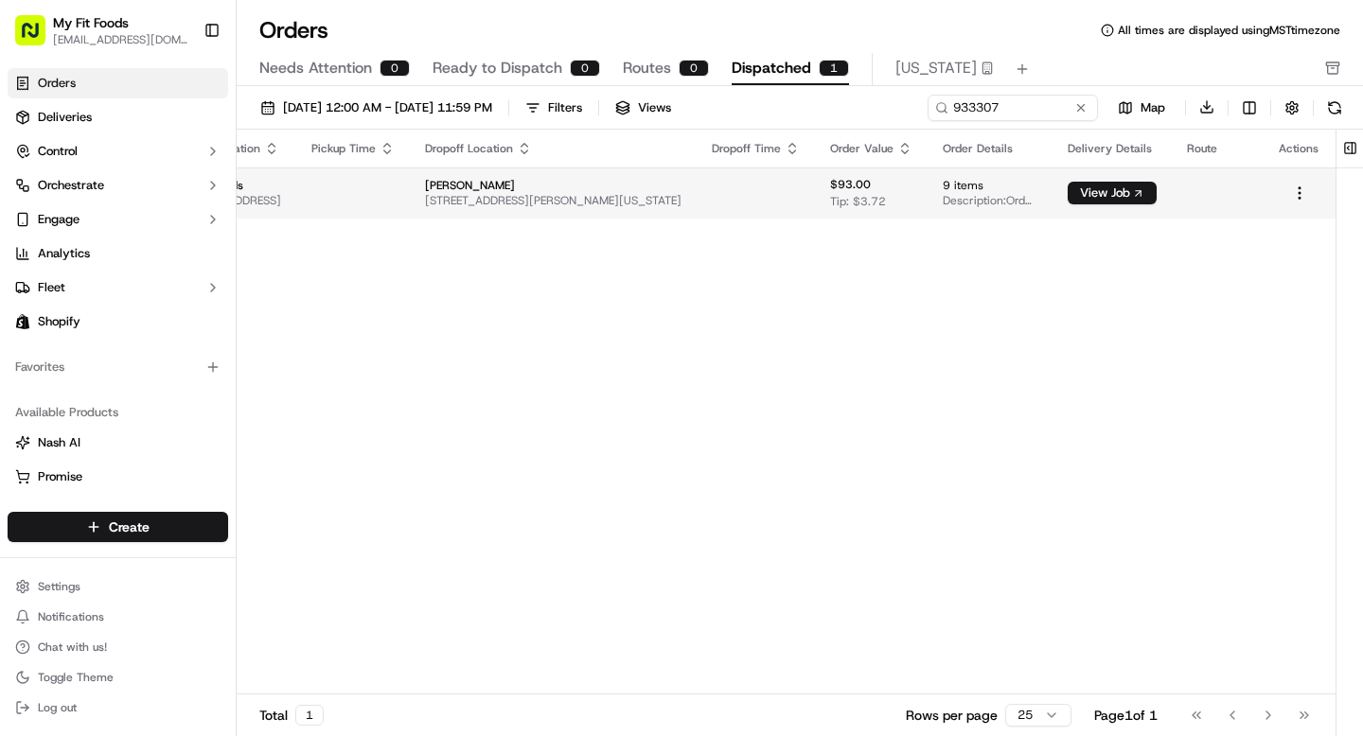
click at [770, 191] on td at bounding box center [756, 193] width 118 height 51
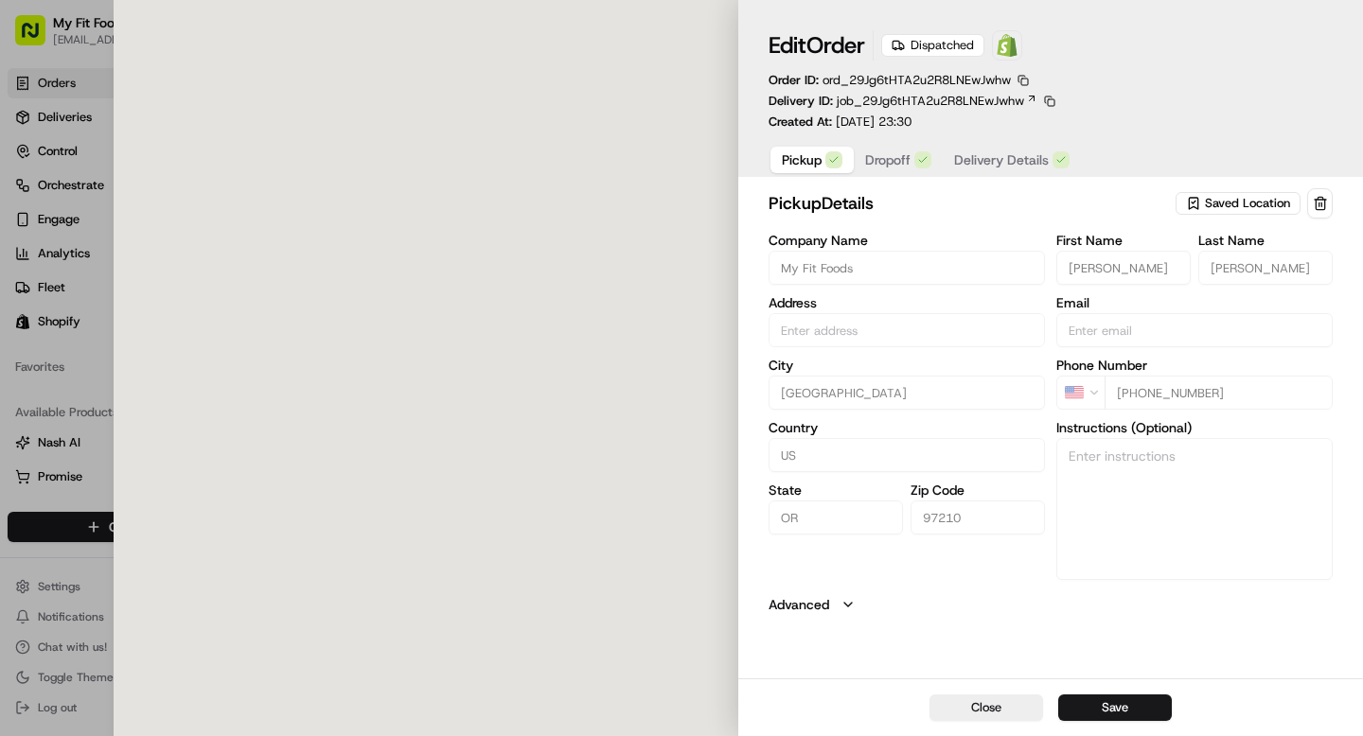
type input "3271 NW 29th Ave, Portland, OR 97210, US"
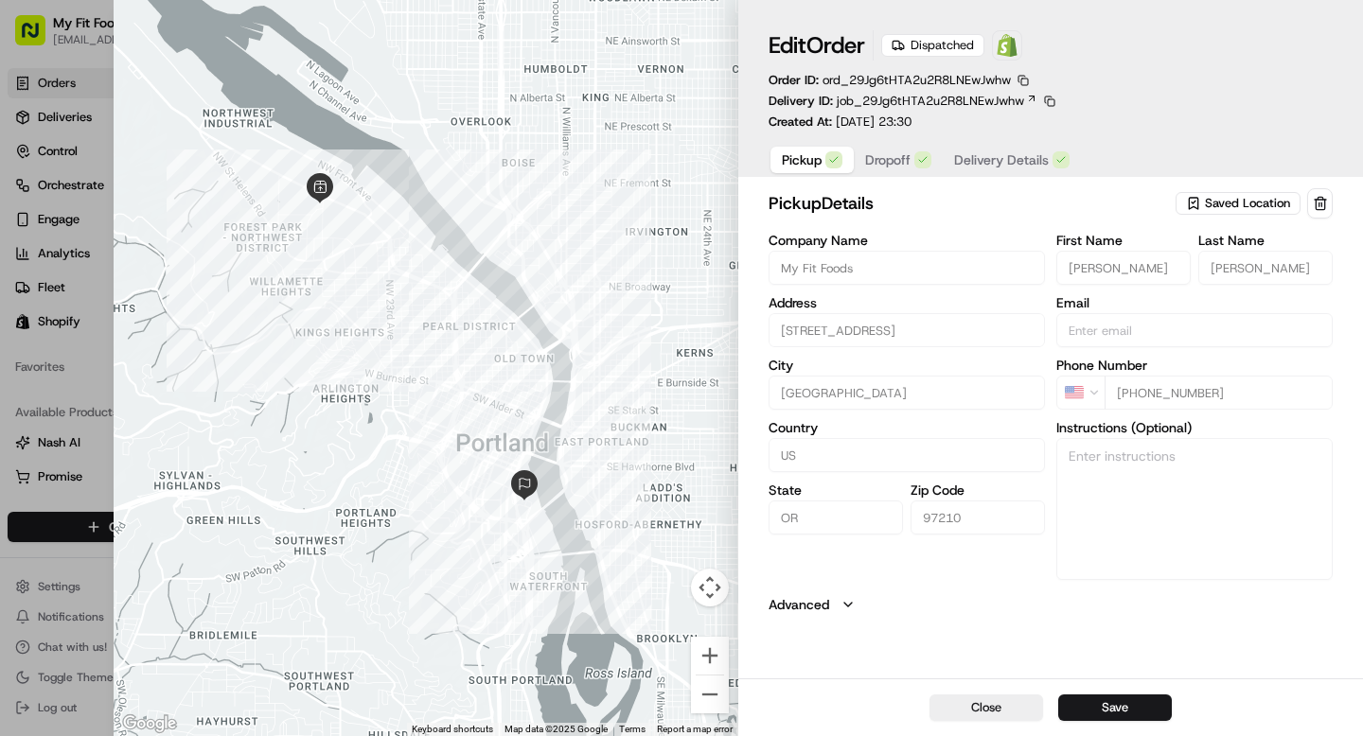
click at [908, 169] on span "Dropoff" at bounding box center [887, 160] width 45 height 19
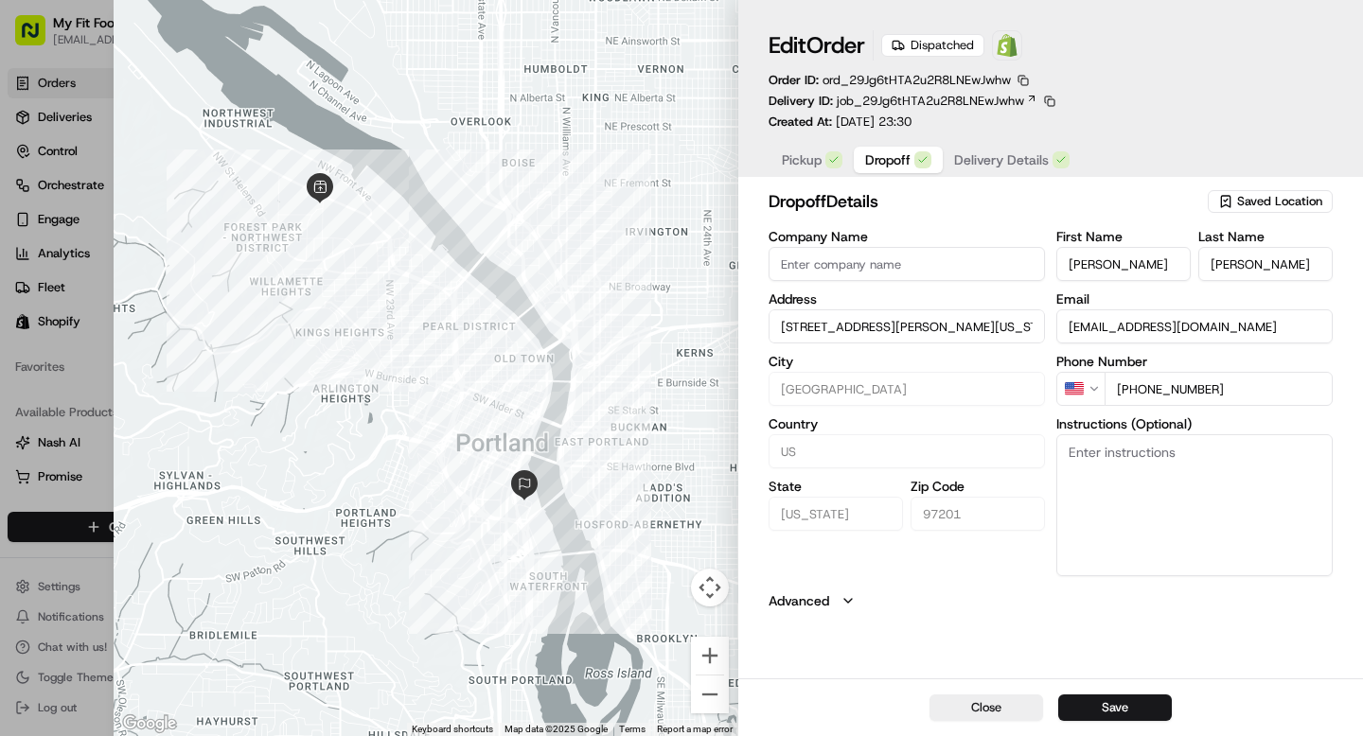
click at [992, 159] on span "Delivery Details" at bounding box center [1001, 160] width 95 height 19
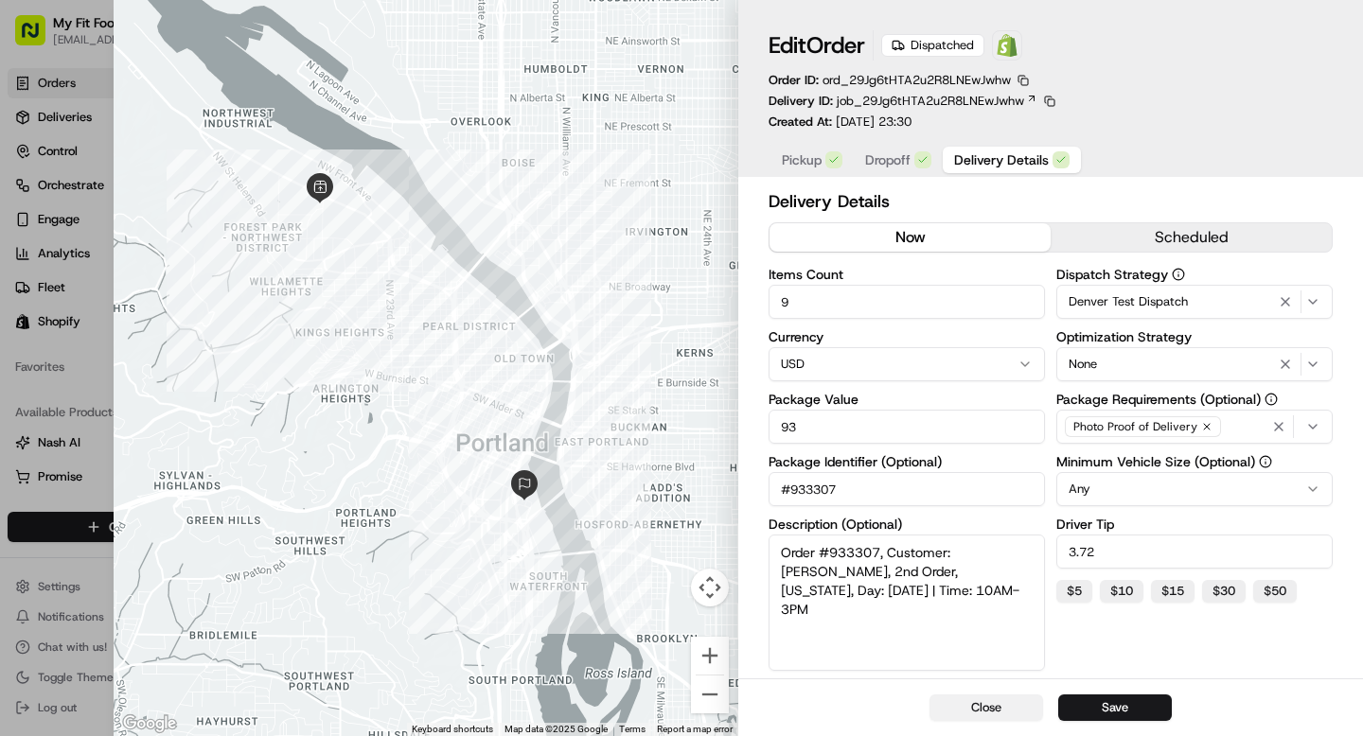
click at [994, 709] on button "Close" at bounding box center [987, 708] width 114 height 27
type input "1"
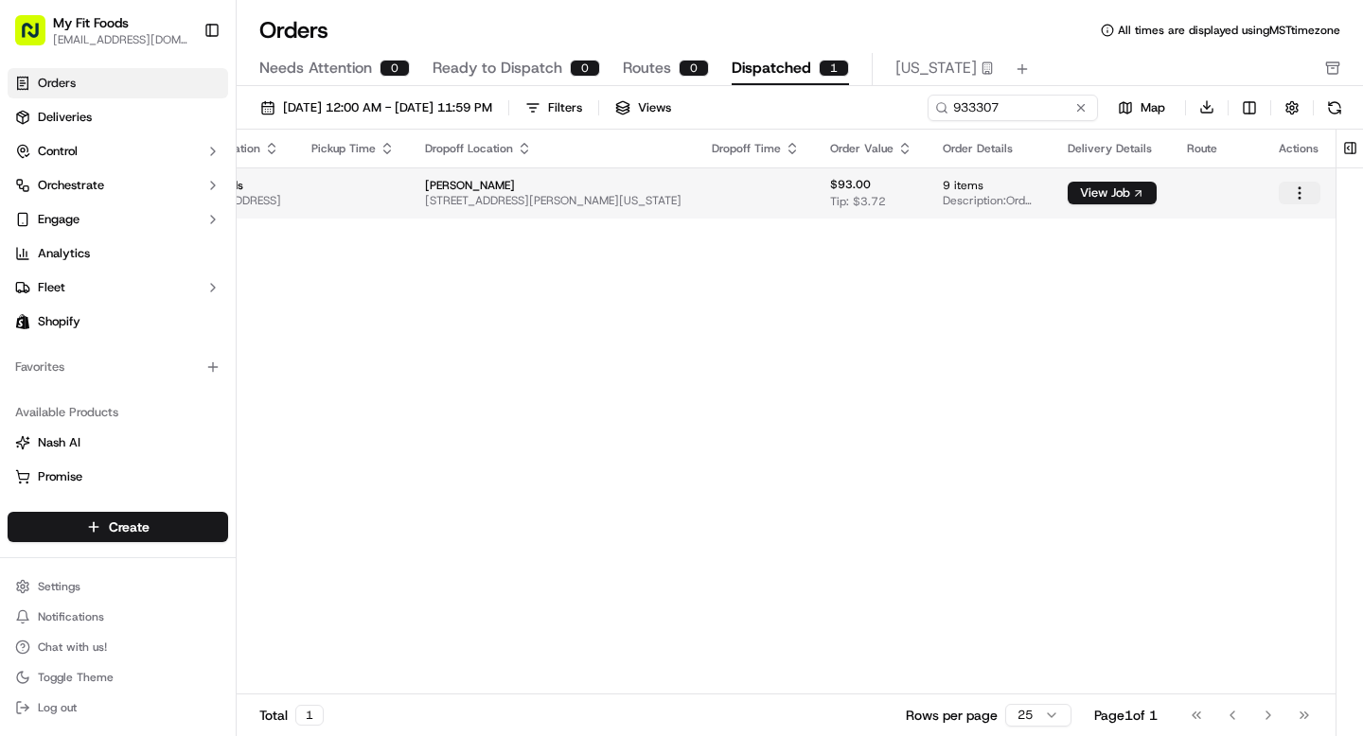
click at [1302, 197] on html "My Fit Foods support@myfitfoods.com Toggle Sidebar Orders Deliveries Control Or…" at bounding box center [681, 368] width 1363 height 736
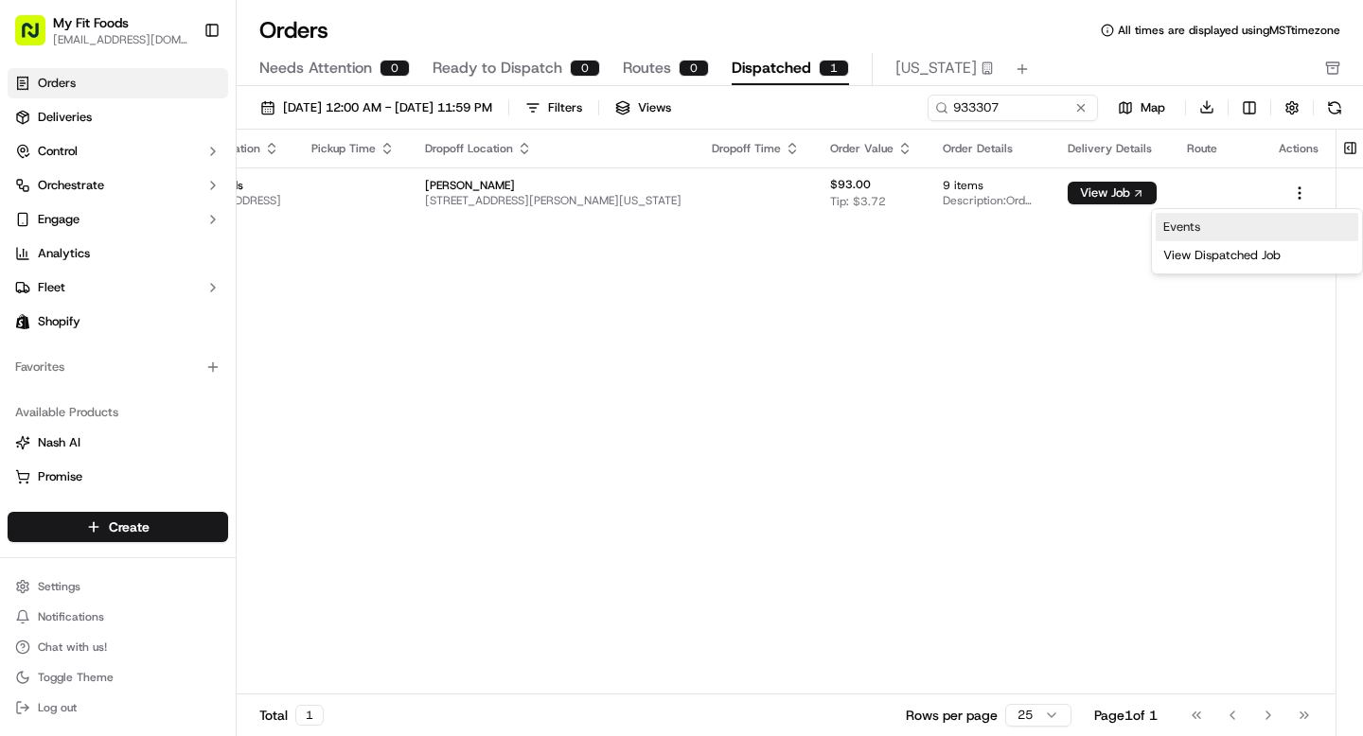
click at [1184, 232] on link "Events" at bounding box center [1257, 227] width 203 height 28
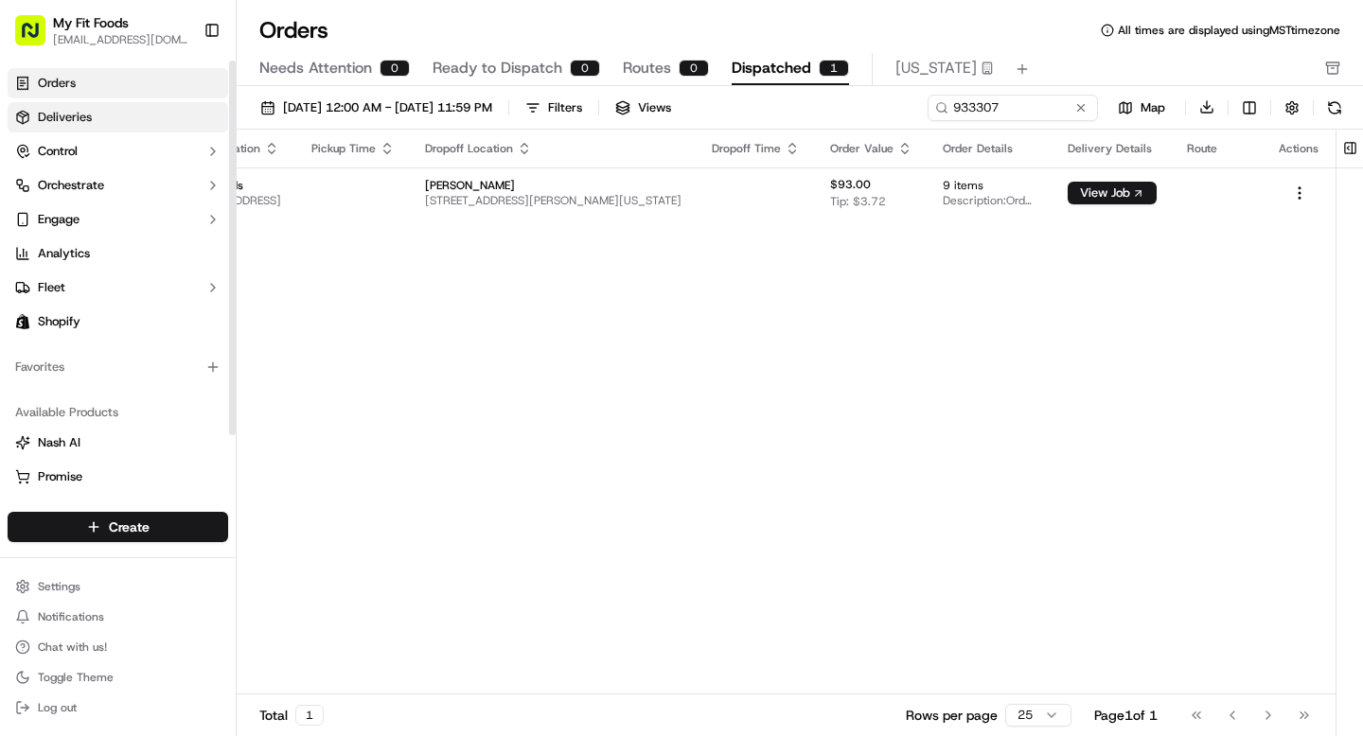
click at [182, 120] on link "Deliveries" at bounding box center [118, 117] width 221 height 30
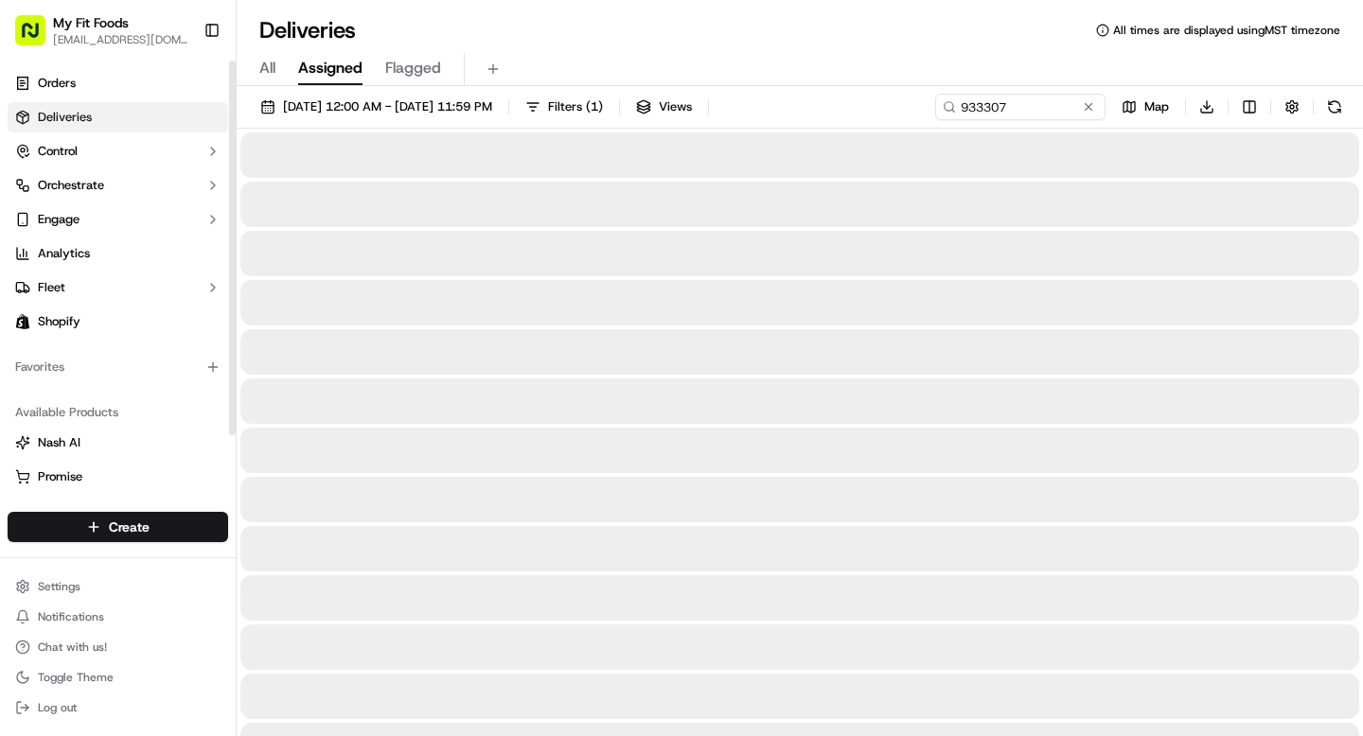
click at [280, 63] on div "All Assigned Flagged" at bounding box center [800, 69] width 1127 height 33
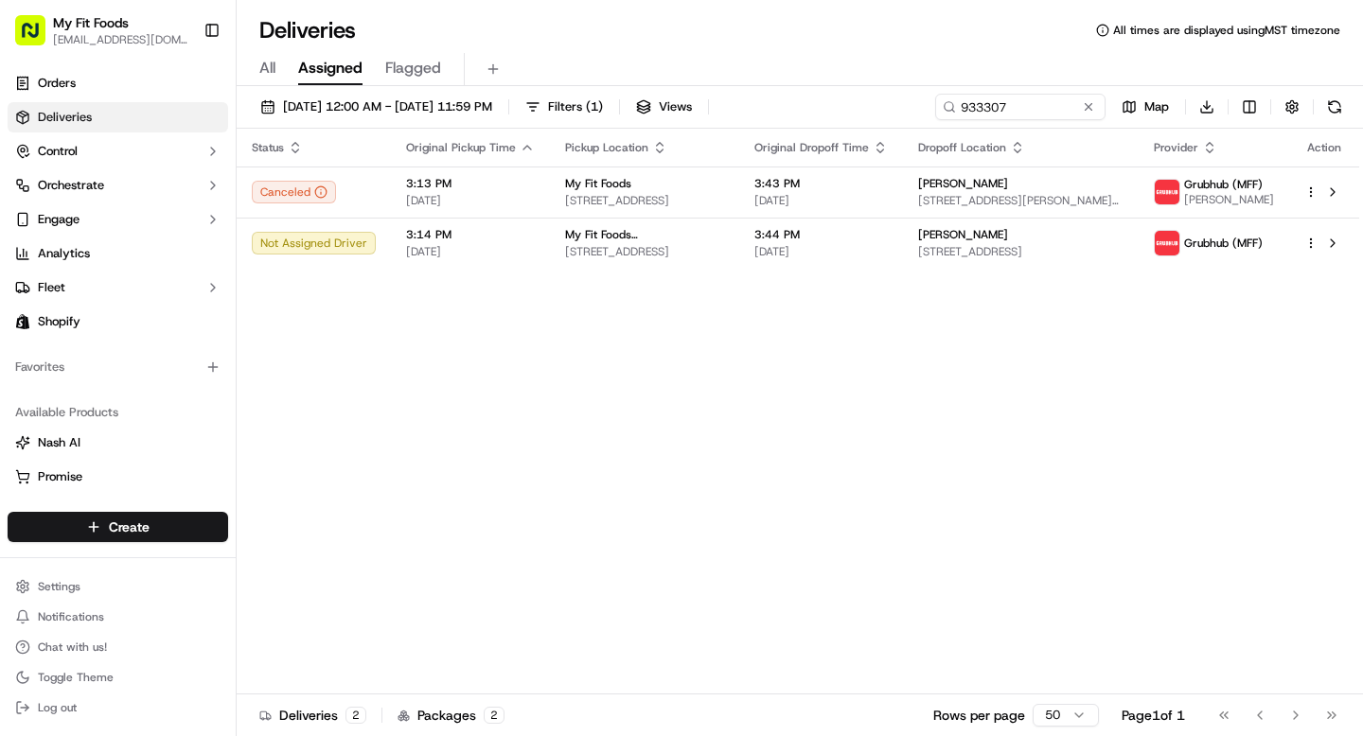
click at [276, 68] on div "All Assigned Flagged" at bounding box center [800, 69] width 1127 height 33
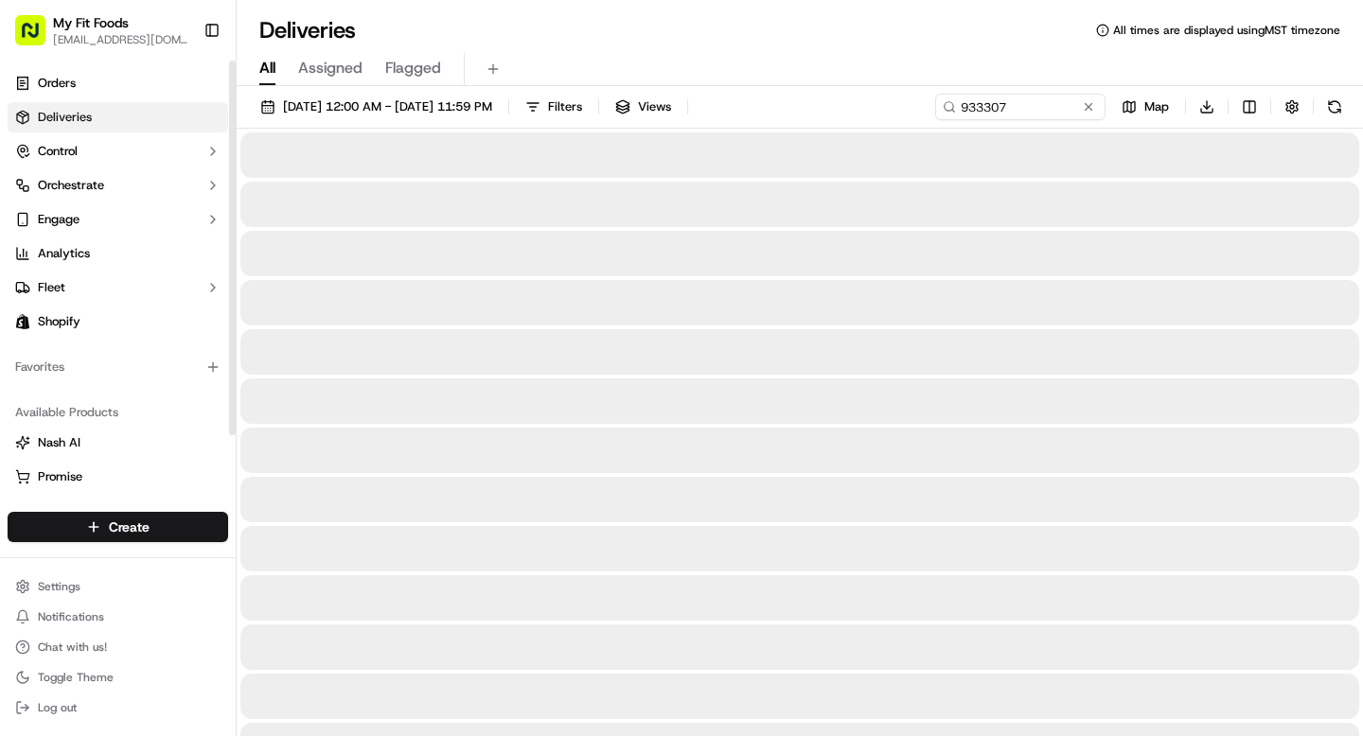
click at [268, 69] on span "All" at bounding box center [267, 68] width 16 height 23
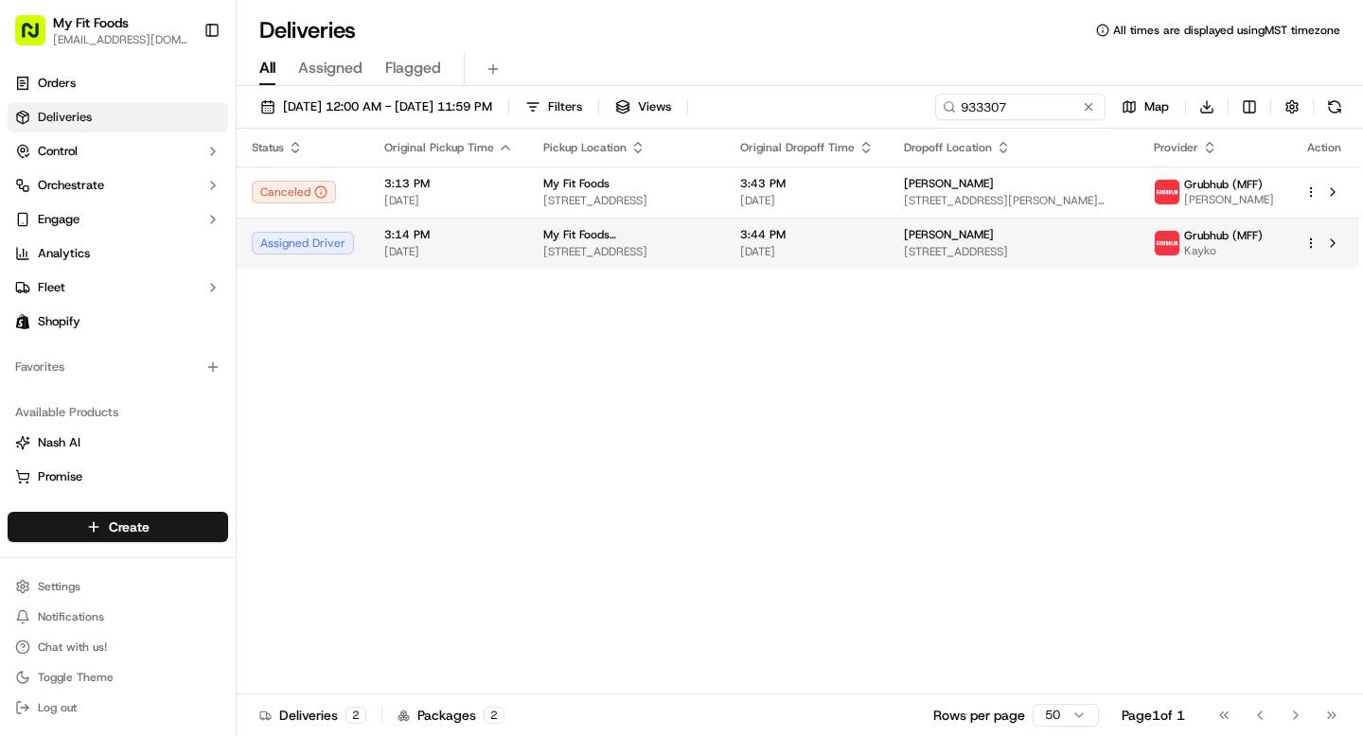
click at [1311, 244] on html "My Fit Foods support@myfitfoods.com Toggle Sidebar Orders Deliveries Control Or…" at bounding box center [681, 368] width 1363 height 736
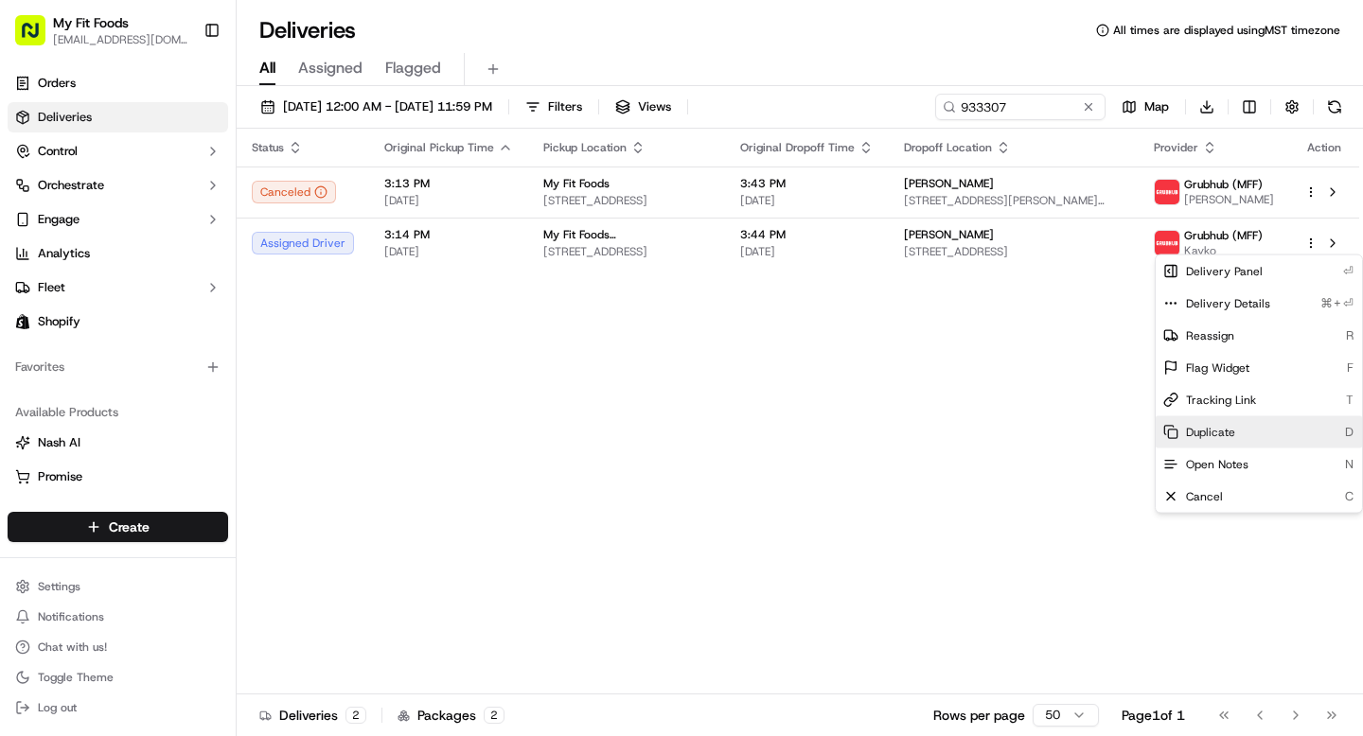
click at [1214, 433] on span "Duplicate" at bounding box center [1210, 432] width 49 height 15
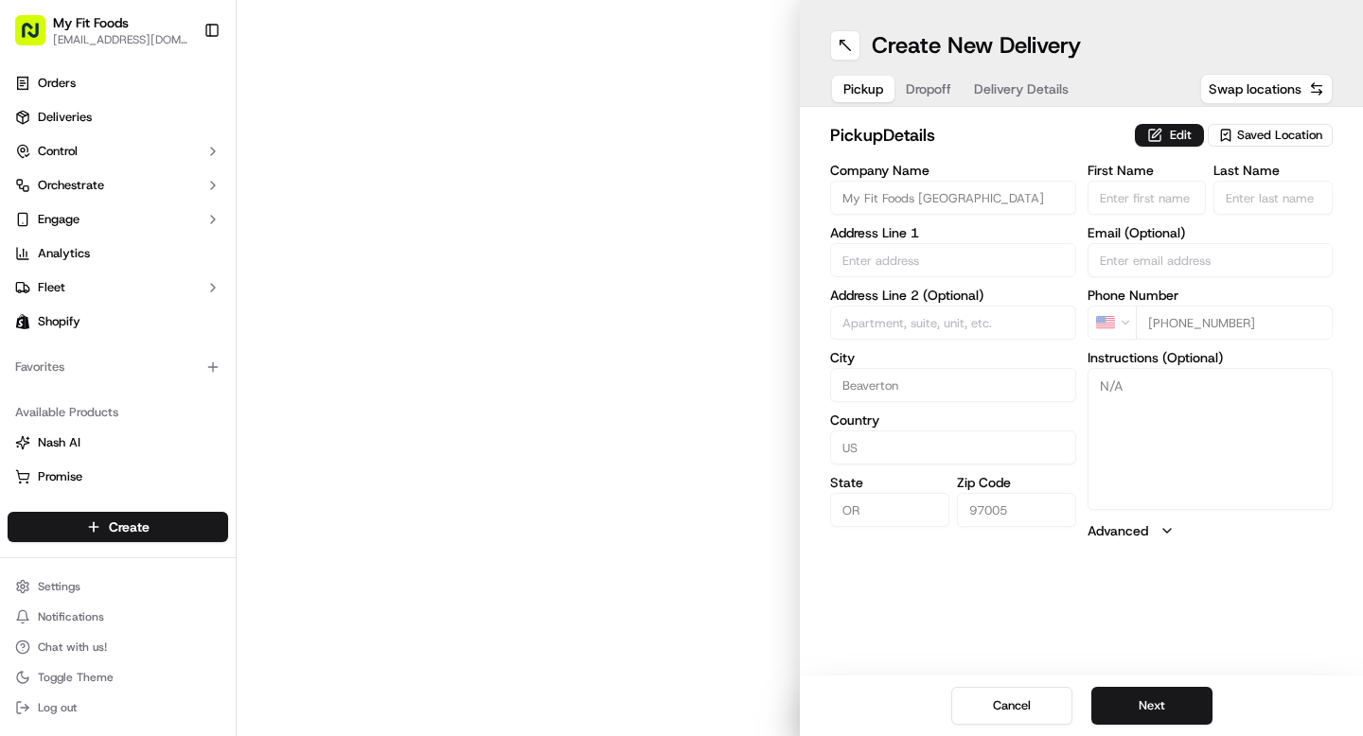
type input "[STREET_ADDRESS]"
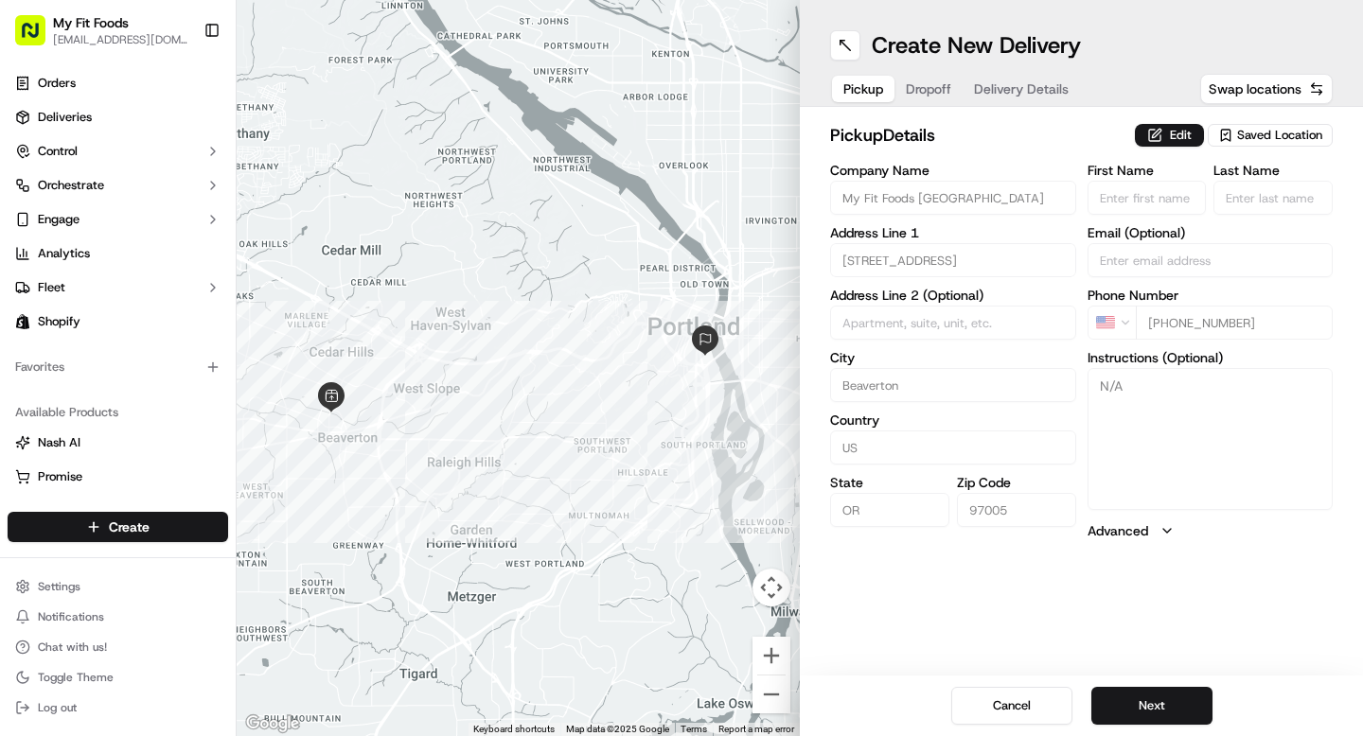
click at [921, 93] on span "Dropoff" at bounding box center [928, 89] width 45 height 19
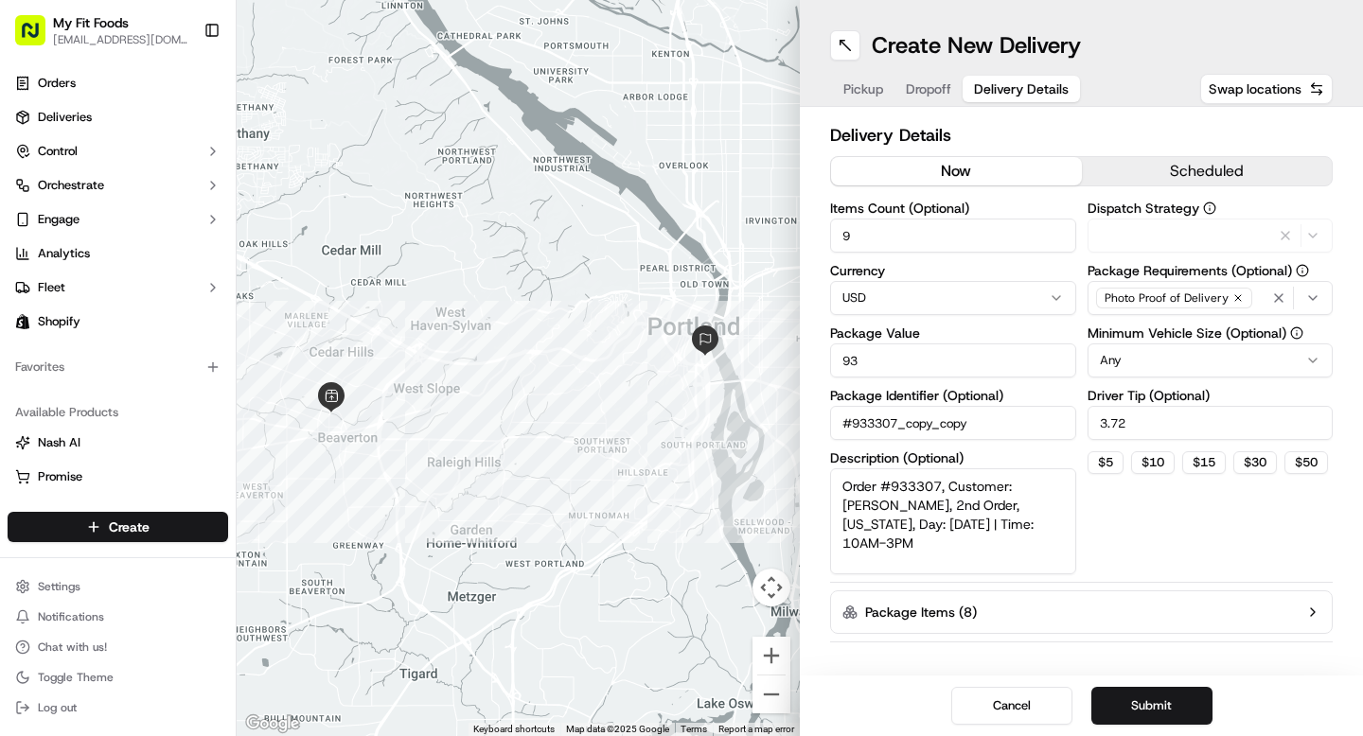
click at [1017, 86] on span "Delivery Details" at bounding box center [1021, 89] width 95 height 19
click at [1134, 170] on button "scheduled" at bounding box center [1207, 171] width 251 height 28
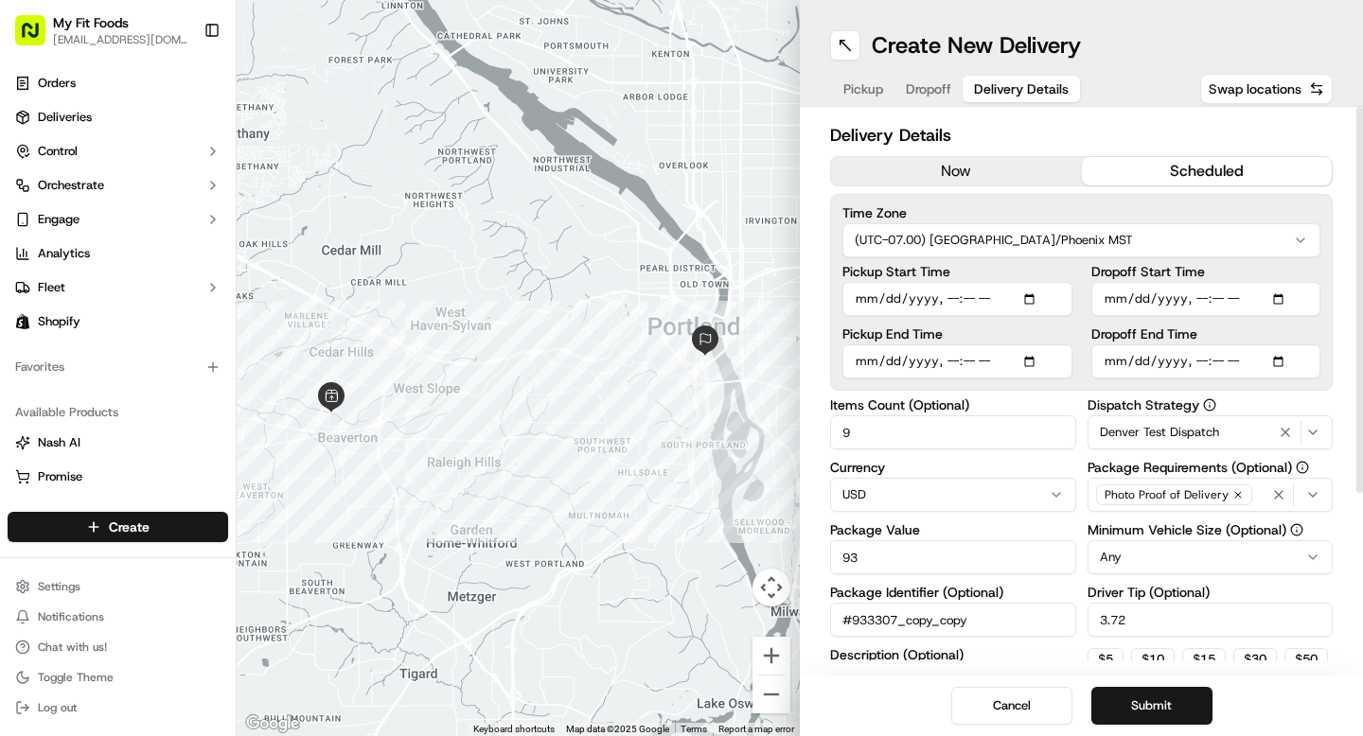
click at [1041, 298] on input "Pickup Start Time" at bounding box center [958, 299] width 230 height 34
click at [957, 297] on input "Pickup Start Time" at bounding box center [958, 299] width 230 height 34
type input "2025-09-21T08:00"
click at [1037, 361] on input "Pickup End Time" at bounding box center [958, 362] width 230 height 34
click at [944, 358] on input "Pickup End Time" at bounding box center [958, 362] width 230 height 34
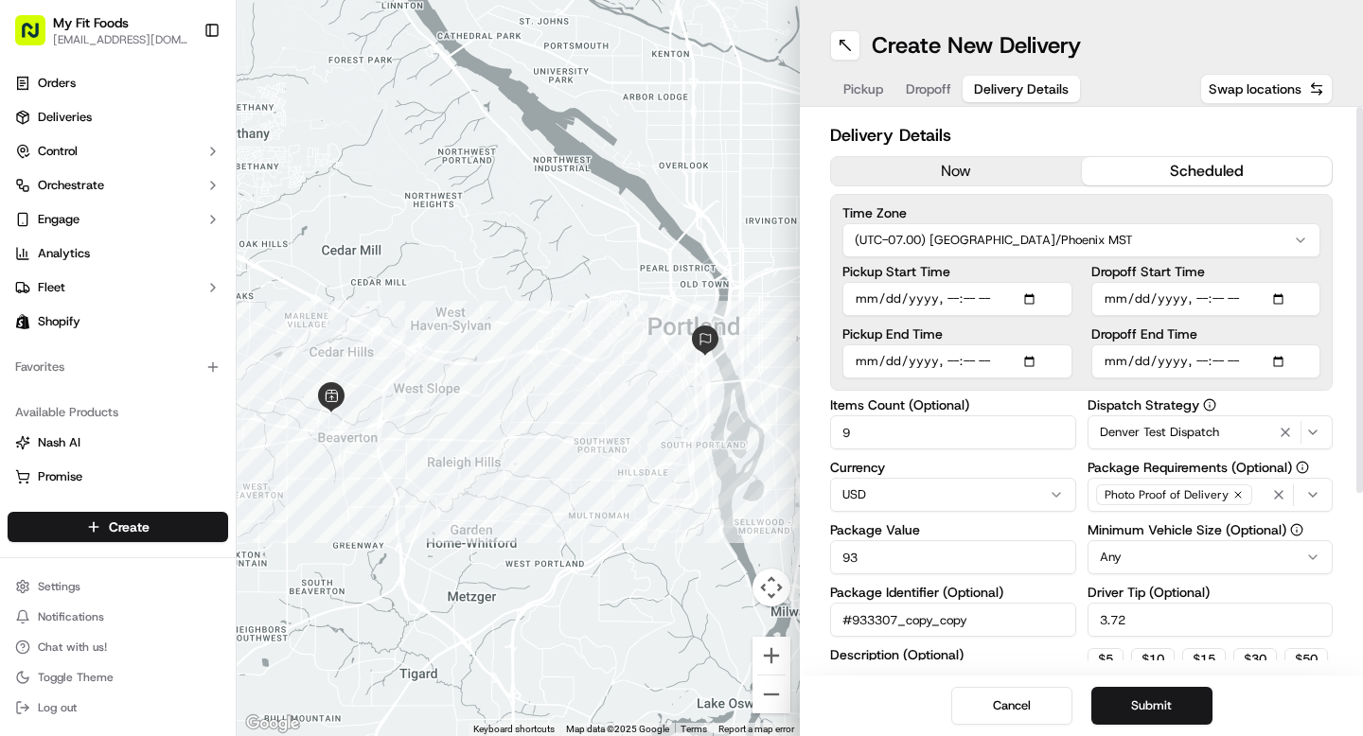
type input "2025-09-21T10:00"
click at [1283, 298] on input "Dropoff Start Time" at bounding box center [1206, 299] width 230 height 34
click at [1200, 295] on input "Dropoff Start Time" at bounding box center [1206, 299] width 230 height 34
type input "2025-09-21T08:30"
click at [1287, 358] on input "Dropoff End Time" at bounding box center [1206, 362] width 230 height 34
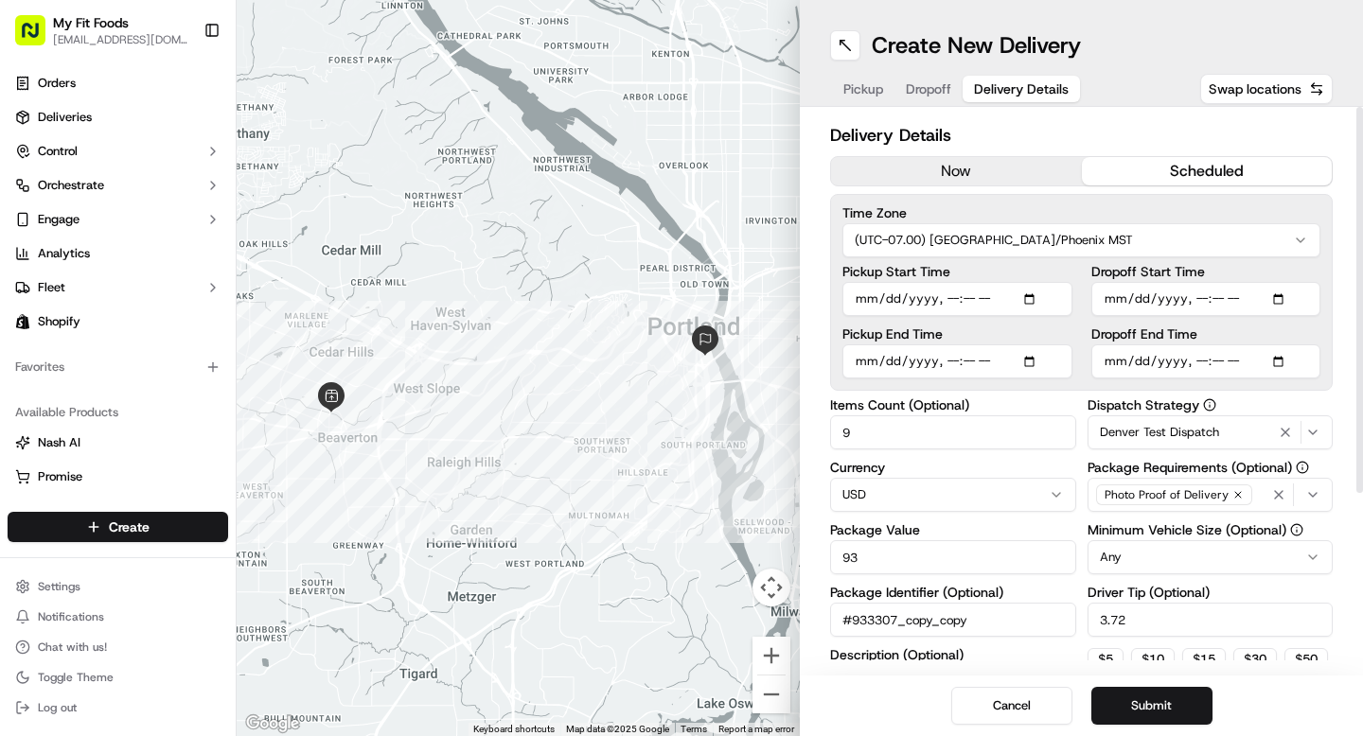
click at [1202, 359] on input "Dropoff End Time" at bounding box center [1206, 362] width 230 height 34
type input "2025-09-21T22:17"
click at [1202, 359] on input "Dropoff End Time" at bounding box center [1206, 362] width 230 height 34
type input "2025-09-21T11:00"
click at [1141, 693] on button "Submit" at bounding box center [1151, 706] width 121 height 38
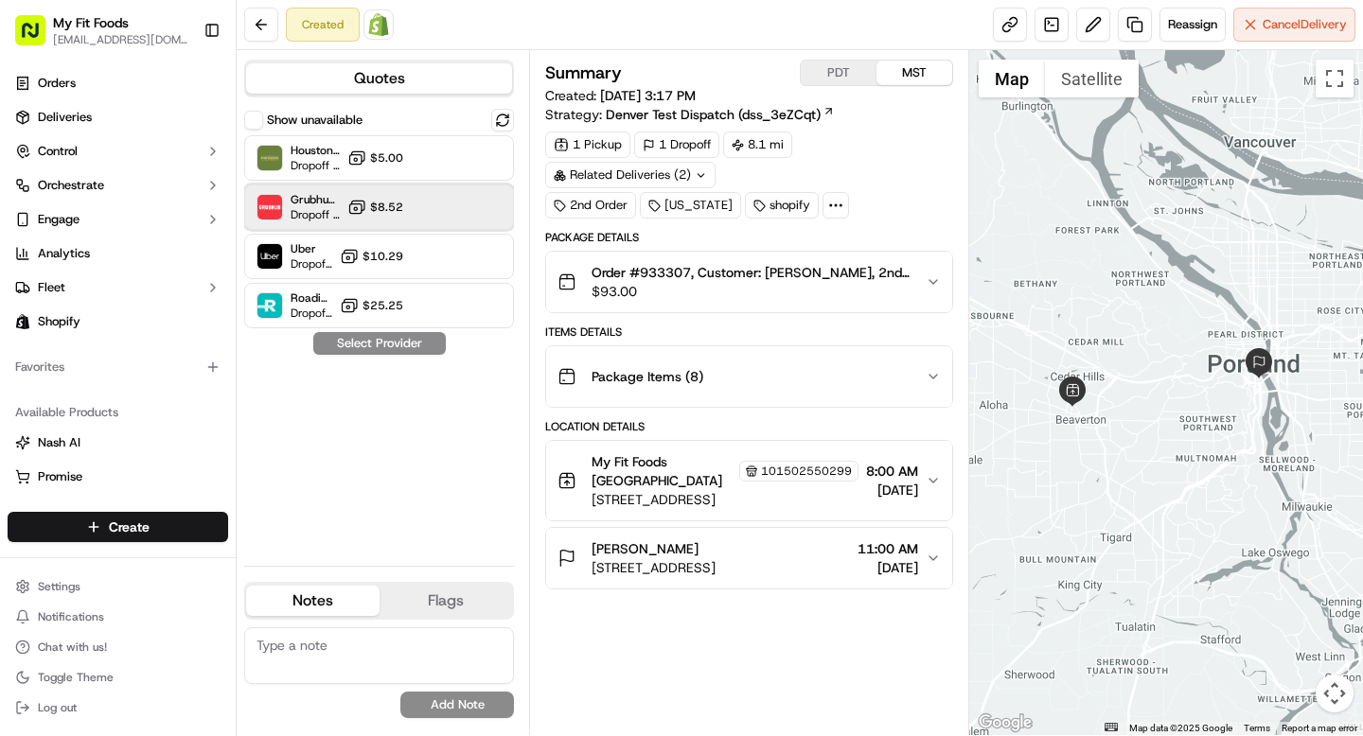
click at [438, 213] on div "Grubhub (MFF) Dropoff ETA 19 hours $8.52" at bounding box center [379, 207] width 270 height 45
click at [397, 347] on button "Assign Provider" at bounding box center [379, 343] width 134 height 23
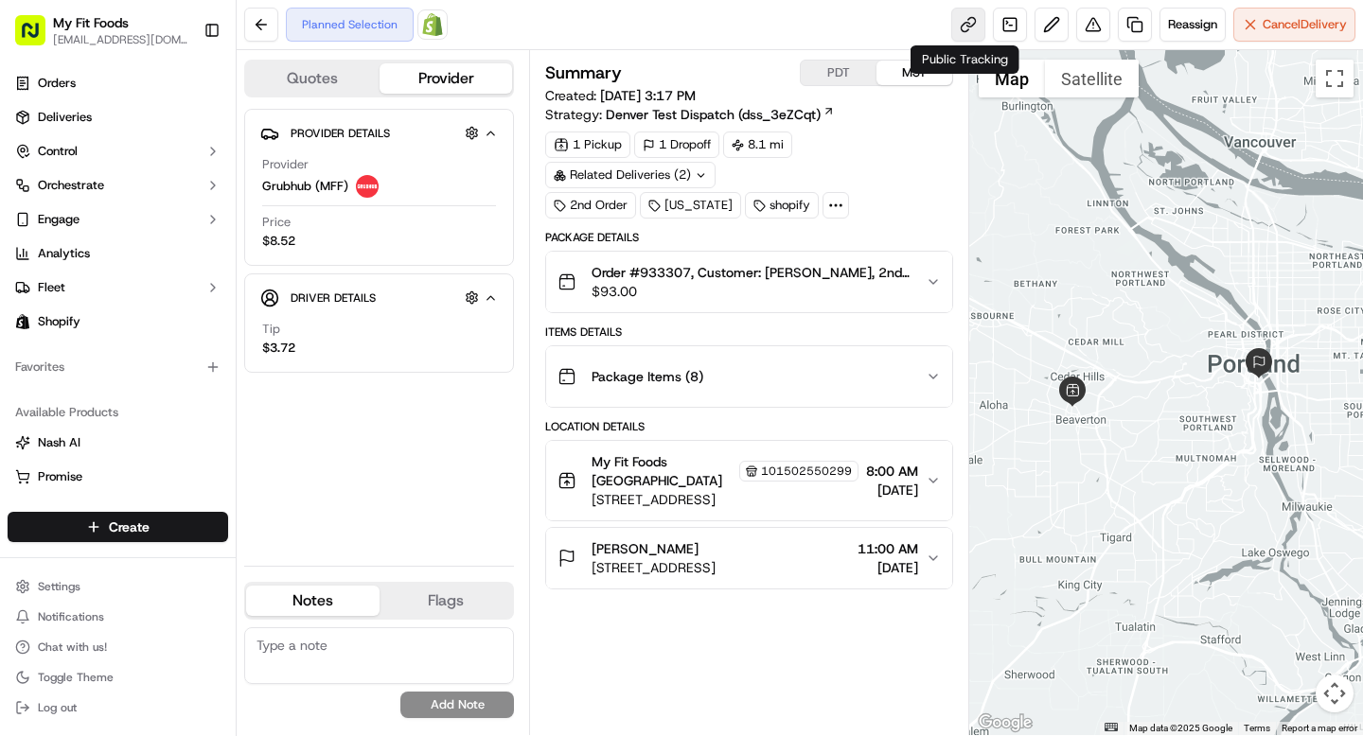
click at [955, 21] on link at bounding box center [968, 25] width 34 height 34
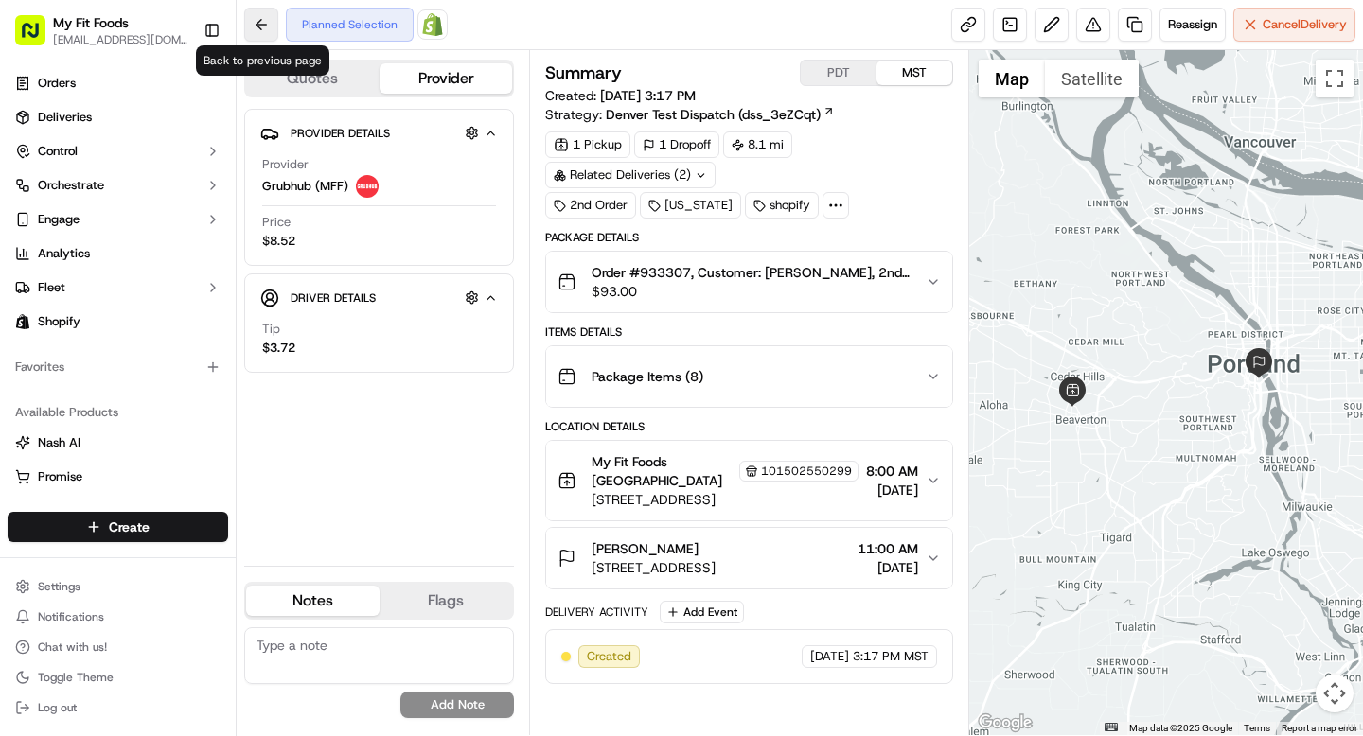
click at [276, 26] on button at bounding box center [261, 25] width 34 height 34
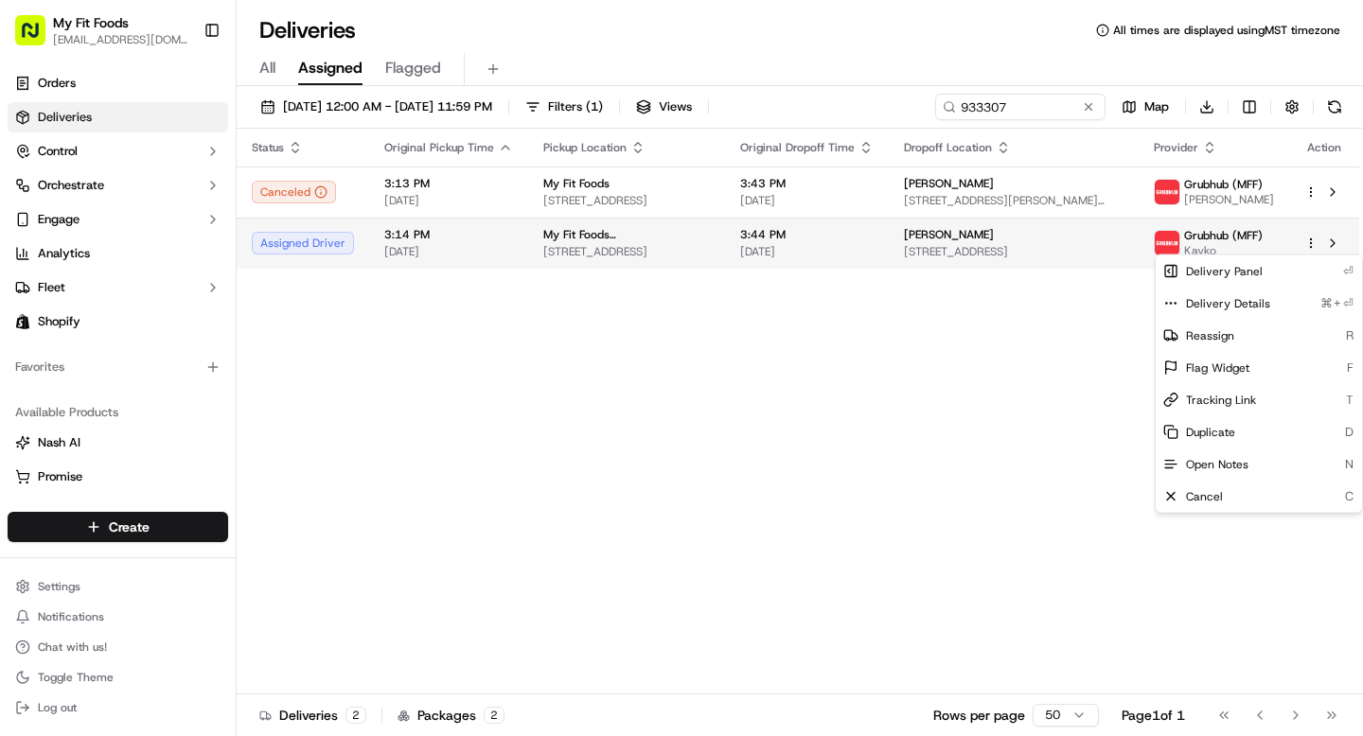
click at [1314, 245] on html "My Fit Foods [EMAIL_ADDRESS][DOMAIN_NAME] Toggle Sidebar Orders Deliveries Cont…" at bounding box center [681, 368] width 1363 height 736
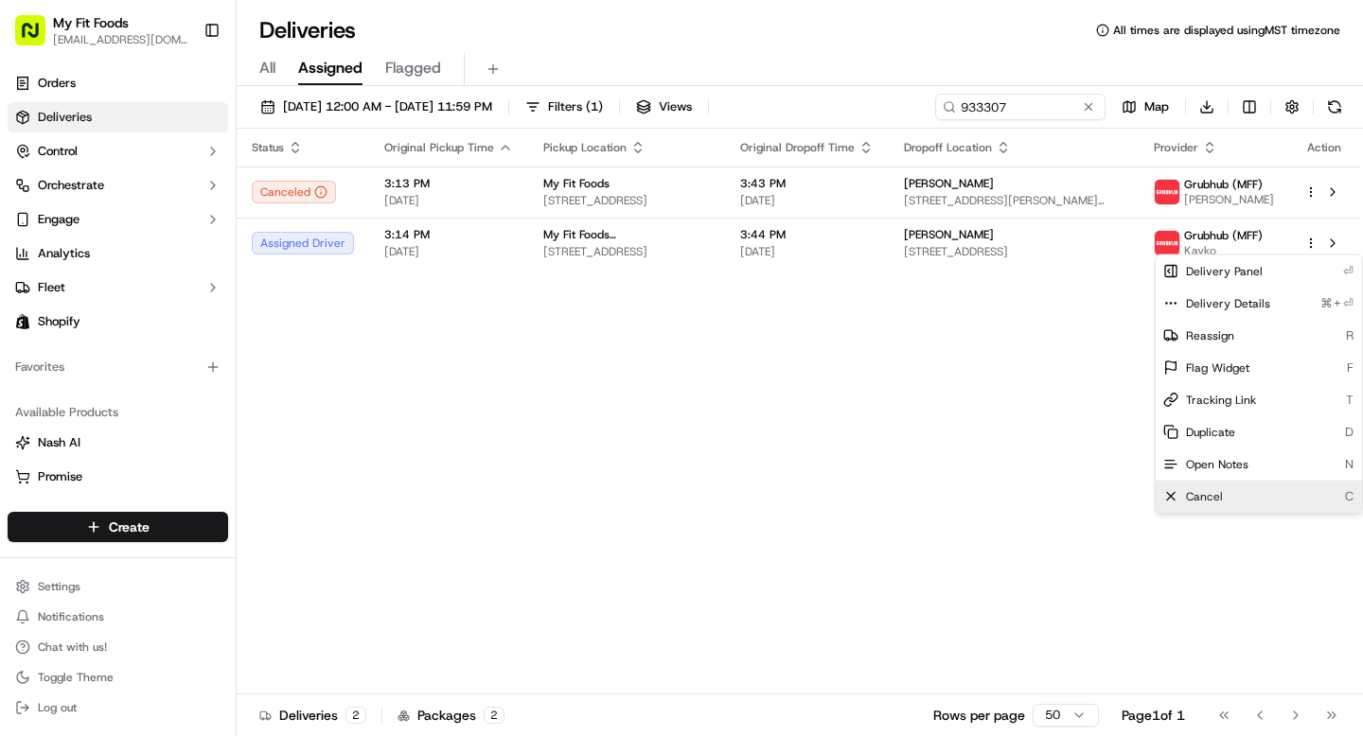
click at [1206, 499] on span "Cancel" at bounding box center [1204, 496] width 37 height 15
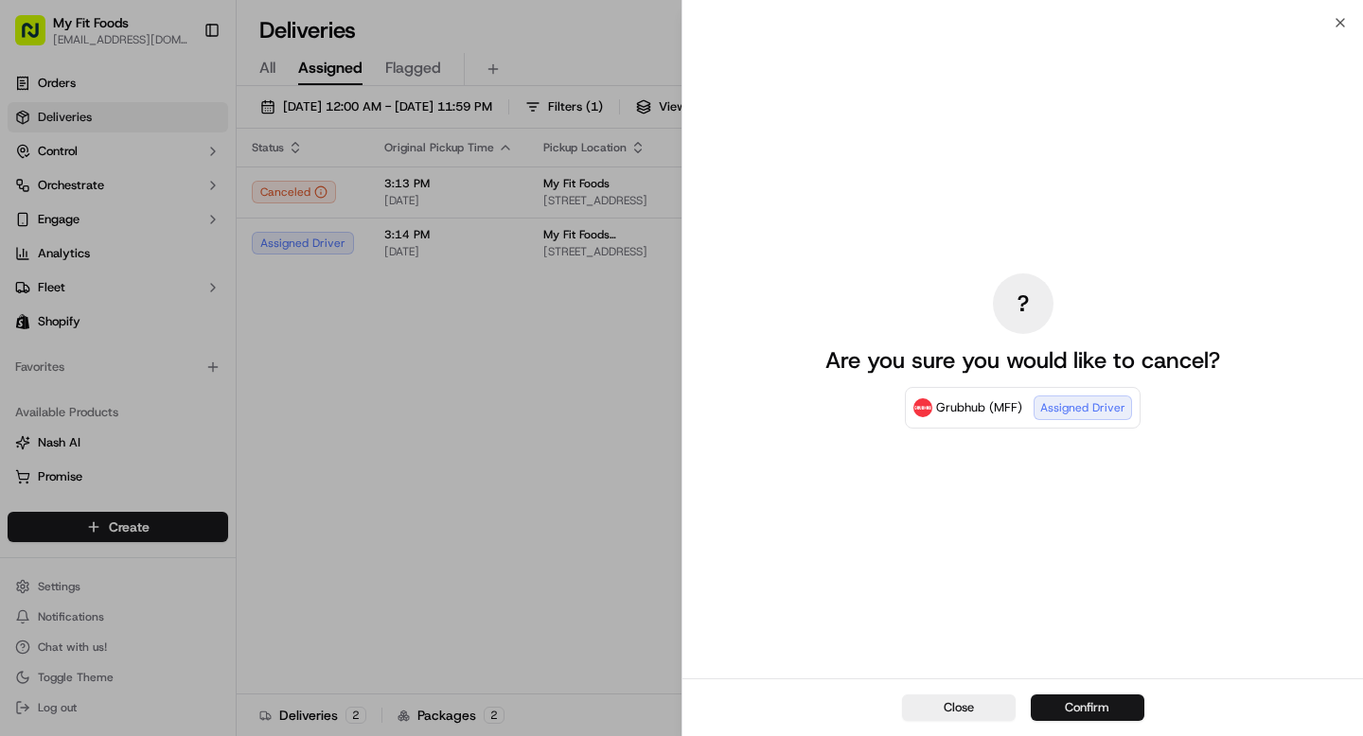
click at [1059, 700] on button "Confirm" at bounding box center [1088, 708] width 114 height 27
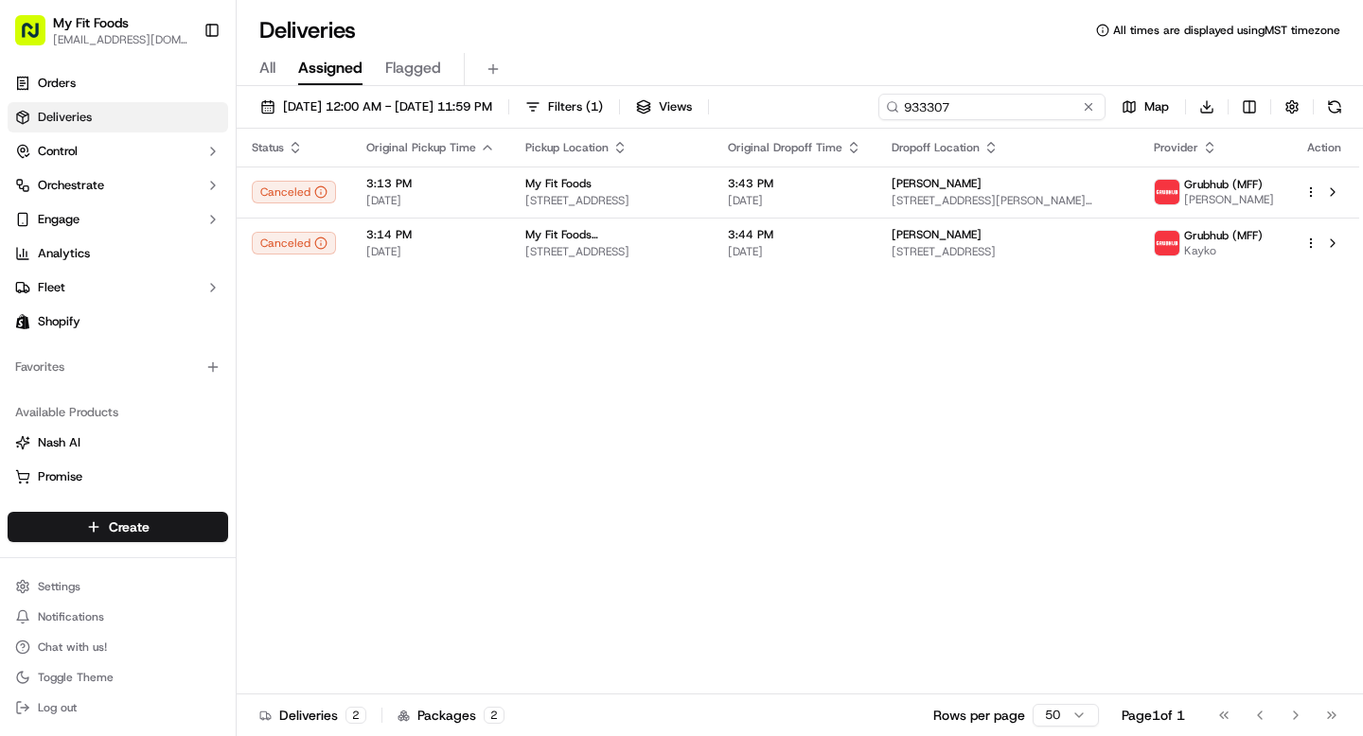
click at [1012, 103] on input "933307" at bounding box center [991, 107] width 227 height 27
click at [946, 104] on input "933307" at bounding box center [991, 107] width 227 height 27
click at [945, 104] on input "933307" at bounding box center [991, 107] width 227 height 27
click at [134, 82] on link "Orders" at bounding box center [118, 83] width 221 height 30
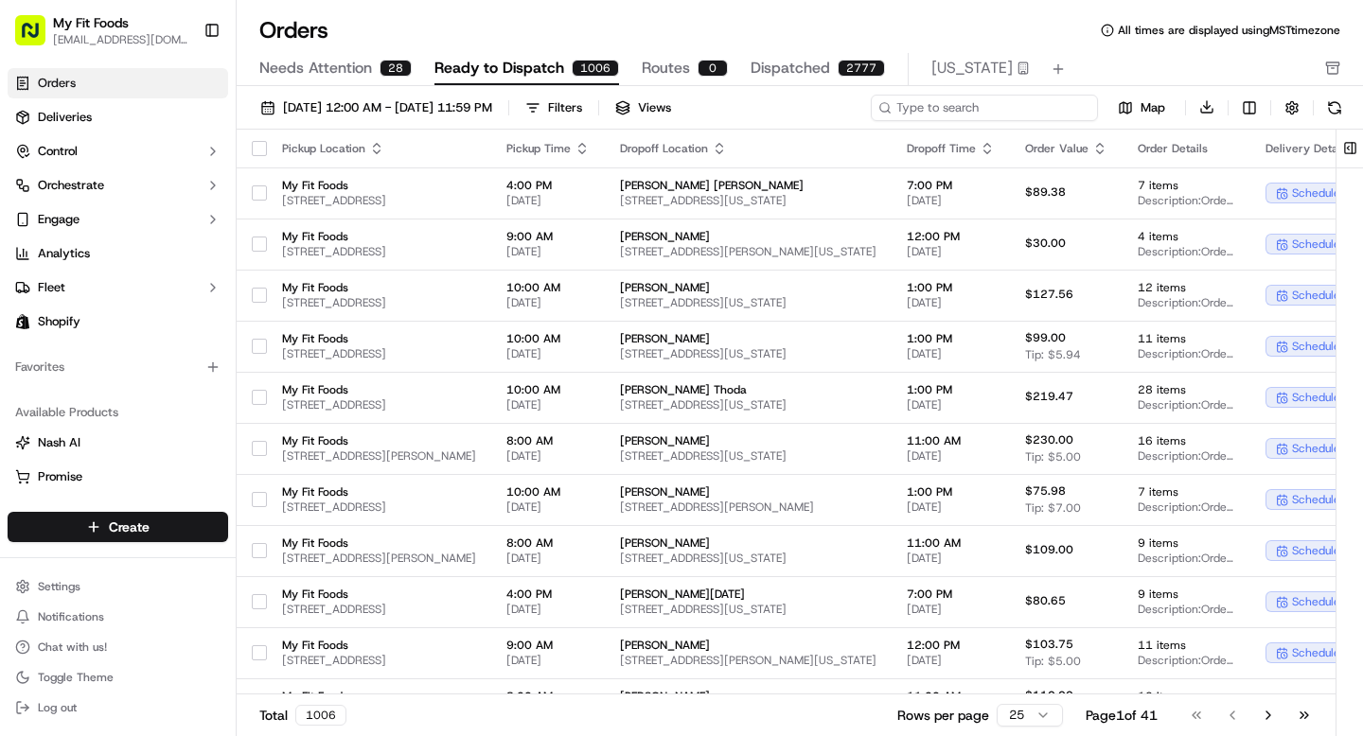
click at [1027, 105] on input at bounding box center [984, 108] width 227 height 27
paste input "933307"
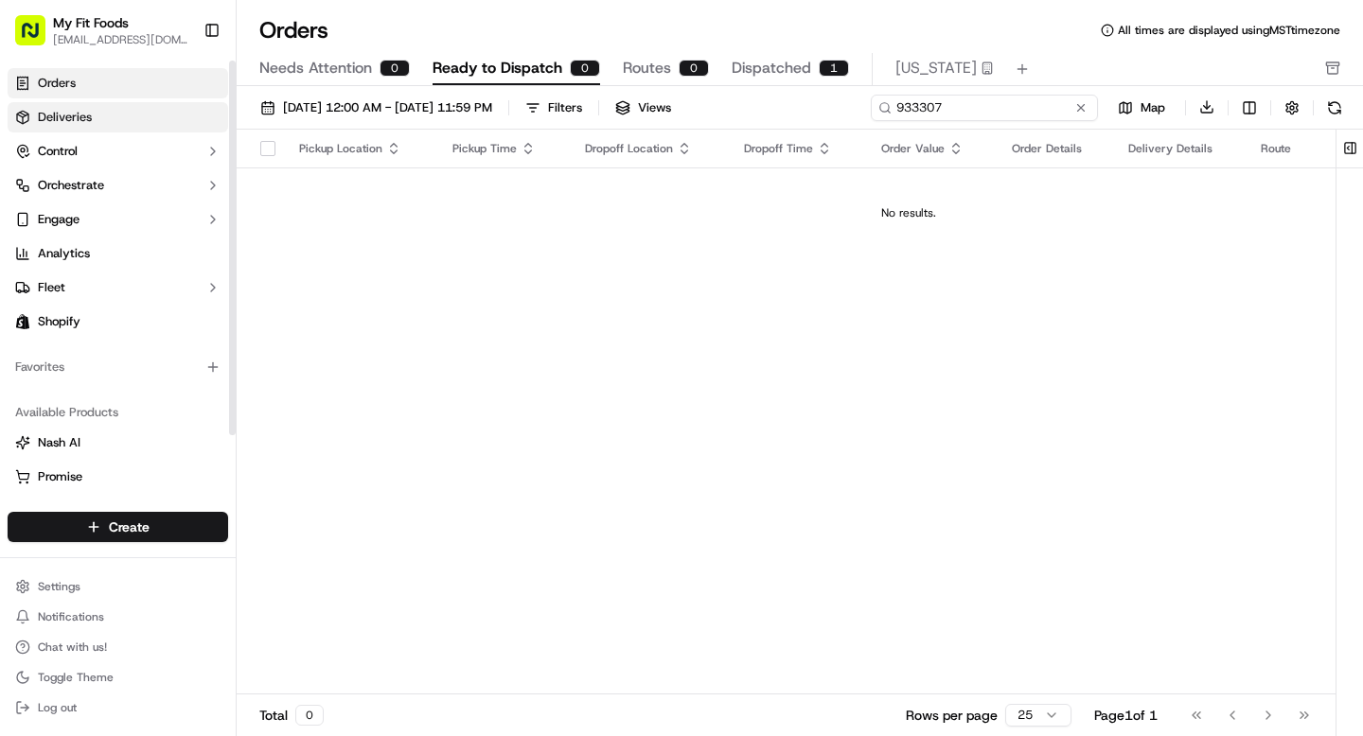
type input "933307"
click at [69, 118] on span "Deliveries" at bounding box center [65, 117] width 54 height 17
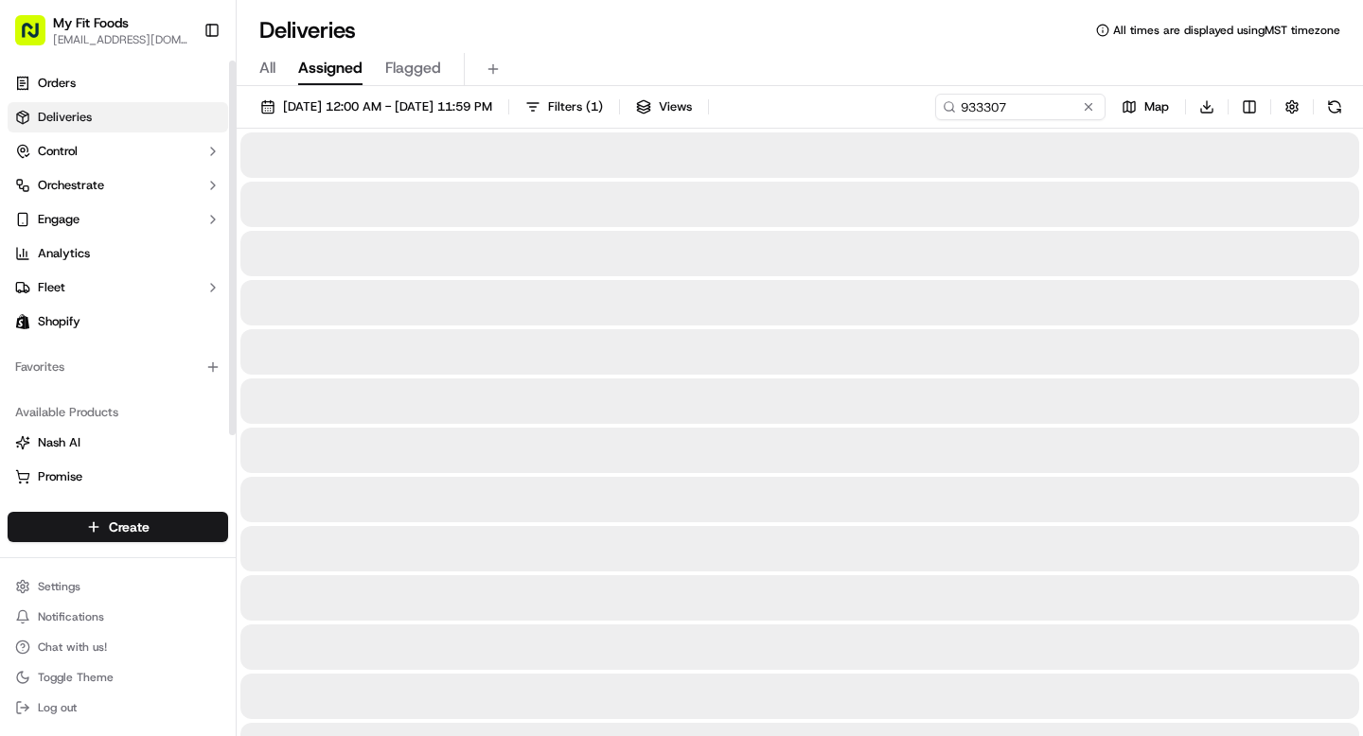
click at [267, 71] on span "All" at bounding box center [267, 68] width 16 height 23
click at [331, 76] on span "Assigned" at bounding box center [330, 68] width 64 height 23
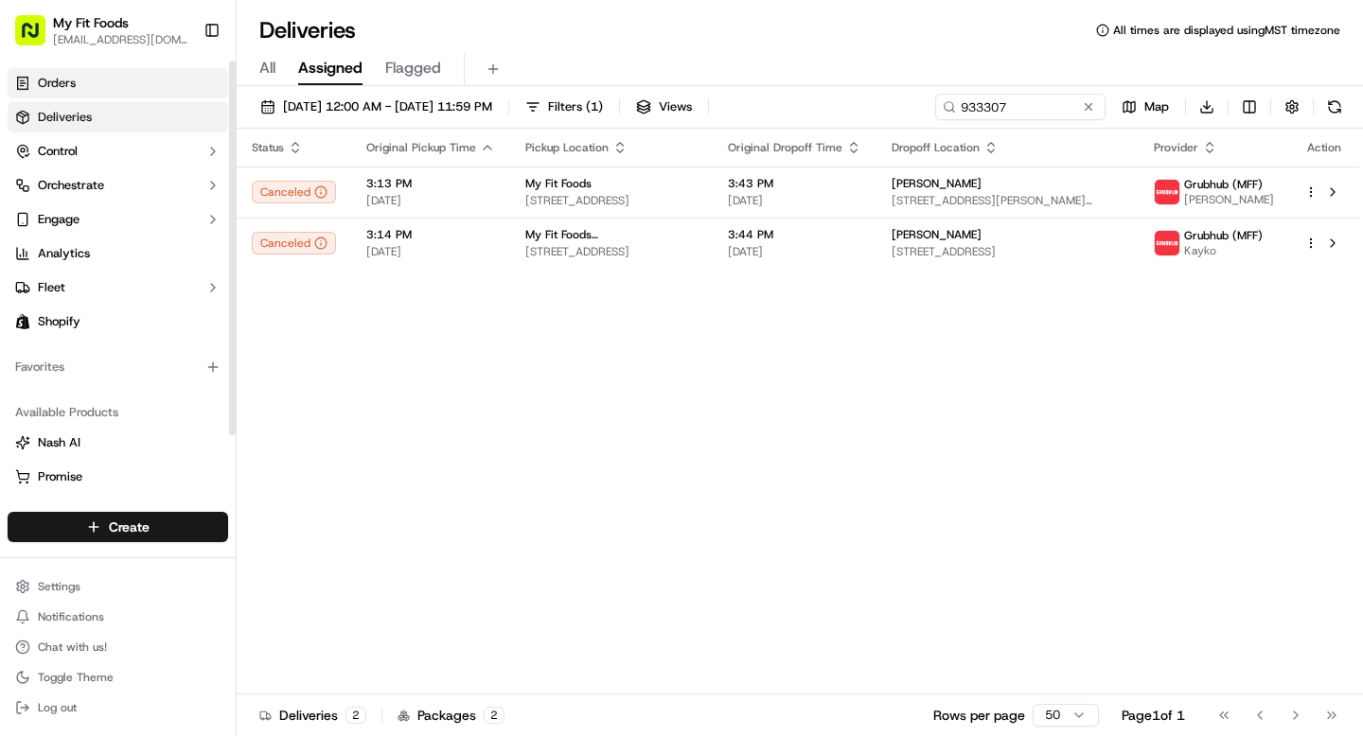
click at [159, 86] on link "Orders" at bounding box center [118, 83] width 221 height 30
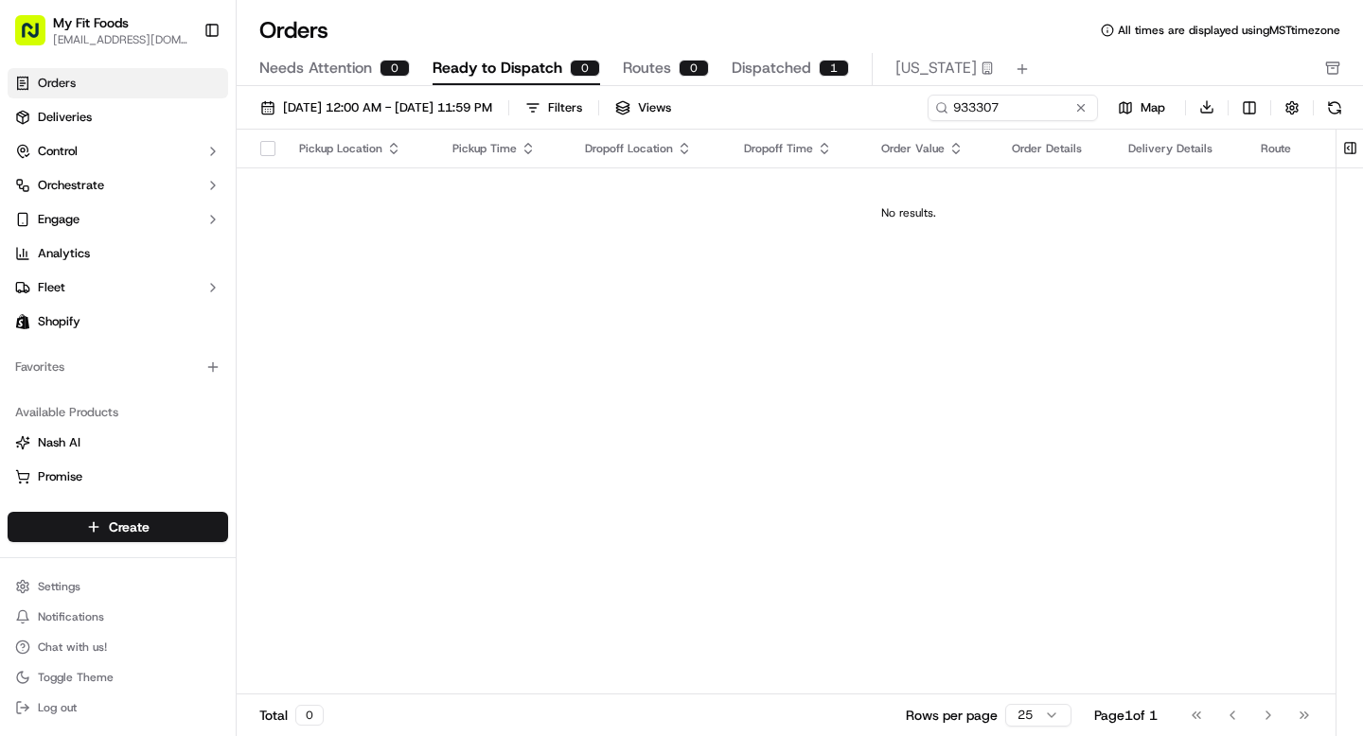
click at [753, 66] on span "Dispatched" at bounding box center [772, 68] width 80 height 23
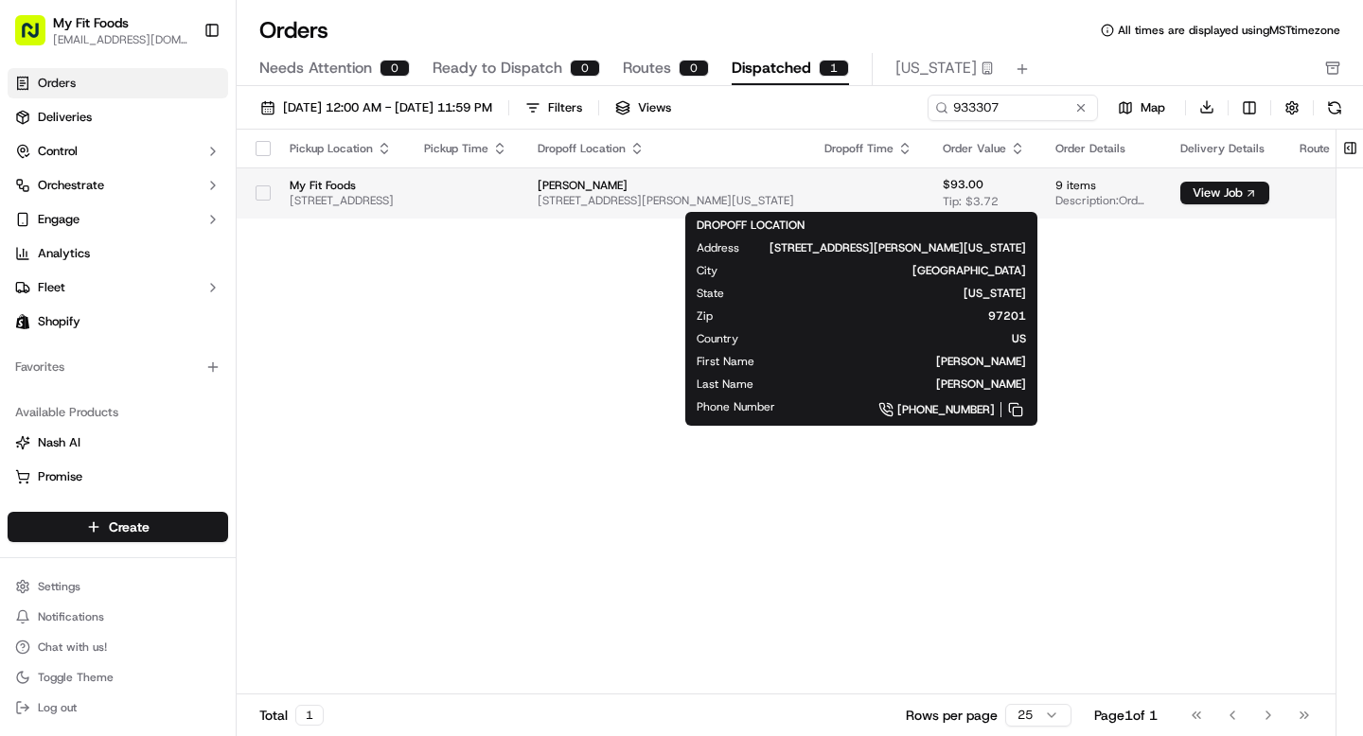
click at [794, 190] on span "[PERSON_NAME]" at bounding box center [666, 185] width 257 height 15
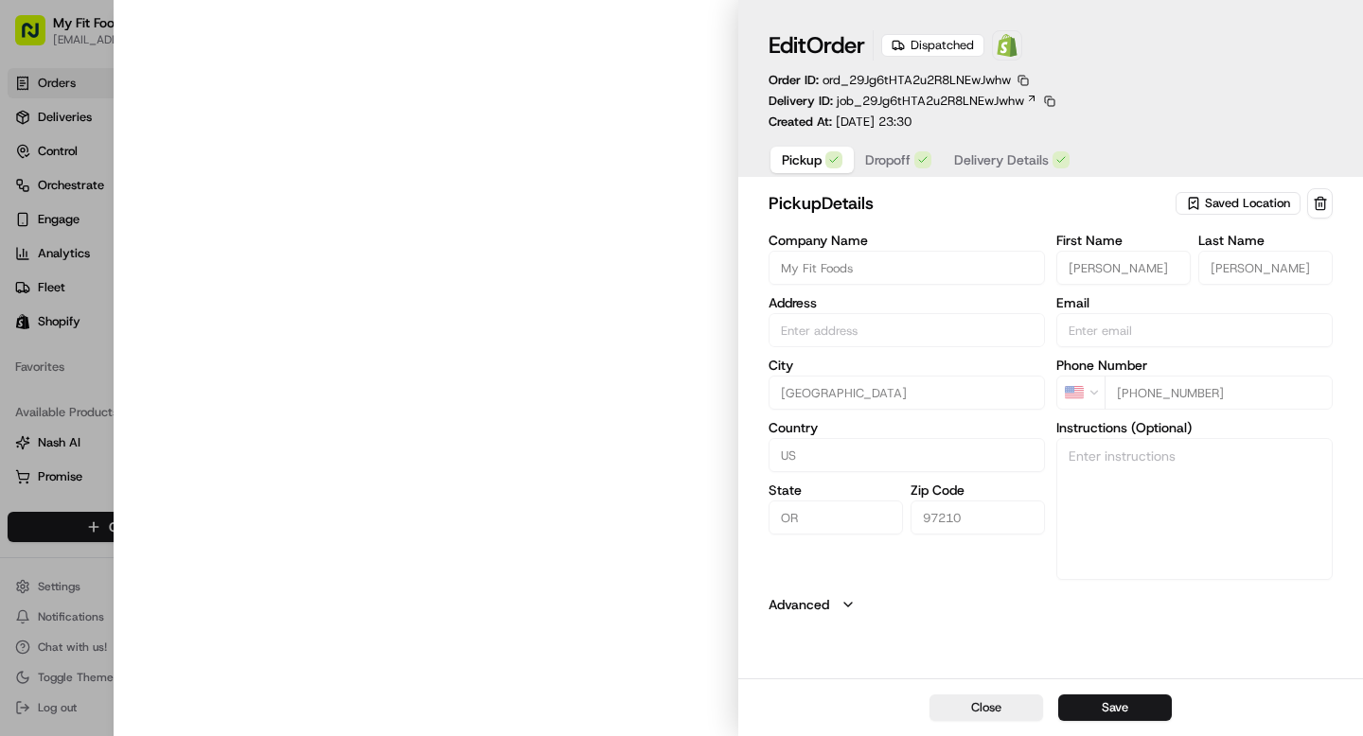
type input "[STREET_ADDRESS]"
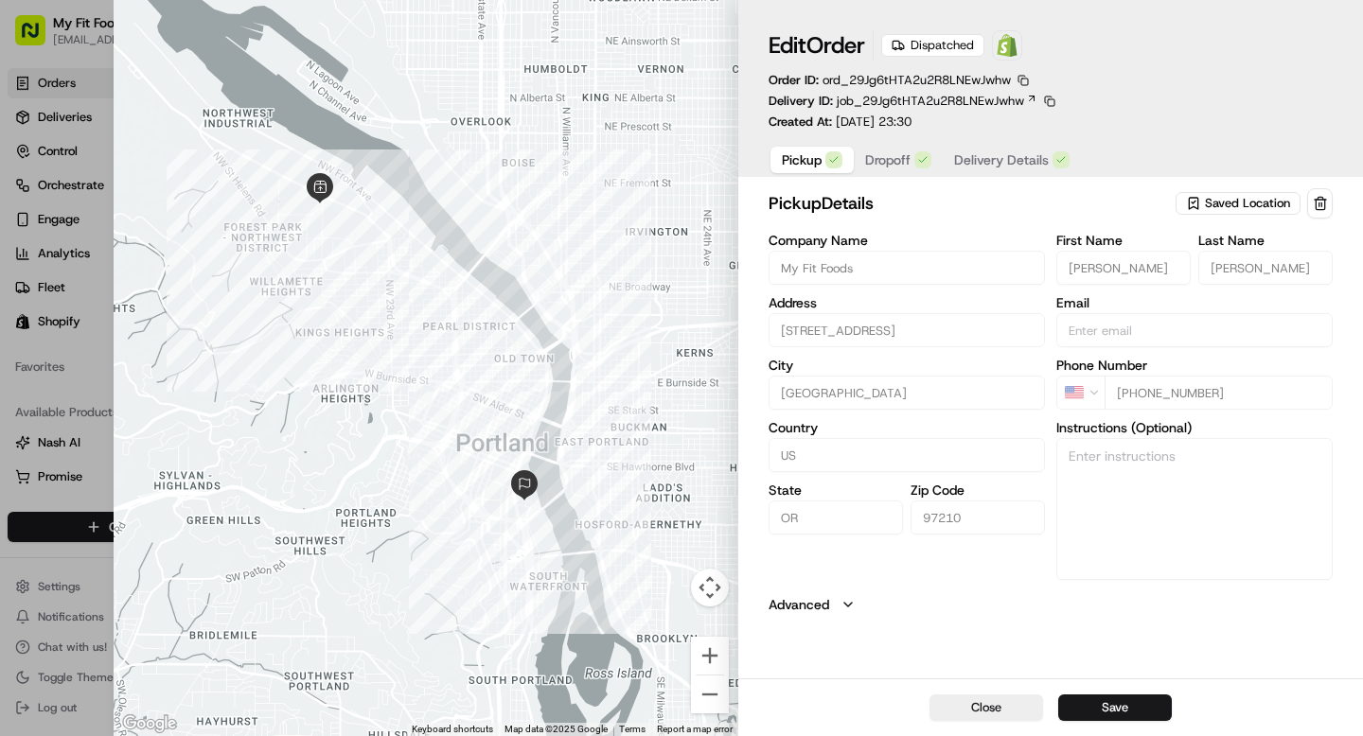
click at [896, 164] on span "Dropoff" at bounding box center [887, 160] width 45 height 19
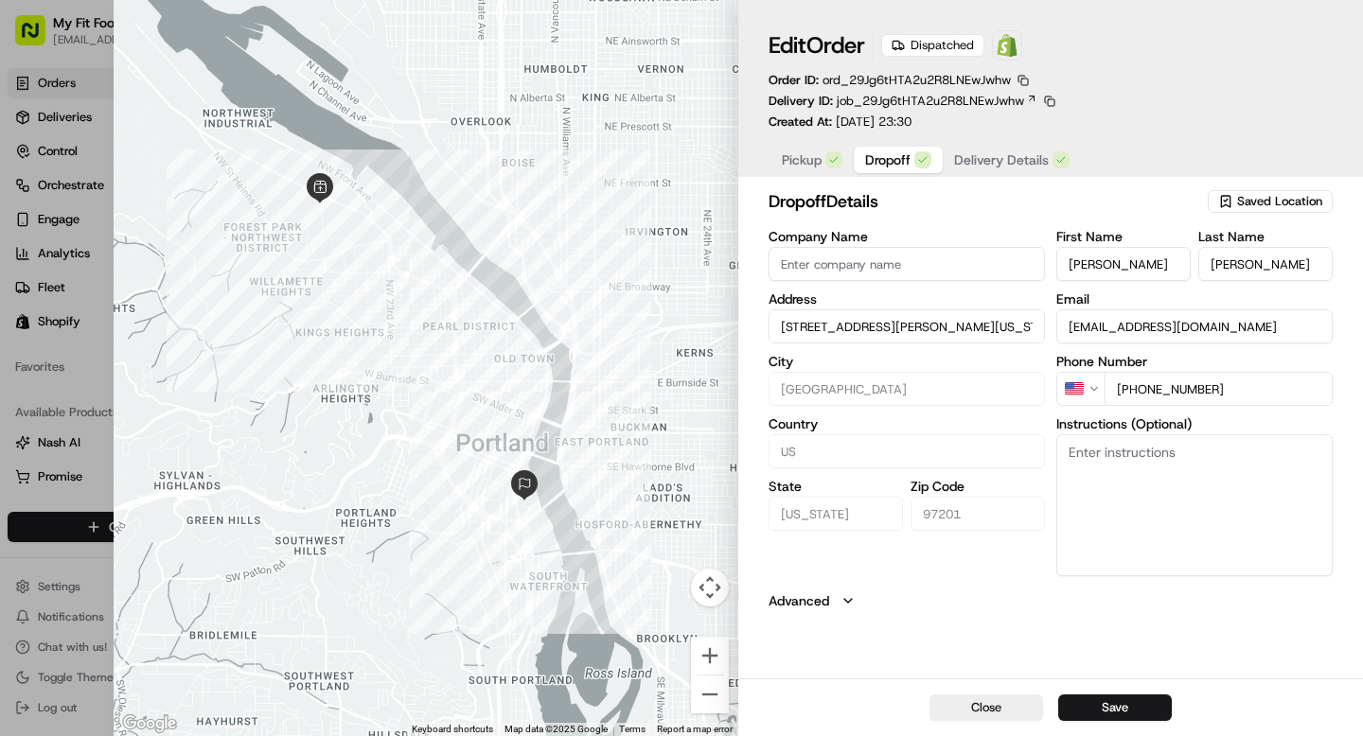
click at [976, 160] on span "Delivery Details" at bounding box center [1001, 160] width 95 height 19
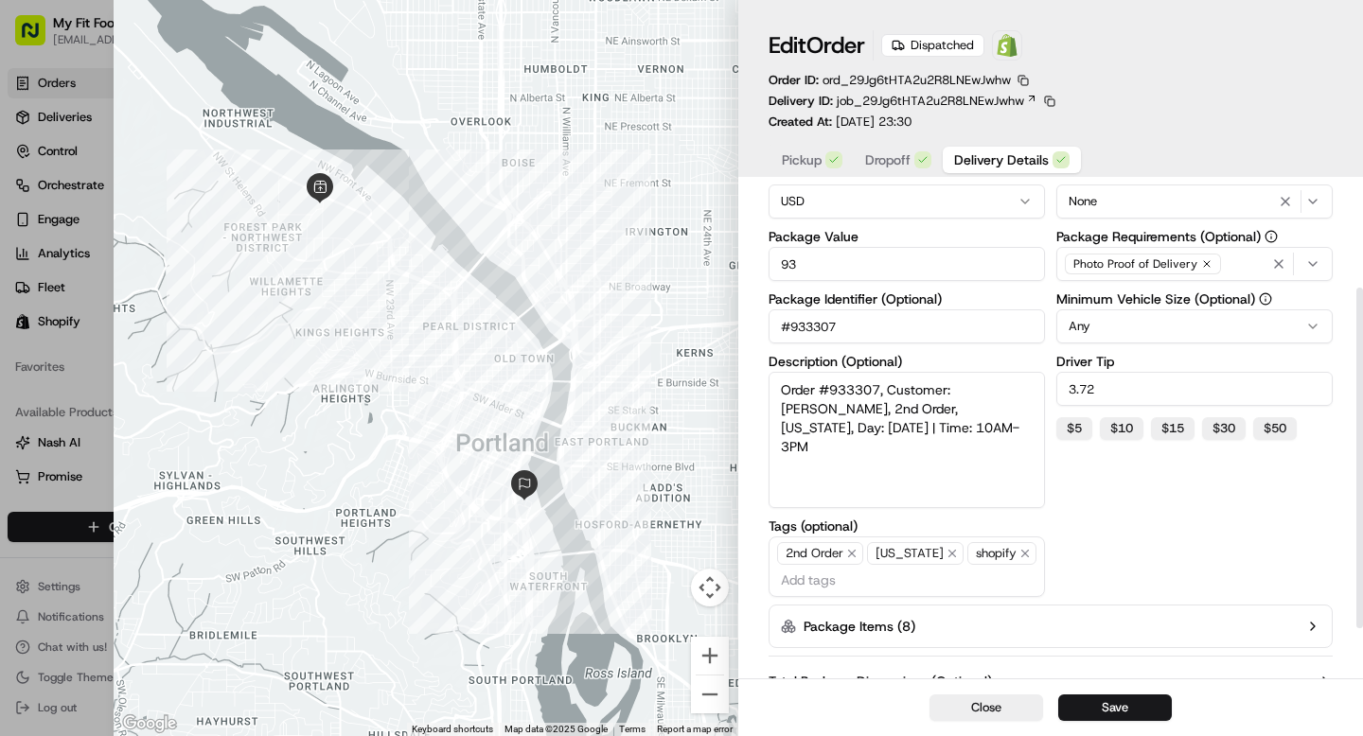
scroll to position [173, 0]
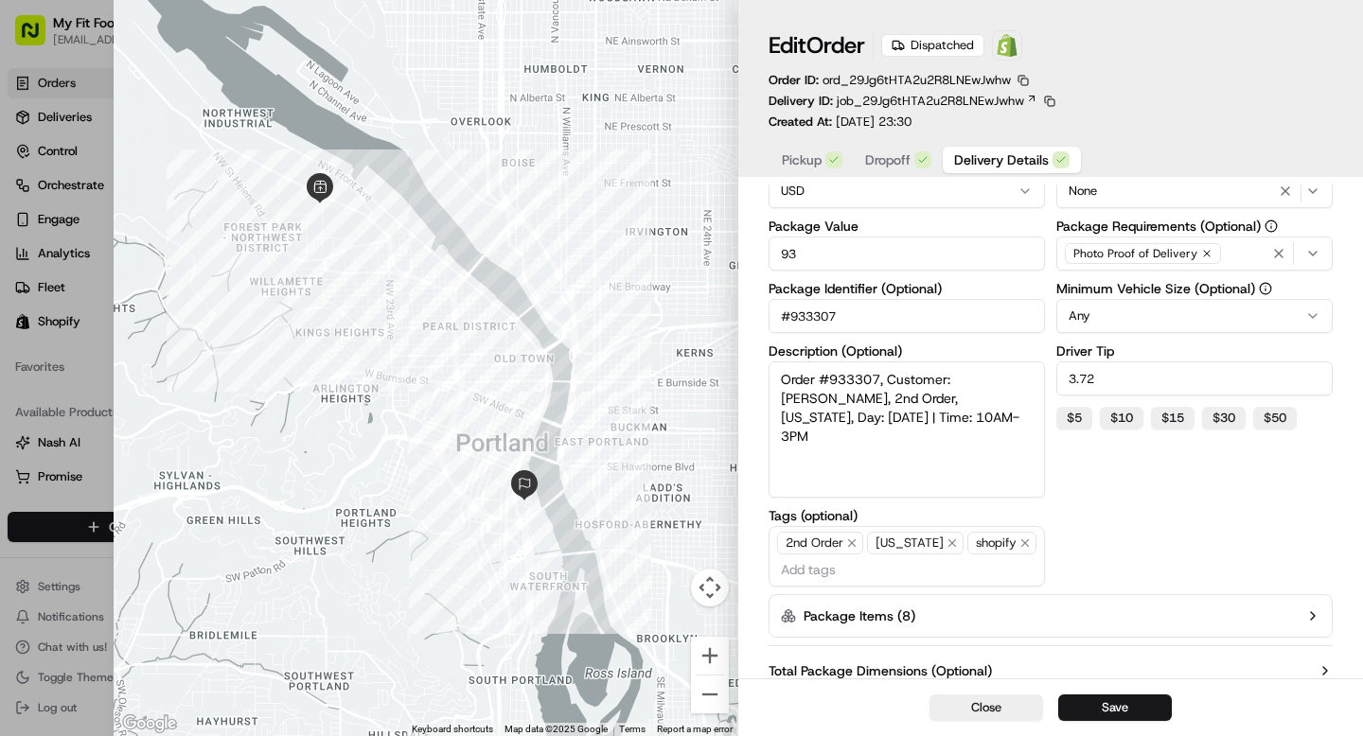
click at [821, 415] on textarea "Order #933307, Customer: Jessi Weaver, 2nd Order, Oregon, Day: 2025-09-17 | Tim…" at bounding box center [907, 430] width 276 height 136
click at [1011, 461] on textarea "Order #933307, Customer: Jessi Weaver, 2nd Order, Oregon, Day: 2025-09-21 | Tim…" at bounding box center [907, 430] width 276 height 136
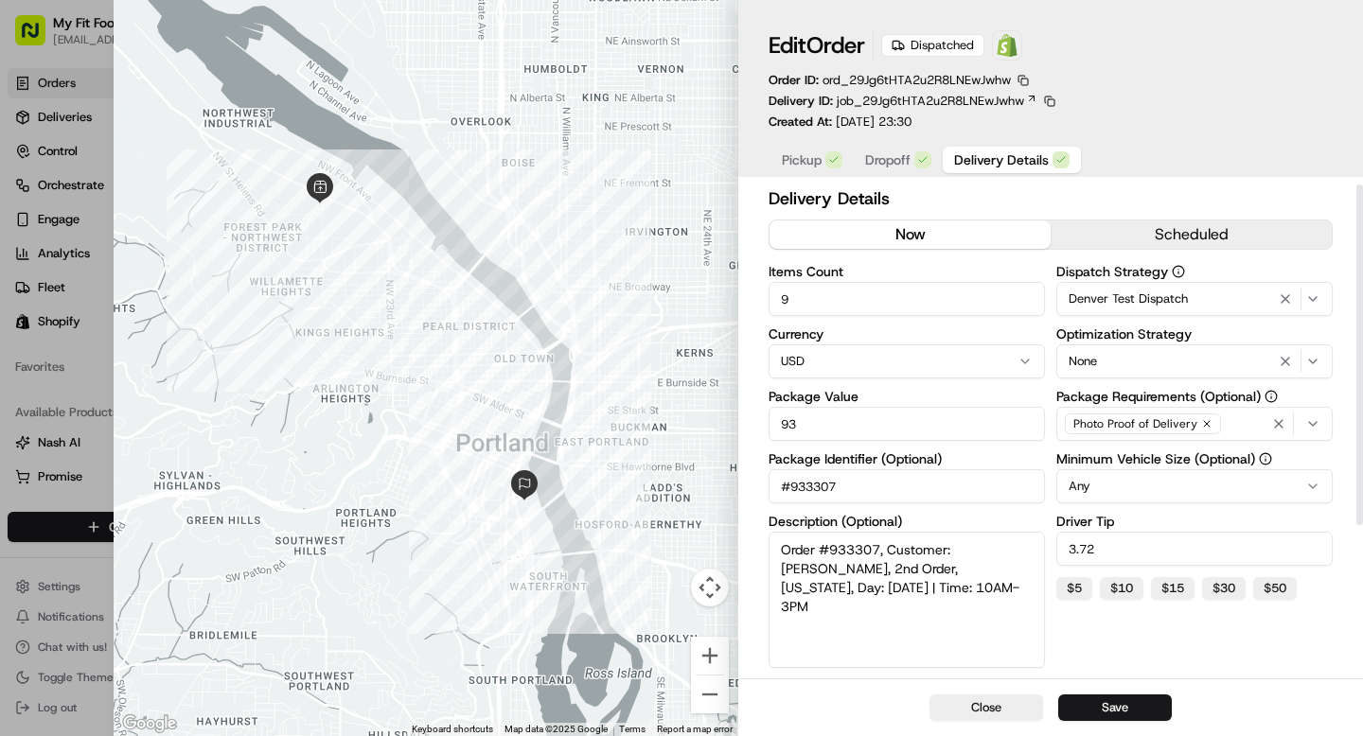
scroll to position [0, 0]
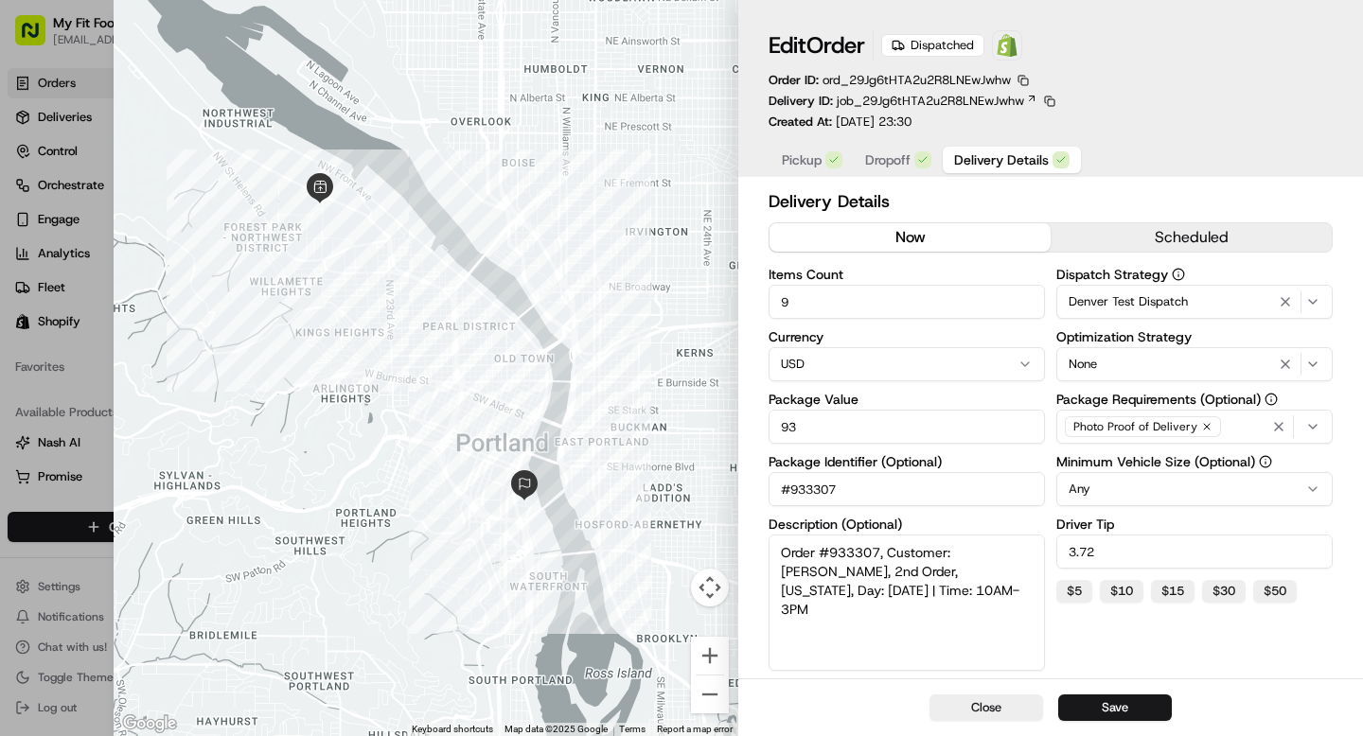
type textarea "Order #933307, Customer: Jessi Weaver, 2nd Order, Oregon, Day: 2025-09-21 | Tim…"
click at [117, 130] on div at bounding box center [426, 368] width 625 height 736
click at [80, 136] on div at bounding box center [681, 368] width 1363 height 736
type input "1"
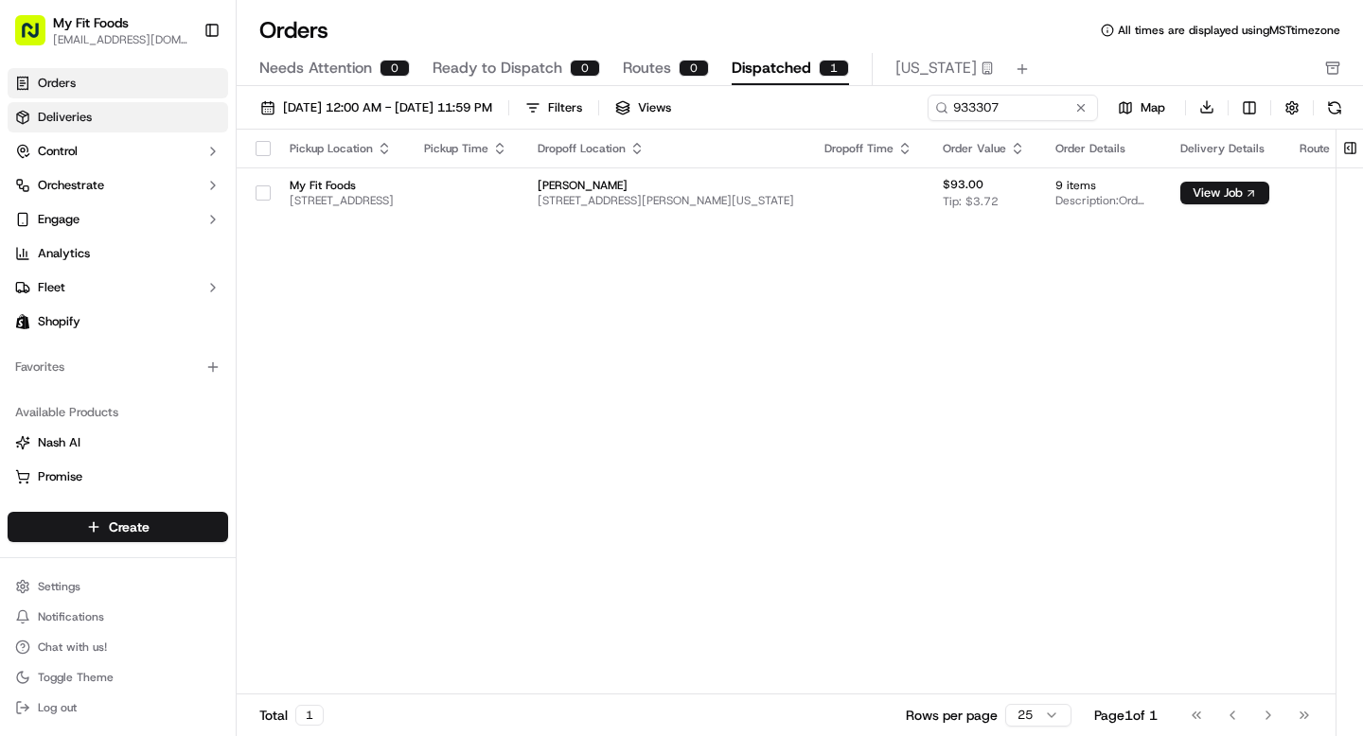
click at [76, 117] on span "Deliveries" at bounding box center [65, 117] width 54 height 17
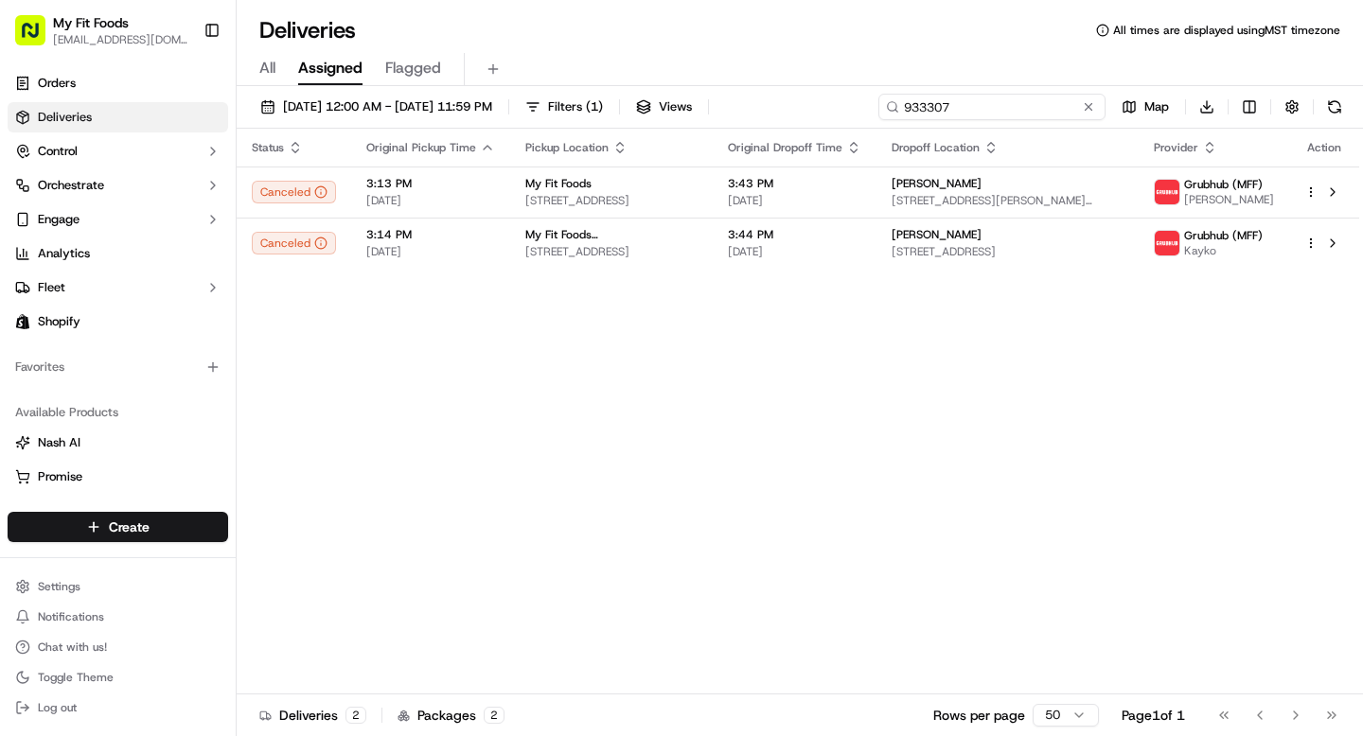
click at [1028, 112] on input "933307" at bounding box center [991, 107] width 227 height 27
drag, startPoint x: 1001, startPoint y: 98, endPoint x: 859, endPoint y: 98, distance: 142.0
click at [859, 98] on div "09/20/2025 12:00 AM - 09/20/2025 11:59 PM Filters ( 1 ) Views 933307 Map Downlo…" at bounding box center [800, 111] width 1127 height 35
click at [330, 103] on span "[DATE] 12:00 AM - [DATE] 11:59 PM" at bounding box center [387, 106] width 209 height 17
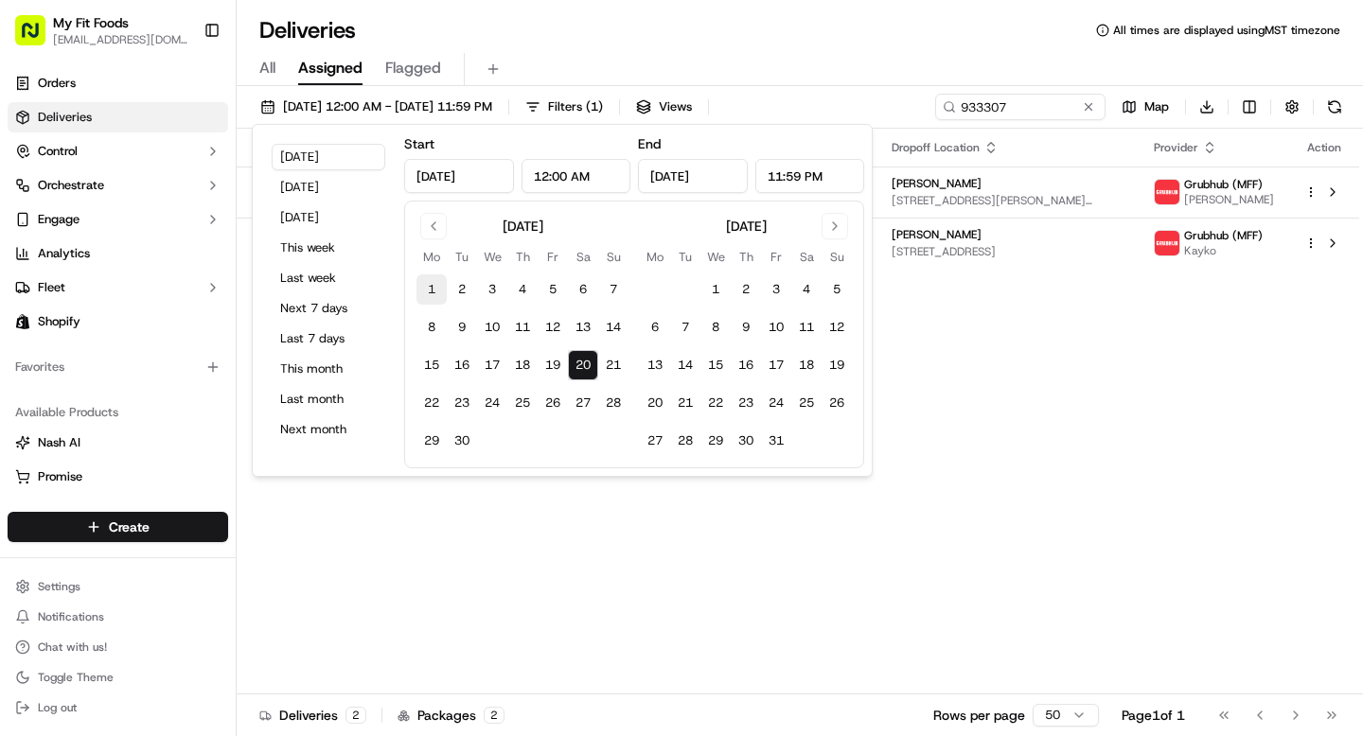
click at [435, 285] on button "1" at bounding box center [432, 290] width 30 height 30
type input "[DATE]"
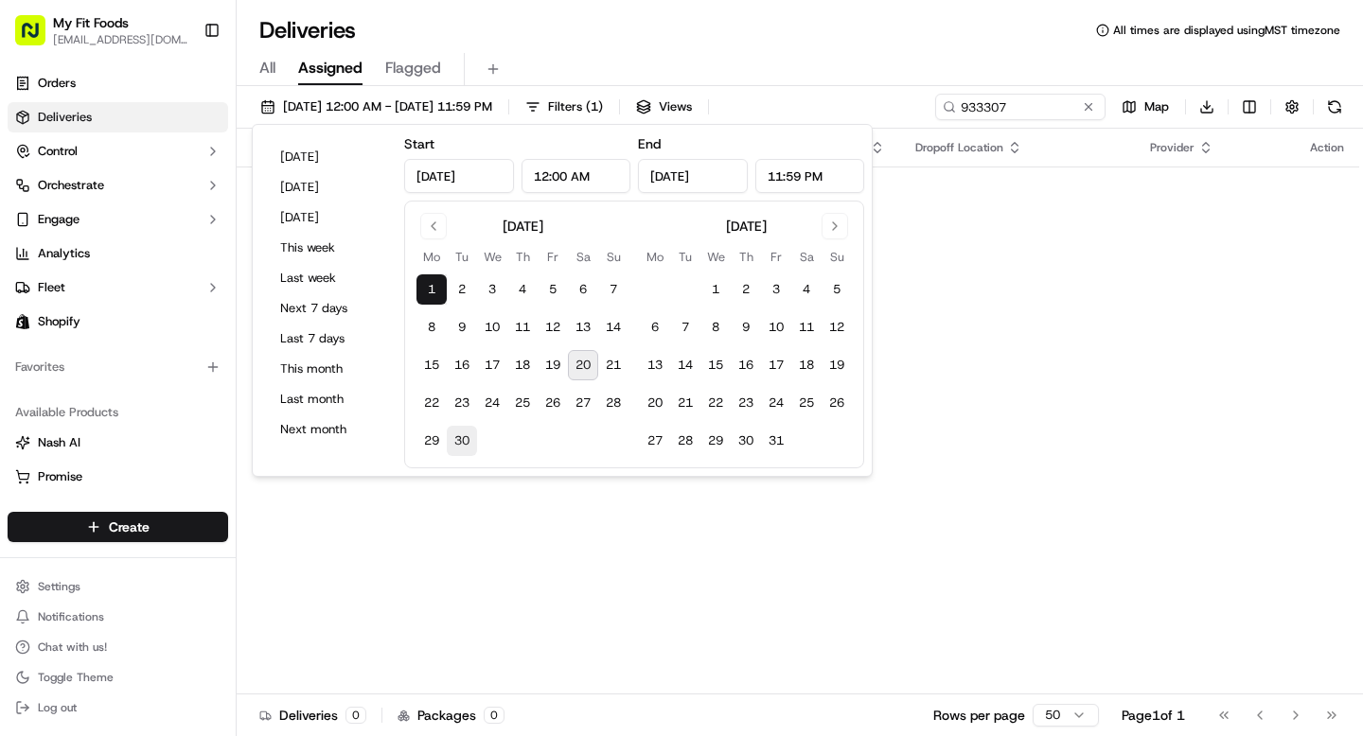
click at [467, 443] on button "30" at bounding box center [462, 441] width 30 height 30
type input "[DATE]"
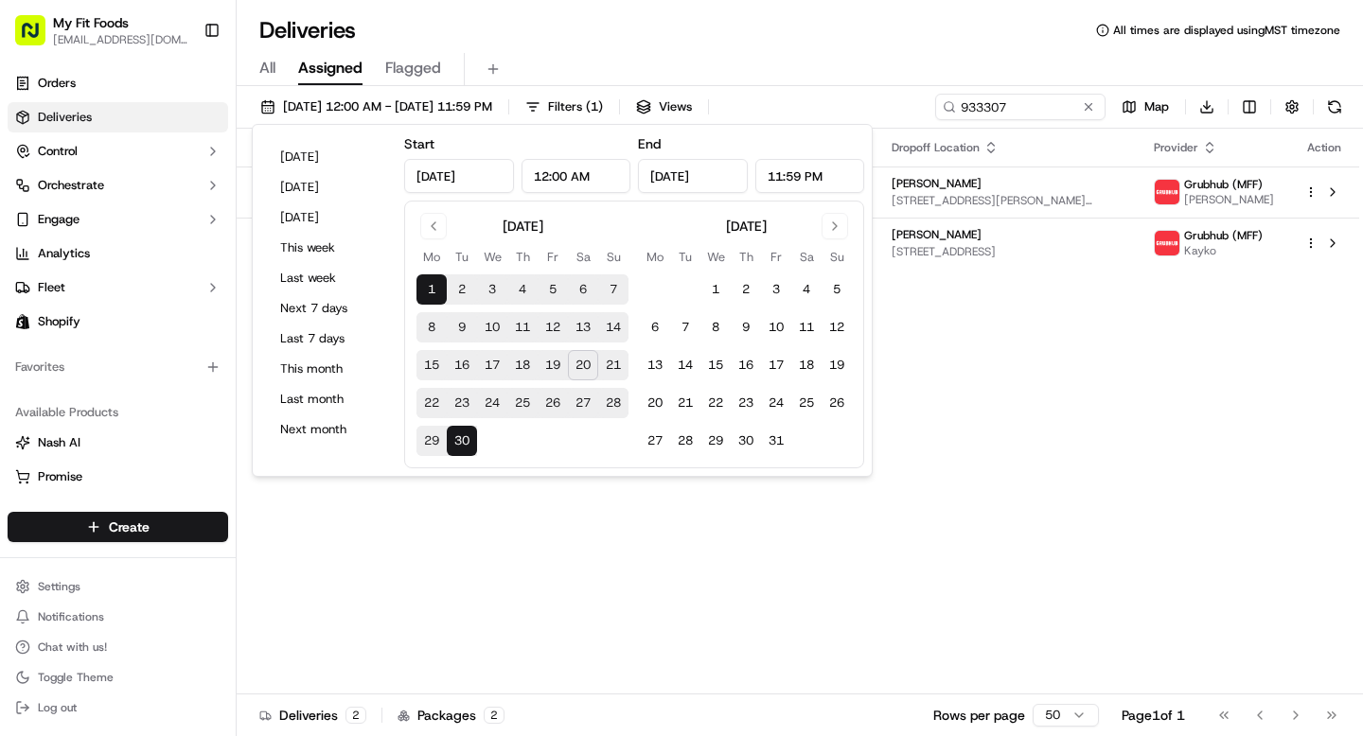
click at [1048, 337] on div "Status Original Pickup Time Pickup Location Original Dropoff Time Dropoff Locat…" at bounding box center [798, 412] width 1123 height 566
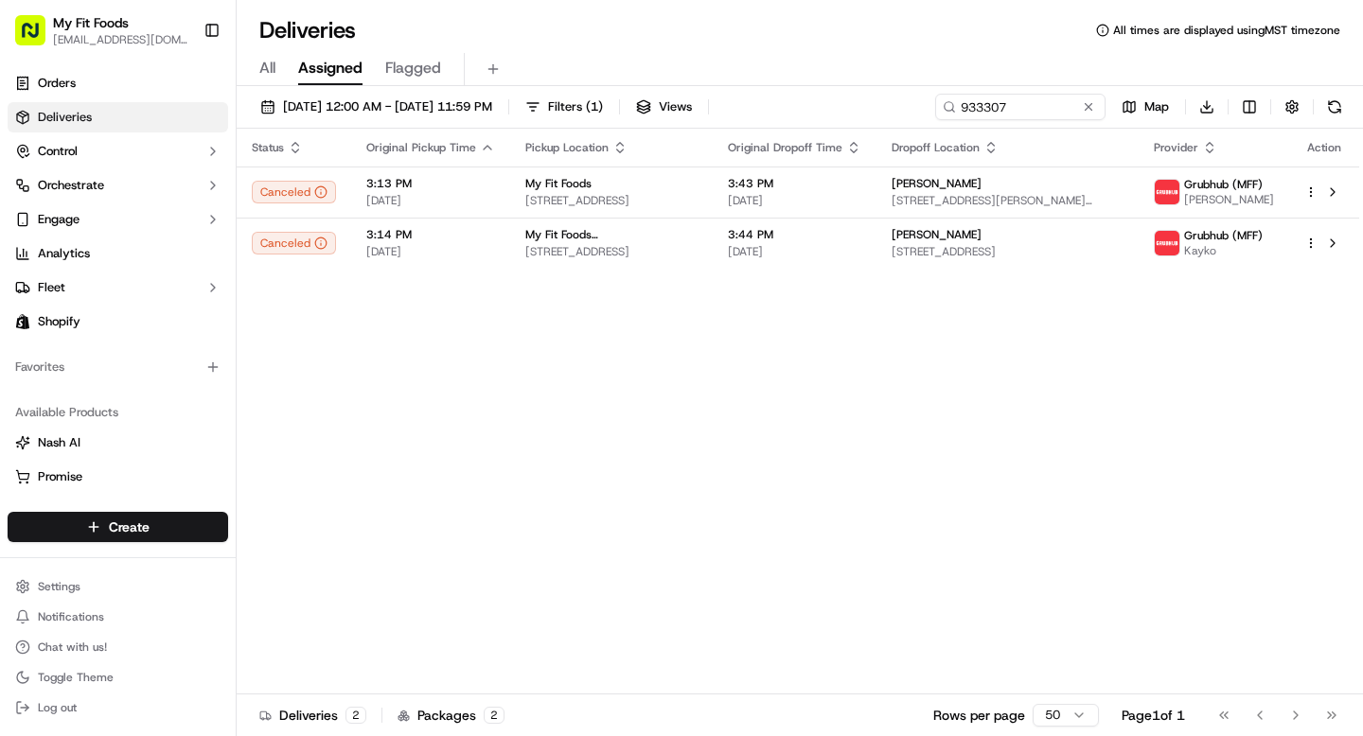
click at [272, 67] on span "All" at bounding box center [267, 68] width 16 height 23
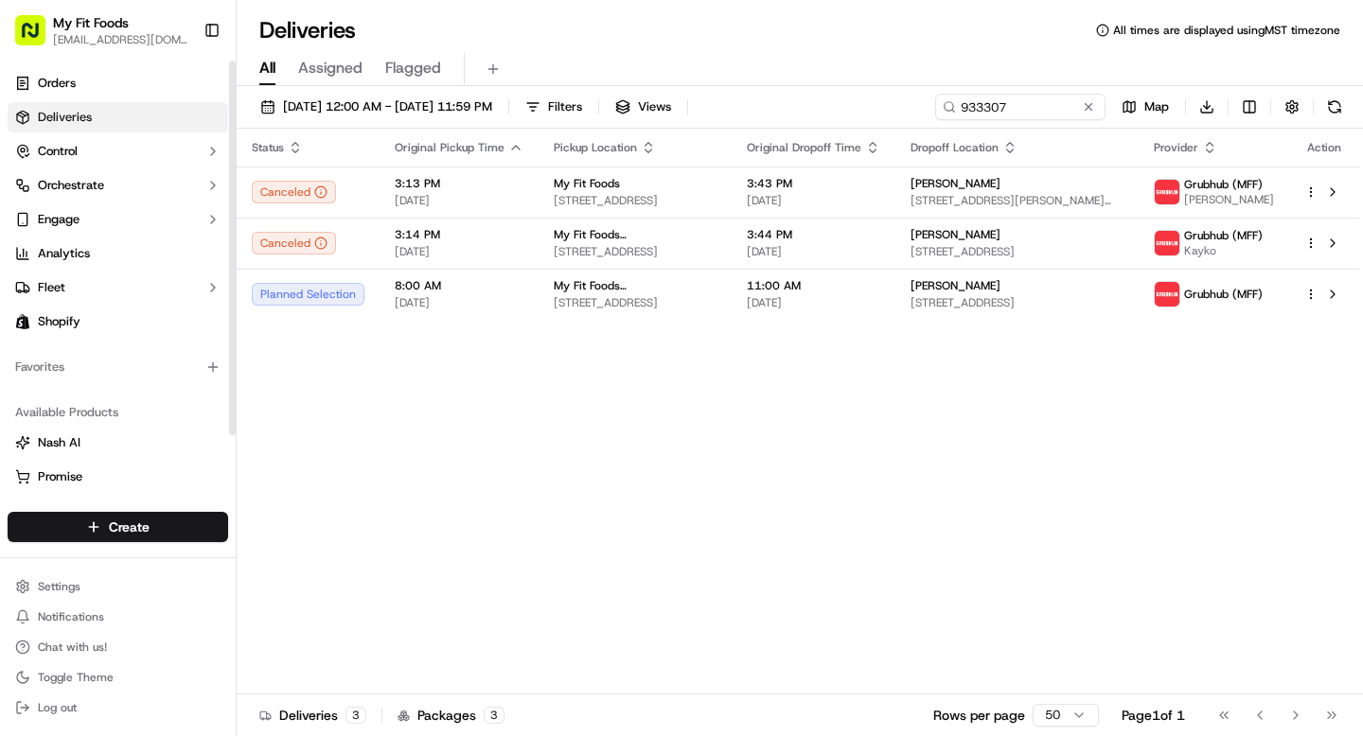
click at [99, 117] on link "Deliveries" at bounding box center [118, 117] width 221 height 30
click at [1020, 110] on input "933307" at bounding box center [991, 107] width 227 height 27
type input "9"
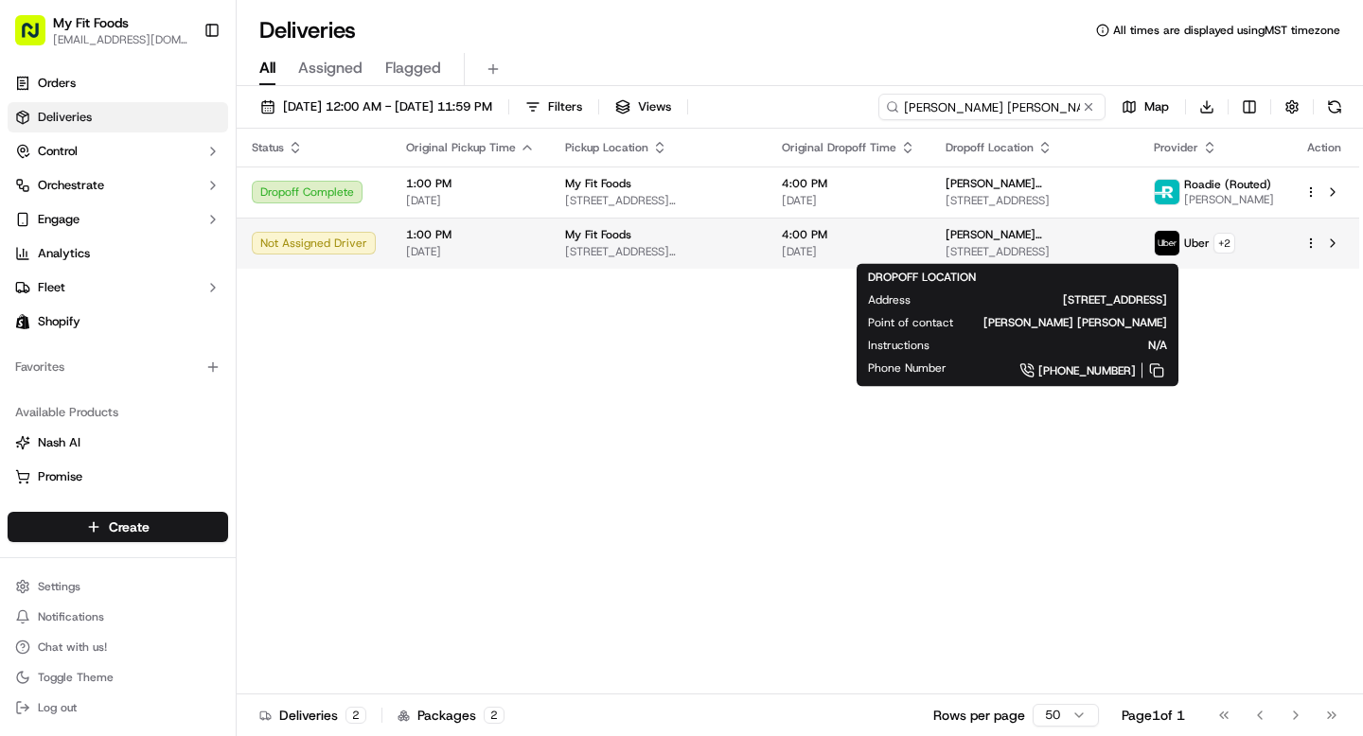
type input "[PERSON_NAME] [PERSON_NAME]"
click at [1068, 242] on div "[PERSON_NAME] [PERSON_NAME] [STREET_ADDRESS][PERSON_NAME]" at bounding box center [1035, 243] width 178 height 32
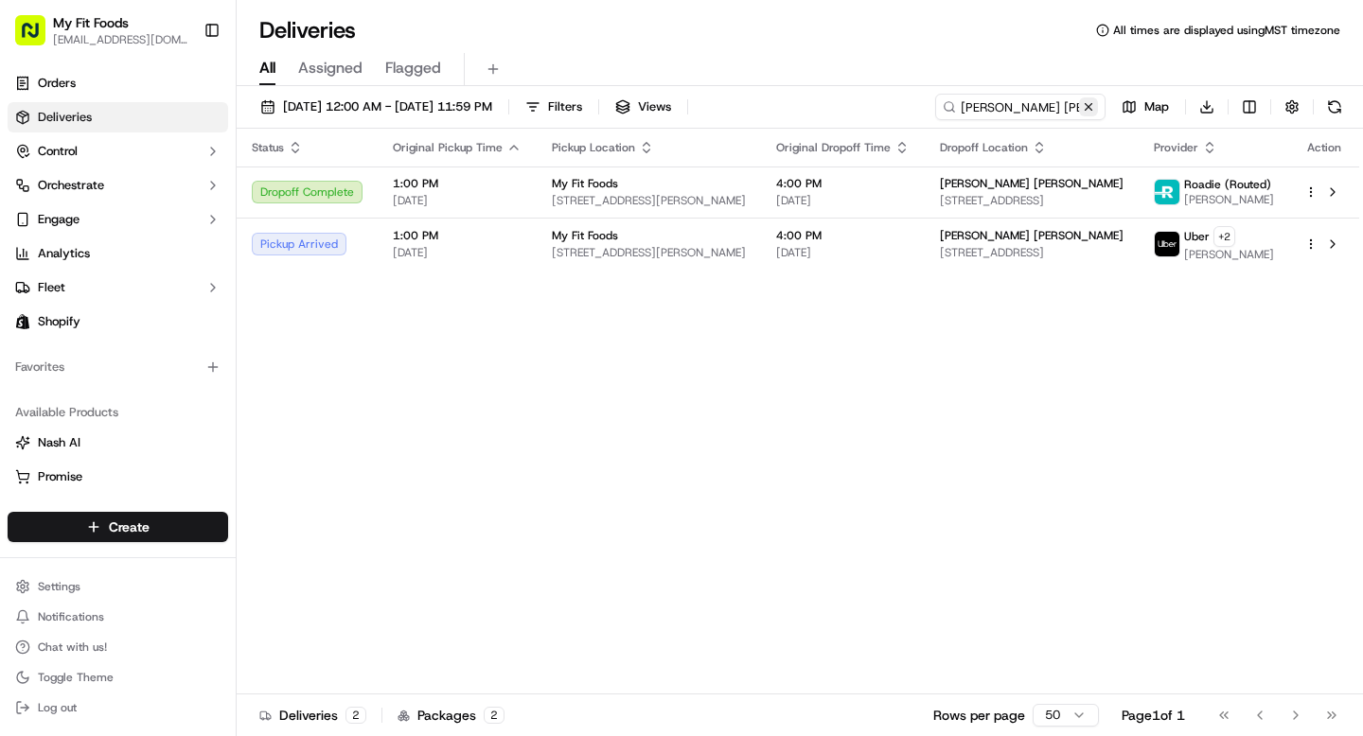
click at [1087, 109] on button at bounding box center [1088, 107] width 19 height 19
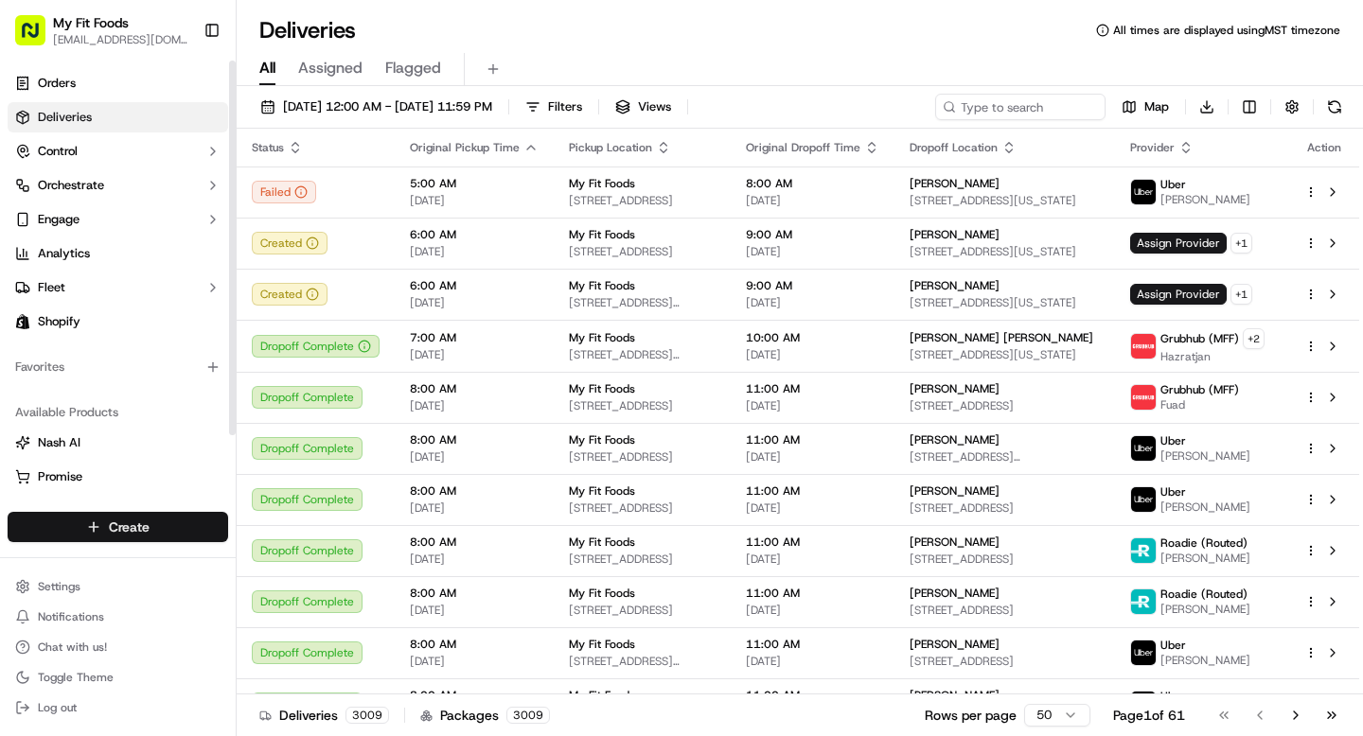
click at [146, 531] on html "My Fit Foods [EMAIL_ADDRESS][DOMAIN_NAME] Toggle Sidebar Orders Deliveries Cont…" at bounding box center [681, 368] width 1363 height 736
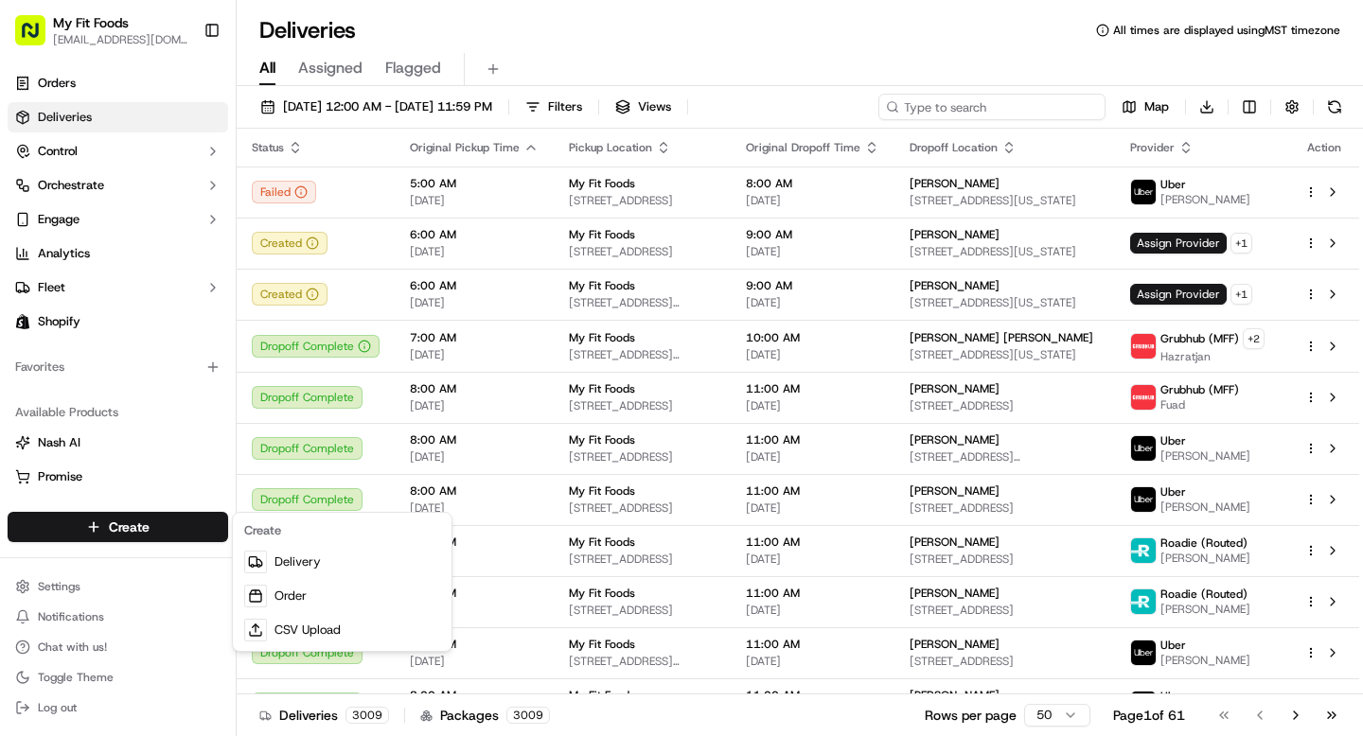
click at [996, 103] on html "My Fit Foods support@myfitfoods.com Toggle Sidebar Orders Deliveries Control Or…" at bounding box center [681, 368] width 1363 height 736
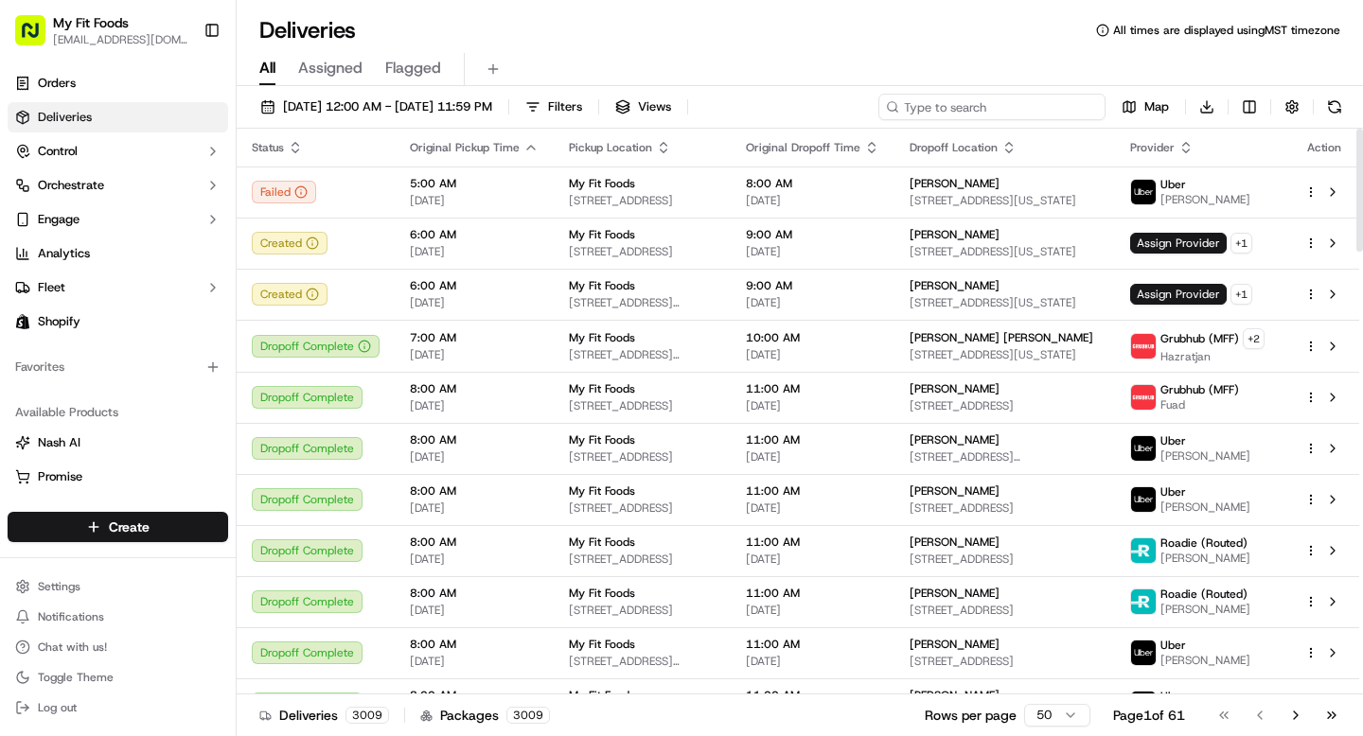
click at [985, 105] on input at bounding box center [991, 107] width 227 height 27
paste input "941594"
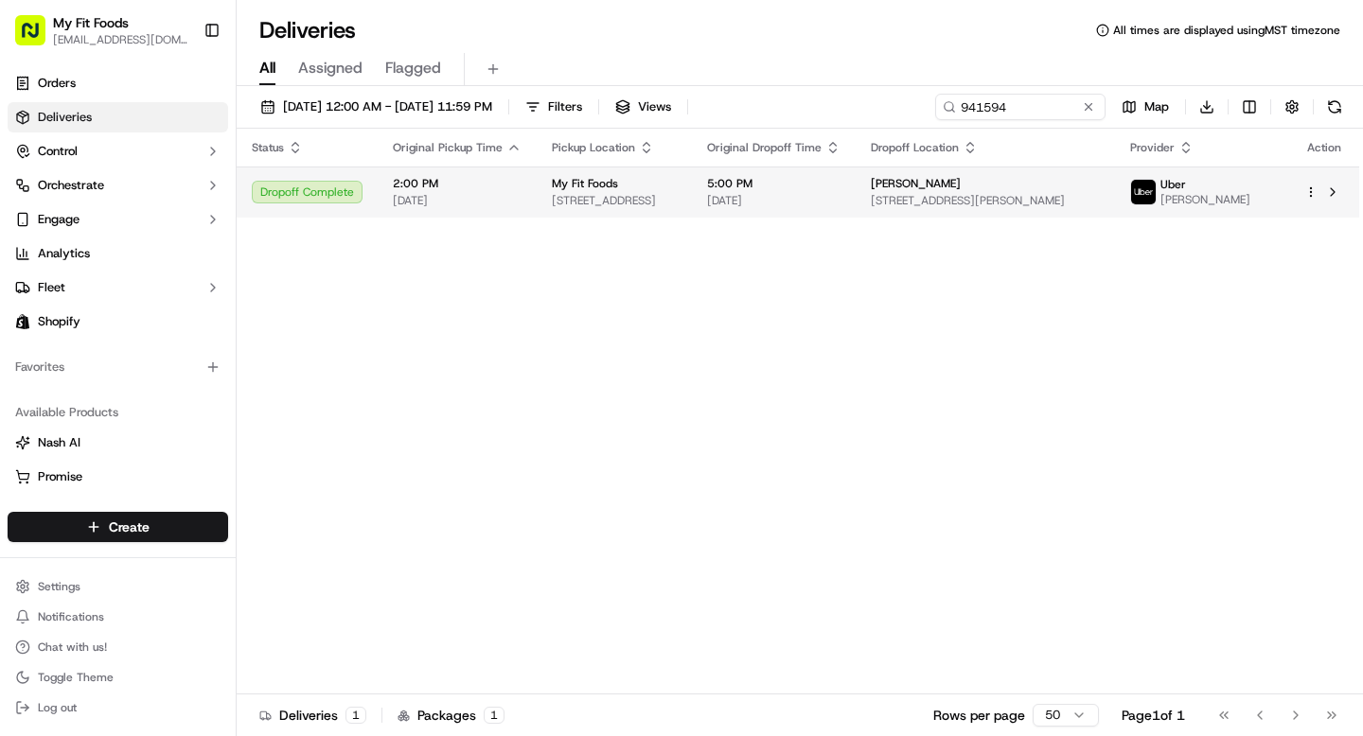
click at [1313, 192] on html "My Fit Foods support@myfitfoods.com Toggle Sidebar Orders Deliveries Control Or…" at bounding box center [681, 368] width 1363 height 736
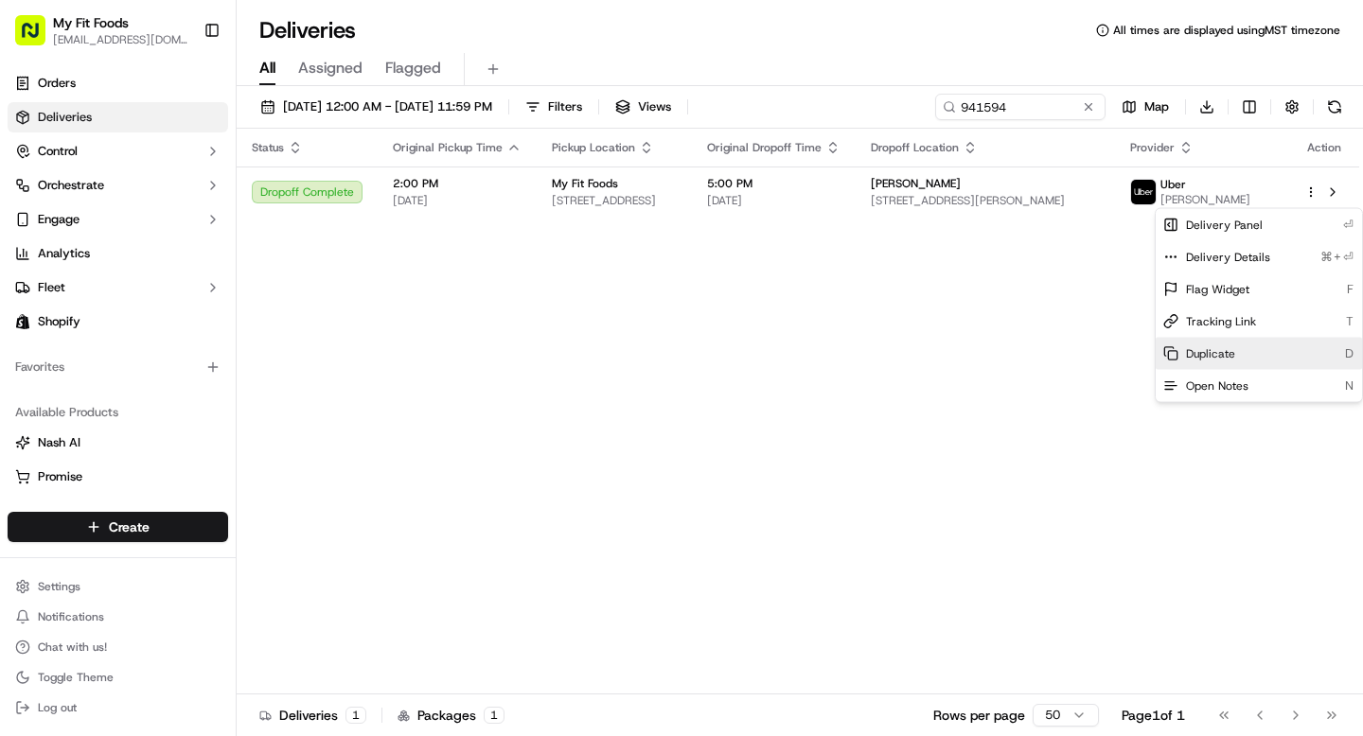
click at [1209, 355] on span "Duplicate" at bounding box center [1210, 353] width 49 height 15
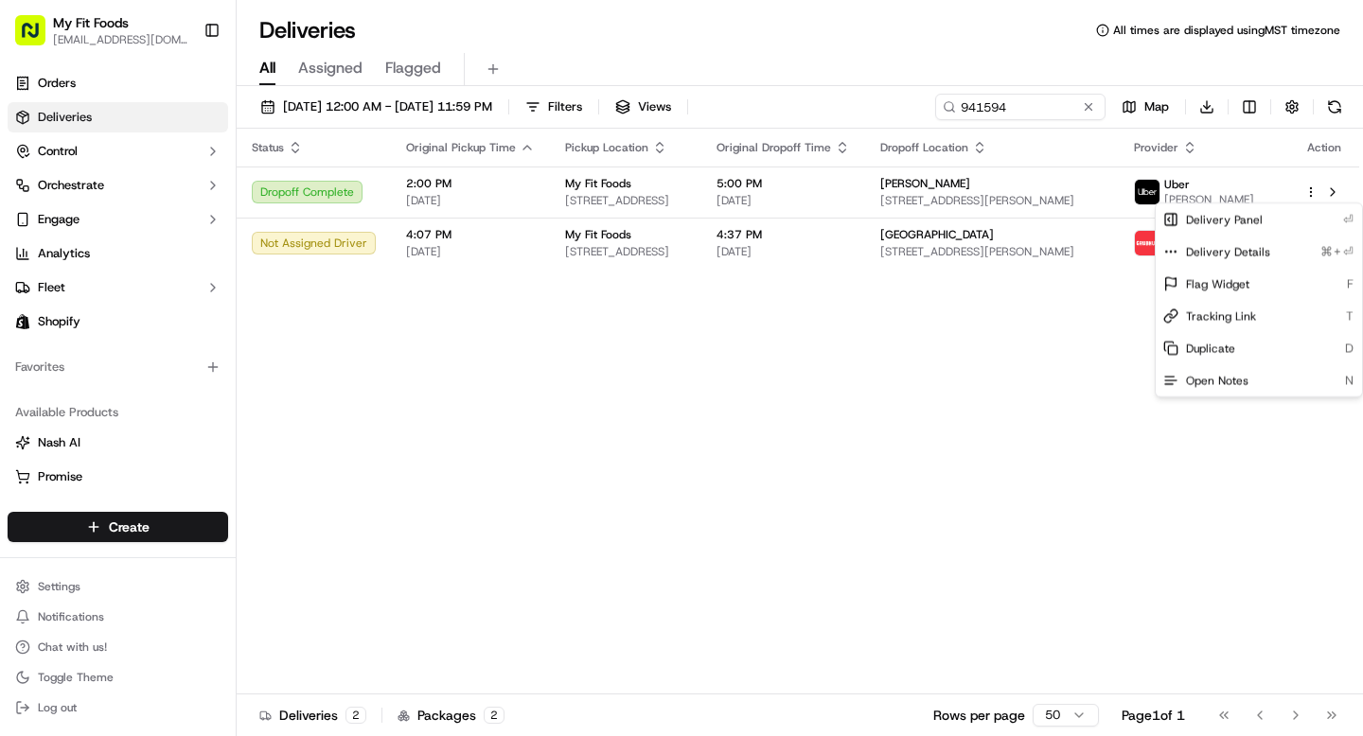
click at [765, 308] on html "My Fit Foods support@myfitfoods.com Toggle Sidebar Orders Deliveries Control Or…" at bounding box center [681, 368] width 1363 height 736
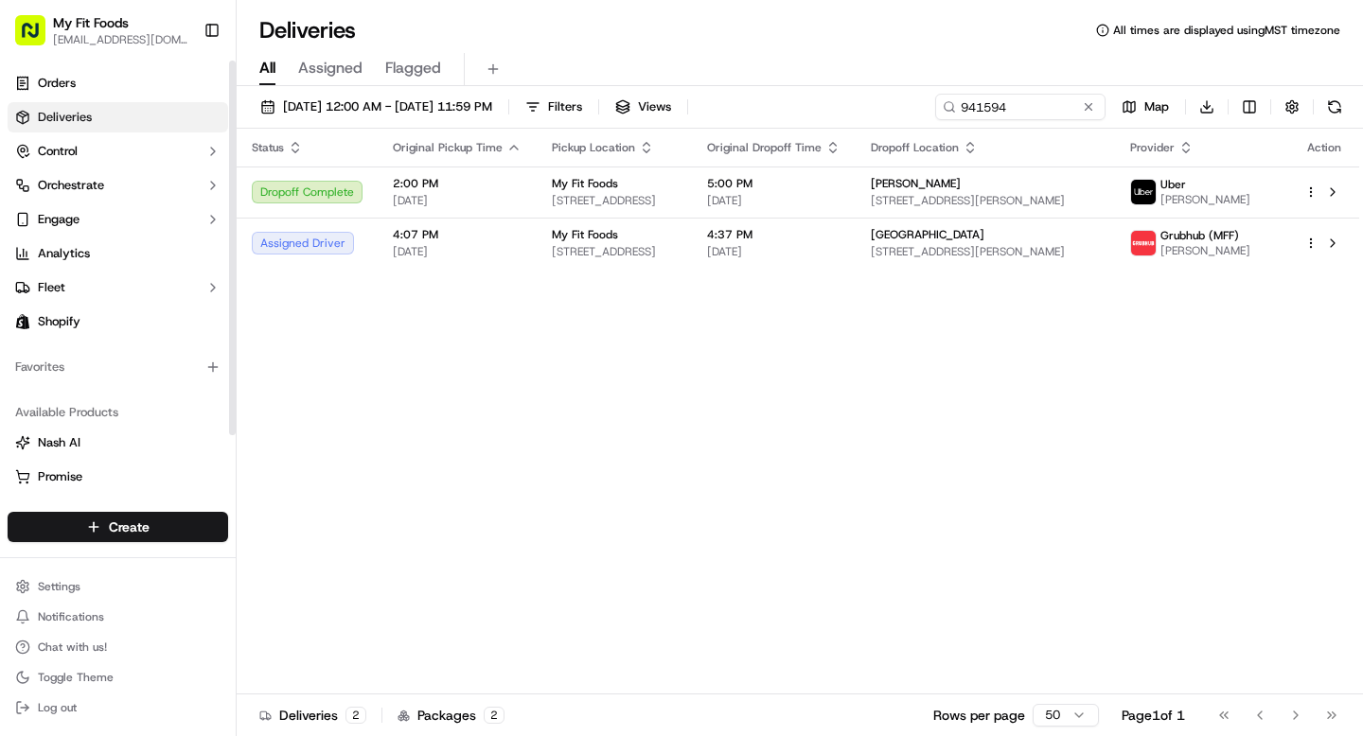
click at [120, 118] on link "Deliveries" at bounding box center [118, 117] width 221 height 30
click at [1016, 110] on input "941594" at bounding box center [991, 107] width 227 height 27
paste input "941629"
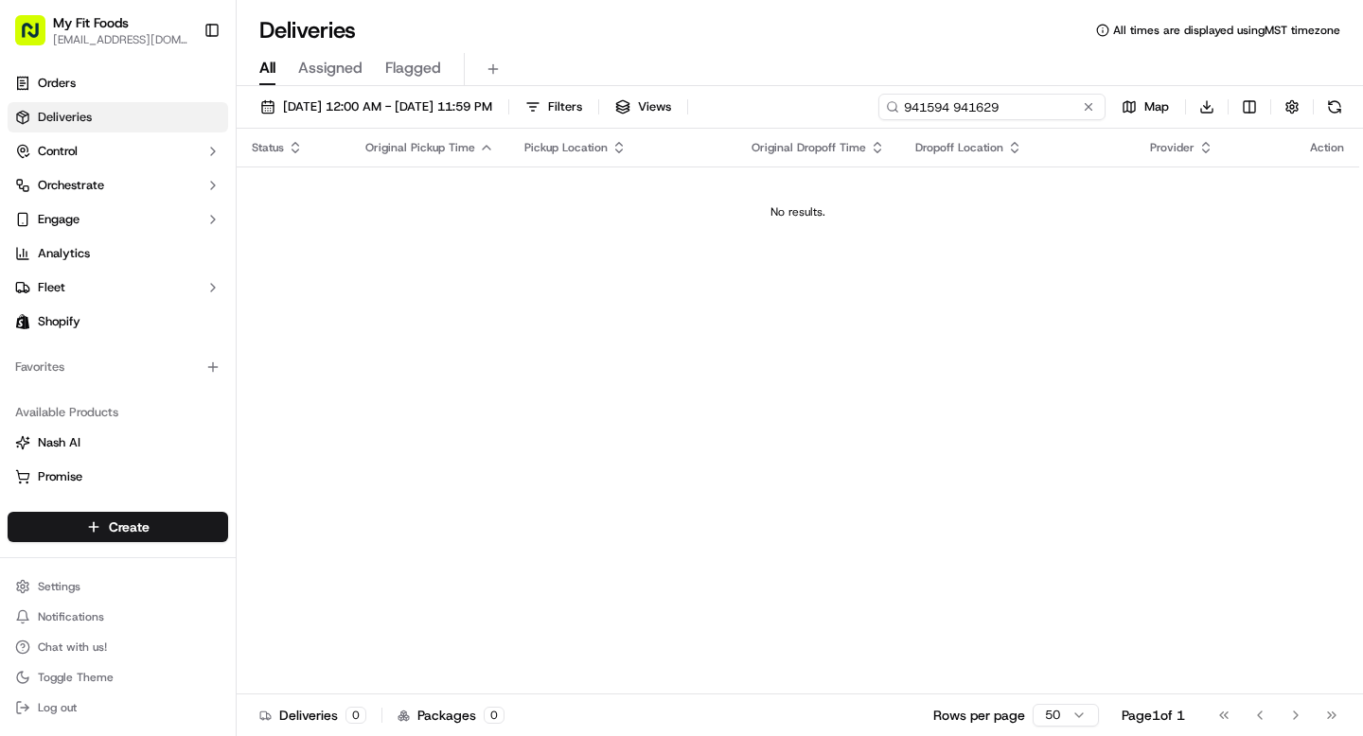
drag, startPoint x: 1031, startPoint y: 106, endPoint x: 839, endPoint y: 98, distance: 192.3
click at [839, 98] on div "09/01/2025 12:00 AM - 09/30/2025 11:59 PM Filters Views 941594 941629 Map Downl…" at bounding box center [800, 111] width 1127 height 35
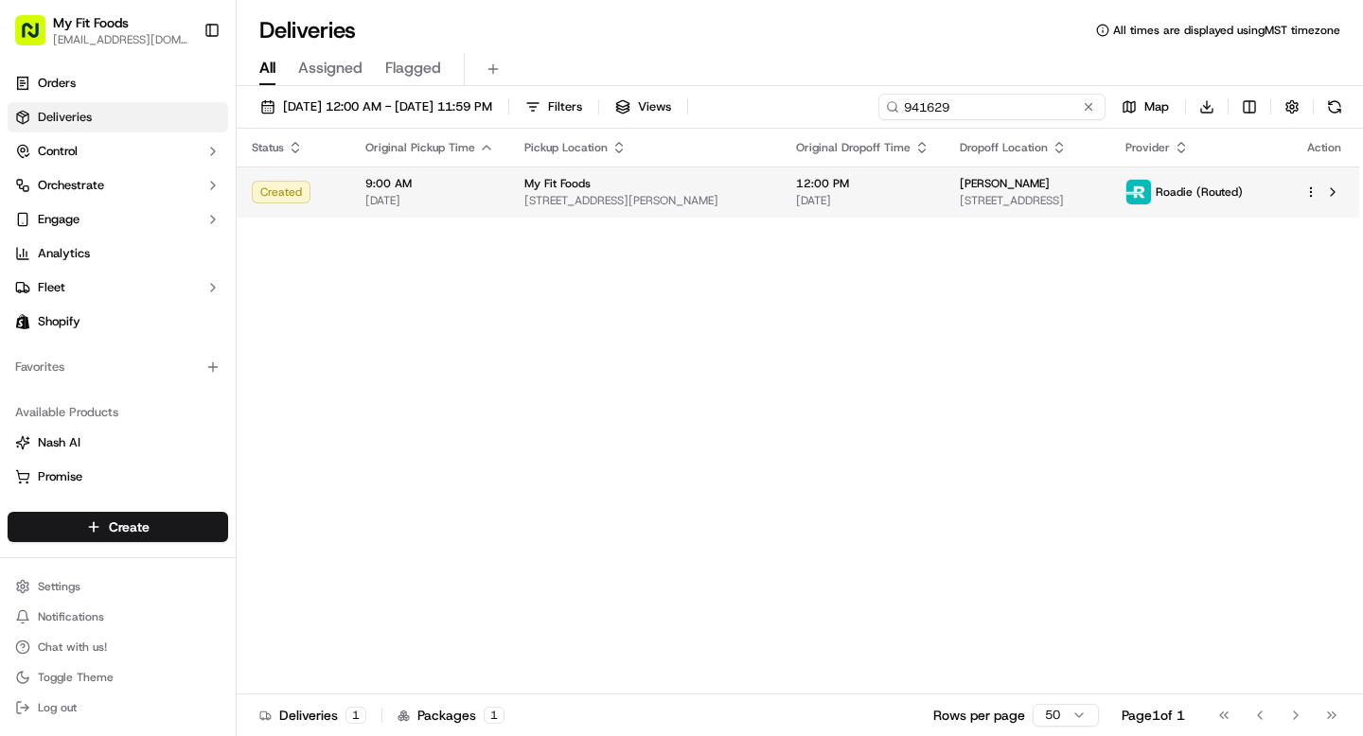
type input "941629"
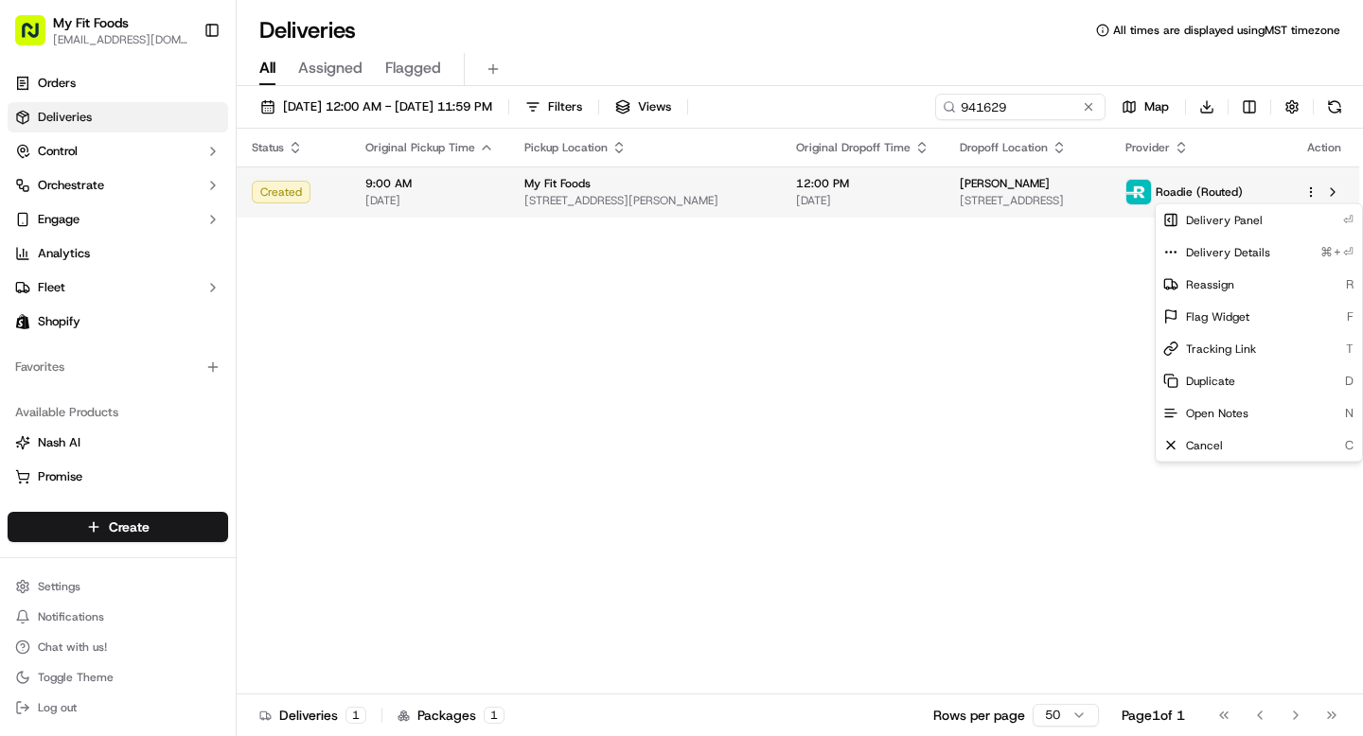
click at [1307, 195] on html "My Fit Foods support@myfitfoods.com Toggle Sidebar Orders Deliveries Control Or…" at bounding box center [681, 368] width 1363 height 736
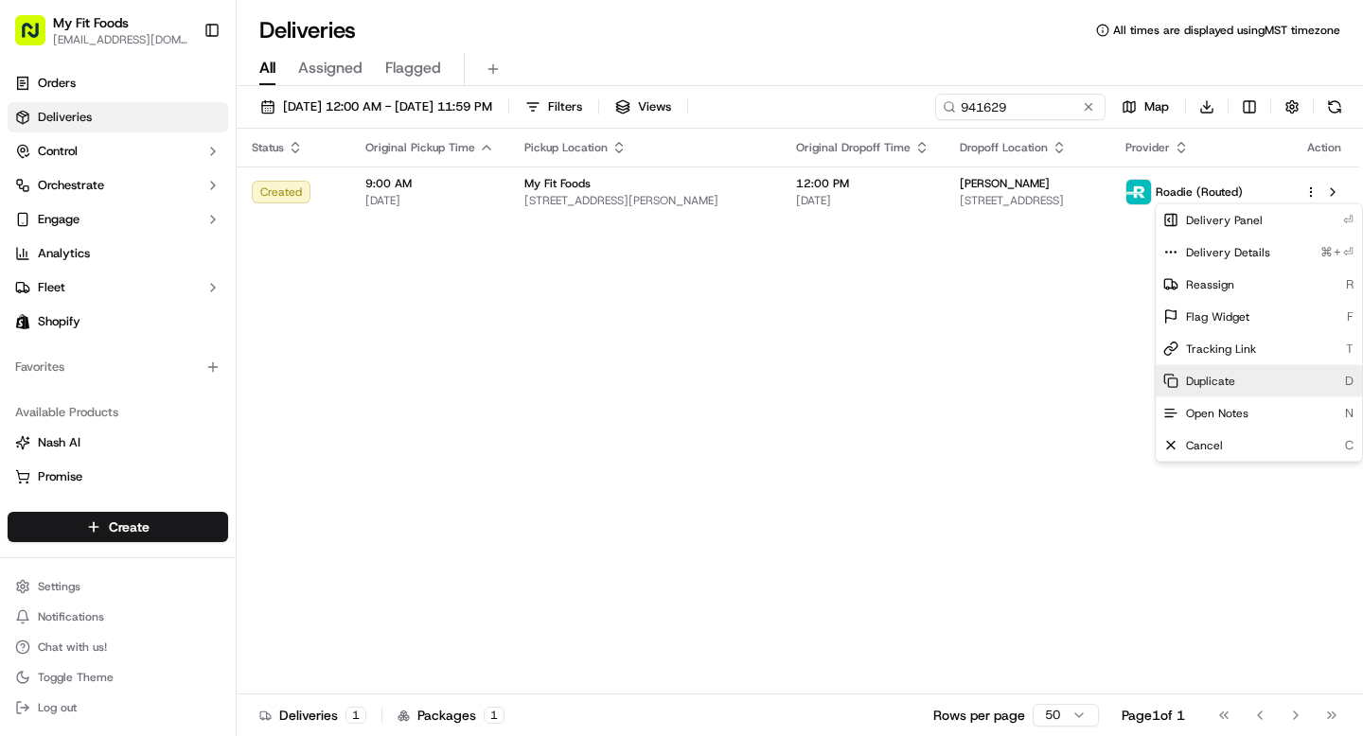
click at [1195, 389] on div "Duplicate D" at bounding box center [1259, 381] width 206 height 32
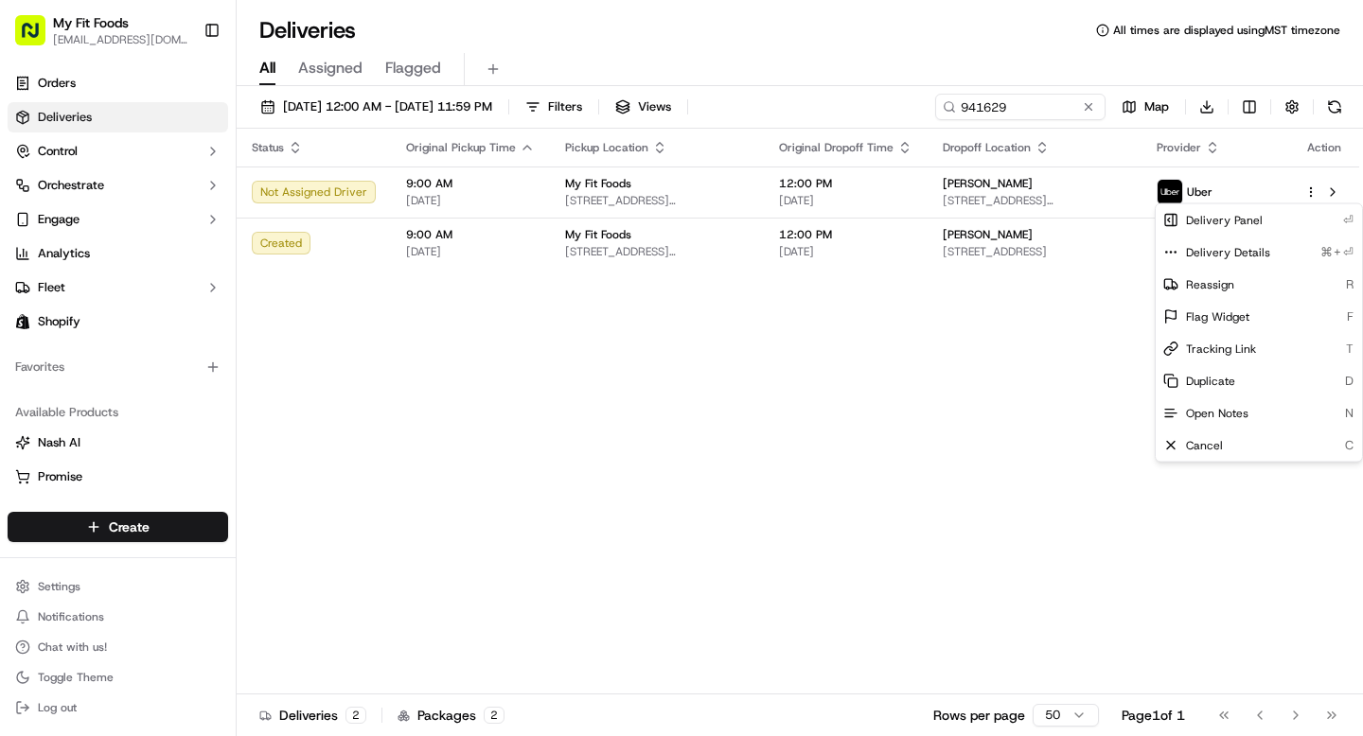
click at [567, 341] on html "My Fit Foods support@myfitfoods.com Toggle Sidebar Orders Deliveries Control Or…" at bounding box center [681, 368] width 1363 height 736
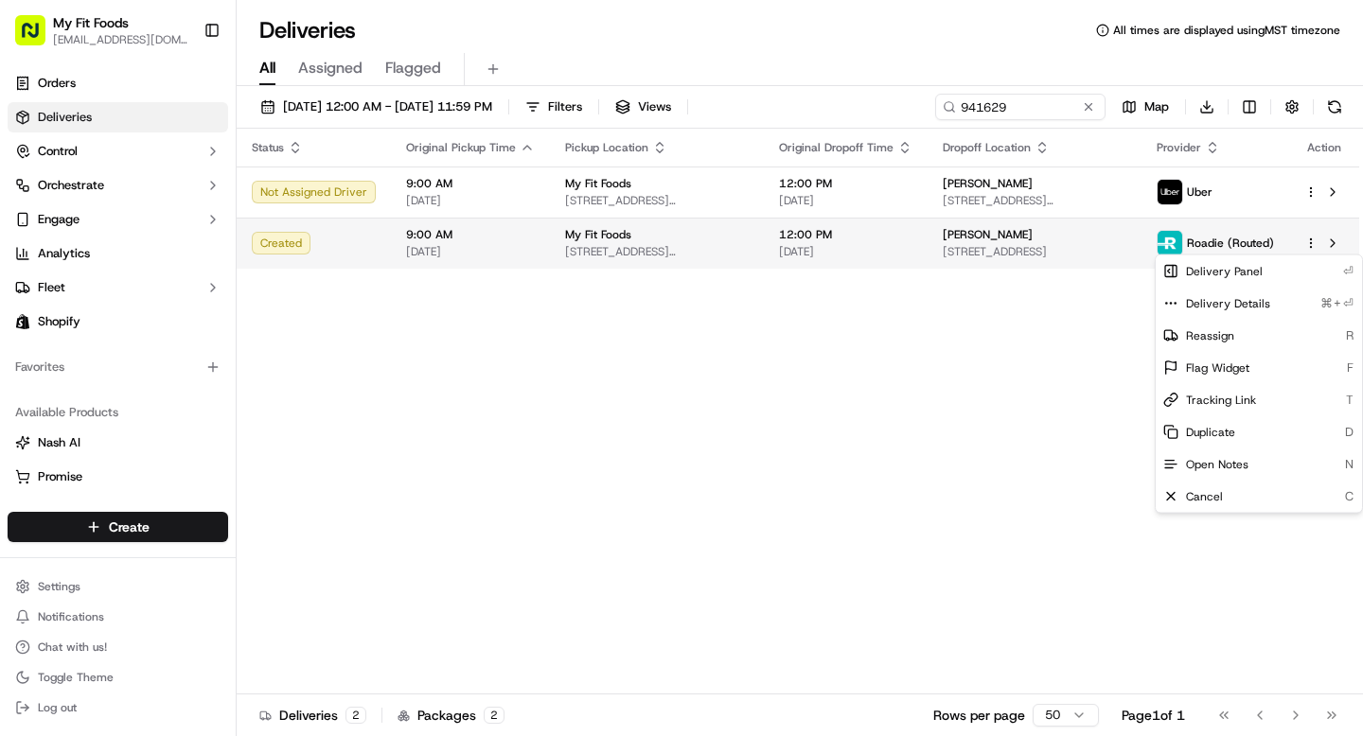
click at [1309, 243] on html "My Fit Foods support@myfitfoods.com Toggle Sidebar Orders Deliveries Control Or…" at bounding box center [681, 368] width 1363 height 736
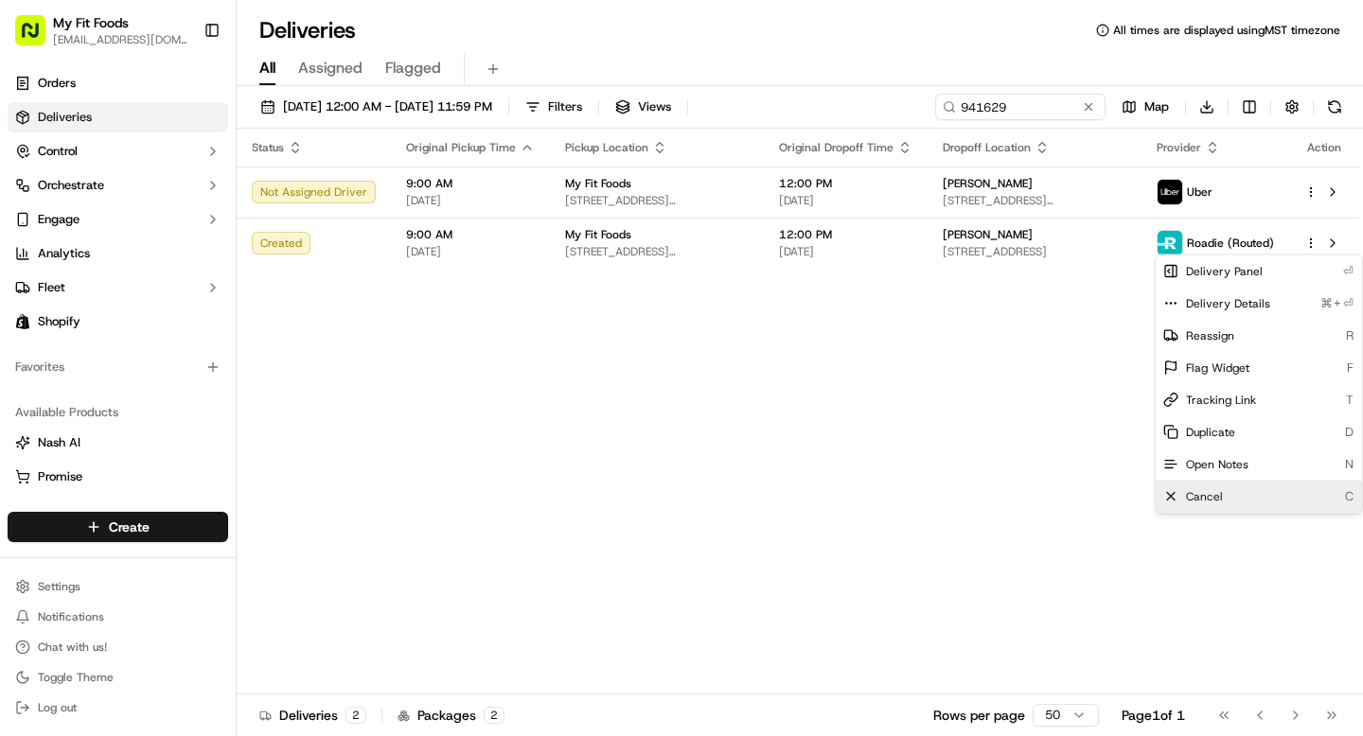
click at [1204, 493] on span "Cancel" at bounding box center [1204, 496] width 37 height 15
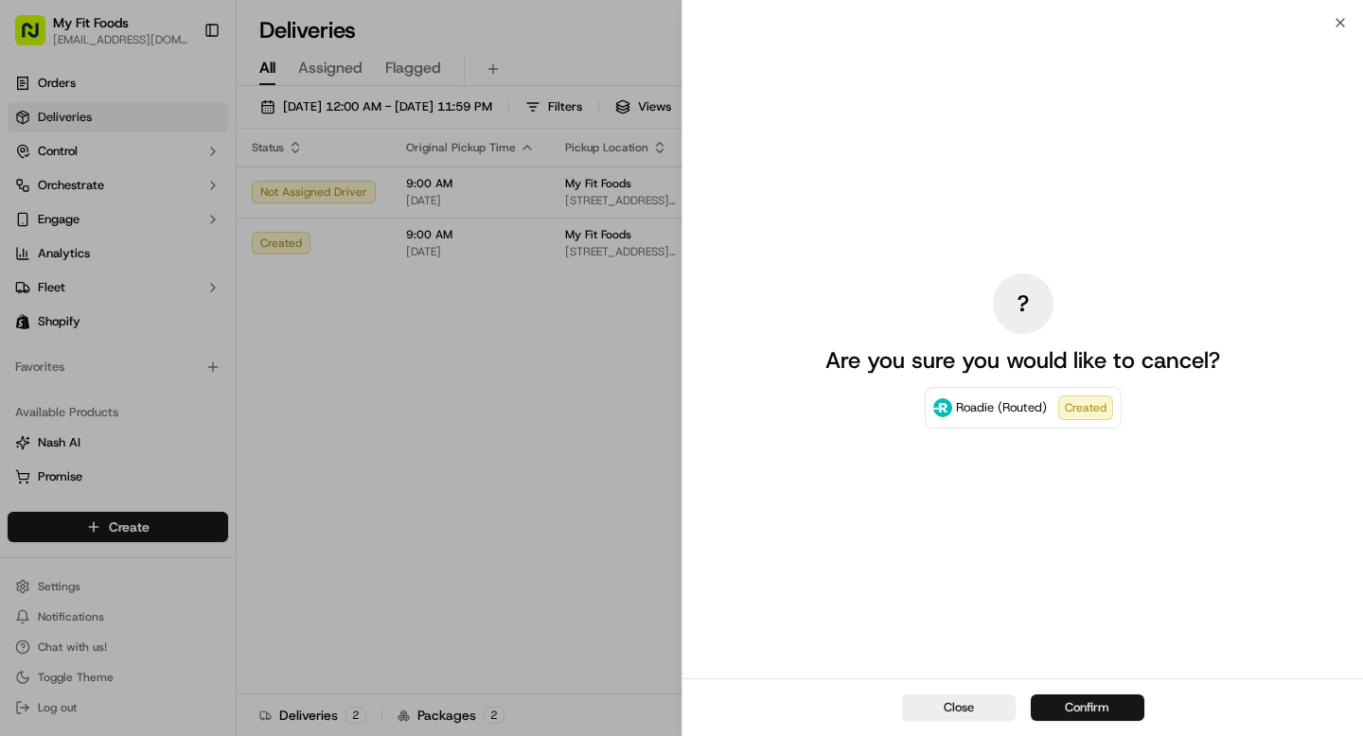
click at [1079, 715] on button "Confirm" at bounding box center [1088, 708] width 114 height 27
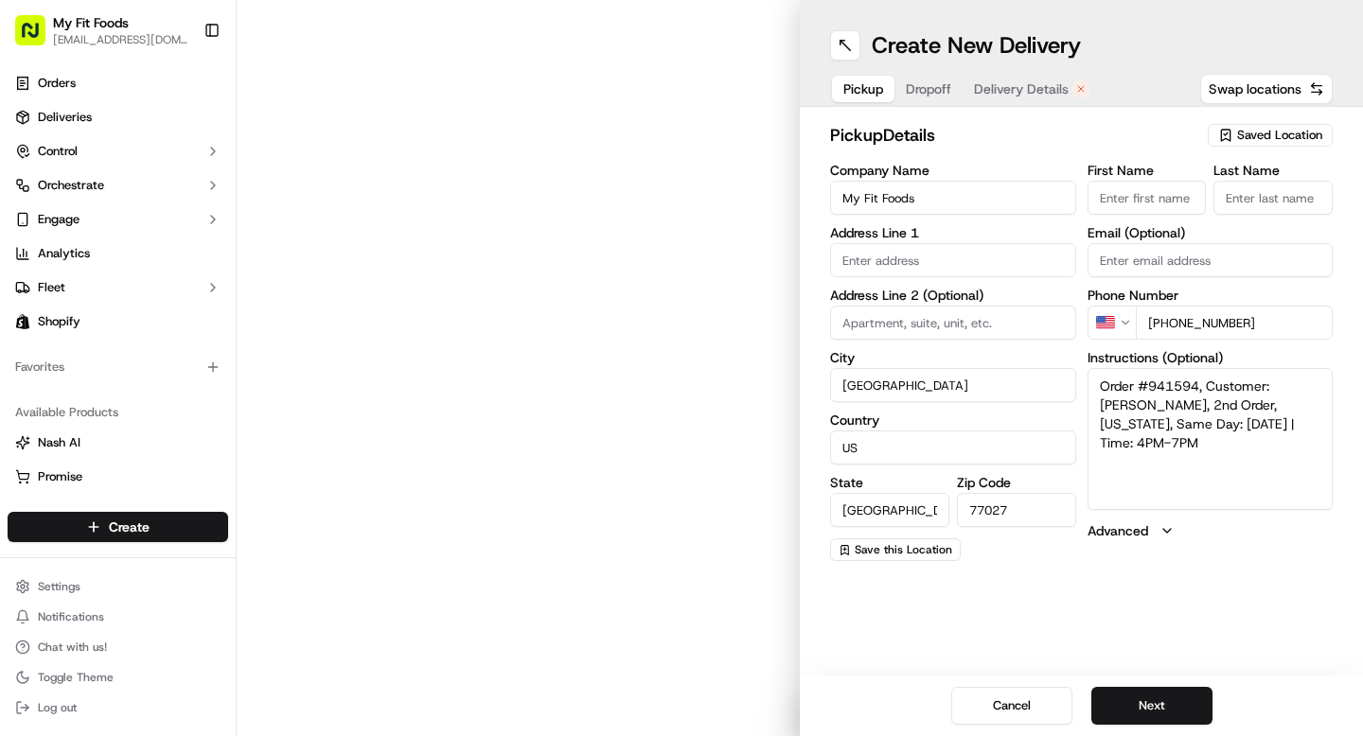
type input "[STREET_ADDRESS]"
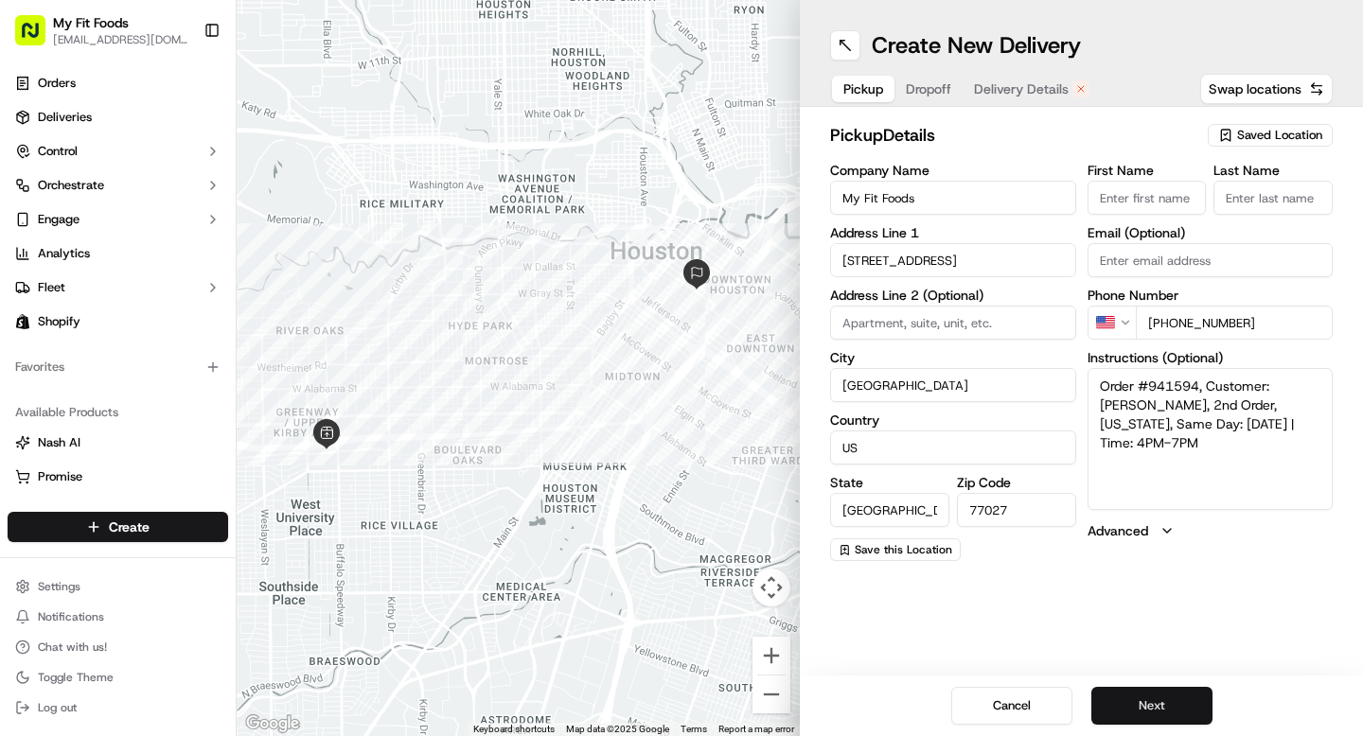
click at [1137, 702] on button "Next" at bounding box center [1151, 706] width 121 height 38
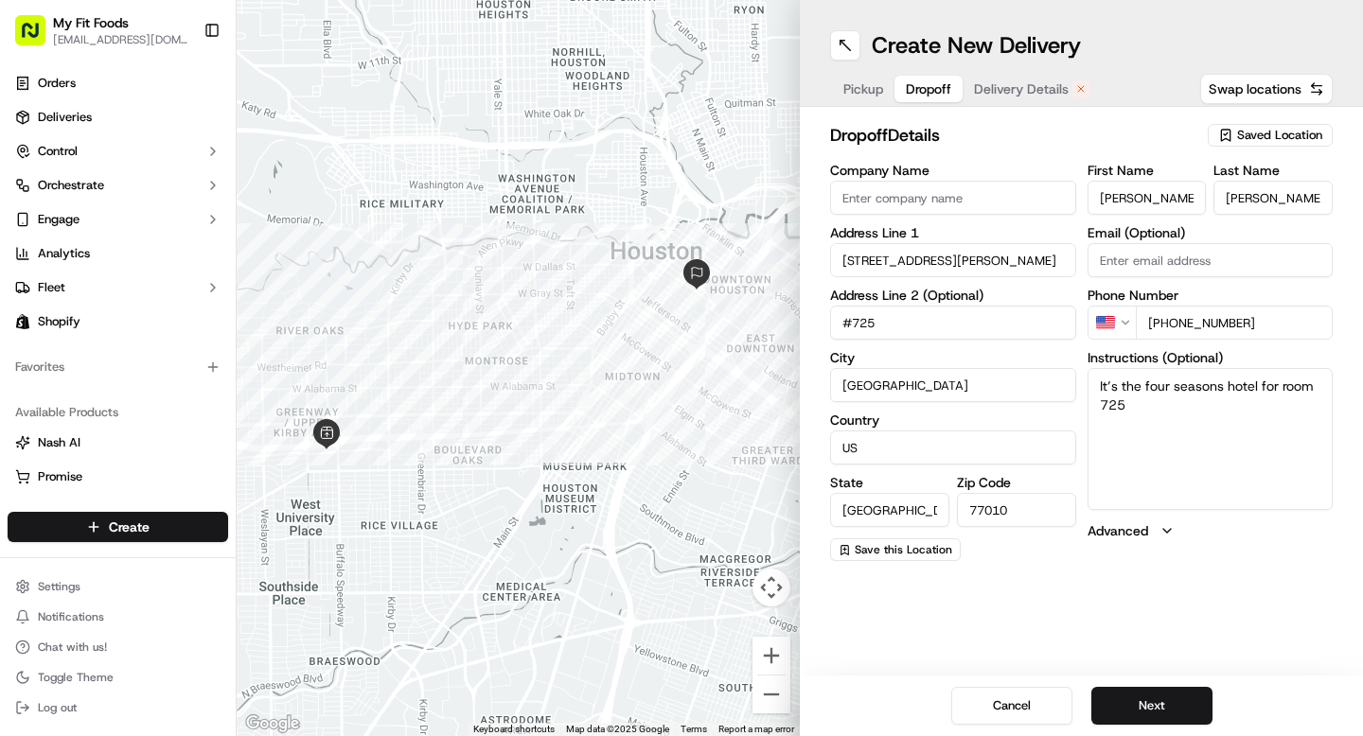
click at [894, 195] on input "Company Name" at bounding box center [953, 198] width 246 height 34
type input "Four Seasons Hotel"
click at [1132, 709] on button "Next" at bounding box center [1151, 706] width 121 height 38
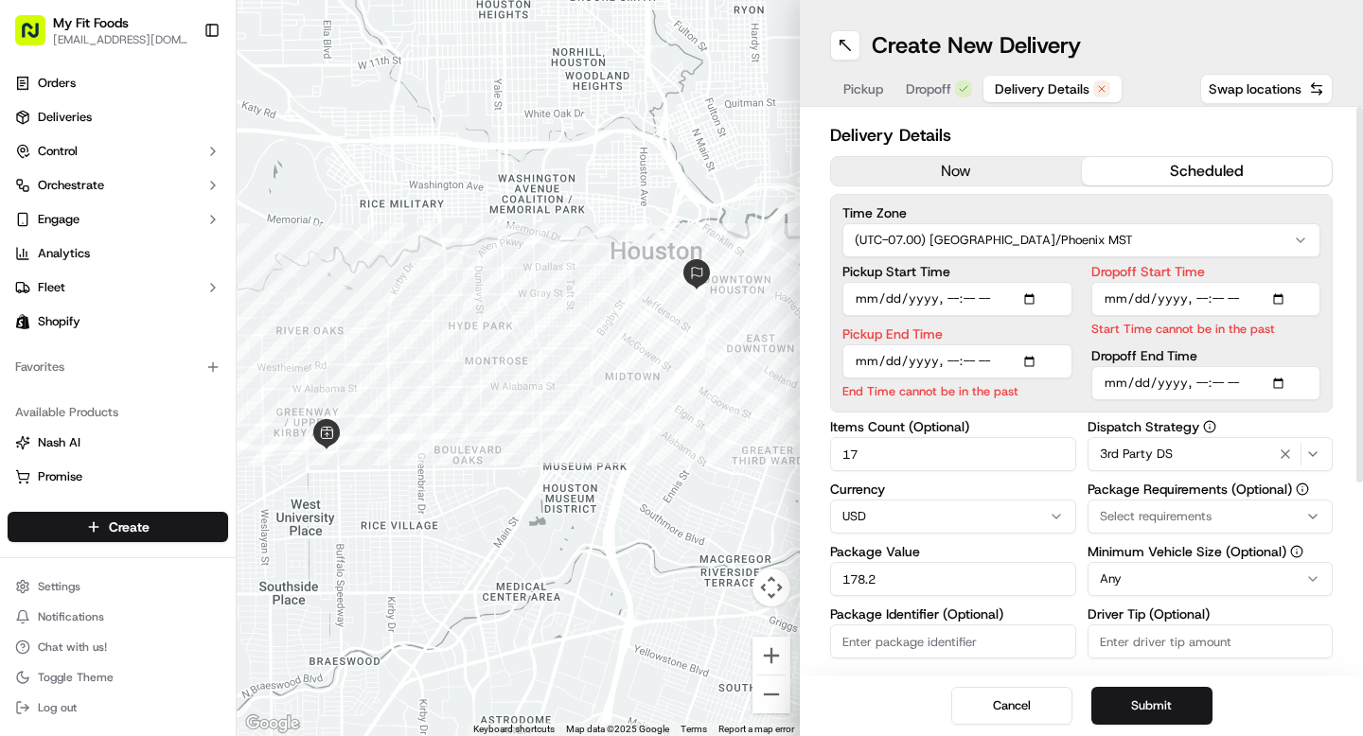
click at [931, 163] on button "now" at bounding box center [956, 171] width 251 height 28
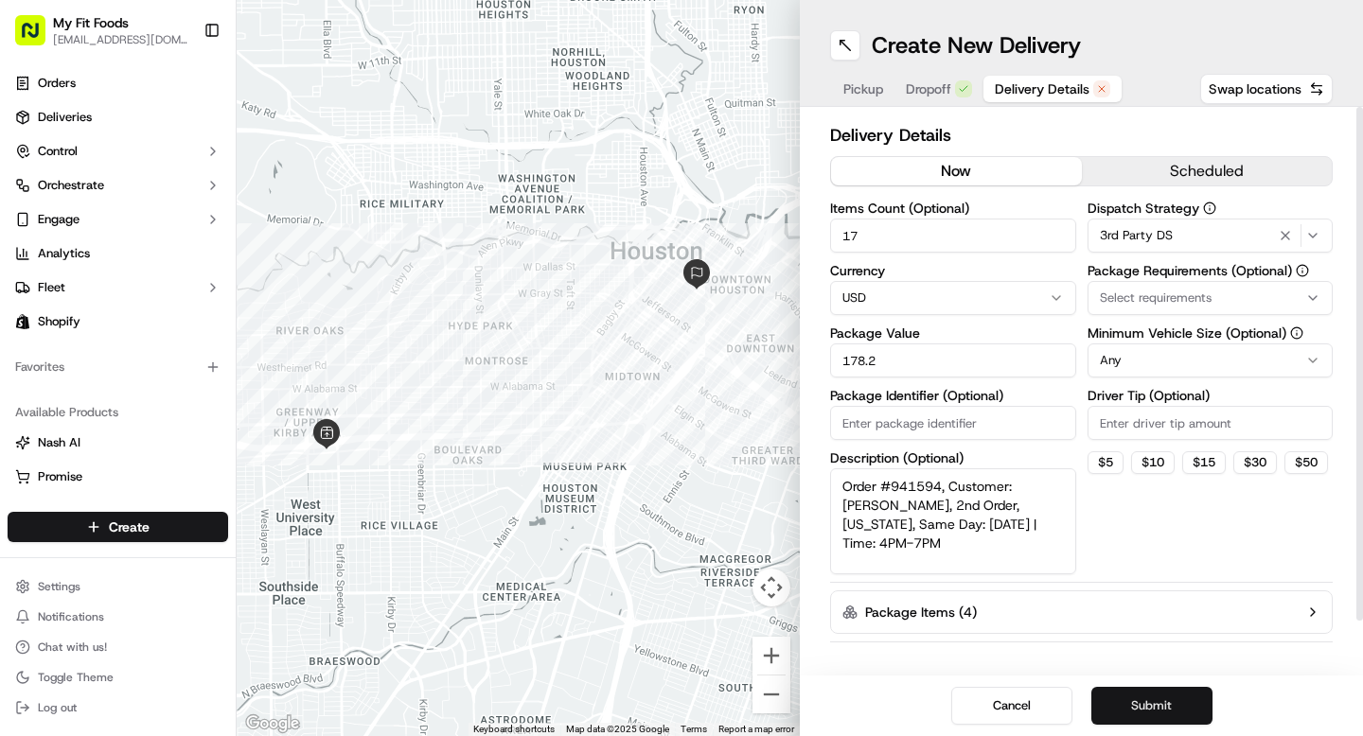
click at [1160, 716] on button "Submit" at bounding box center [1151, 706] width 121 height 38
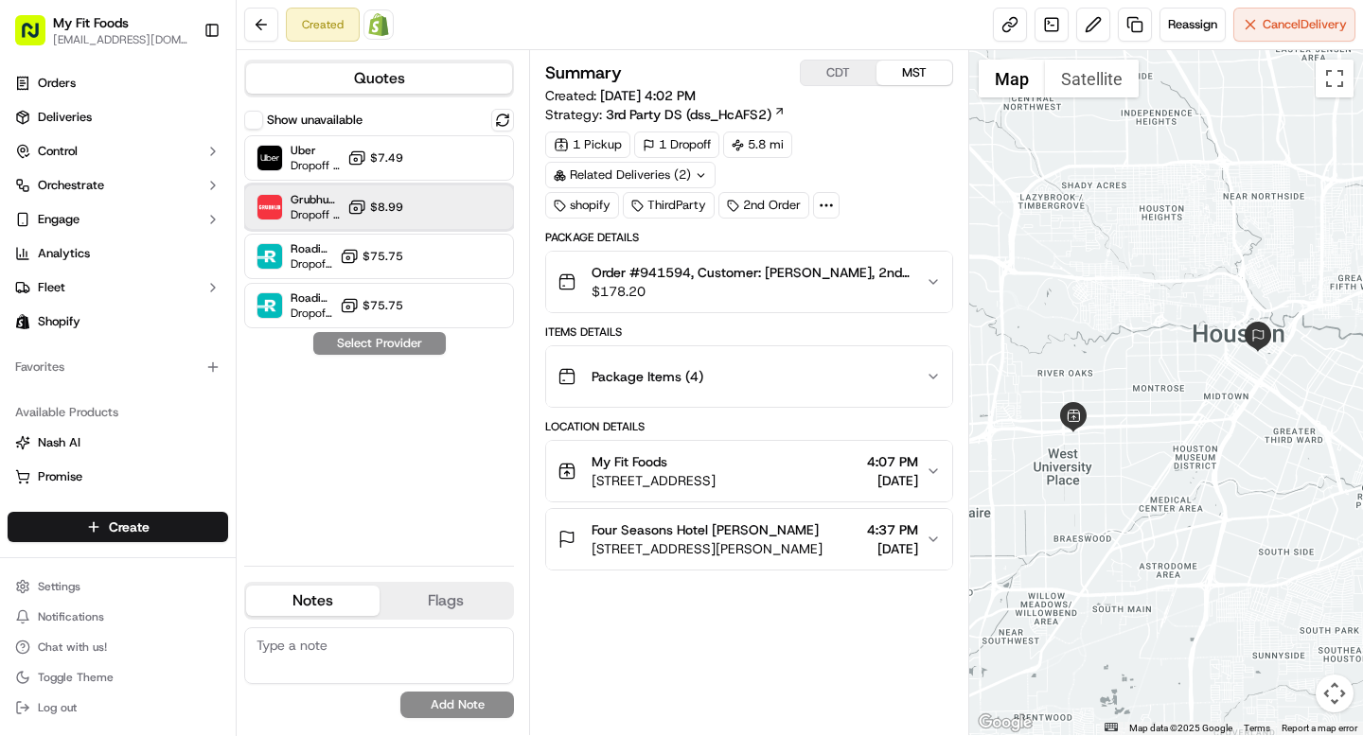
click at [446, 210] on div at bounding box center [456, 207] width 23 height 23
click at [923, 293] on div "Order #941594, Customer: Frantz Joseph, 2nd Order, Texas, Same Day: 2025-09-20 …" at bounding box center [741, 282] width 367 height 38
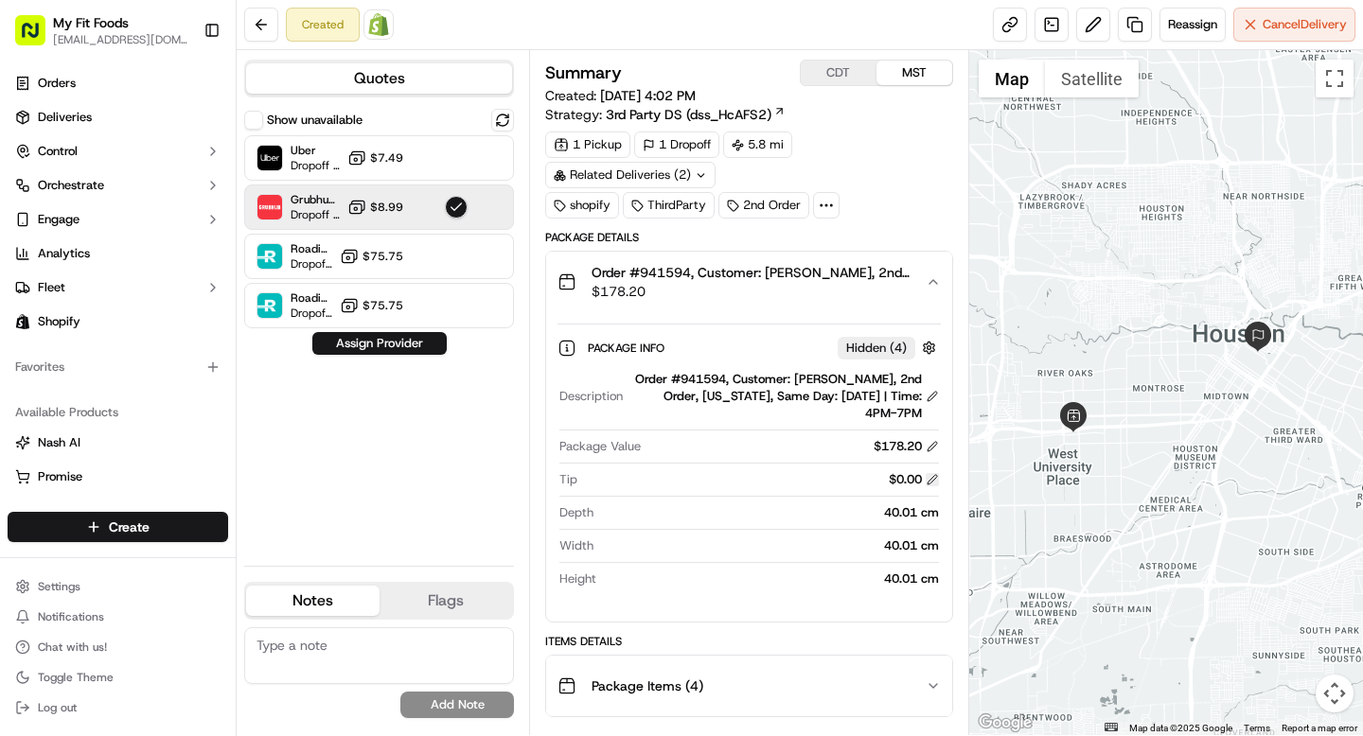
click at [932, 481] on button at bounding box center [932, 479] width 13 height 13
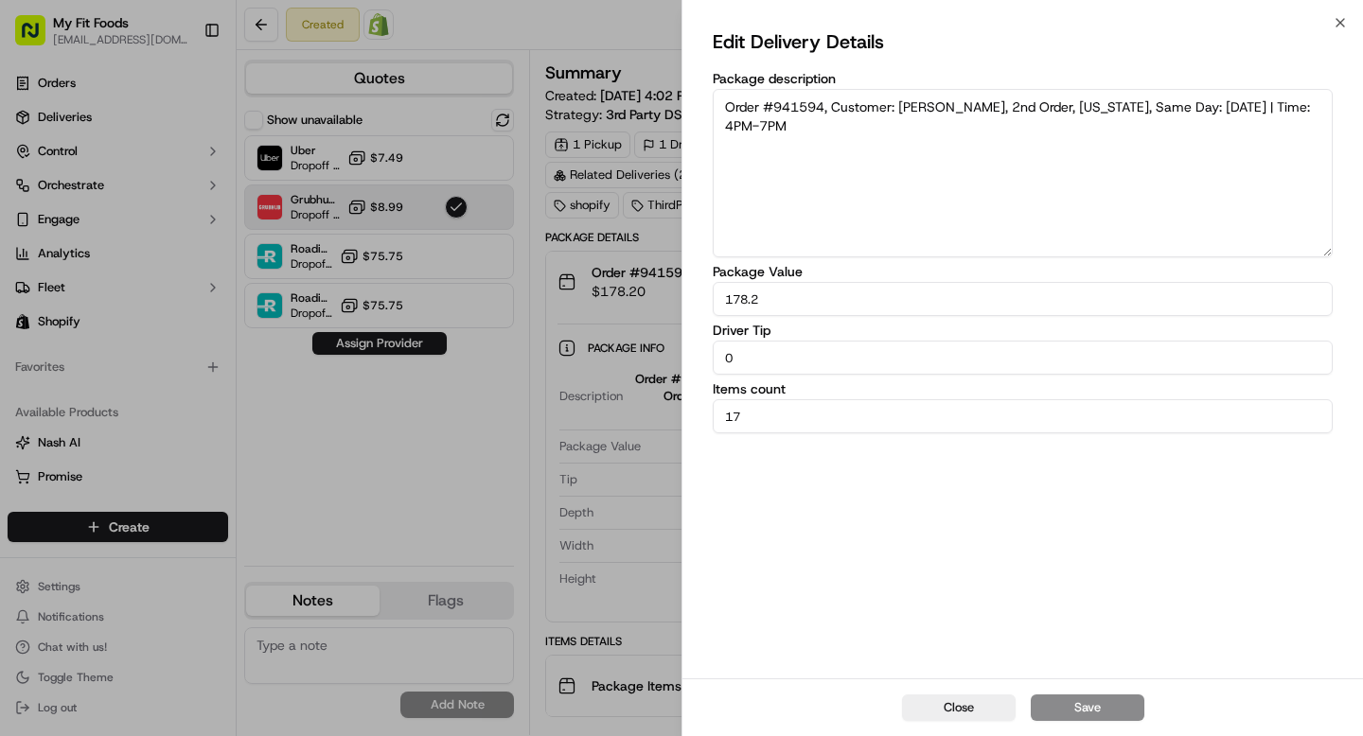
click at [803, 349] on input "0" at bounding box center [1023, 358] width 620 height 34
type input "3"
click at [1085, 710] on button "Save" at bounding box center [1088, 708] width 114 height 27
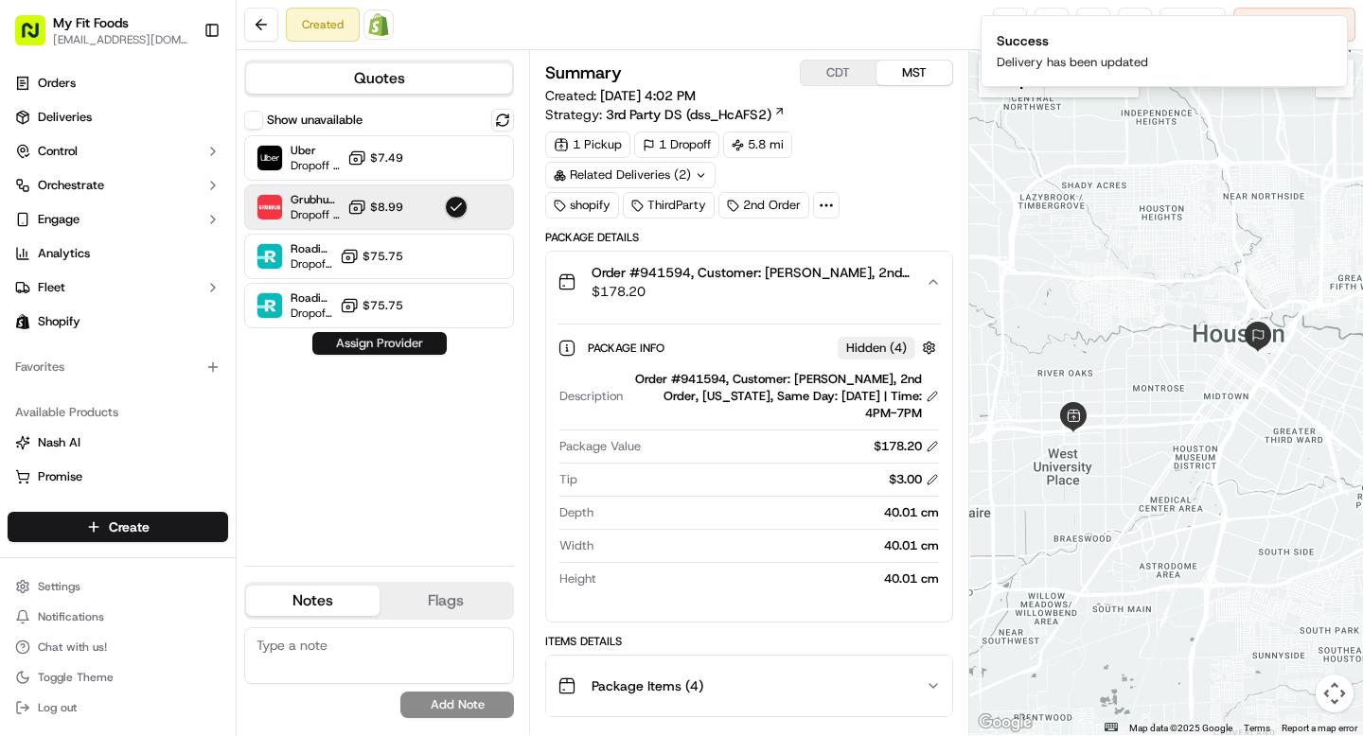
click at [405, 354] on button "Assign Provider" at bounding box center [379, 343] width 134 height 23
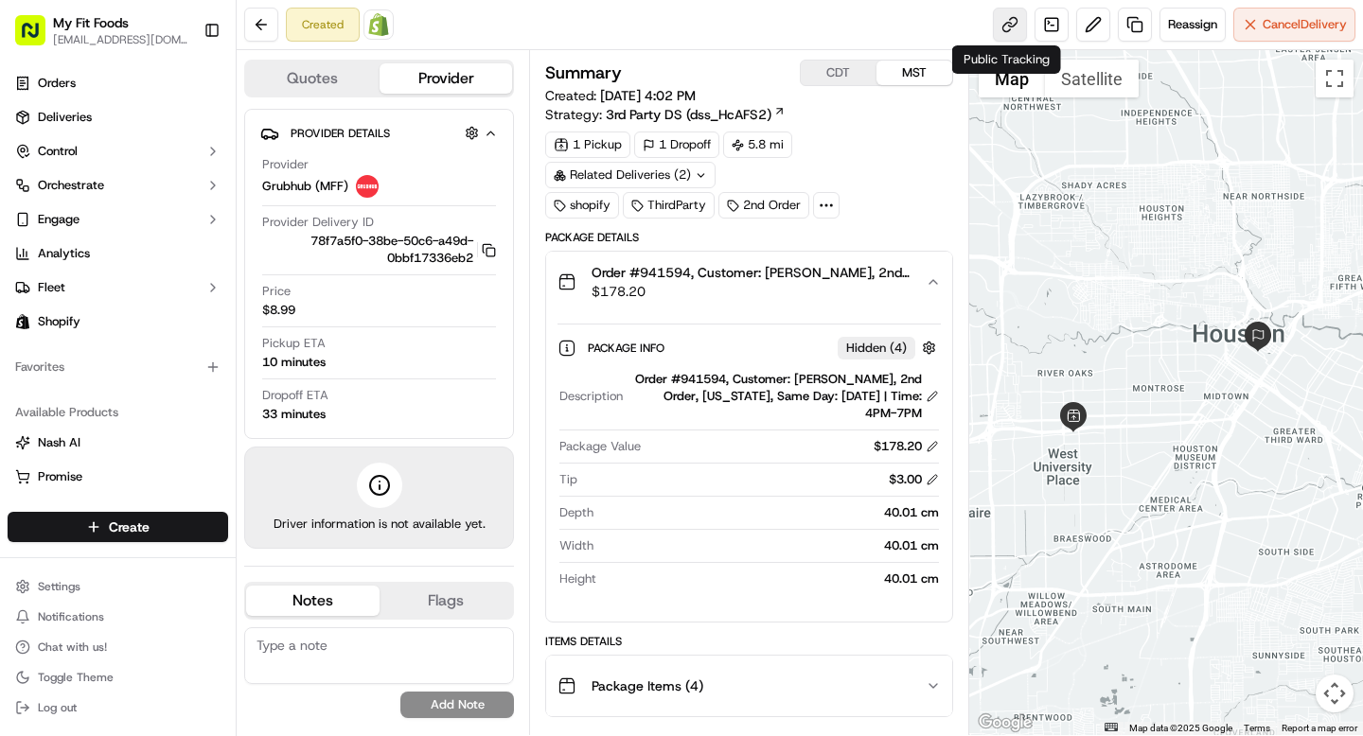
click at [1000, 28] on link at bounding box center [1010, 25] width 34 height 34
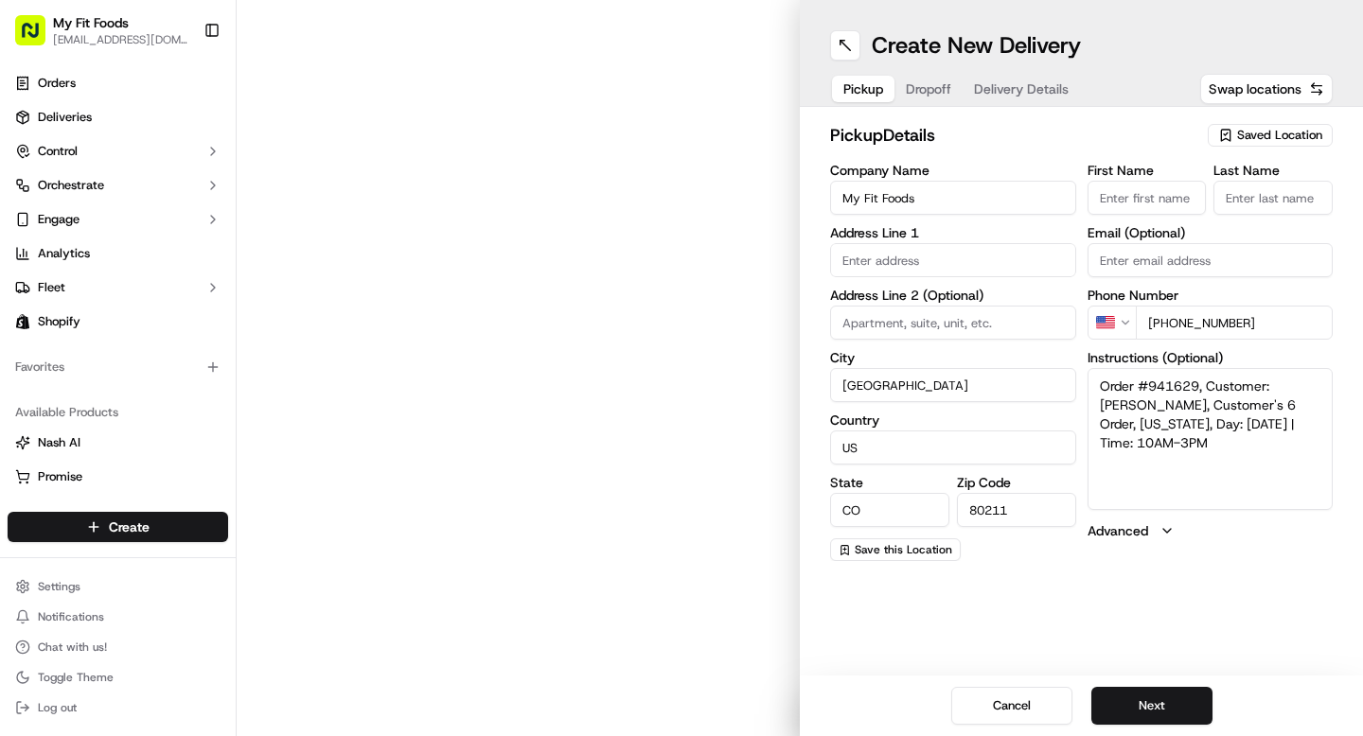
type input "[STREET_ADDRESS][PERSON_NAME]"
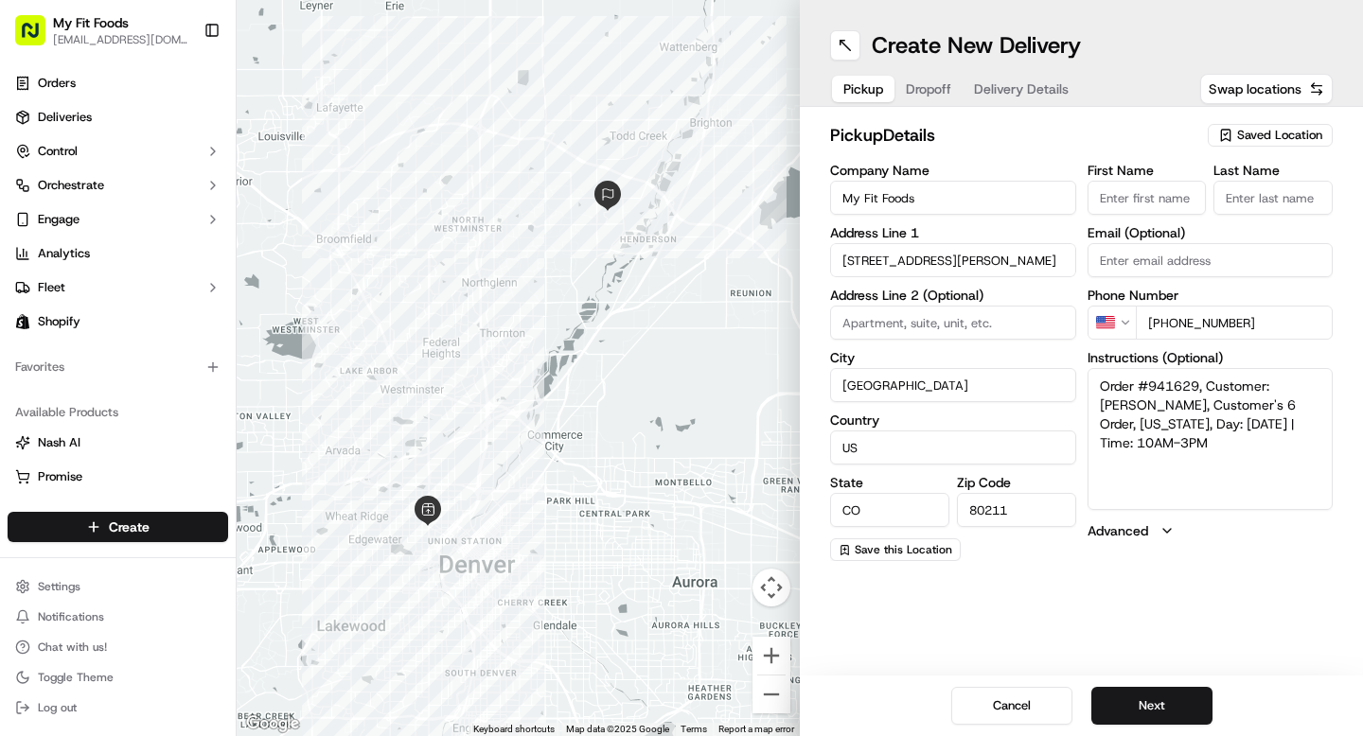
click at [938, 94] on span "Dropoff" at bounding box center [928, 89] width 45 height 19
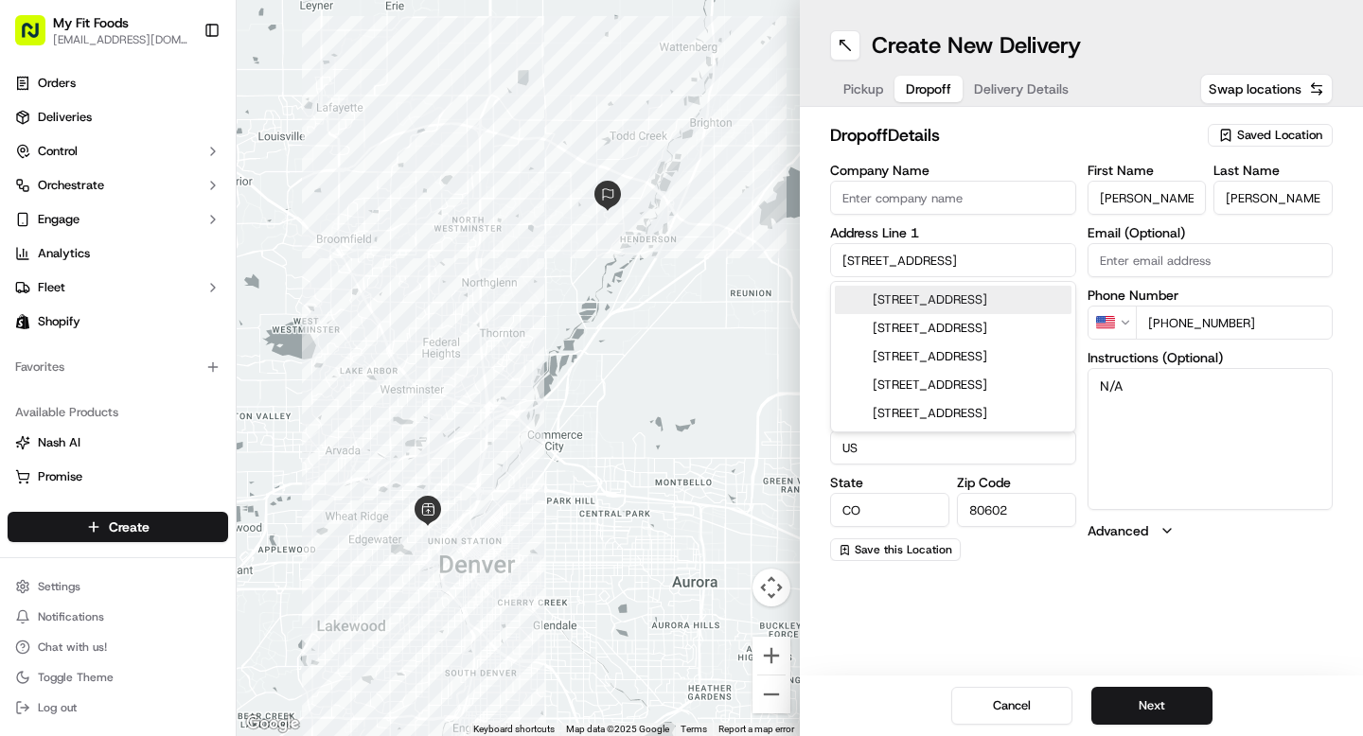
drag, startPoint x: 949, startPoint y: 257, endPoint x: 800, endPoint y: 251, distance: 148.8
click at [800, 251] on div "dropoff Details Saved Location Company Name Address Line 1 [STREET_ADDRESS] Add…" at bounding box center [1081, 342] width 563 height 470
paste input "[STREET_ADDRESS][PERSON_NAME]"
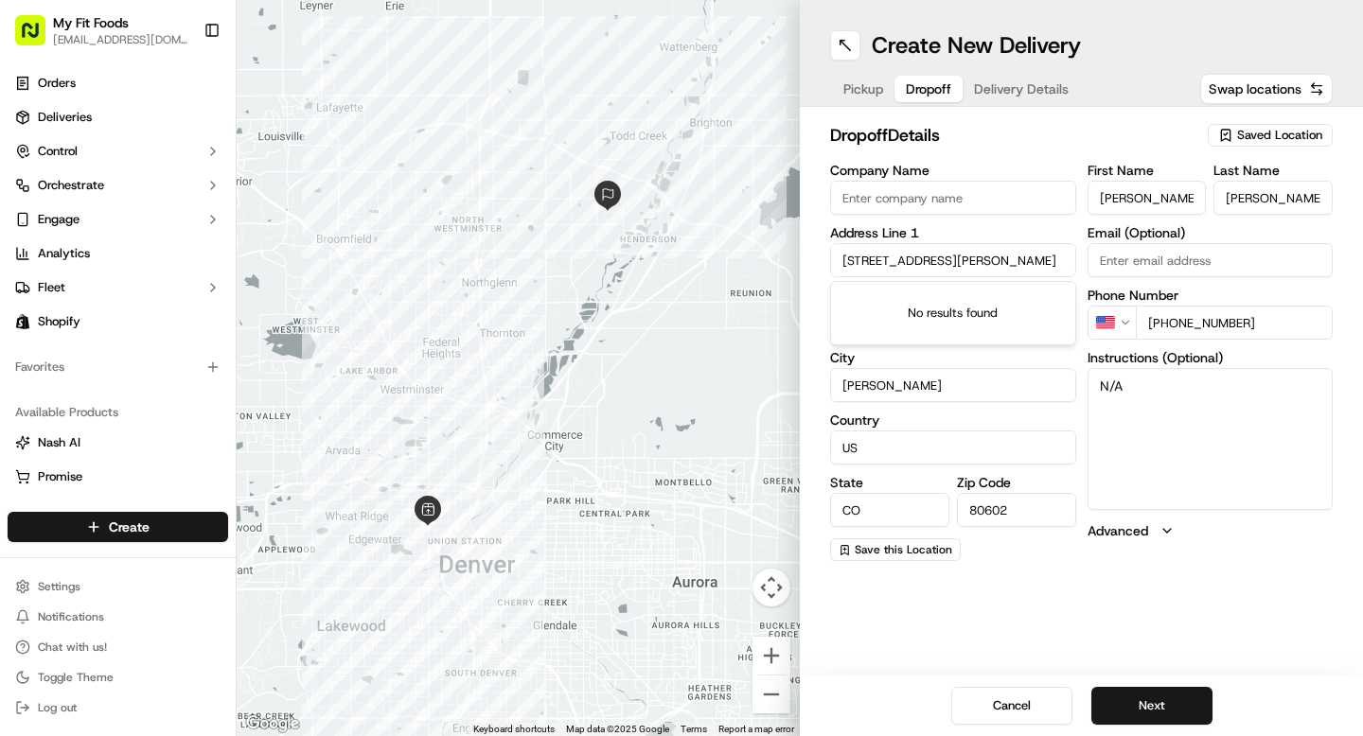
scroll to position [0, 22]
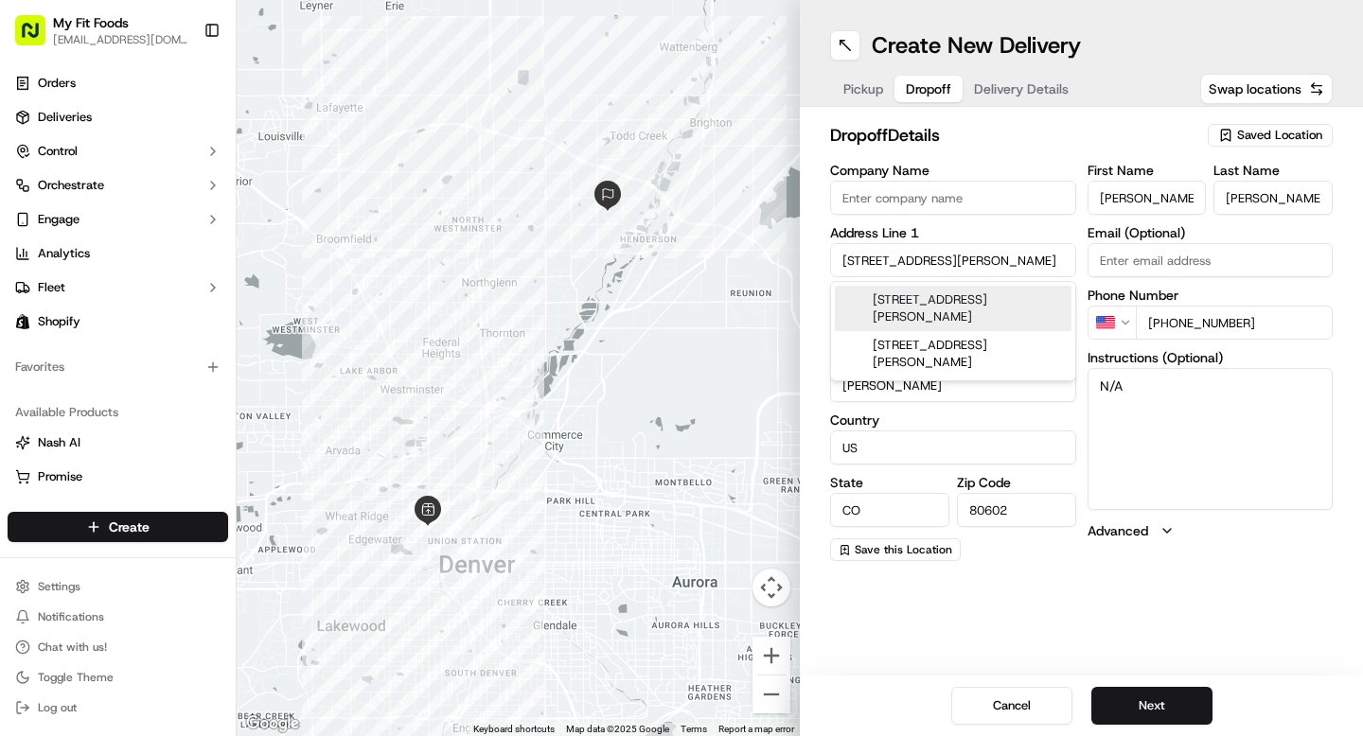
click at [894, 310] on div "[STREET_ADDRESS][PERSON_NAME]" at bounding box center [953, 308] width 237 height 45
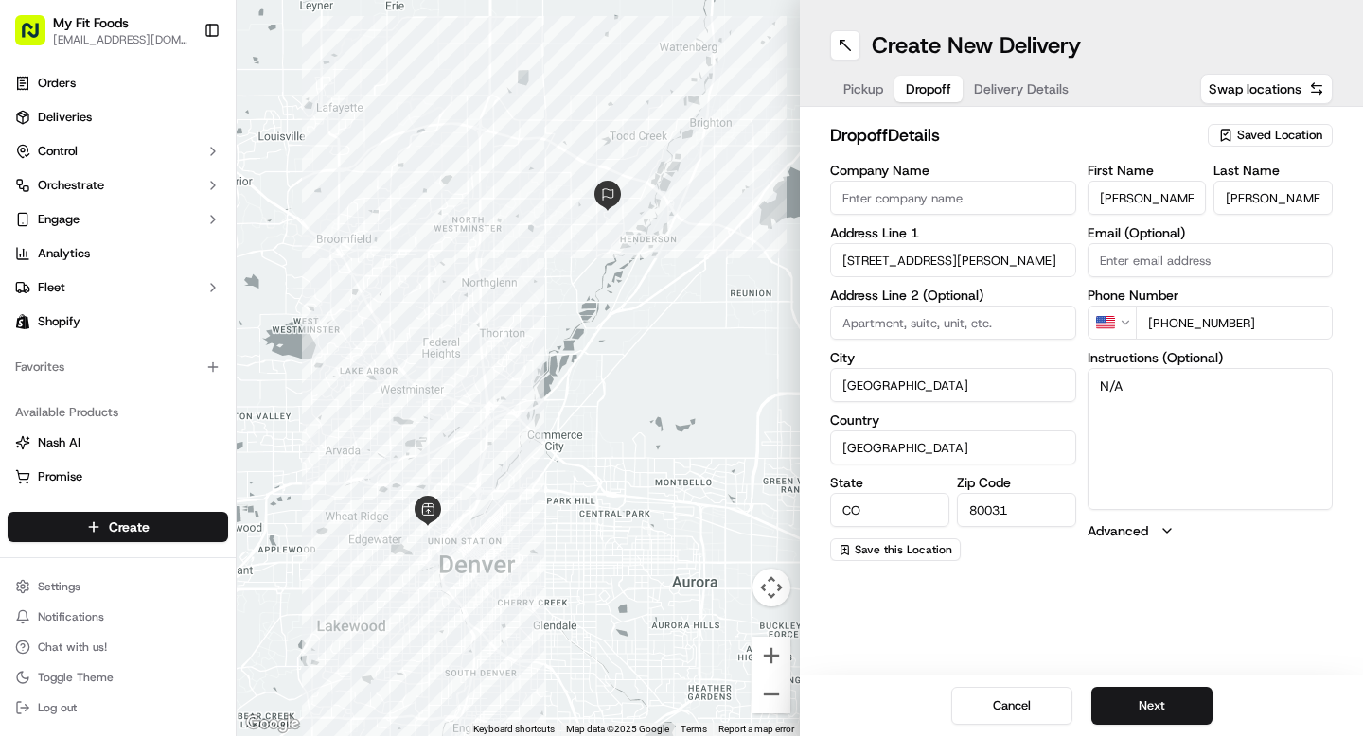
type input "[STREET_ADDRESS][PERSON_NAME]"
type input "[GEOGRAPHIC_DATA]"
type input "80031"
type input "[STREET_ADDRESS][PERSON_NAME]"
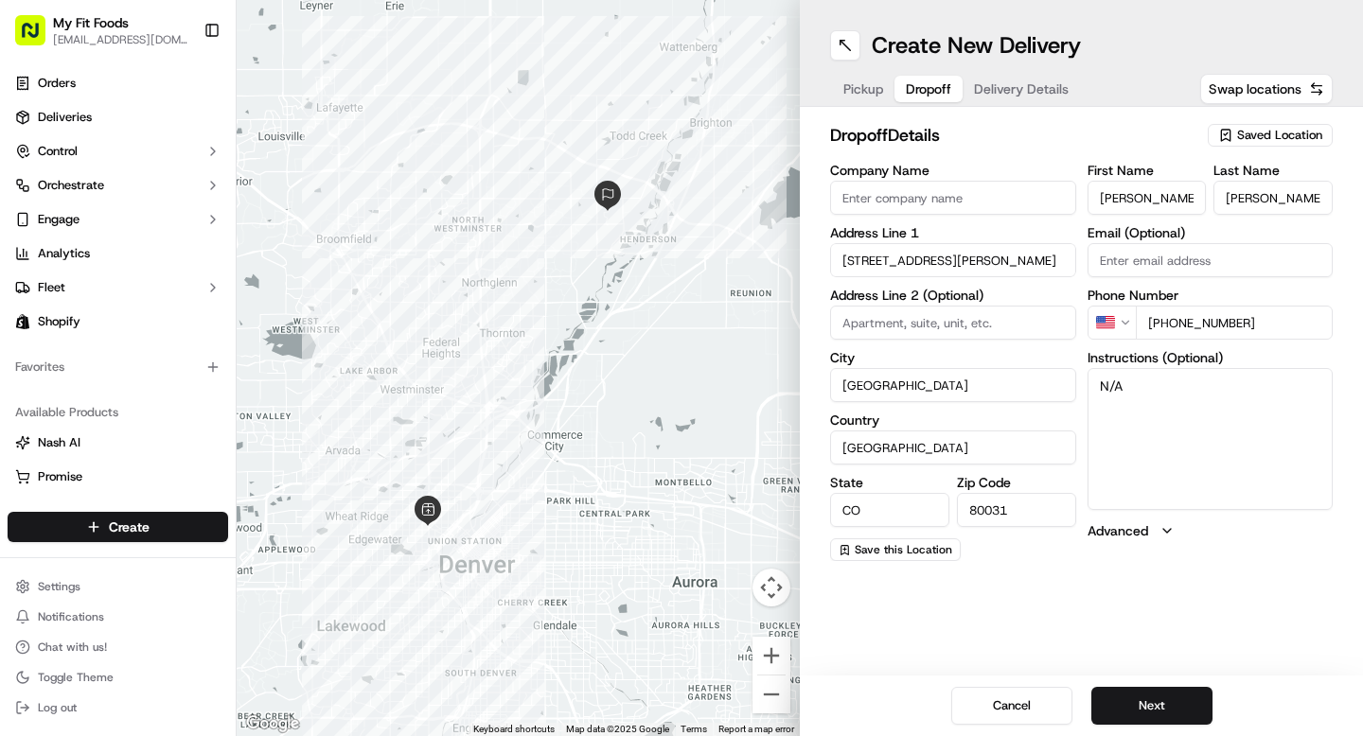
scroll to position [0, 0]
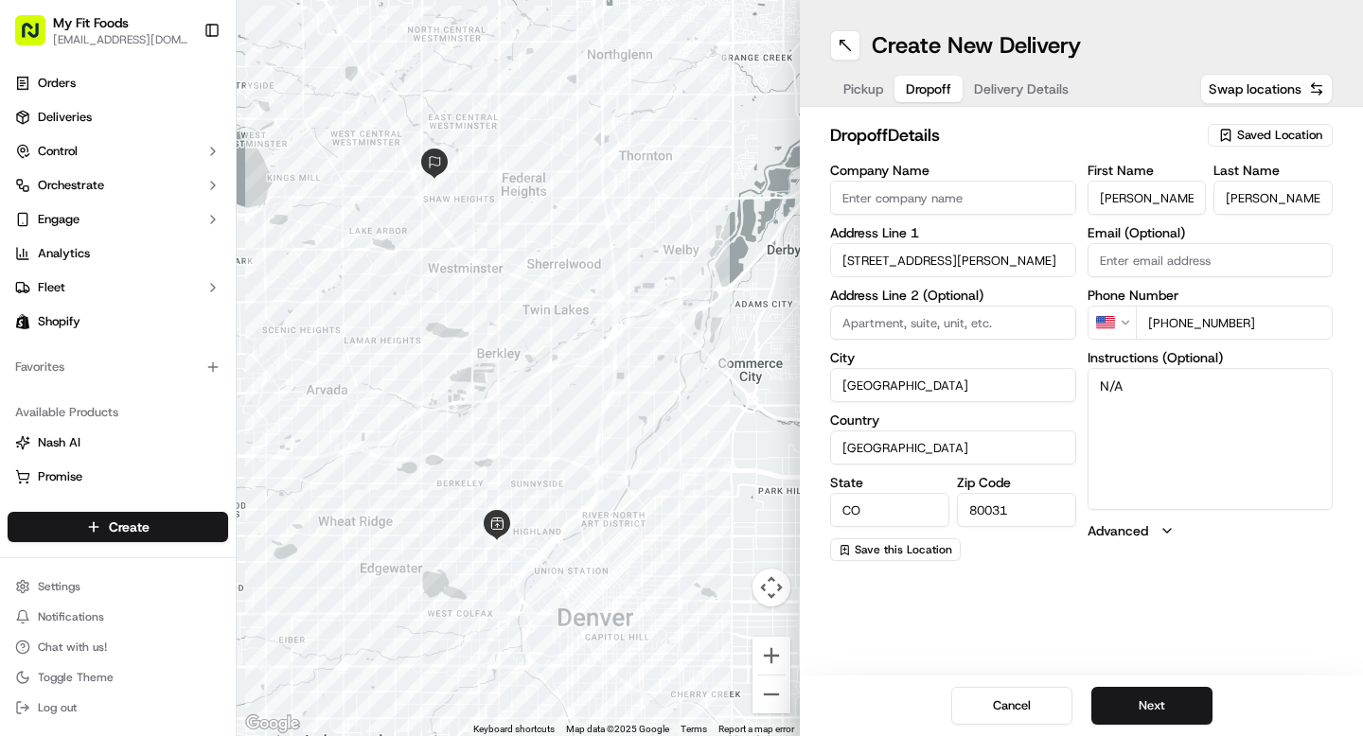
click at [1277, 436] on textarea "N/A" at bounding box center [1211, 439] width 246 height 142
click at [1171, 391] on textarea "N/A" at bounding box center [1211, 439] width 246 height 142
click at [1128, 708] on button "Next" at bounding box center [1151, 706] width 121 height 38
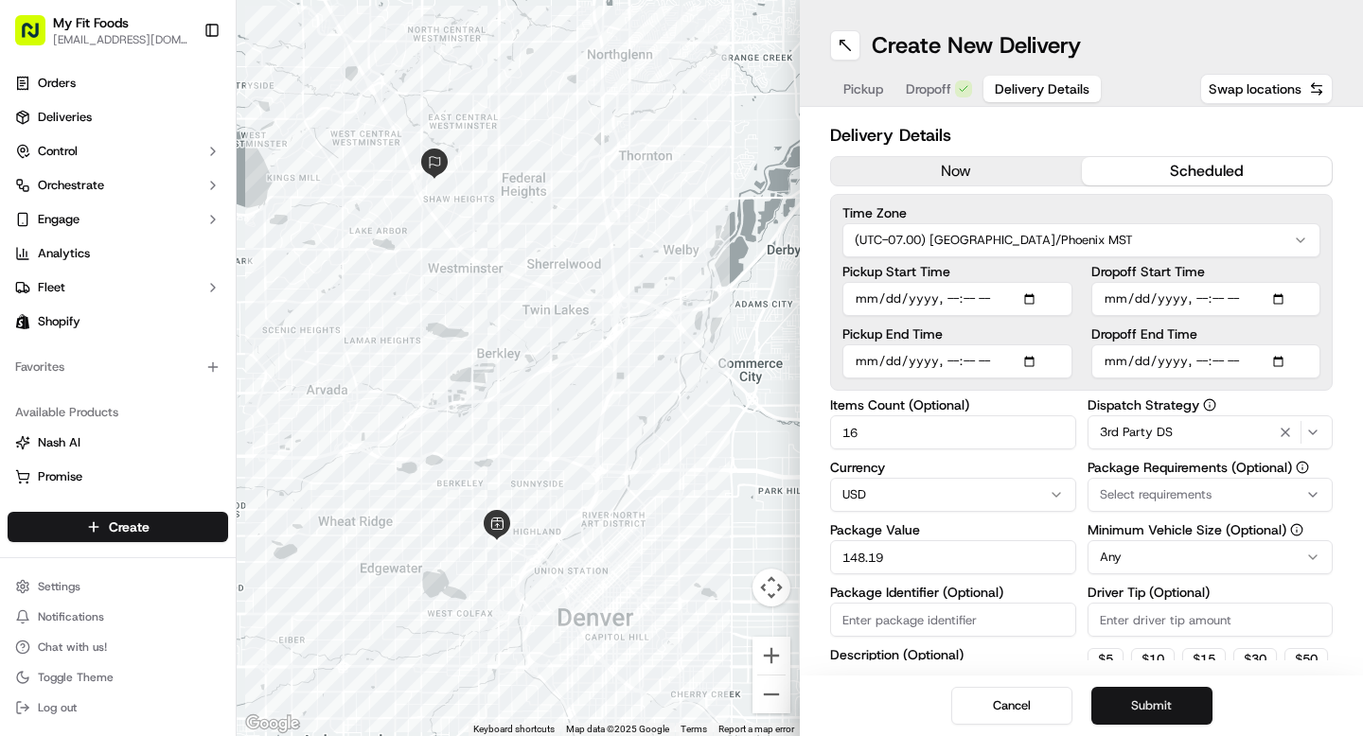
click at [1138, 702] on button "Submit" at bounding box center [1151, 706] width 121 height 38
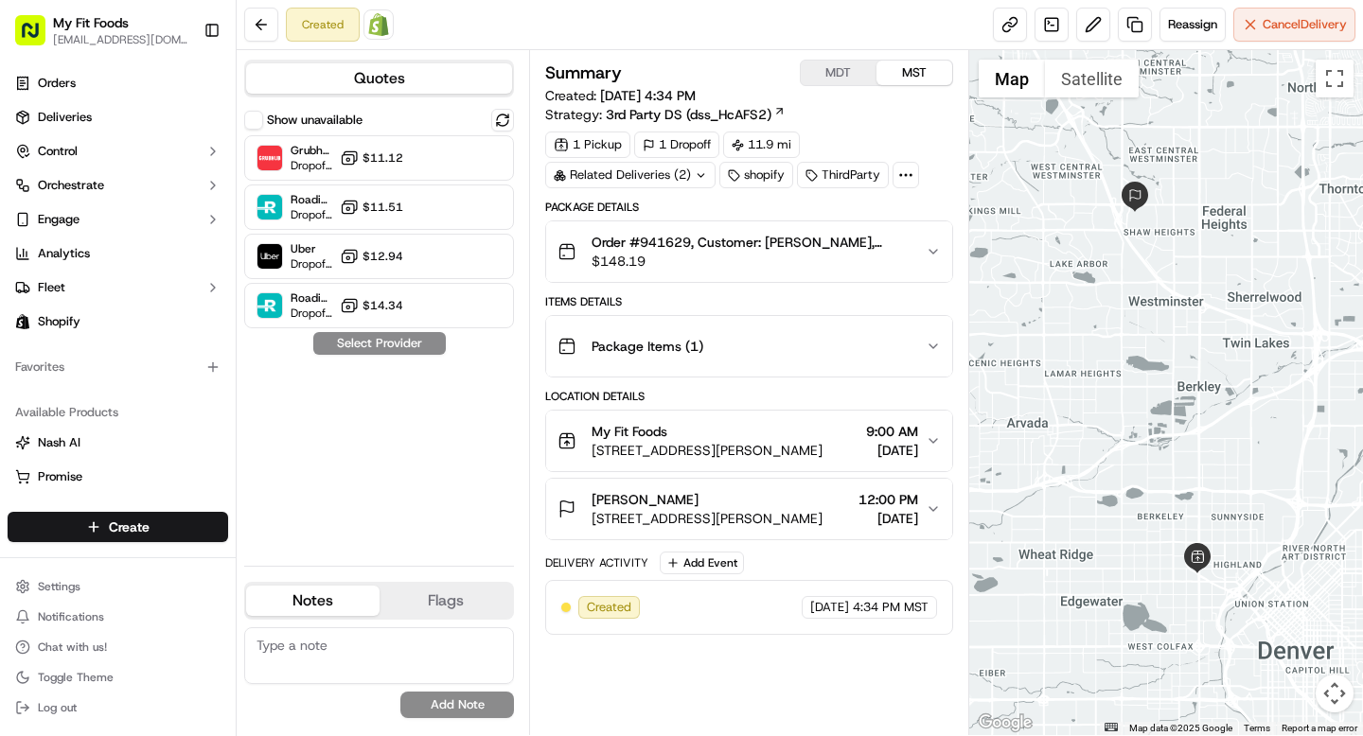
click at [933, 258] on icon "button" at bounding box center [933, 251] width 15 height 15
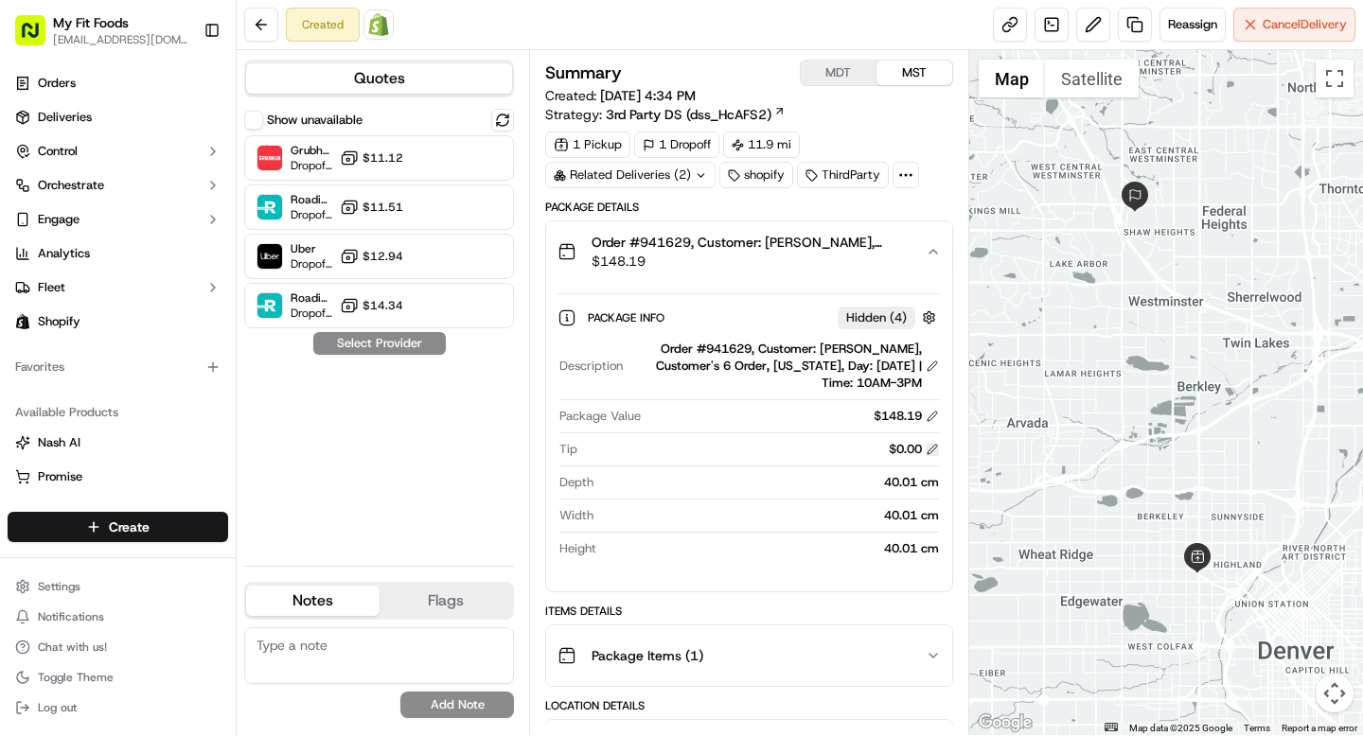
click at [929, 452] on button at bounding box center [932, 449] width 13 height 13
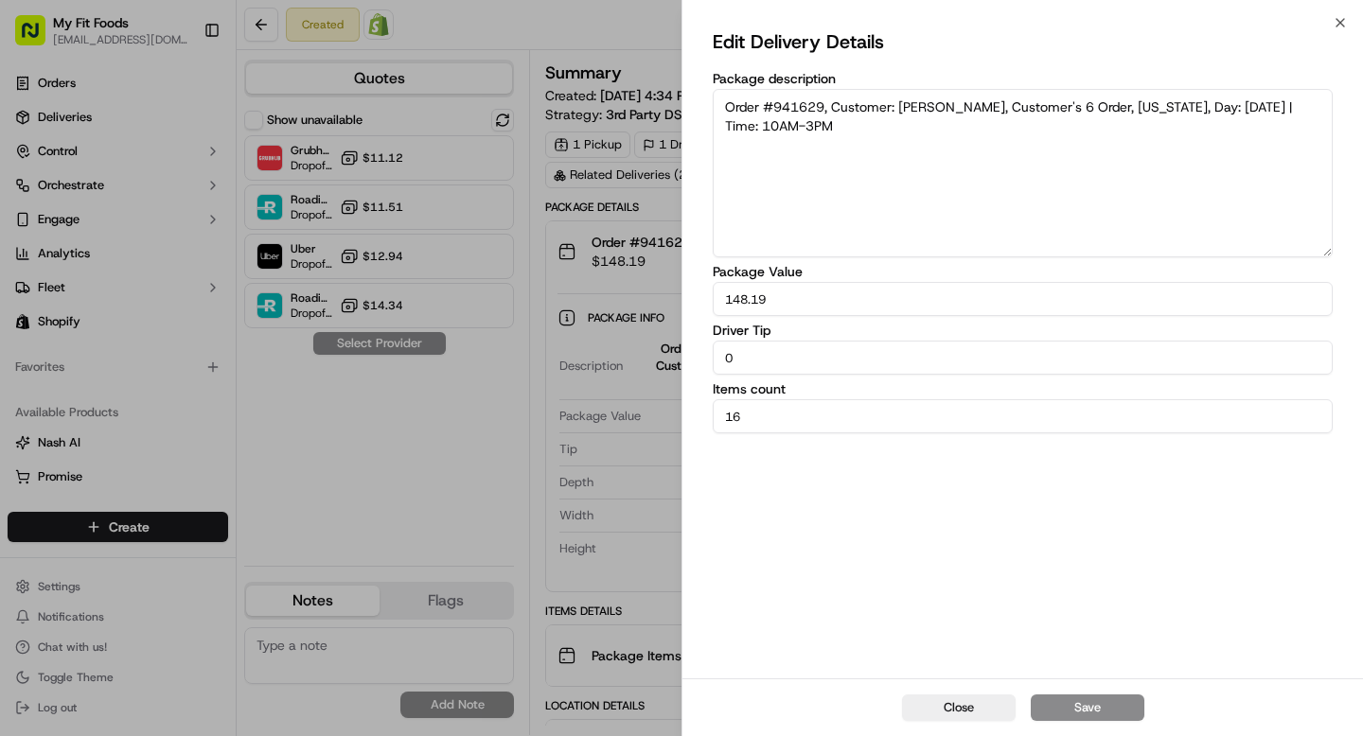
drag, startPoint x: 765, startPoint y: 359, endPoint x: 684, endPoint y: 353, distance: 80.7
click at [685, 354] on div "Edit Delivery Details Package description Order #941629, Customer: [PERSON_NAME…" at bounding box center [1023, 351] width 681 height 656
type input "3"
click at [1086, 716] on button "Save" at bounding box center [1088, 708] width 114 height 27
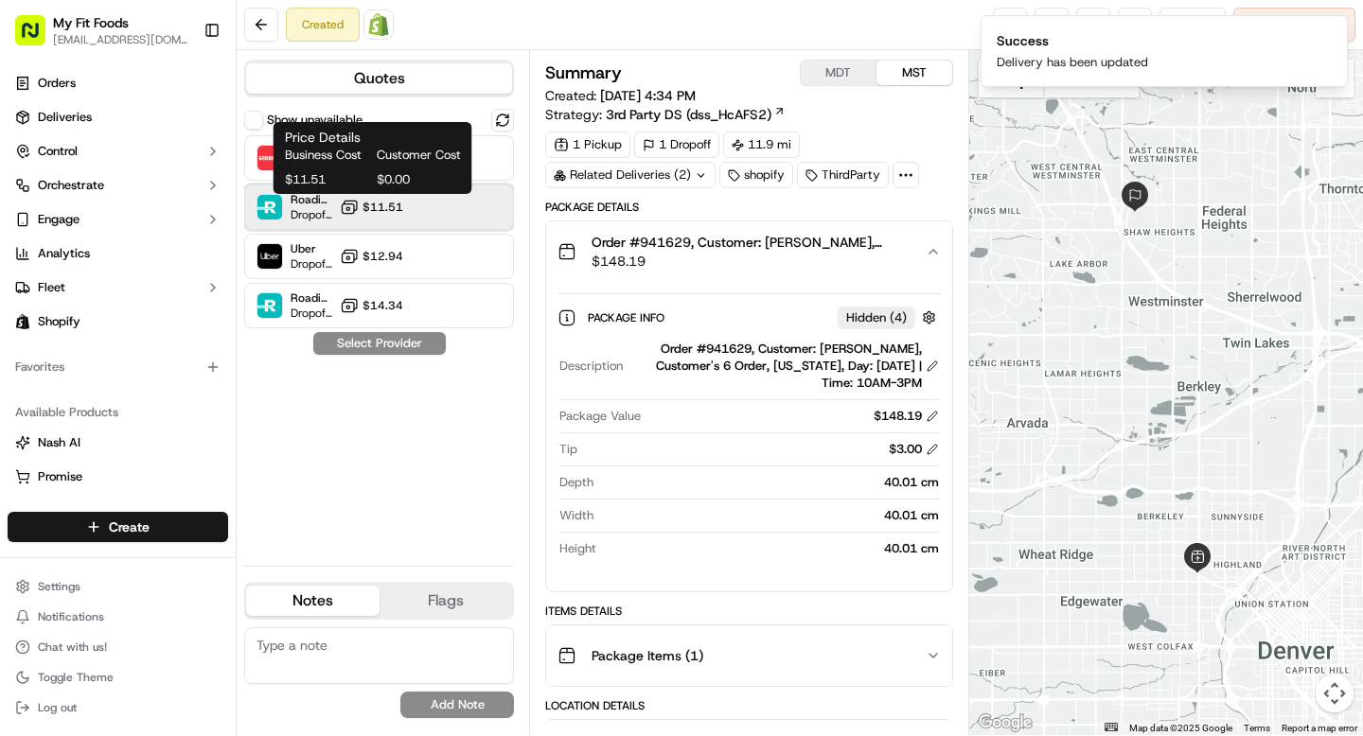
click at [400, 219] on div "Roadie (Routed) Dropoff ETA - $11.51" at bounding box center [379, 207] width 270 height 45
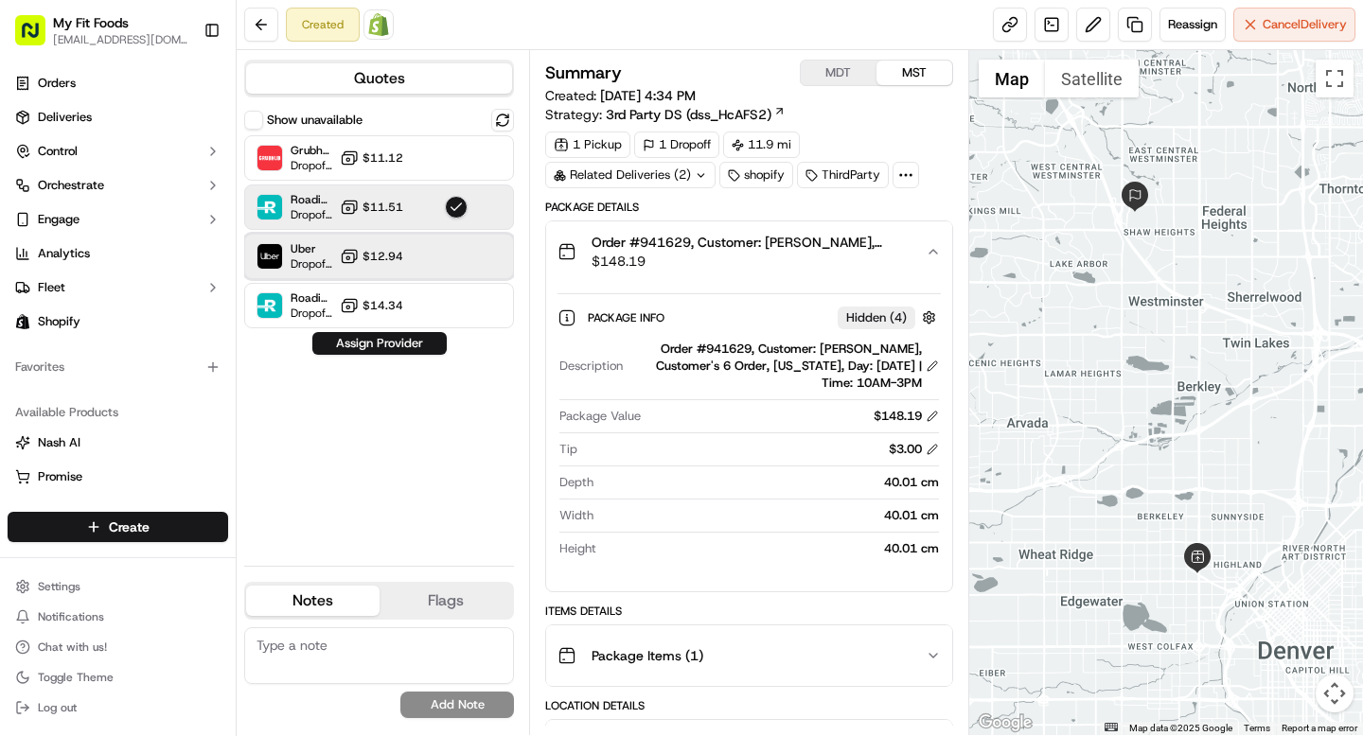
click at [418, 258] on div "Uber Dropoff ETA 1 day $12.94" at bounding box center [379, 256] width 270 height 45
click at [384, 341] on button "Assign Provider" at bounding box center [379, 343] width 134 height 23
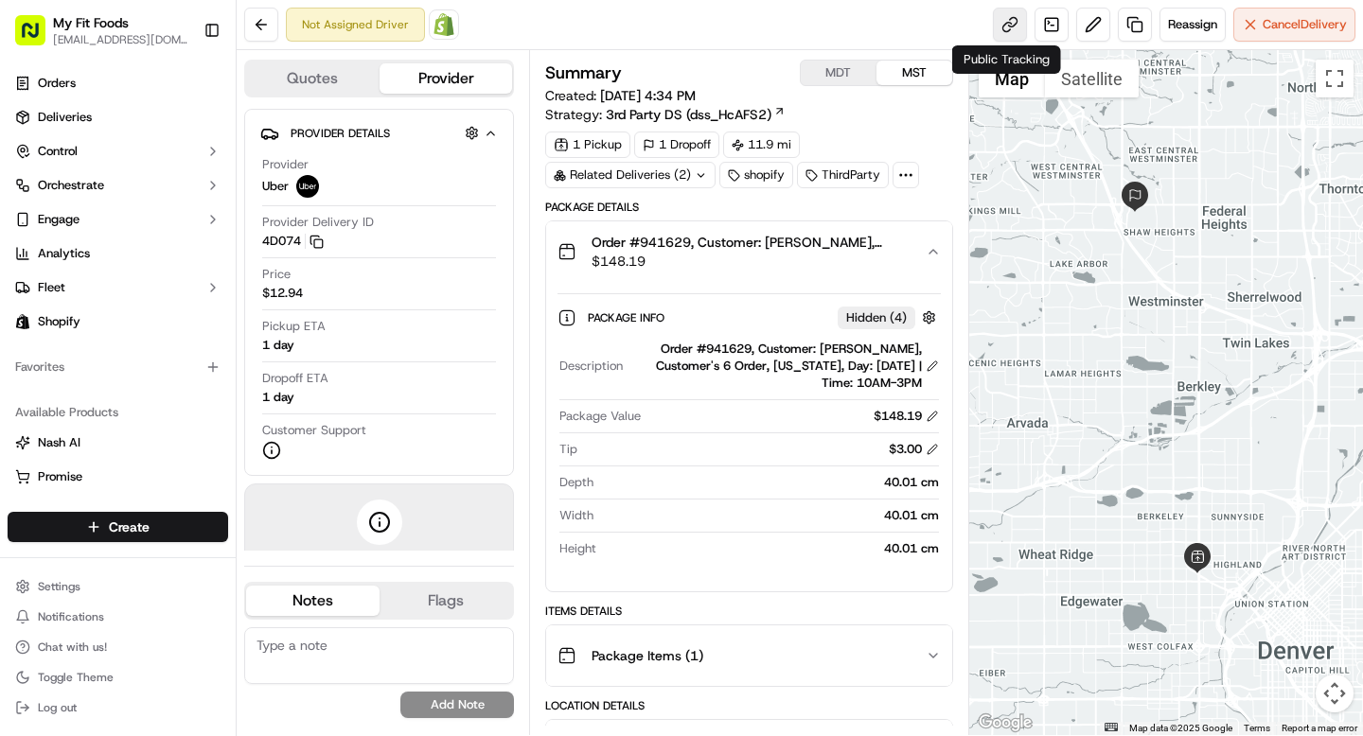
click at [1019, 26] on link at bounding box center [1010, 25] width 34 height 34
